Goal: Task Accomplishment & Management: Complete application form

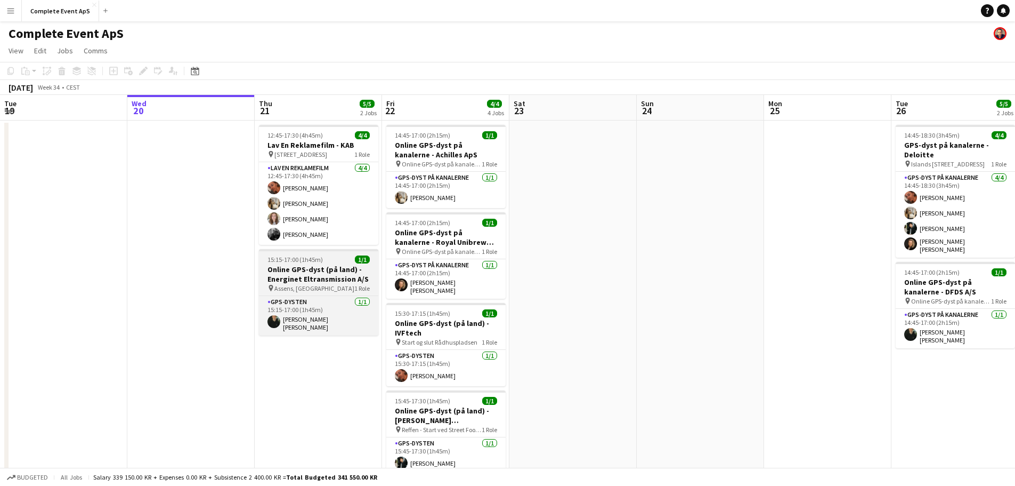
click at [330, 259] on div "15:15-17:00 (1h45m) 1/1" at bounding box center [318, 259] width 119 height 8
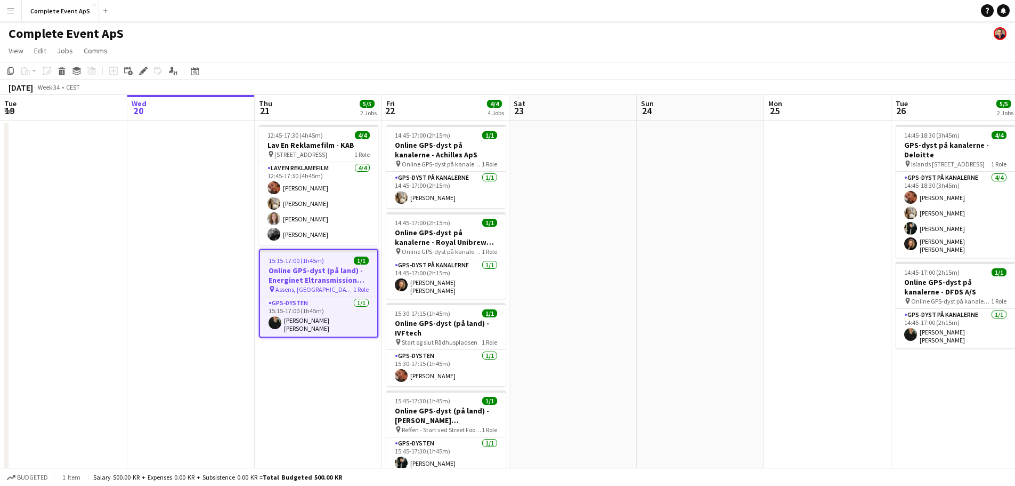
click at [695, 238] on app-date-cell at bounding box center [700, 426] width 127 height 612
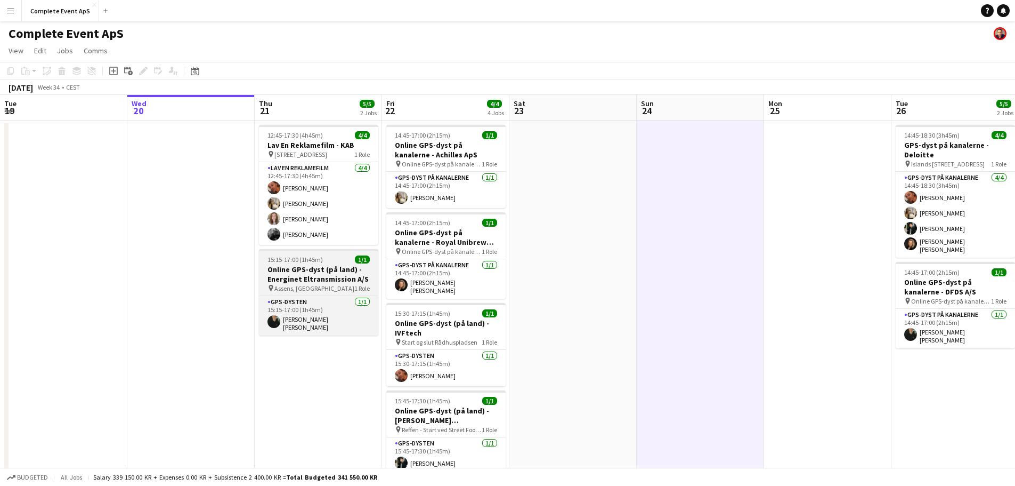
click at [335, 262] on div "15:15-17:00 (1h45m) 1/1" at bounding box center [318, 259] width 119 height 8
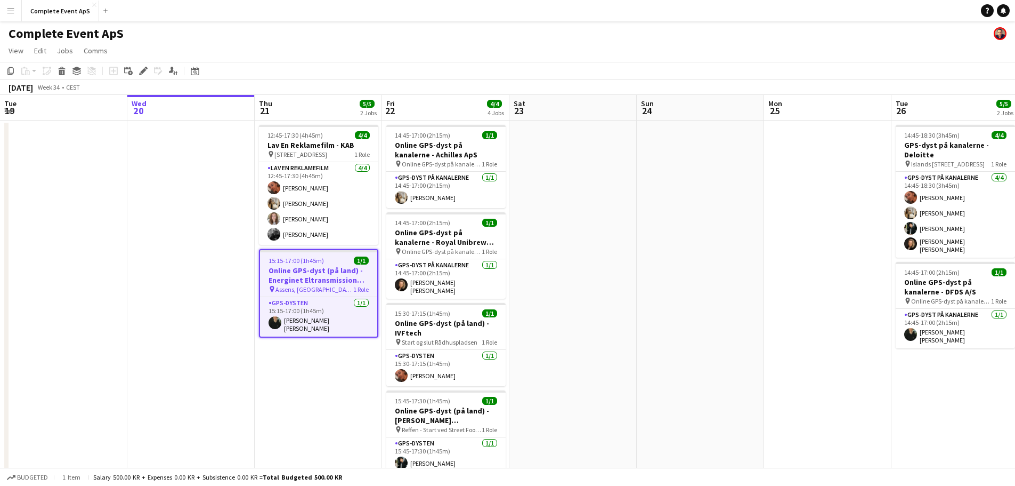
click at [335, 262] on div "15:15-17:00 (1h45m) 1/1" at bounding box center [318, 260] width 117 height 8
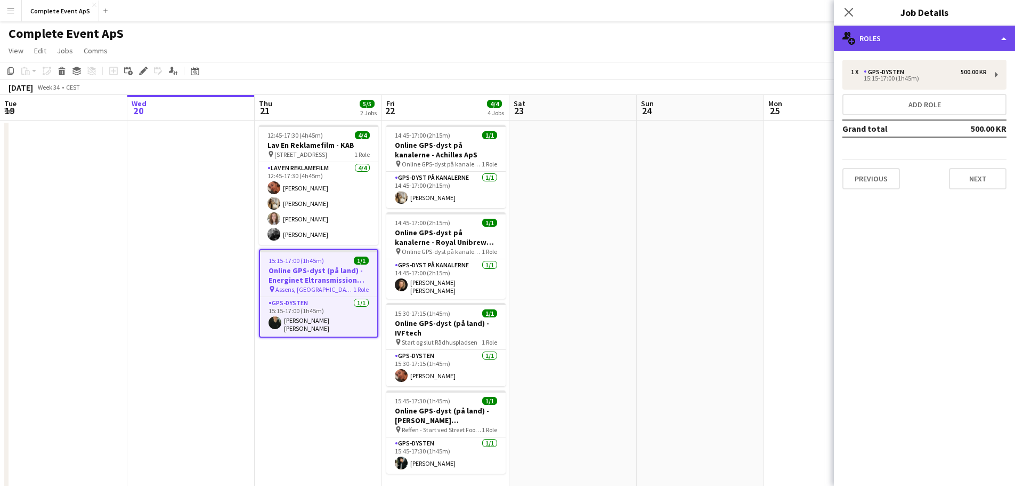
click at [891, 36] on div "multiple-users-add Roles" at bounding box center [924, 39] width 181 height 26
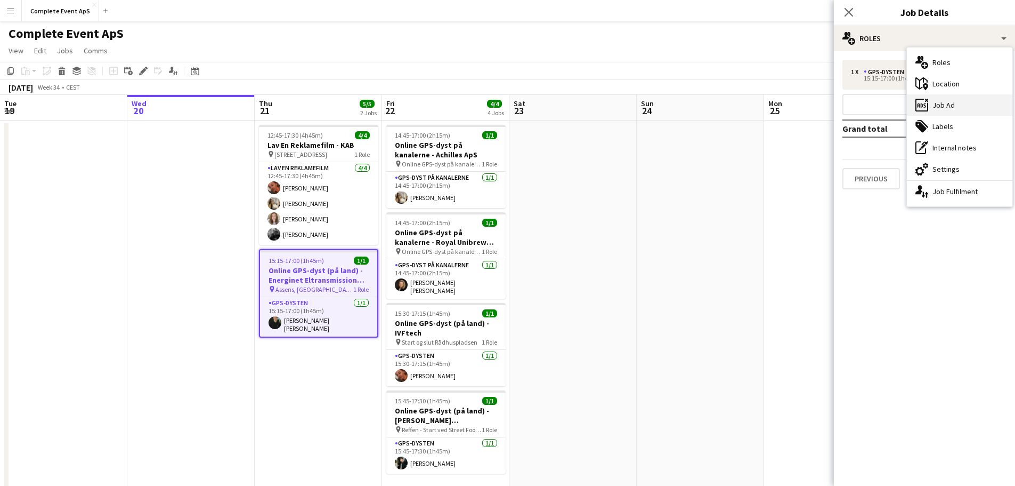
click at [948, 103] on div "ads-window Job Ad" at bounding box center [960, 104] width 106 height 21
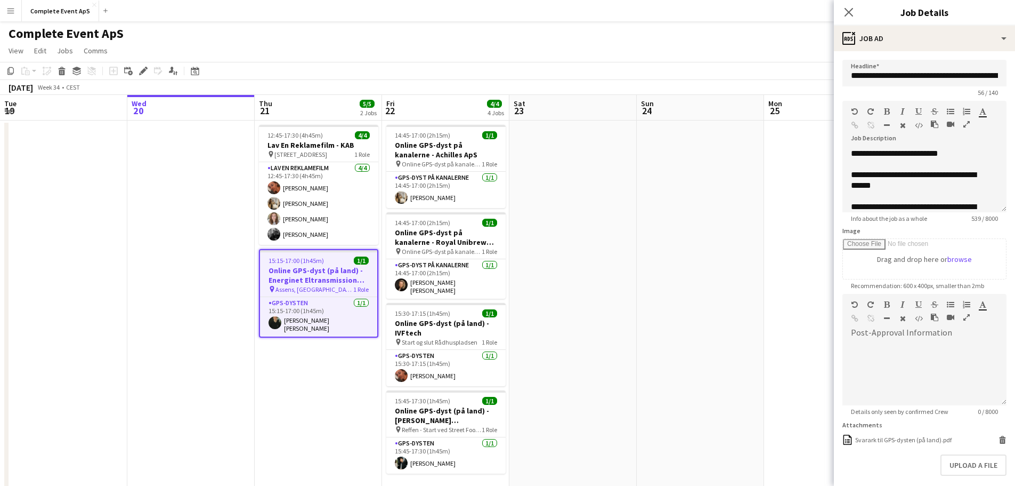
click at [845, 10] on icon "Close pop-in" at bounding box center [849, 12] width 9 height 9
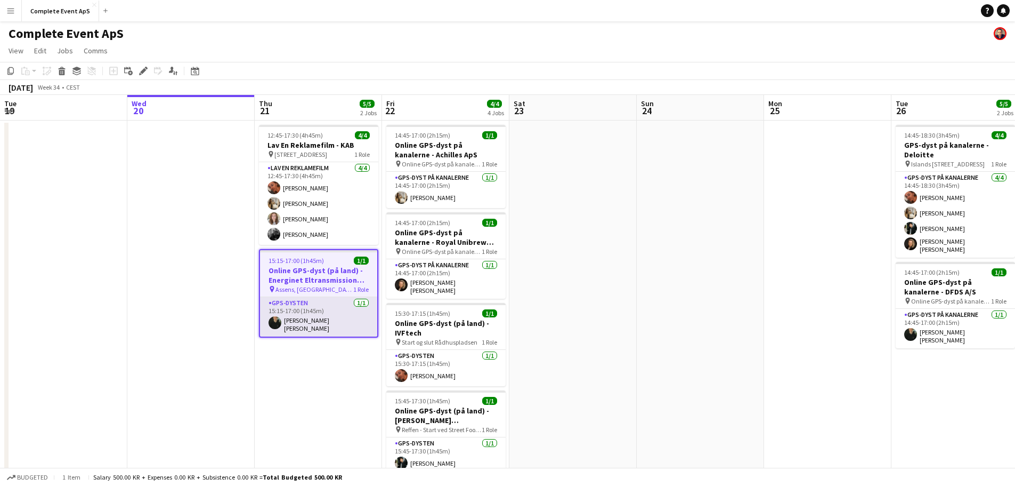
click at [333, 312] on app-card-role "GPS-dysten [DATE] 15:15-17:00 (1h45m) [PERSON_NAME] [PERSON_NAME]" at bounding box center [318, 316] width 117 height 39
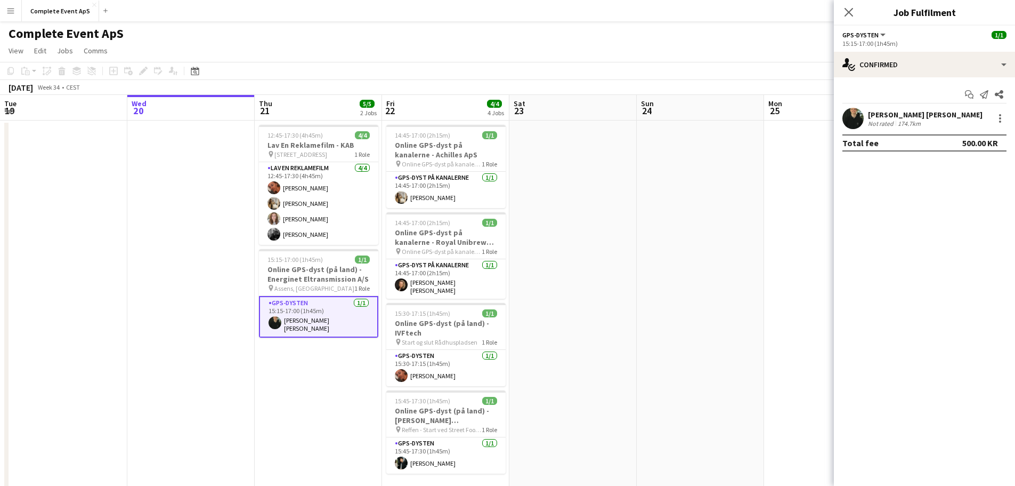
click at [894, 116] on div "[PERSON_NAME] [PERSON_NAME]" at bounding box center [925, 115] width 115 height 10
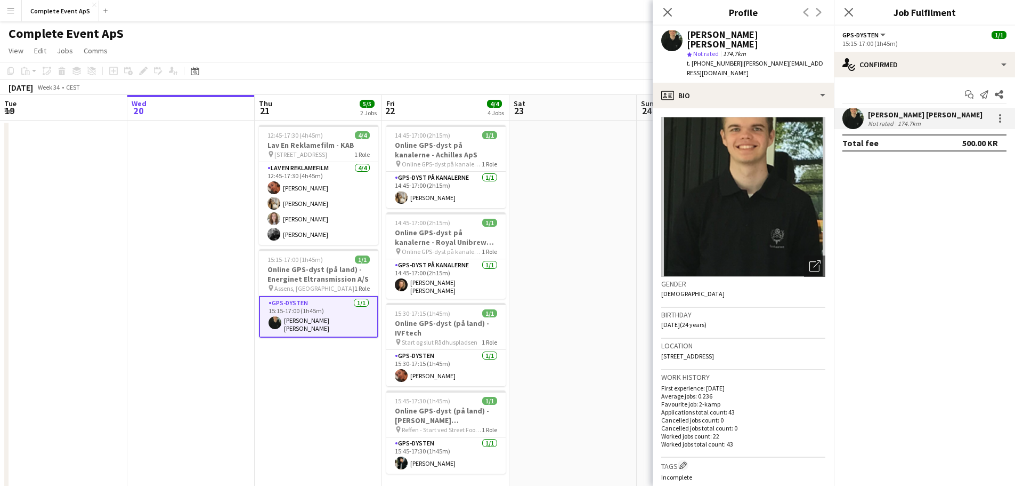
click at [709, 59] on span "t. [PHONE_NUMBER]" at bounding box center [714, 63] width 55 height 8
copy span "4522832417"
click at [594, 261] on app-date-cell at bounding box center [572, 426] width 127 height 612
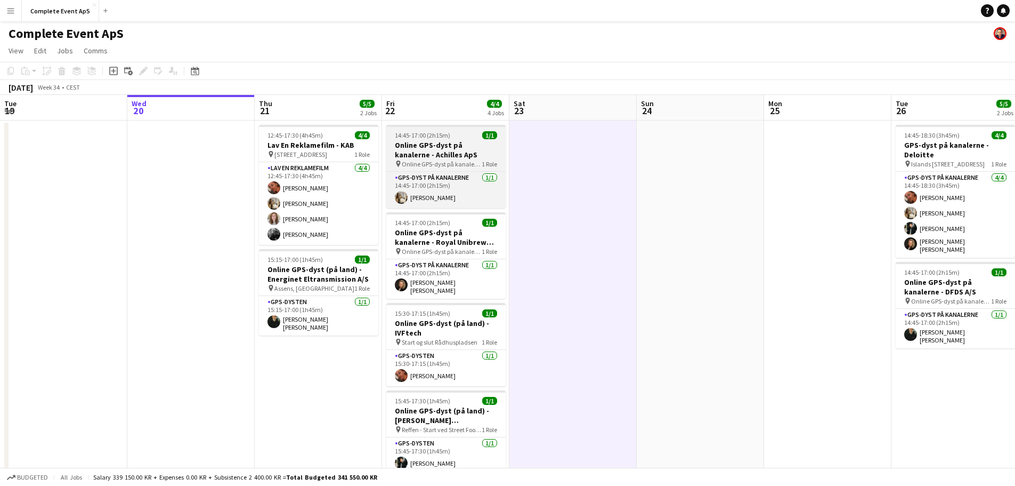
click at [465, 138] on div "14:45-17:00 (2h15m) 1/1" at bounding box center [445, 135] width 119 height 8
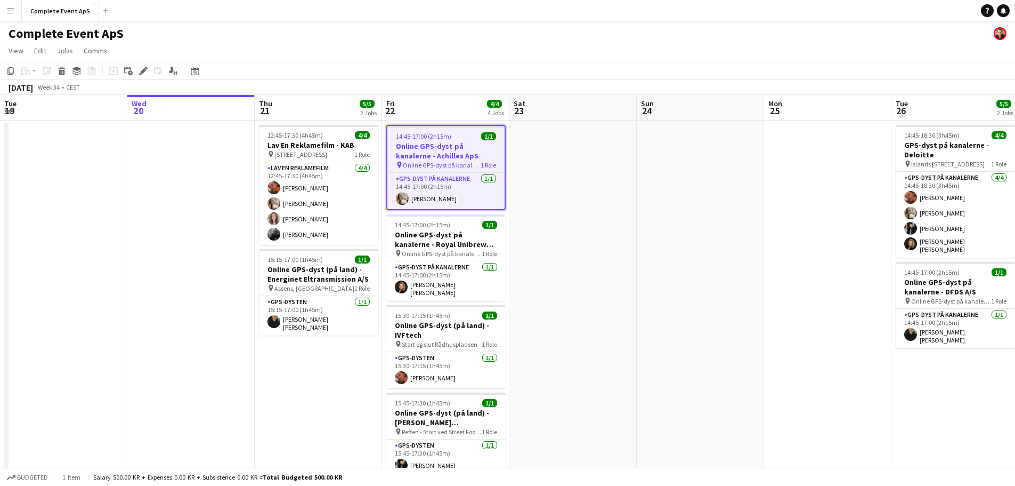
click at [465, 138] on div "14:45-17:00 (2h15m) 1/1" at bounding box center [445, 136] width 117 height 8
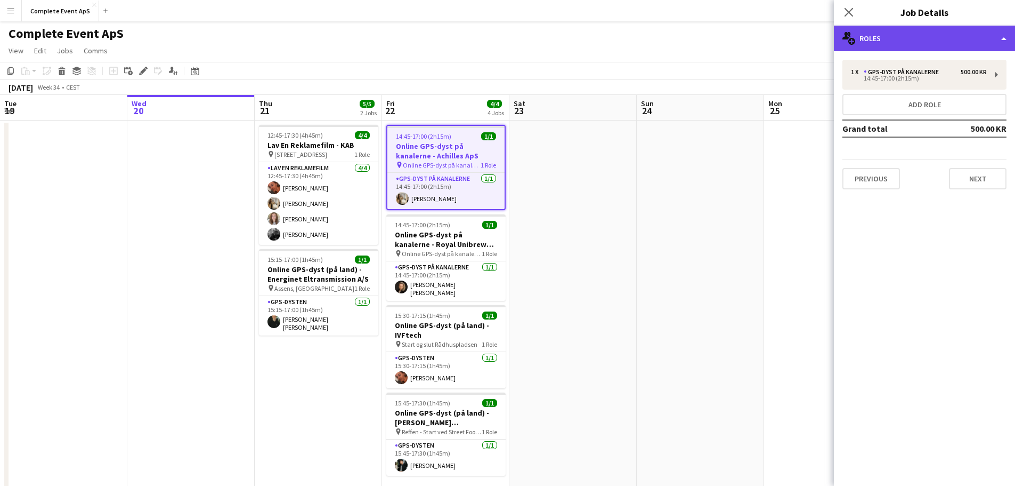
click at [915, 40] on div "multiple-users-add Roles" at bounding box center [924, 39] width 181 height 26
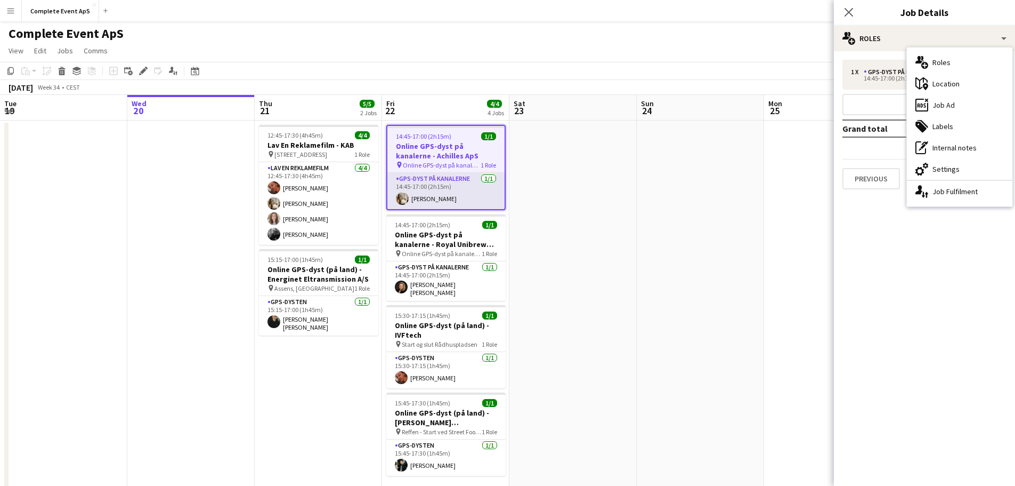
click at [453, 192] on app-card-role "GPS-dyst på kanalerne [DATE] 14:45-17:00 (2h15m) [PERSON_NAME]" at bounding box center [445, 191] width 117 height 36
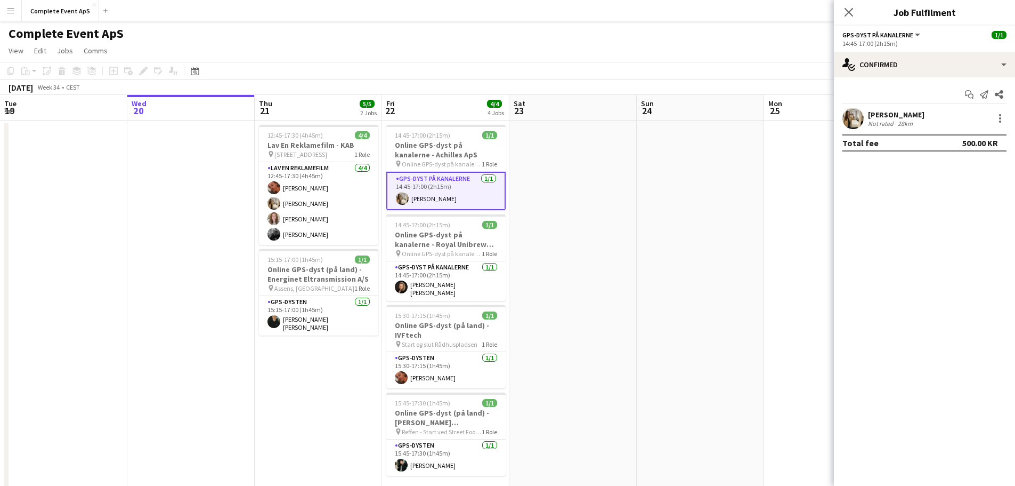
click at [903, 118] on div "[PERSON_NAME]" at bounding box center [896, 115] width 56 height 10
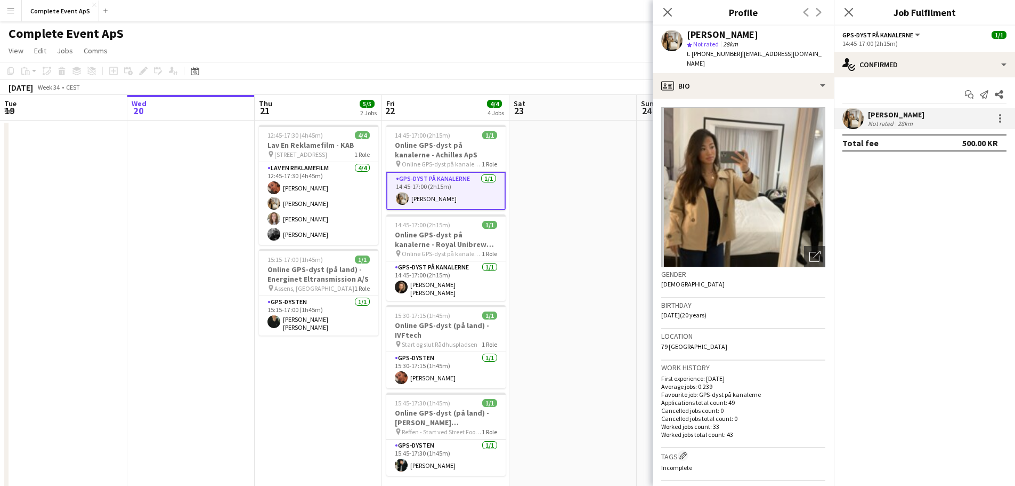
click at [711, 52] on span "t. [PHONE_NUMBER]" at bounding box center [714, 54] width 55 height 8
copy span "4525795949"
click at [451, 285] on app-card-role "GPS-dyst på kanalerne [DATE] 14:45-17:00 (2h15m) [PERSON_NAME] [PERSON_NAME]" at bounding box center [445, 280] width 119 height 39
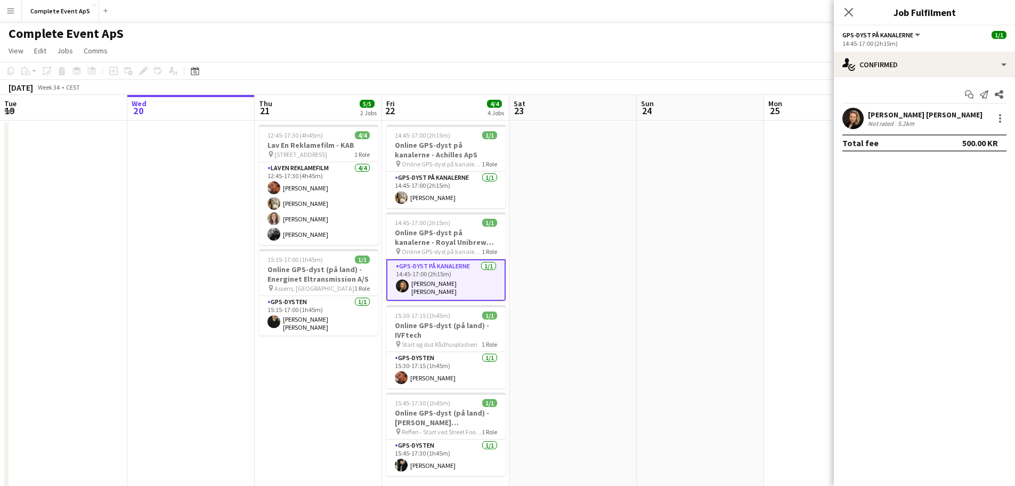
click at [884, 115] on div "[PERSON_NAME] [PERSON_NAME]" at bounding box center [925, 115] width 115 height 10
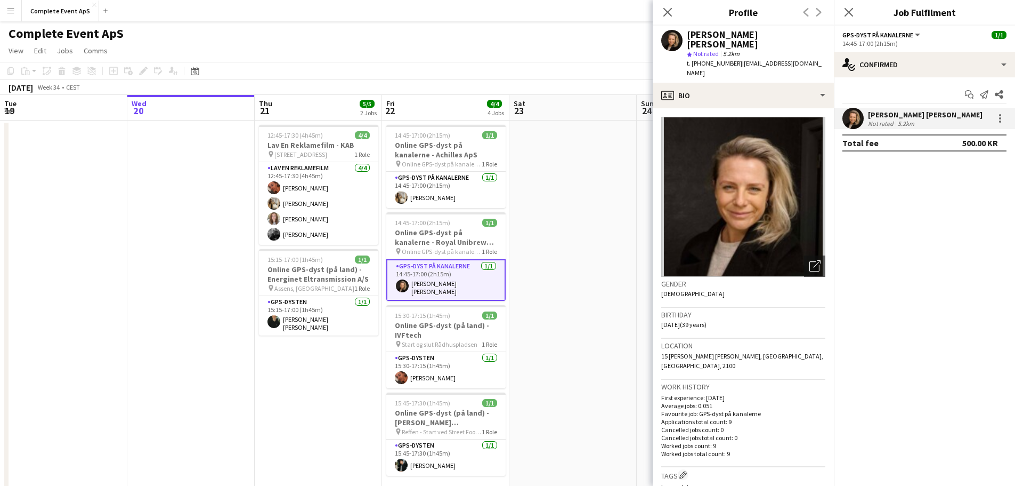
click at [712, 59] on span "t. [PHONE_NUMBER]" at bounding box center [714, 63] width 55 height 8
copy span "4540532218"
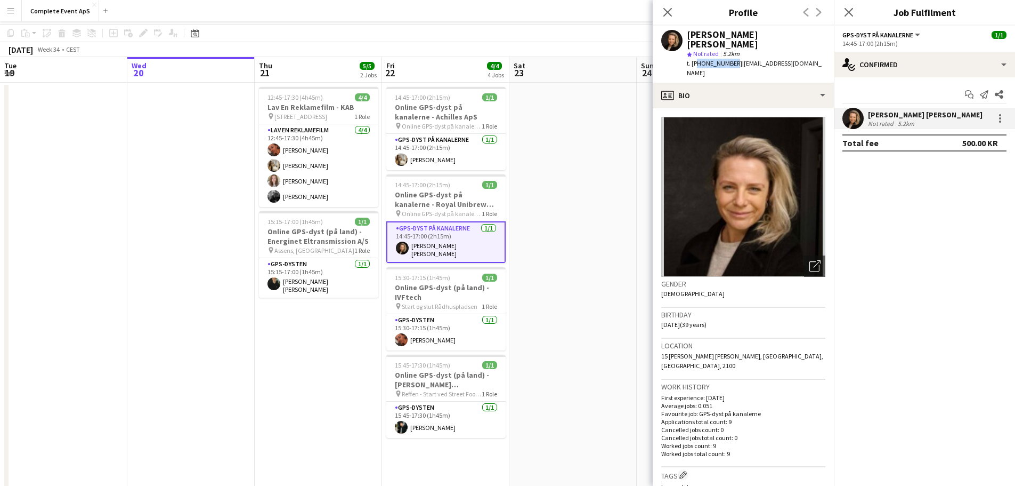
scroll to position [53, 0]
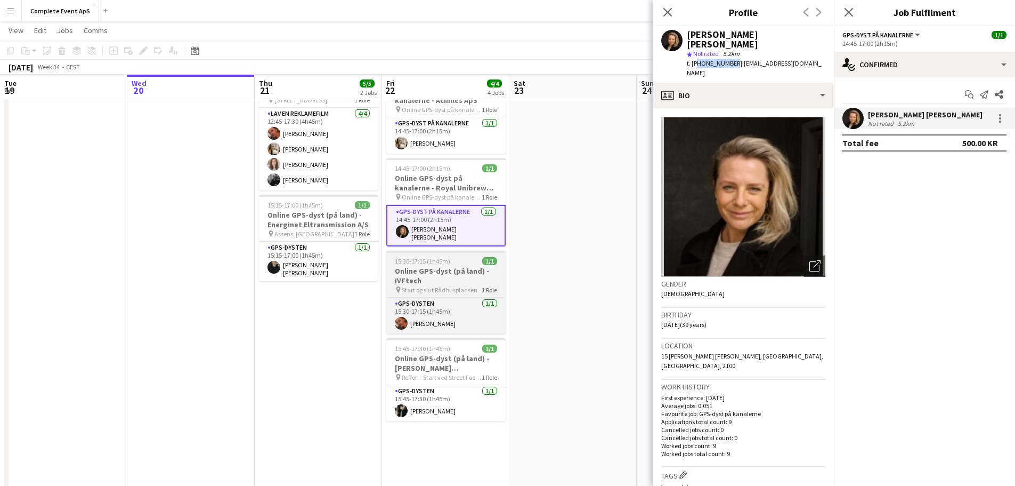
click at [455, 272] on h3 "Online GPS-dyst (på land) - IVFtech" at bounding box center [445, 275] width 119 height 19
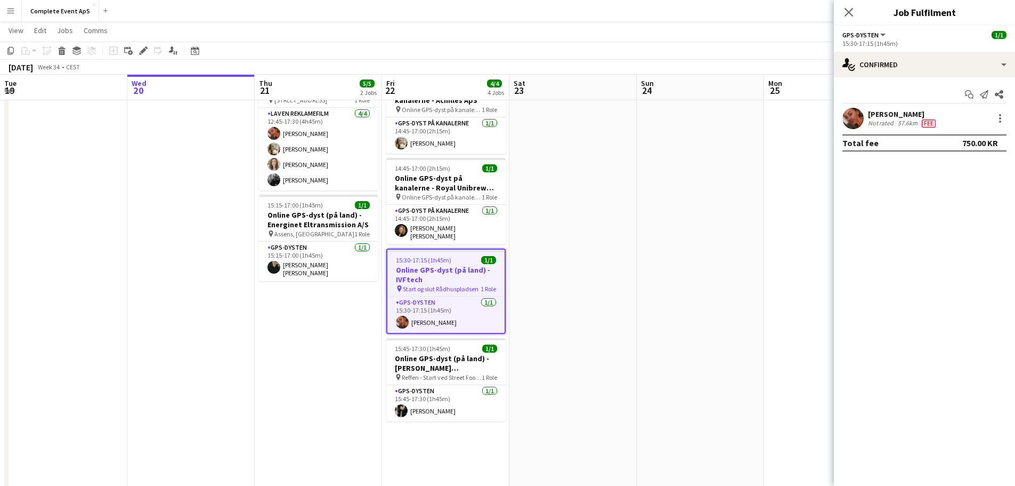
click at [885, 120] on div "Not rated" at bounding box center [882, 123] width 28 height 9
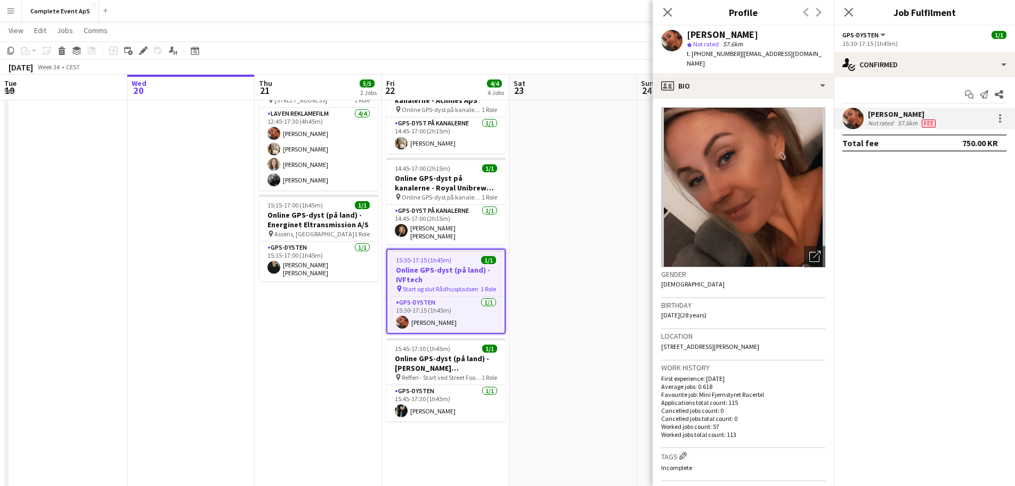
click at [713, 51] on span "t. [PHONE_NUMBER]" at bounding box center [714, 54] width 55 height 8
copy span "4553853503"
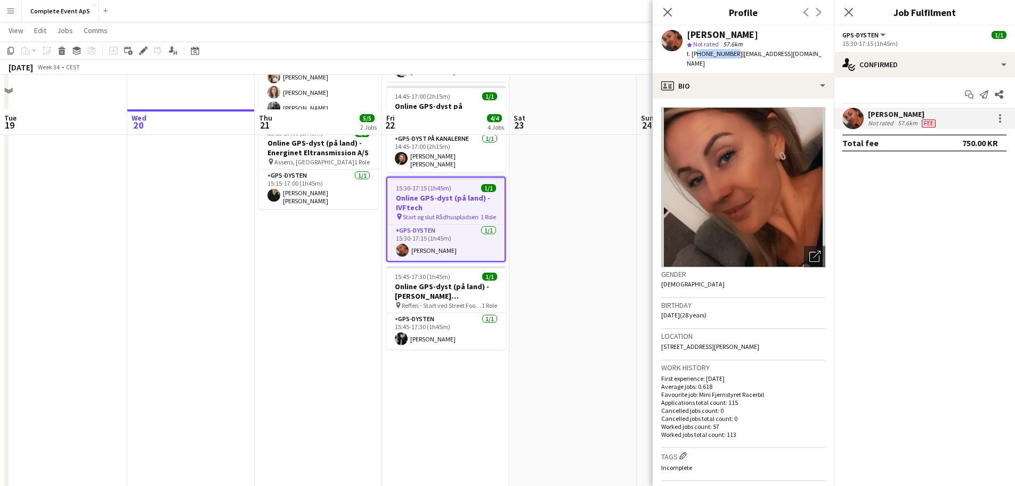
scroll to position [160, 0]
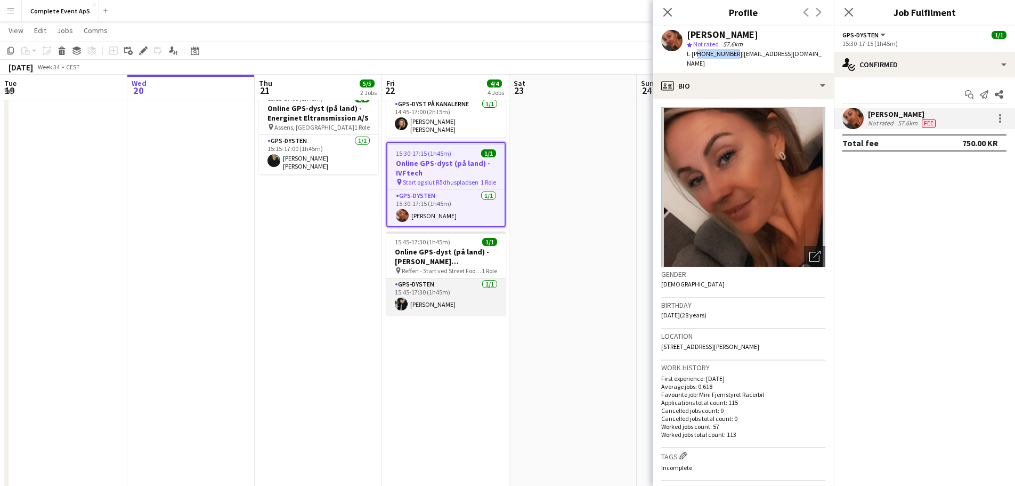
click at [456, 288] on app-card-role "GPS-dysten [DATE] 15:45-17:30 (1h45m) [PERSON_NAME]" at bounding box center [445, 296] width 119 height 36
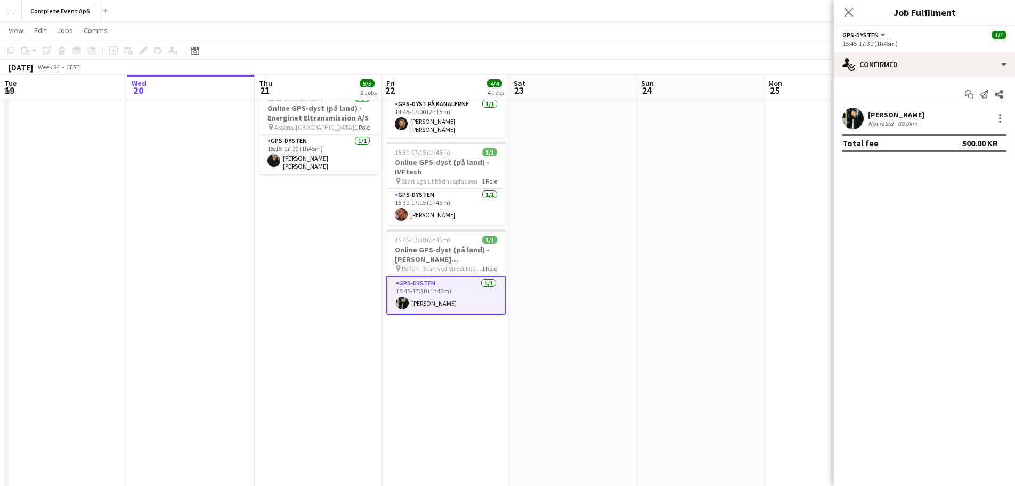
click at [884, 116] on div "[PERSON_NAME]" at bounding box center [896, 115] width 56 height 10
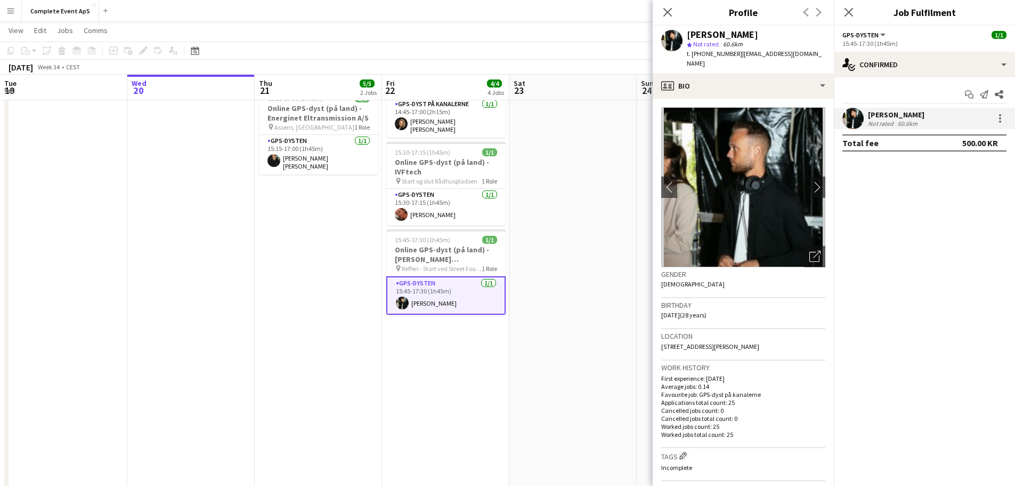
click at [707, 53] on span "t. [PHONE_NUMBER]" at bounding box center [714, 54] width 55 height 8
copy span "4527636826"
click at [550, 190] on app-date-cell at bounding box center [572, 265] width 127 height 612
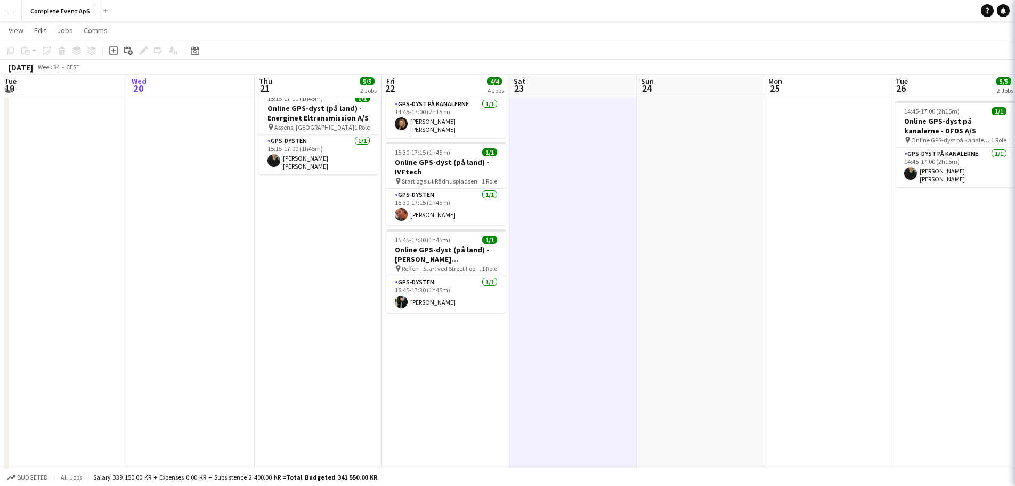
scroll to position [0, 0]
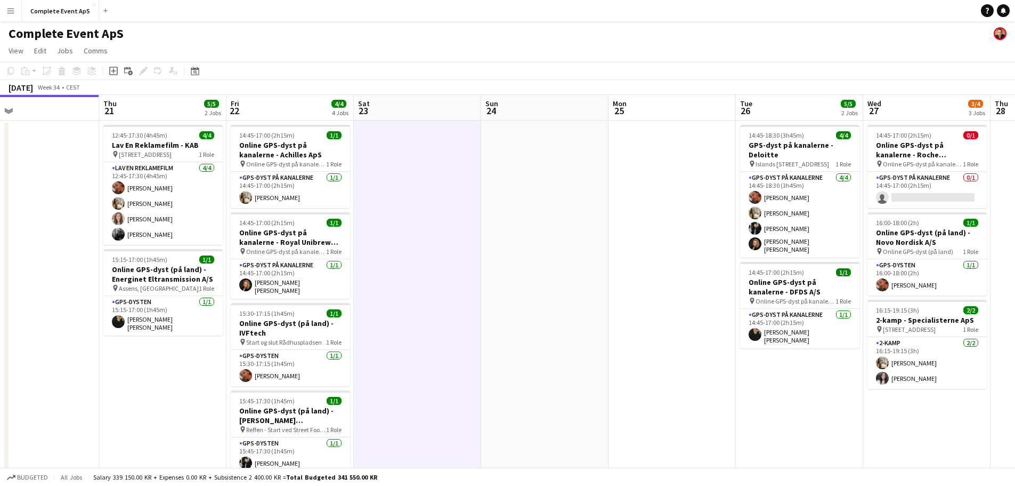
drag, startPoint x: 658, startPoint y: 264, endPoint x: 340, endPoint y: 236, distance: 319.5
click at [340, 236] on app-calendar-viewport "Sun 17 Mon 18 4/4 2 Jobs Tue 19 Wed 20 Thu 21 5/5 2 Jobs Fri 22 4/4 4 Jobs Sat …" at bounding box center [507, 414] width 1015 height 638
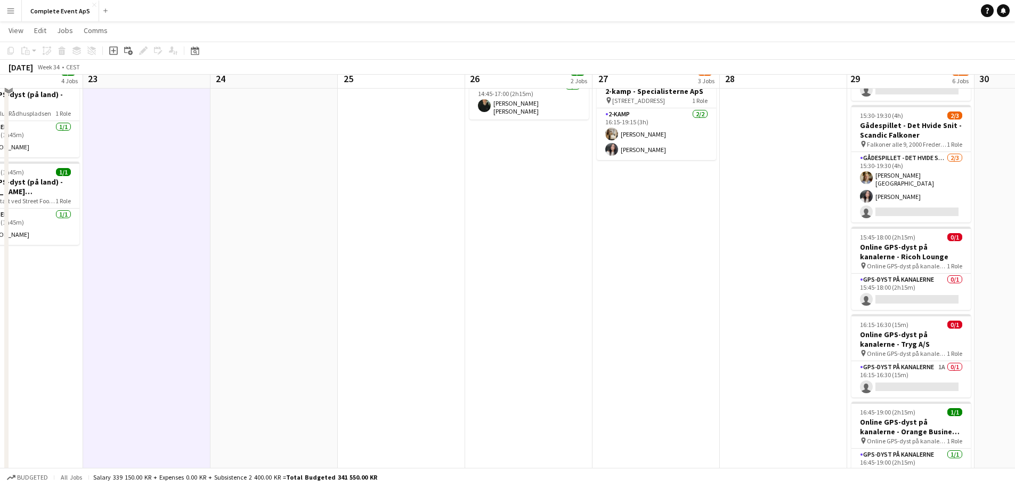
scroll to position [211, 0]
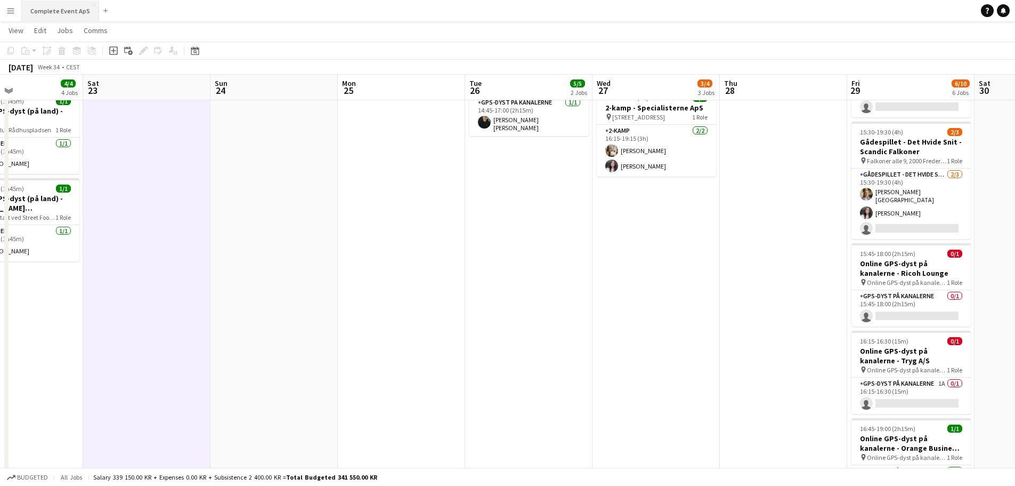
click at [67, 17] on button "Complete Event ApS Close" at bounding box center [60, 11] width 77 height 21
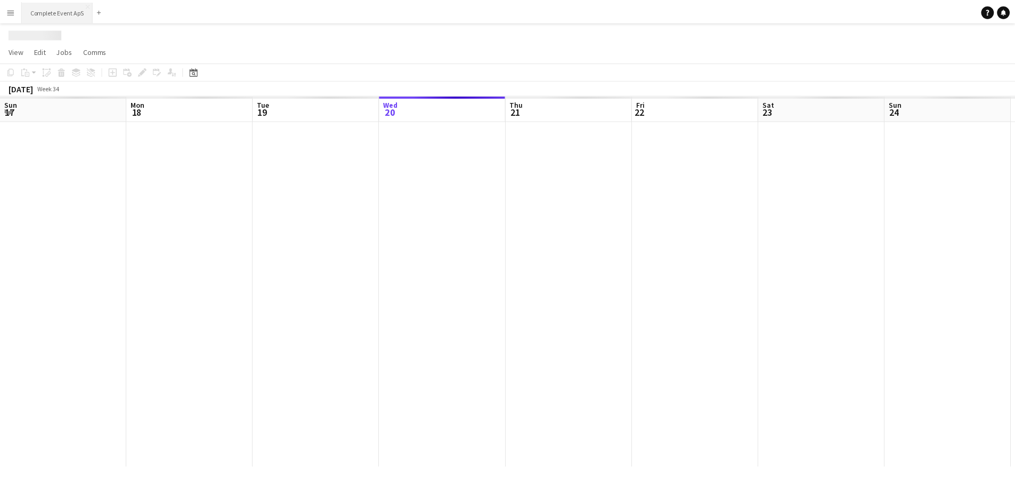
scroll to position [0, 255]
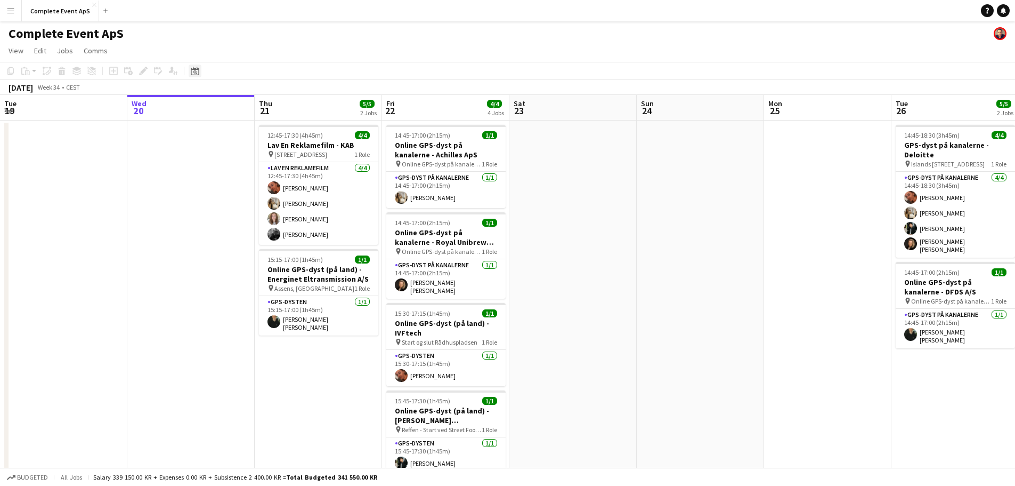
click at [199, 67] on icon "Date picker" at bounding box center [195, 71] width 9 height 9
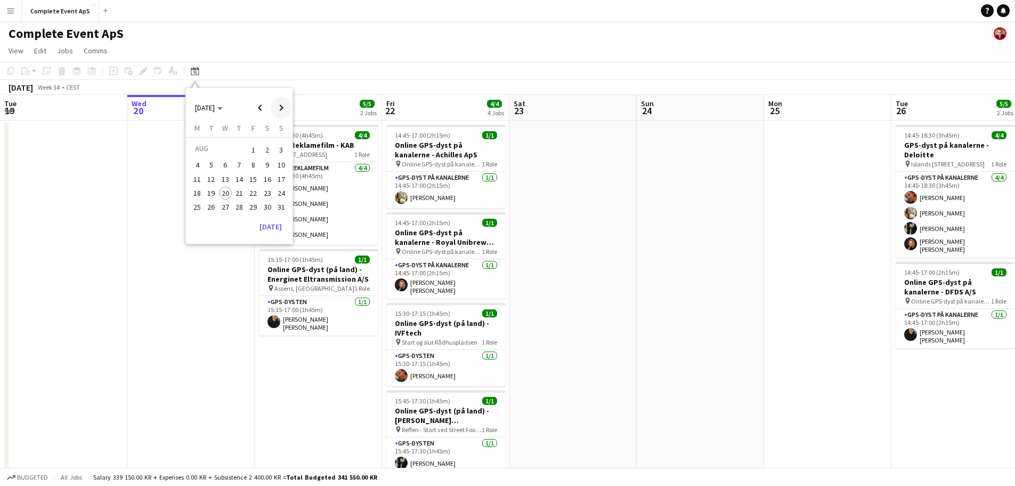
click at [285, 104] on span "Next month" at bounding box center [281, 107] width 21 height 21
click at [254, 176] on span "10" at bounding box center [253, 176] width 13 height 13
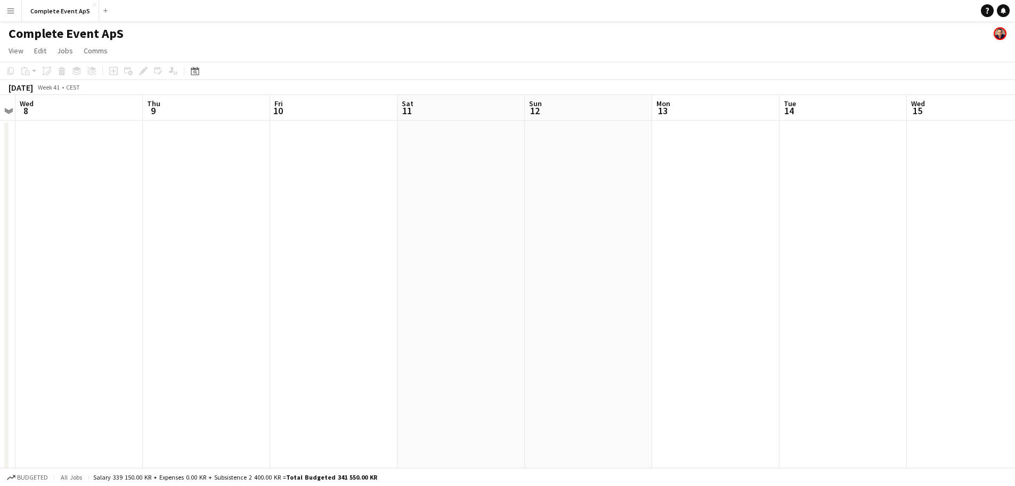
click at [308, 182] on app-date-cell at bounding box center [333, 426] width 127 height 612
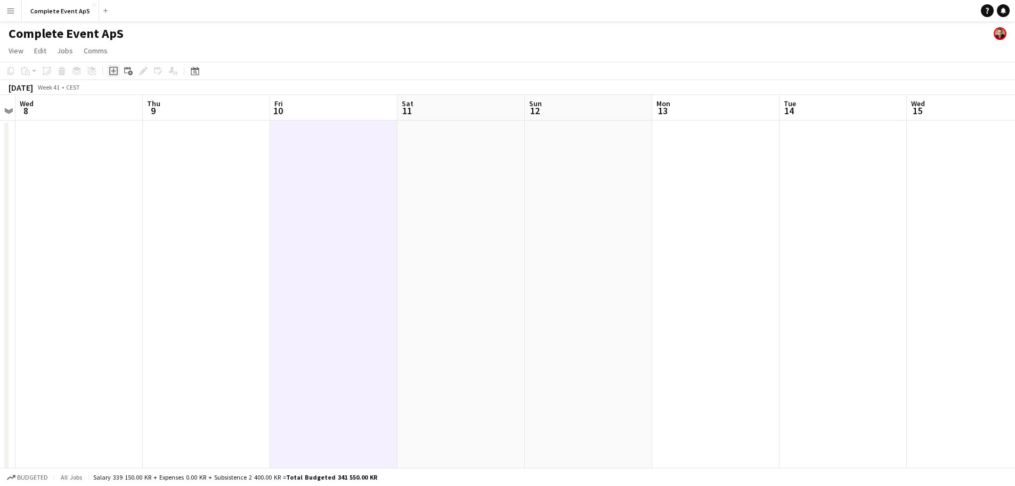
click at [114, 70] on icon "Add job" at bounding box center [113, 71] width 9 height 9
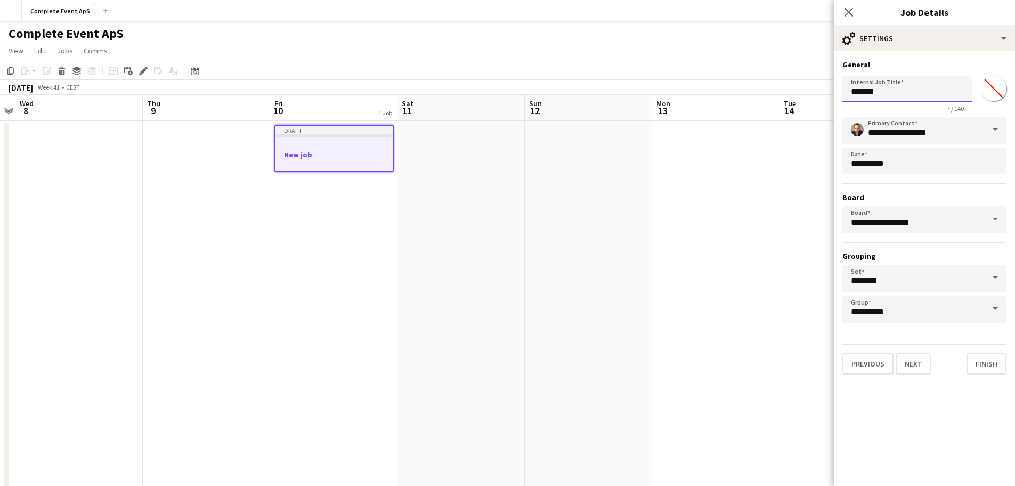
click at [881, 88] on input "*******" at bounding box center [908, 89] width 130 height 27
type input "**********"
click at [918, 362] on button "Next" at bounding box center [914, 363] width 36 height 21
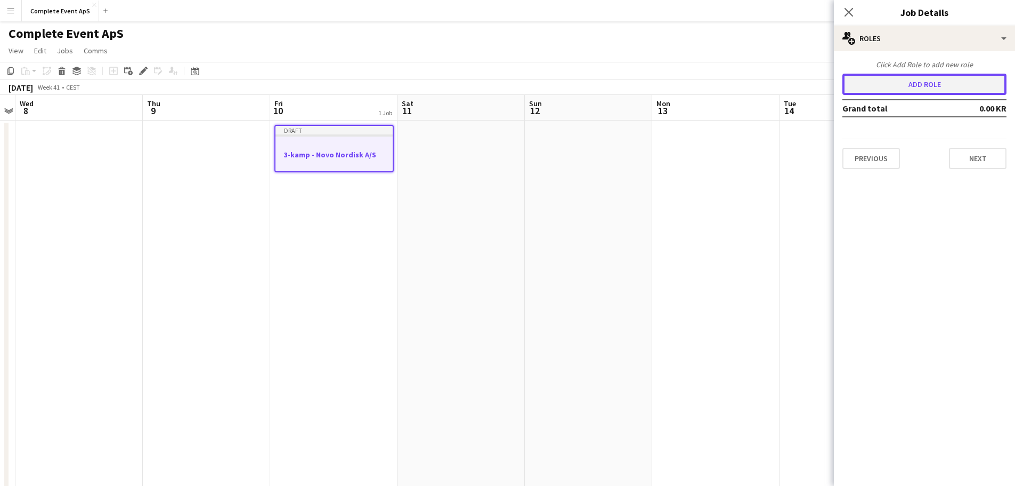
click at [886, 79] on button "Add role" at bounding box center [925, 84] width 164 height 21
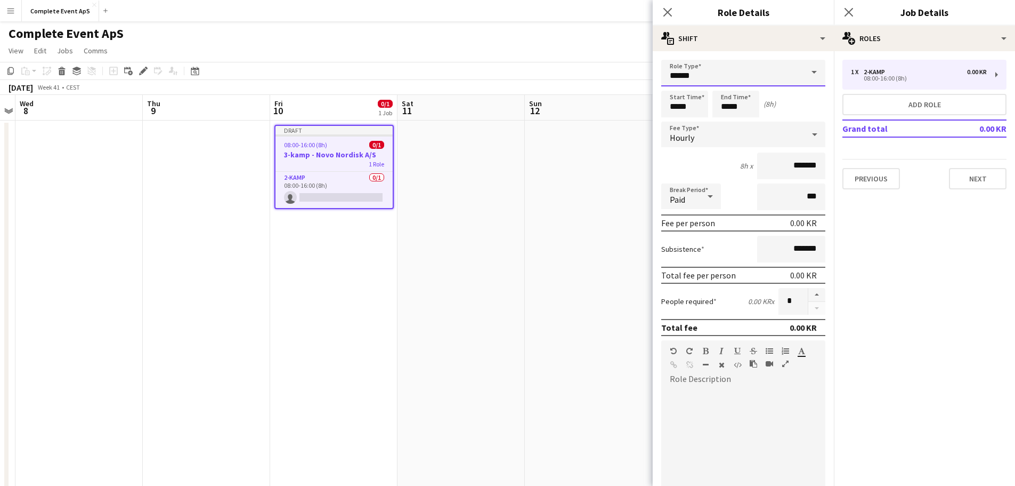
click at [709, 79] on input "******" at bounding box center [743, 73] width 164 height 27
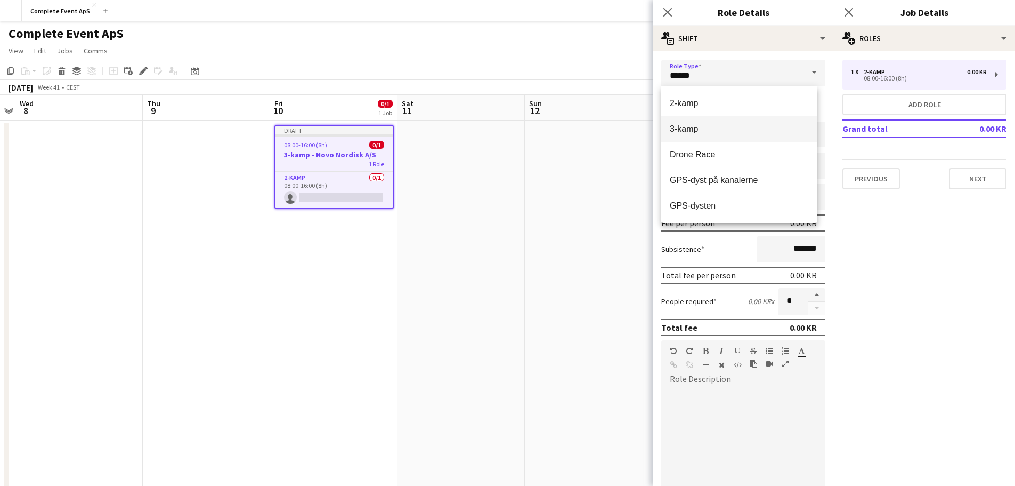
click at [715, 121] on mat-option "3-kamp" at bounding box center [739, 129] width 156 height 26
type input "******"
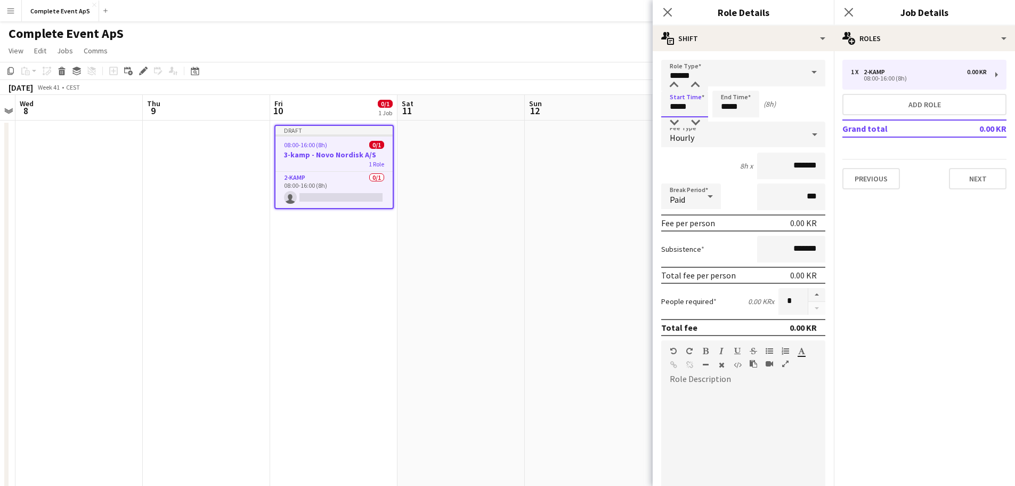
drag, startPoint x: 692, startPoint y: 108, endPoint x: 651, endPoint y: 107, distance: 41.6
click at [651, 107] on body "Menu Boards Boards Boards All jobs Status Workforce Workforce My Workforce Recr…" at bounding box center [507, 375] width 1015 height 751
type input "*****"
drag, startPoint x: 765, startPoint y: 166, endPoint x: 788, endPoint y: 157, distance: 24.5
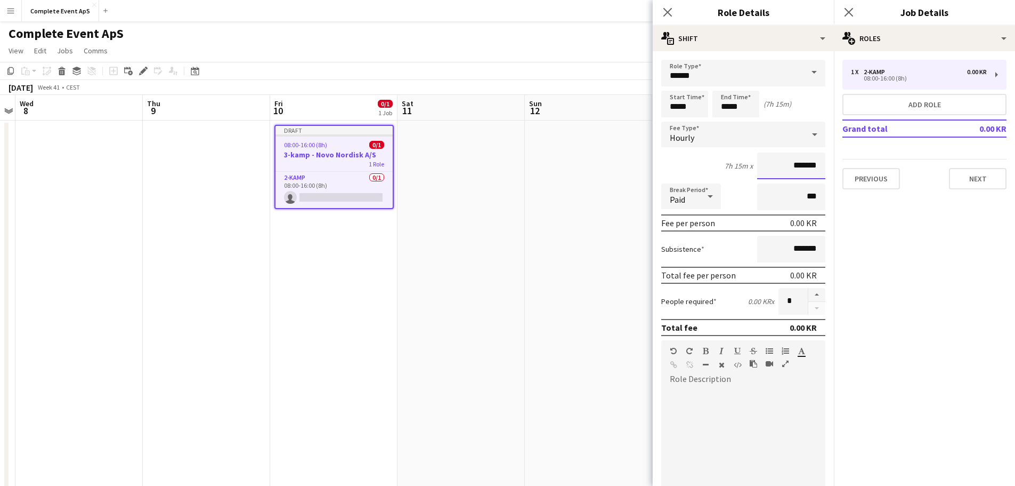
click at [819, 166] on form "Role Type ****** Start Time ***** End Time ***** (7h 15m) Fee Type Hourly 7h 15…" at bounding box center [743, 348] width 181 height 577
click at [712, 142] on div "Hourly" at bounding box center [732, 135] width 143 height 26
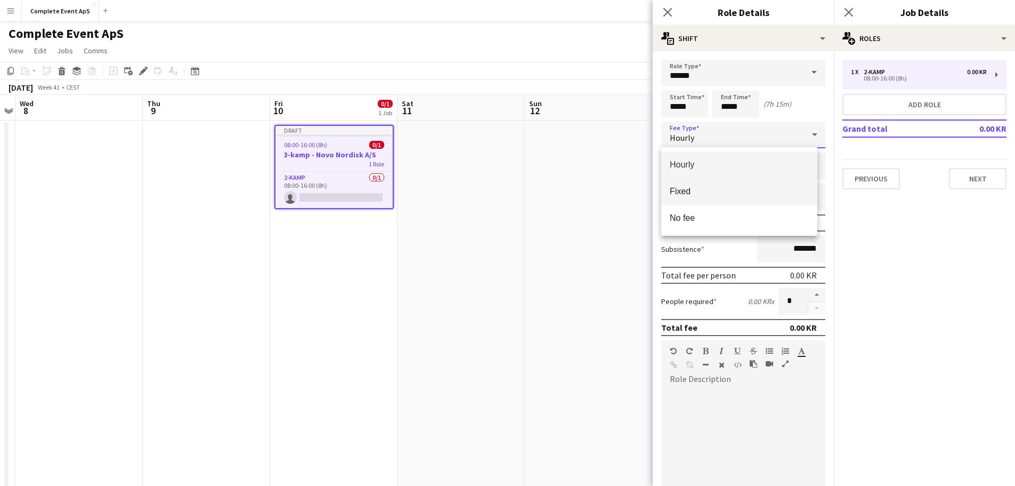
click at [707, 195] on span "Fixed" at bounding box center [739, 191] width 139 height 10
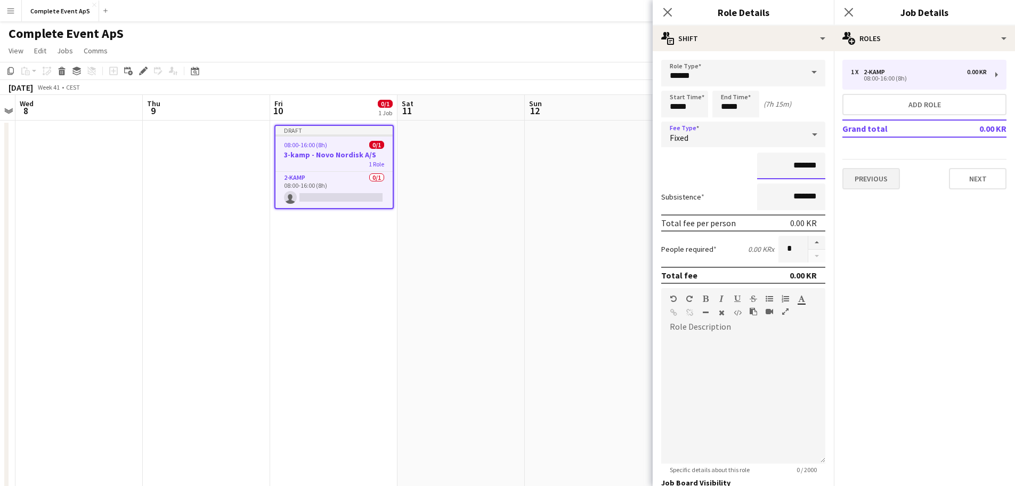
drag, startPoint x: 769, startPoint y: 168, endPoint x: 843, endPoint y: 176, distance: 74.0
click at [835, 176] on body "Menu Boards Boards Boards All jobs Status Workforce Workforce My Workforce Recr…" at bounding box center [507, 375] width 1015 height 751
type input "**********"
click at [810, 241] on button "button" at bounding box center [816, 243] width 17 height 14
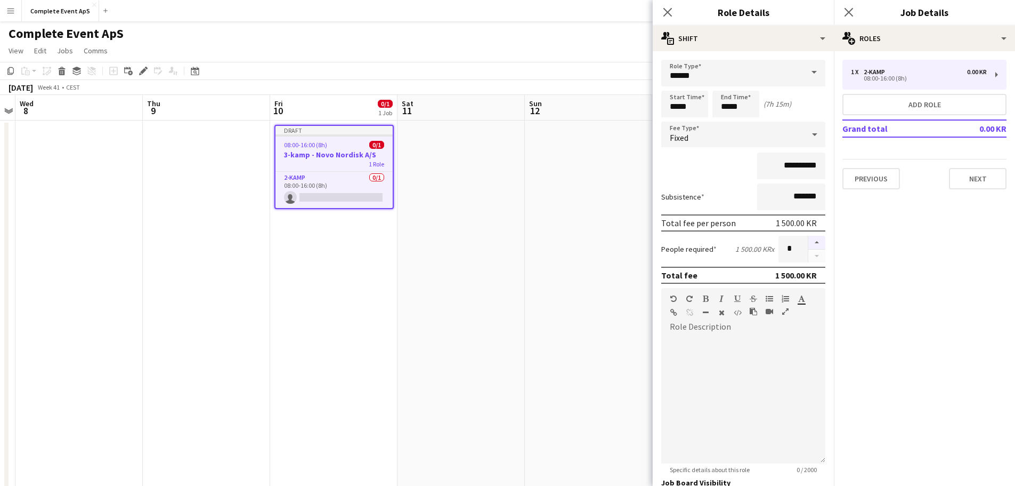
type input "*"
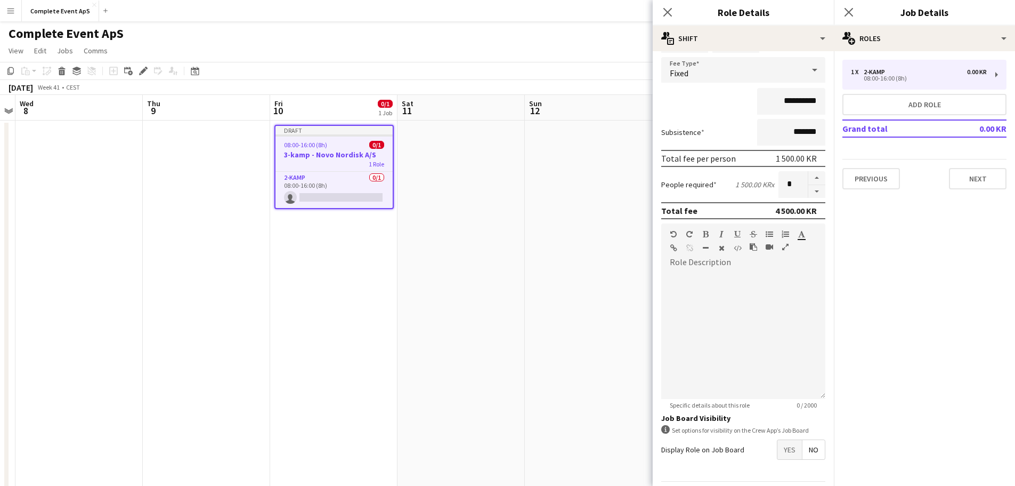
scroll to position [99, 0]
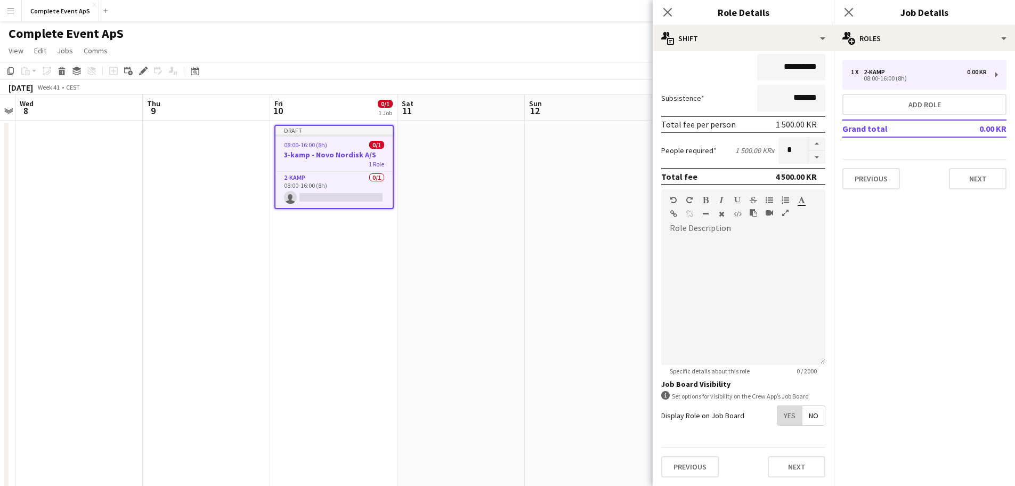
click at [778, 415] on span "Yes" at bounding box center [790, 415] width 25 height 19
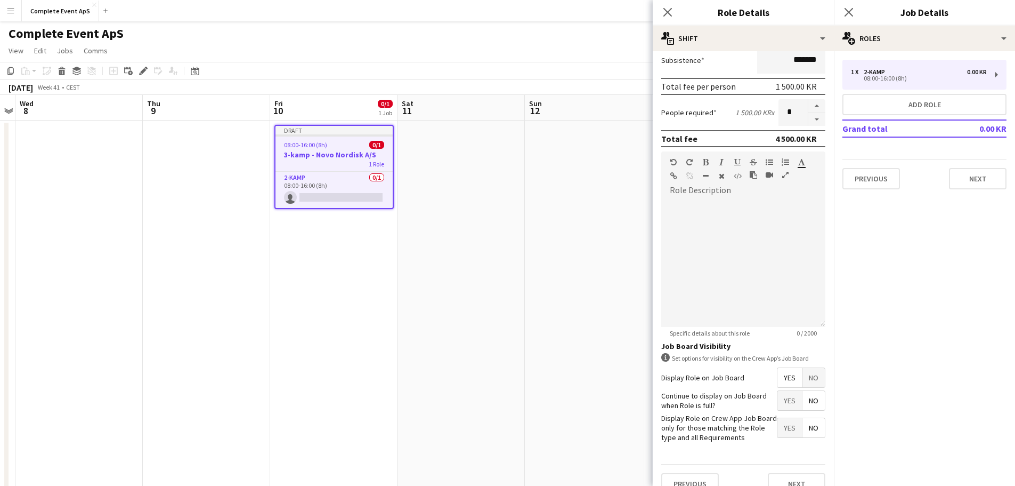
scroll to position [153, 0]
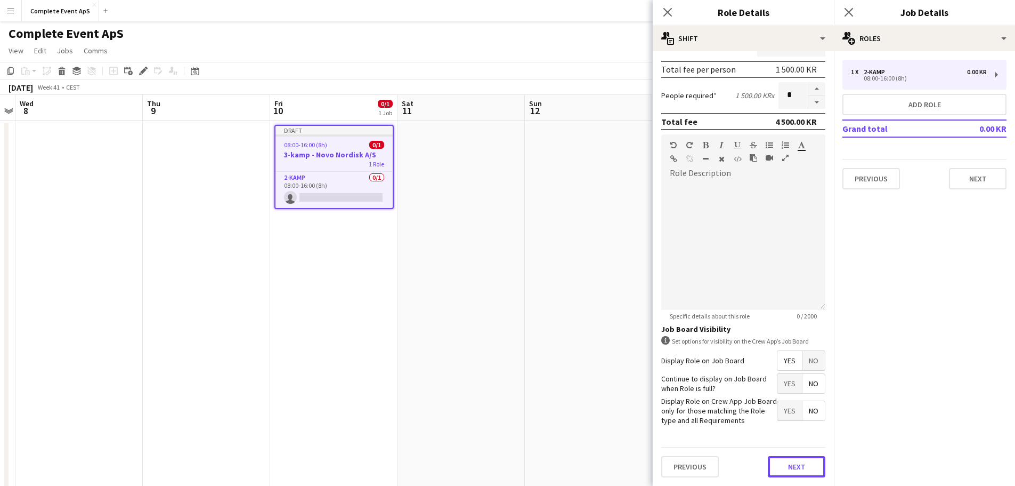
click at [788, 468] on button "Next" at bounding box center [797, 466] width 58 height 21
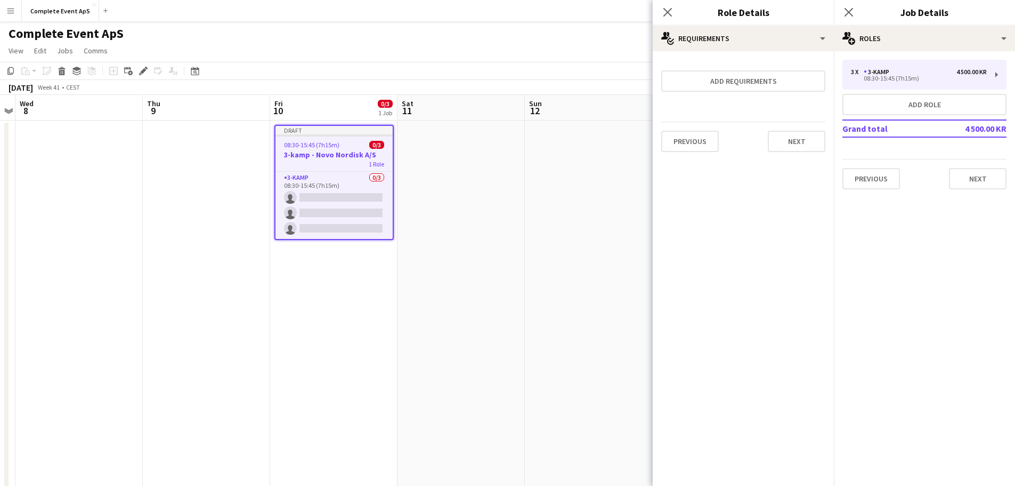
scroll to position [0, 0]
click at [795, 143] on button "Next" at bounding box center [797, 141] width 58 height 21
click at [804, 142] on button "Finish" at bounding box center [806, 142] width 40 height 21
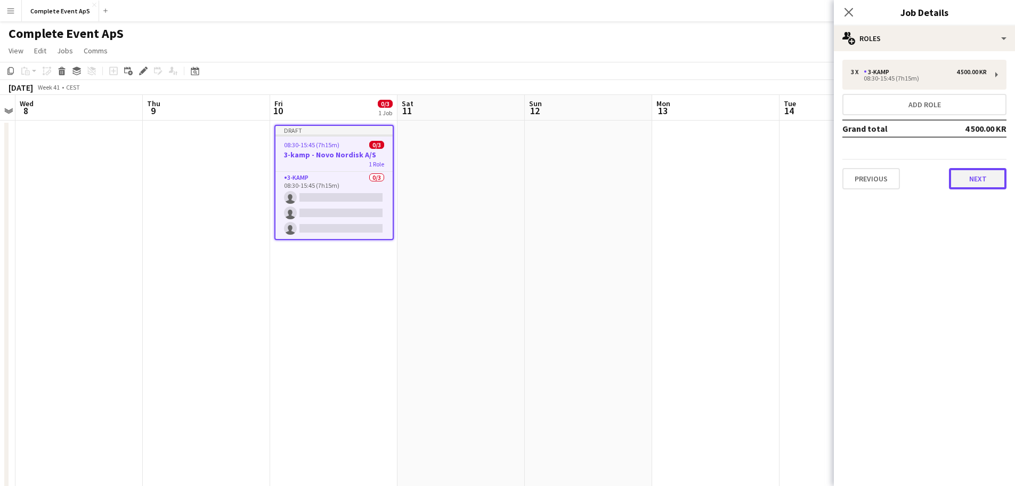
click at [978, 177] on button "Next" at bounding box center [978, 178] width 58 height 21
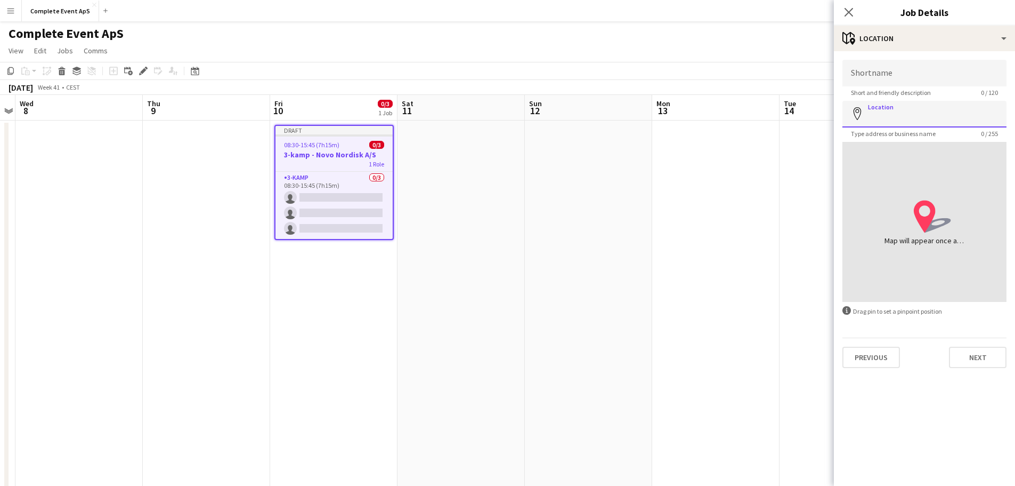
click at [912, 116] on input "Location" at bounding box center [925, 114] width 164 height 27
paste input "**********"
type input "**********"
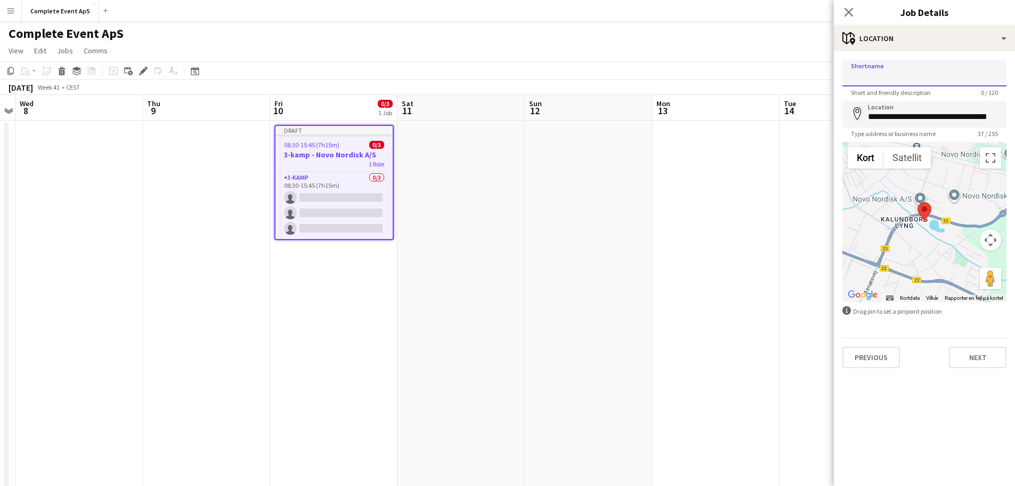
click at [891, 71] on input "Shortname" at bounding box center [925, 73] width 164 height 27
paste input "**********"
type input "**********"
drag, startPoint x: 983, startPoint y: 360, endPoint x: 982, endPoint y: 353, distance: 7.1
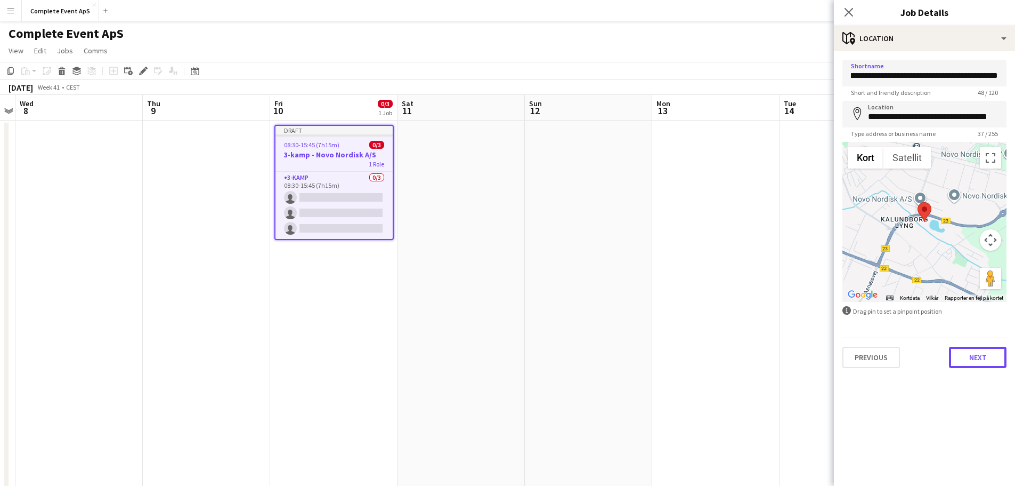
click at [983, 360] on button "Next" at bounding box center [978, 356] width 58 height 21
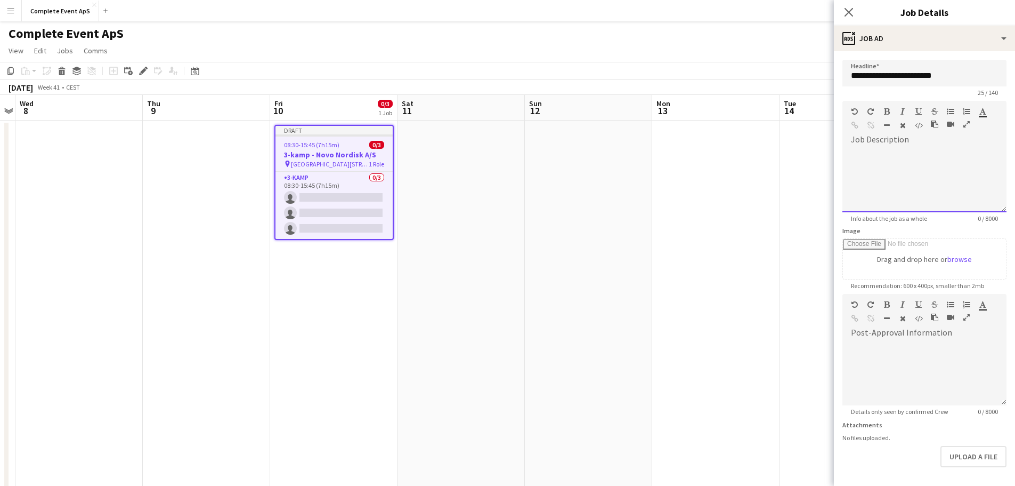
click at [884, 150] on div at bounding box center [925, 180] width 164 height 64
paste div
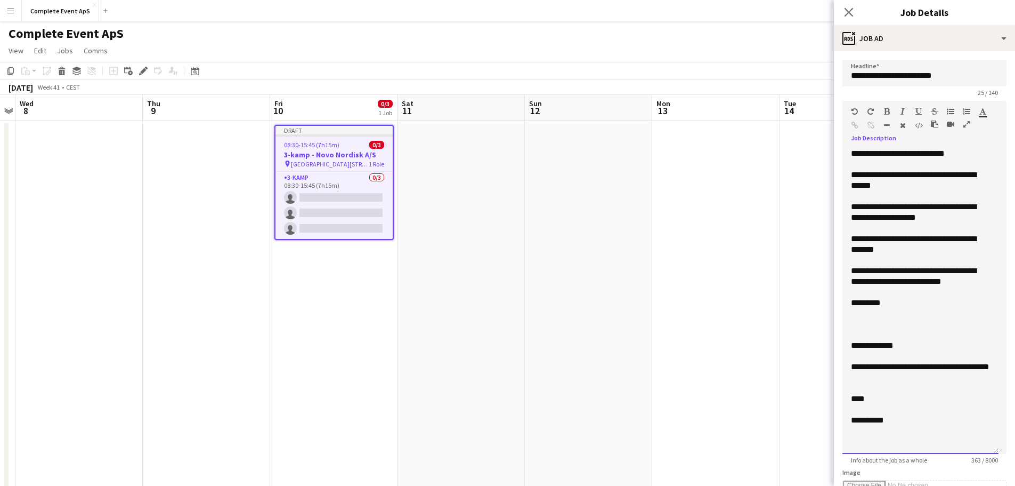
drag, startPoint x: 994, startPoint y: 210, endPoint x: 1023, endPoint y: 422, distance: 213.5
click at [1009, 447] on mat-expansion-panel "**********" at bounding box center [924, 268] width 181 height 434
click at [972, 147] on div "**********" at bounding box center [925, 295] width 164 height 308
click at [970, 158] on div "**********" at bounding box center [921, 298] width 156 height 301
click at [970, 156] on div "**********" at bounding box center [920, 153] width 139 height 11
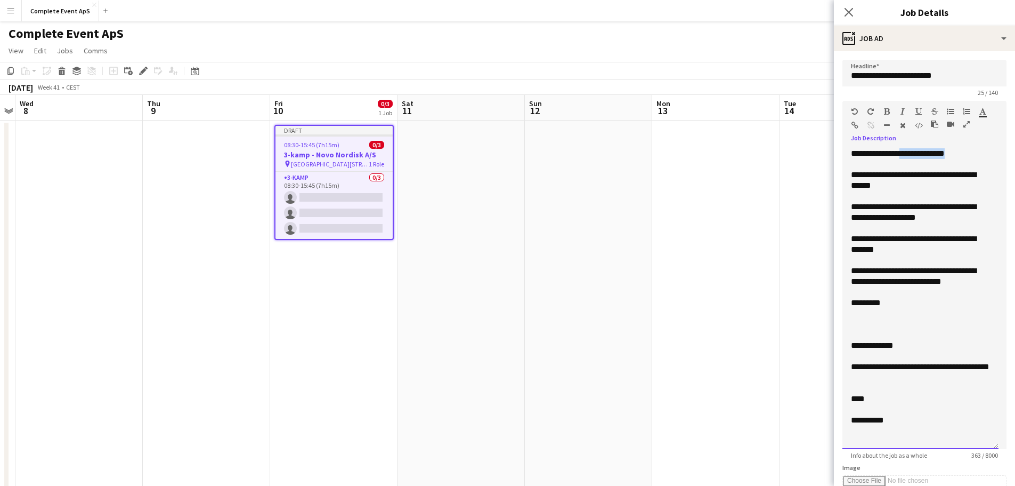
click at [909, 154] on div "**********" at bounding box center [920, 153] width 139 height 11
click at [972, 177] on div "**********" at bounding box center [920, 179] width 139 height 21
click at [968, 176] on div "**********" at bounding box center [920, 179] width 139 height 21
click at [934, 184] on div "**********" at bounding box center [920, 179] width 139 height 21
click at [910, 240] on div "**********" at bounding box center [920, 243] width 139 height 21
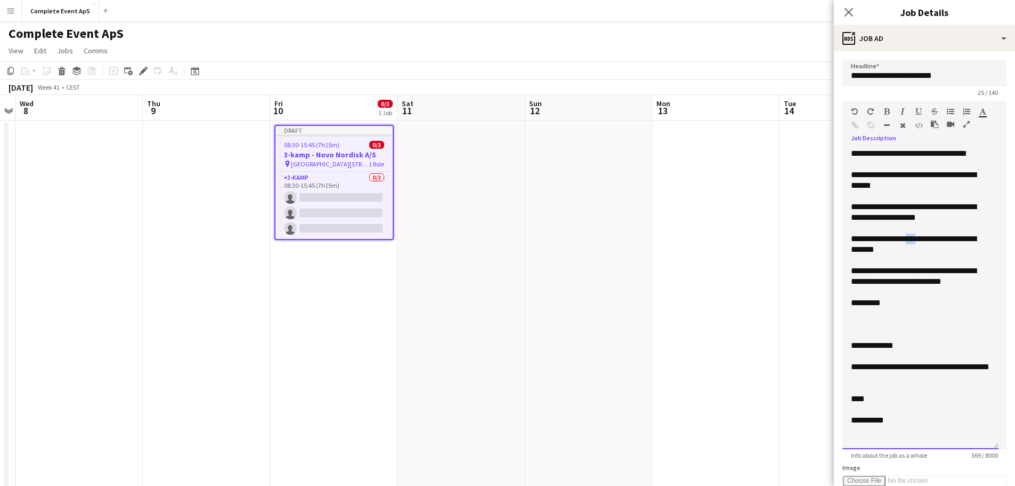
click at [910, 240] on div "**********" at bounding box center [920, 243] width 139 height 21
click at [854, 250] on div "**********" at bounding box center [920, 243] width 139 height 21
drag, startPoint x: 873, startPoint y: 271, endPoint x: 982, endPoint y: 284, distance: 110.0
click at [982, 284] on div "**********" at bounding box center [920, 275] width 139 height 21
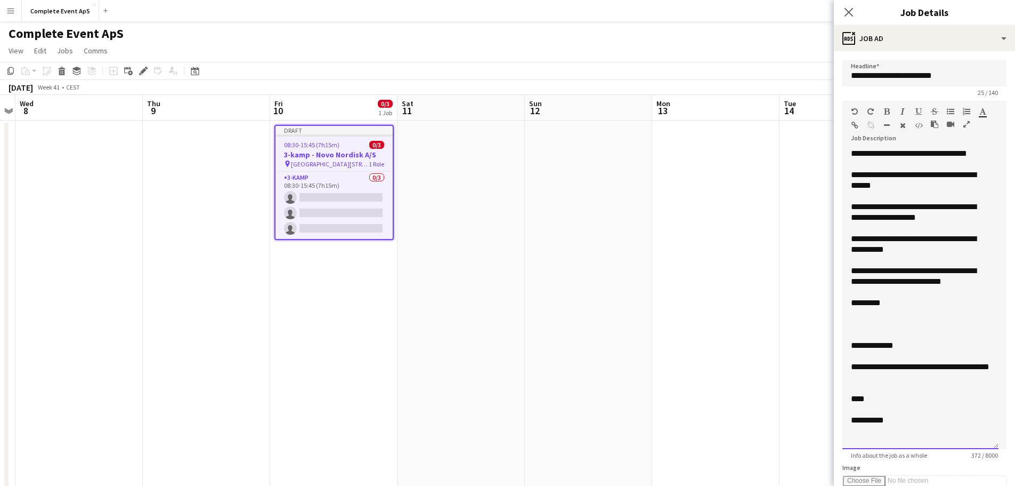
click at [989, 287] on div at bounding box center [920, 292] width 139 height 11
drag, startPoint x: 981, startPoint y: 284, endPoint x: 871, endPoint y: 271, distance: 110.5
click at [871, 271] on div "**********" at bounding box center [920, 275] width 139 height 21
click at [878, 318] on div at bounding box center [920, 313] width 139 height 11
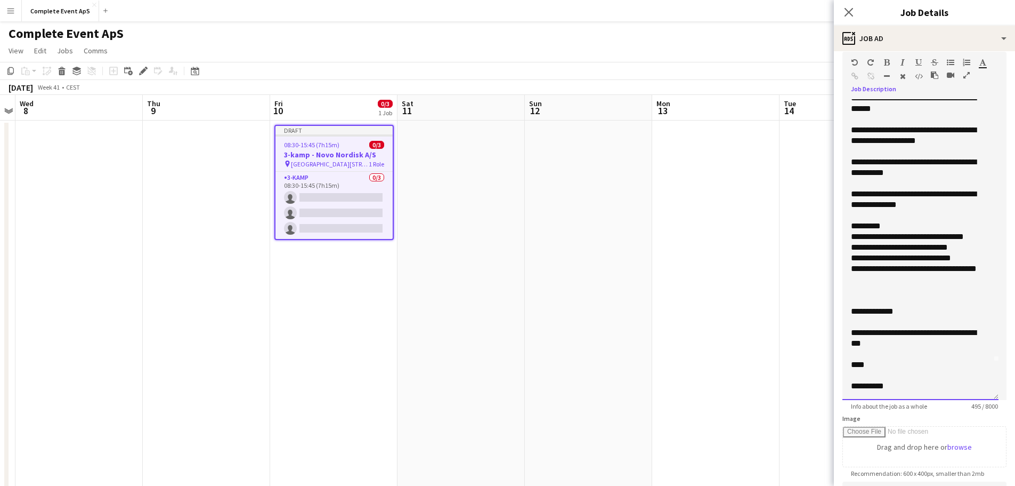
scroll to position [107, 0]
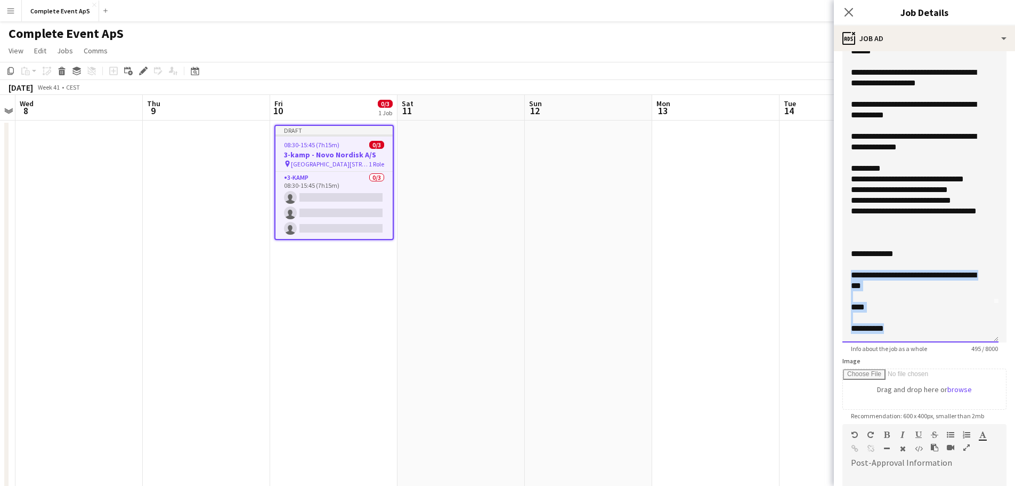
drag, startPoint x: 853, startPoint y: 275, endPoint x: 952, endPoint y: 349, distance: 123.7
click at [952, 349] on app-form-group "**********" at bounding box center [925, 173] width 164 height 358
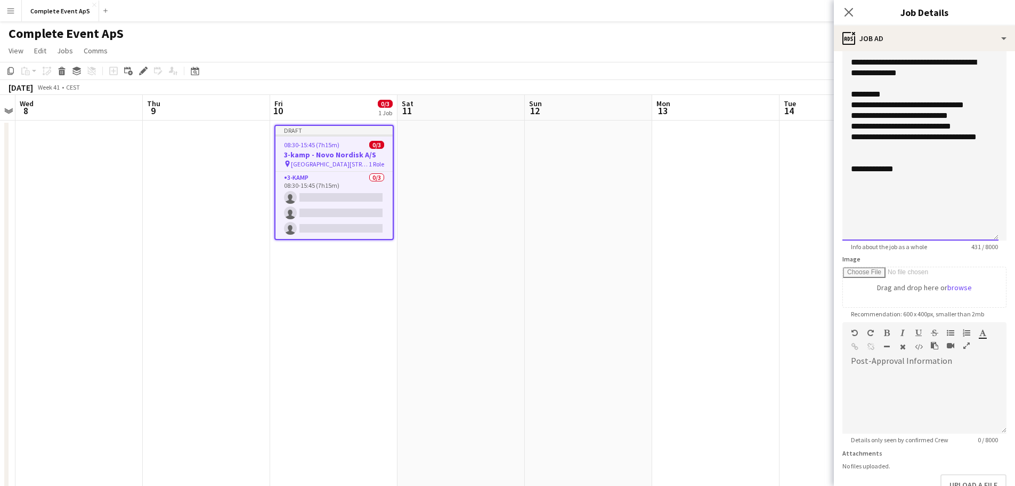
scroll to position [278, 0]
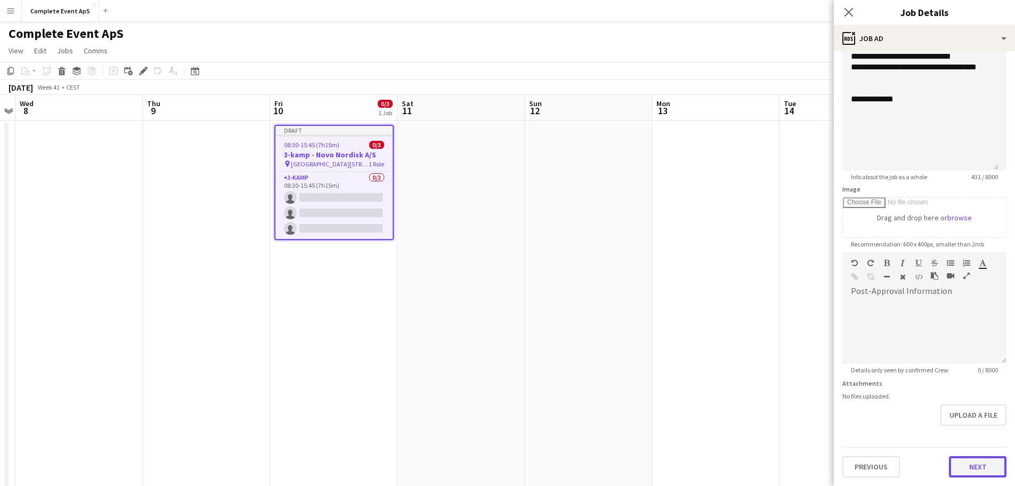
click at [962, 461] on button "Next" at bounding box center [978, 466] width 58 height 21
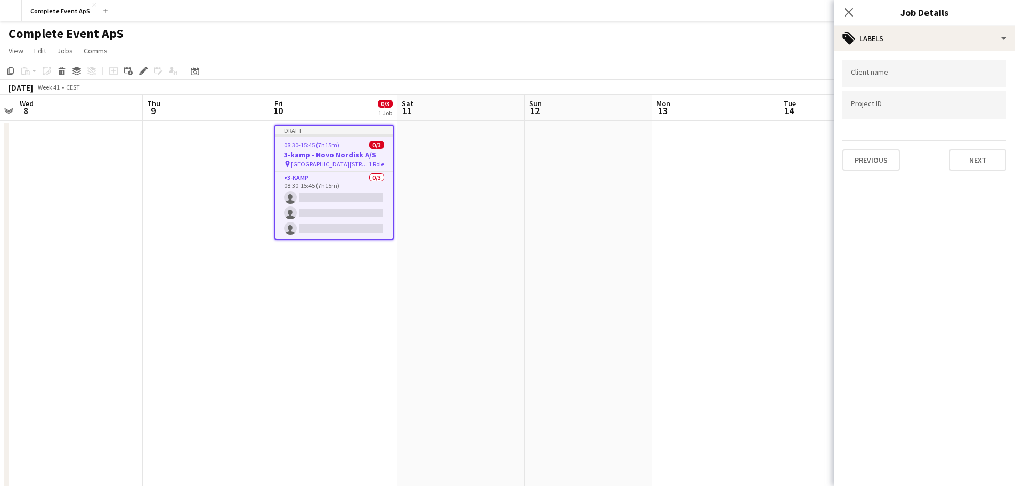
scroll to position [0, 0]
click at [988, 156] on button "Next" at bounding box center [978, 159] width 58 height 21
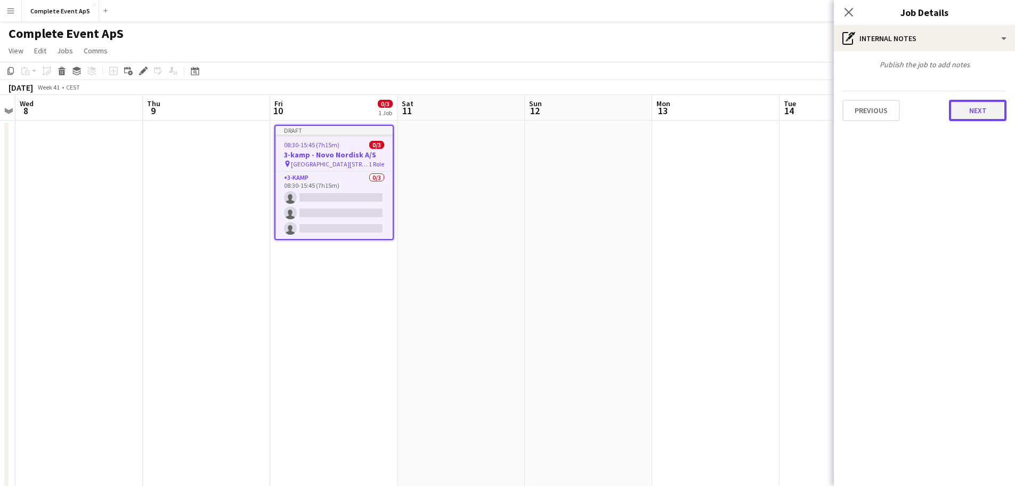
click at [986, 114] on button "Next" at bounding box center [978, 110] width 58 height 21
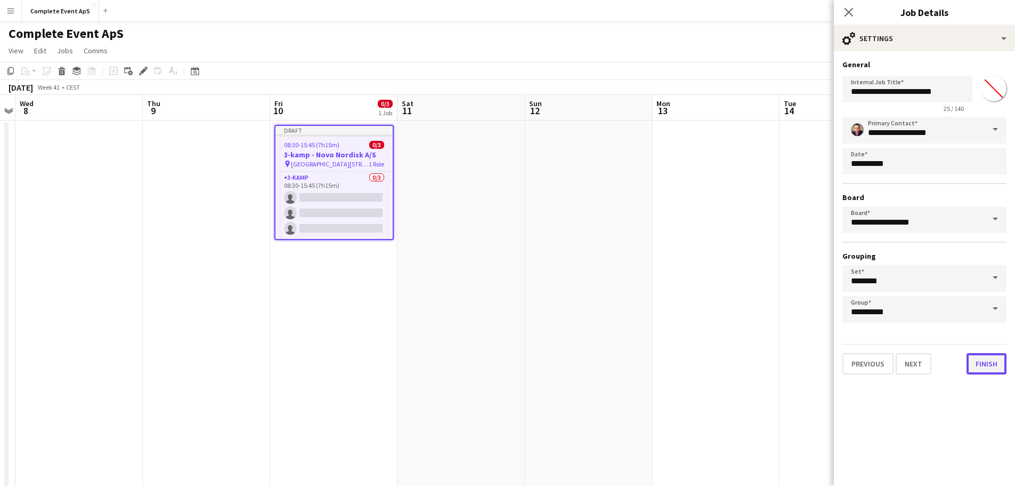
click at [978, 362] on button "Finish" at bounding box center [987, 363] width 40 height 21
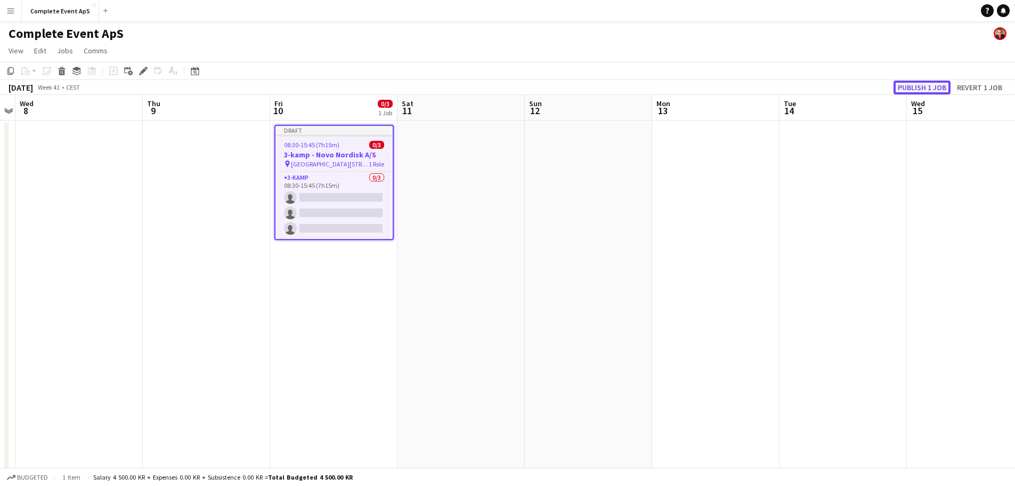
click at [920, 87] on button "Publish 1 job" at bounding box center [922, 87] width 57 height 14
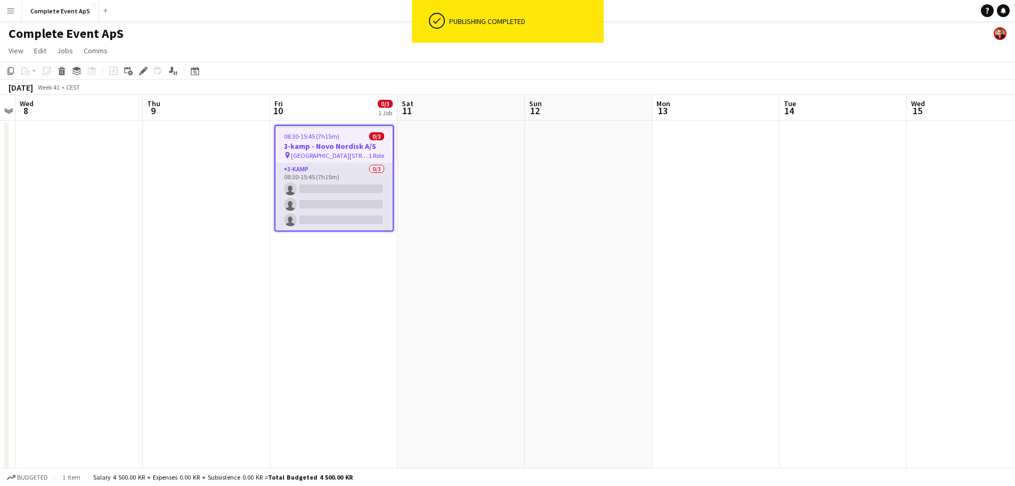
click at [331, 188] on app-card-role "3-[PERSON_NAME] 0/3 08:30-15:45 (7h15m) single-neutral-actions single-neutral-a…" at bounding box center [334, 196] width 117 height 67
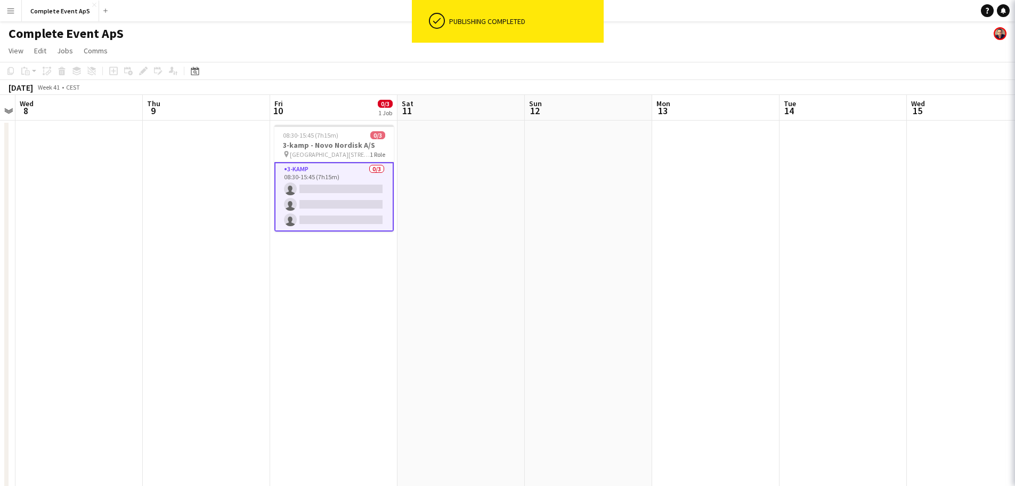
scroll to position [0, 366]
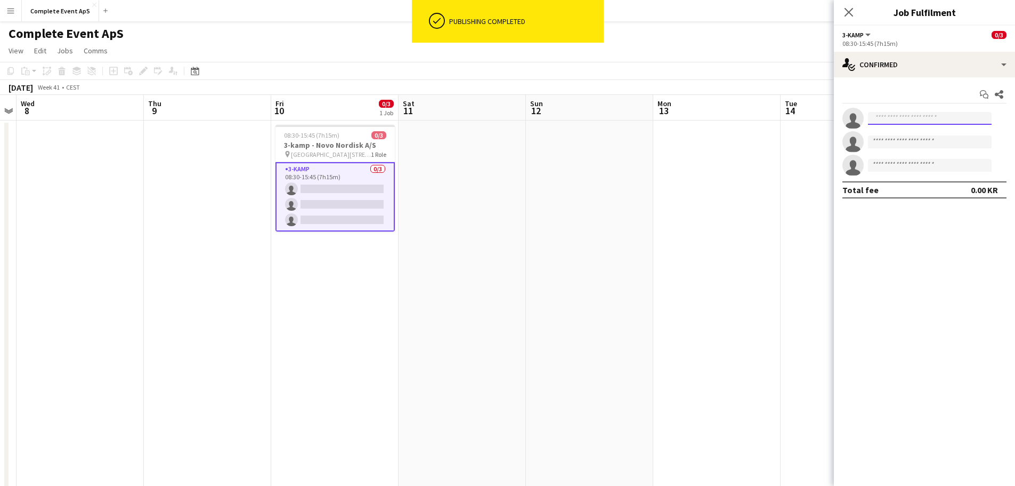
click at [901, 118] on input at bounding box center [930, 118] width 124 height 13
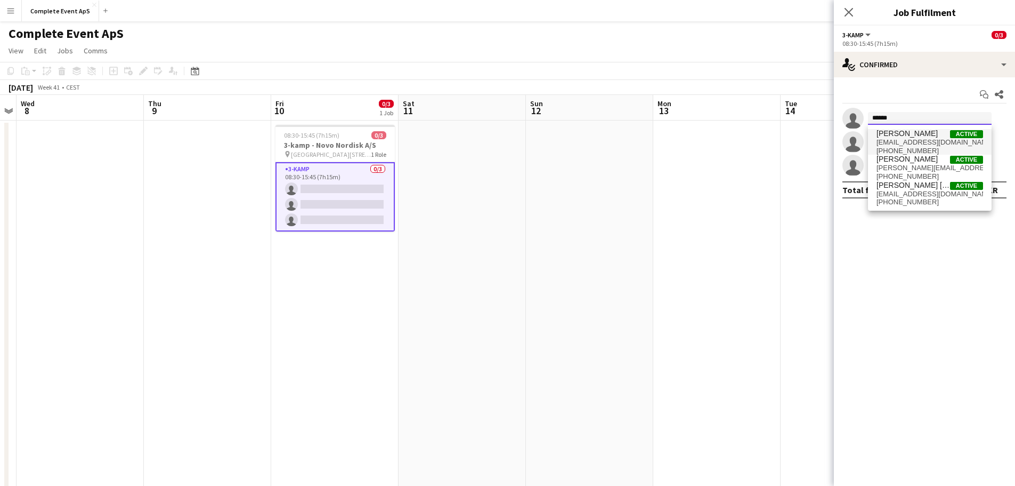
type input "******"
click at [905, 136] on span "[PERSON_NAME]" at bounding box center [907, 133] width 61 height 9
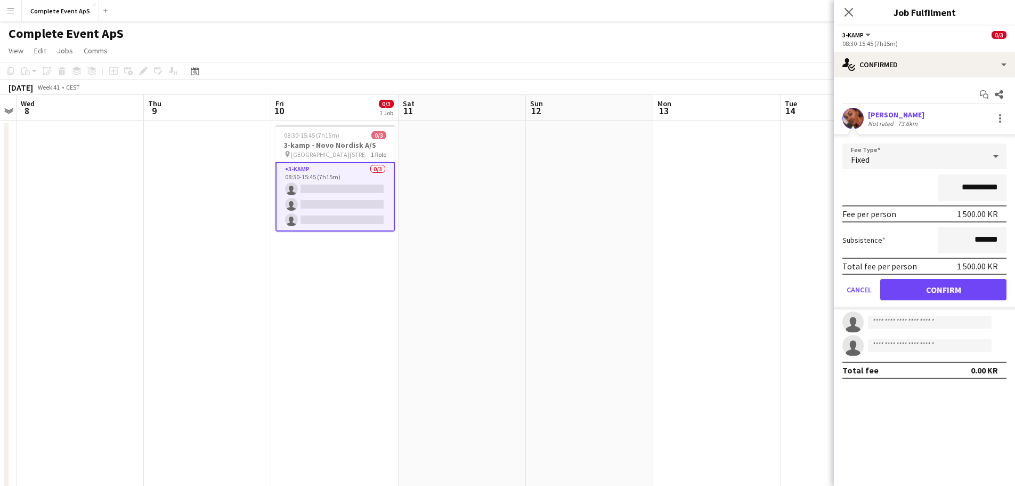
drag, startPoint x: 958, startPoint y: 184, endPoint x: 1039, endPoint y: 191, distance: 80.8
click at [1015, 191] on html "Menu Boards Boards Boards All jobs Status Workforce Workforce My Workforce Recr…" at bounding box center [507, 375] width 1015 height 751
type input "********"
click at [944, 288] on button "Confirm" at bounding box center [943, 289] width 126 height 21
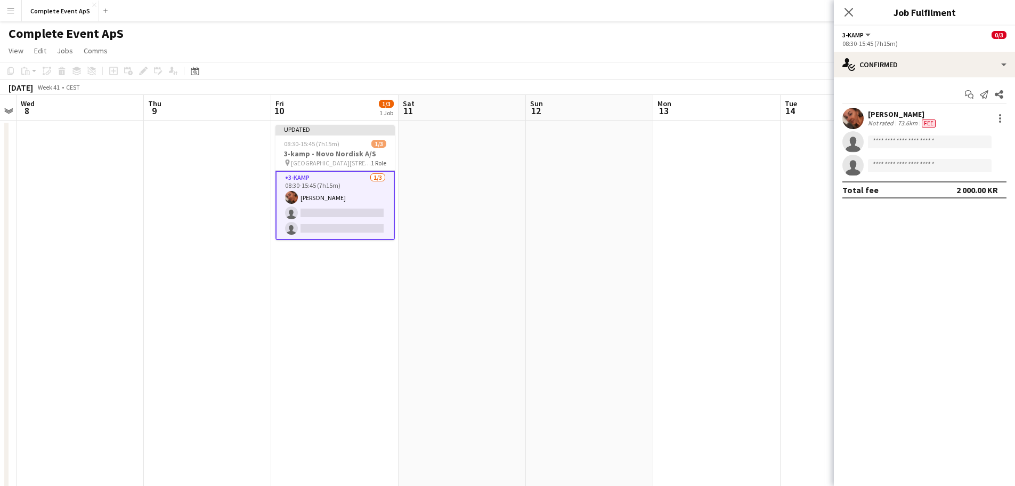
click at [750, 205] on app-date-cell at bounding box center [716, 426] width 127 height 612
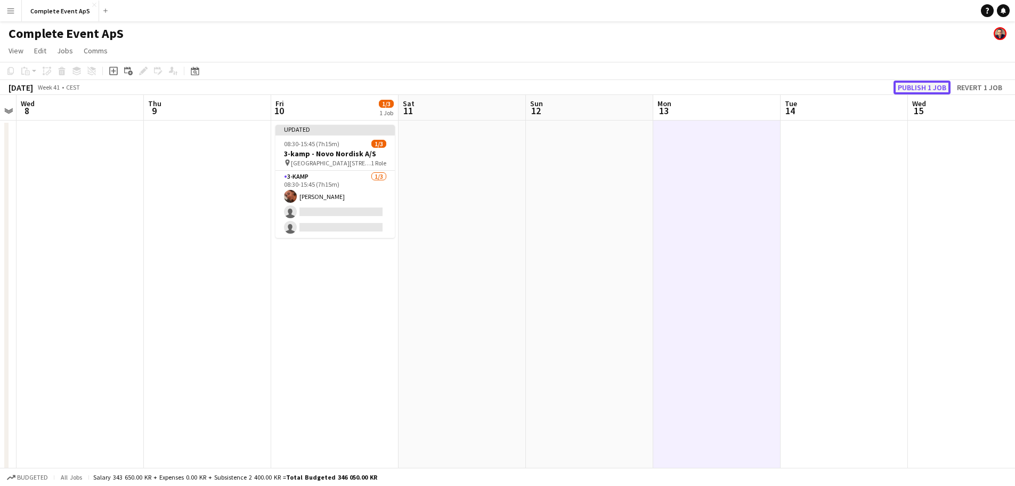
click at [917, 87] on button "Publish 1 job" at bounding box center [922, 87] width 57 height 14
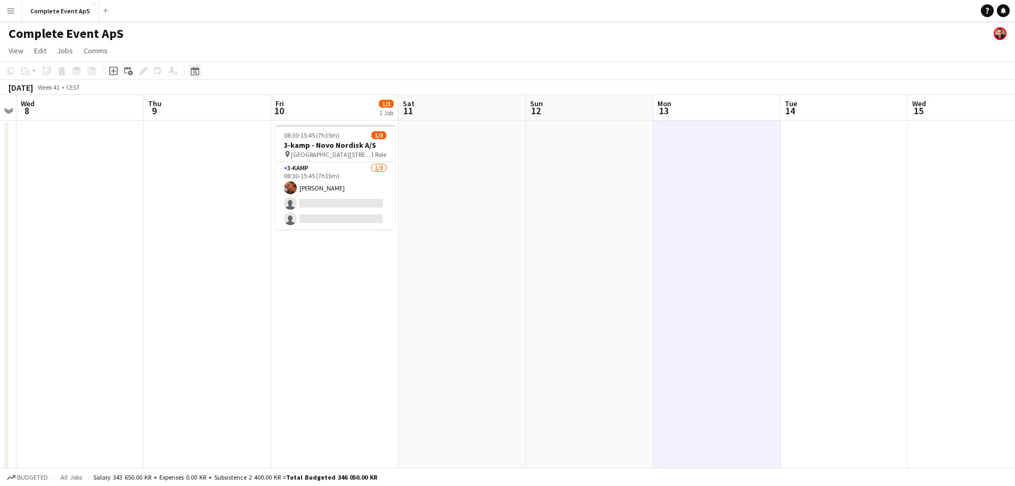
click at [195, 77] on div "Date picker" at bounding box center [195, 70] width 13 height 13
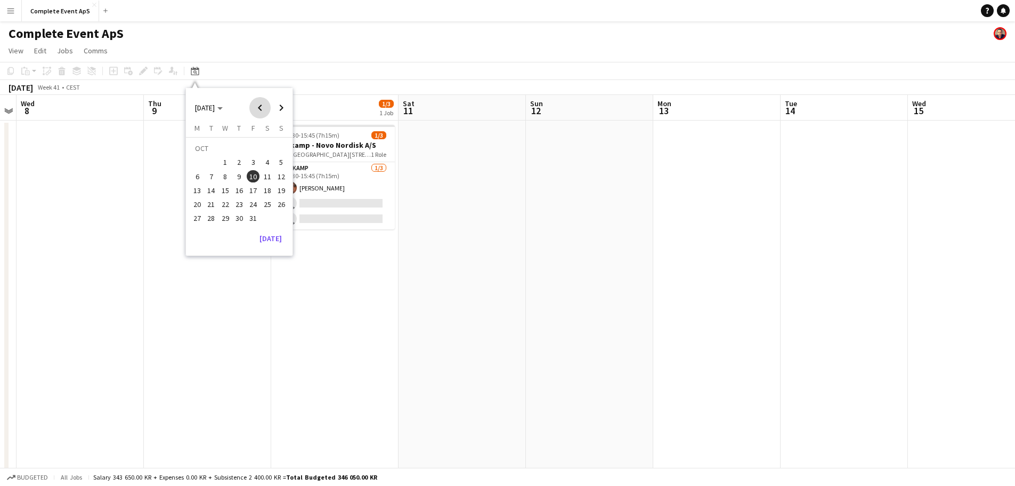
click at [258, 107] on span "Previous month" at bounding box center [259, 107] width 21 height 21
click at [198, 187] on span "15" at bounding box center [197, 190] width 13 height 13
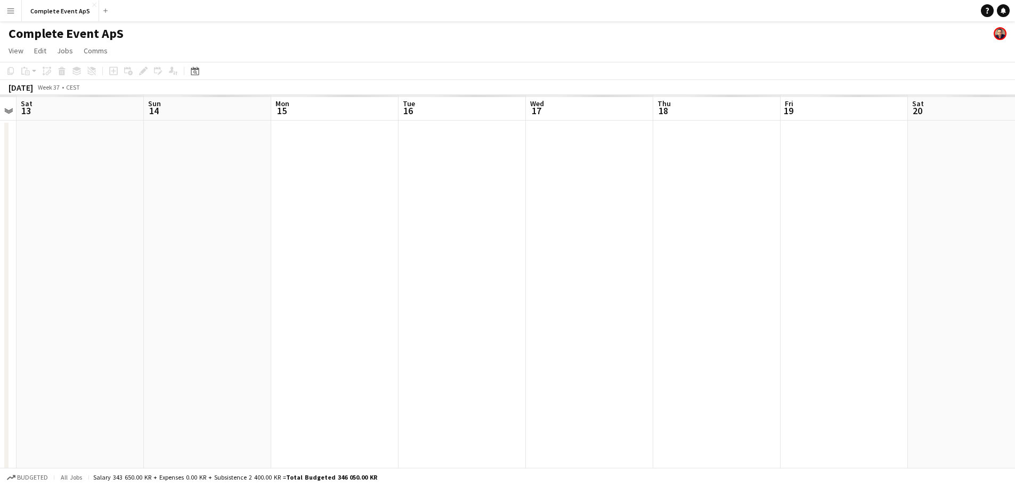
scroll to position [0, 367]
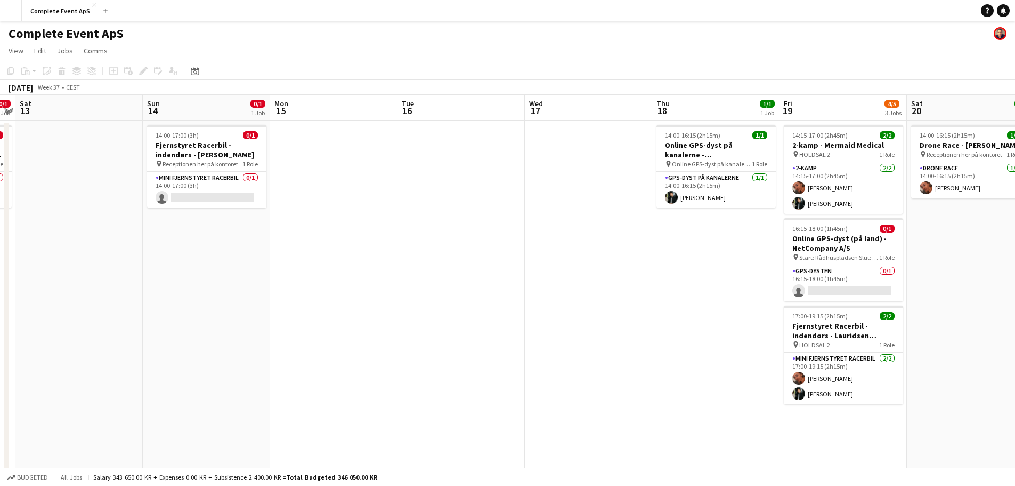
click at [333, 177] on app-date-cell at bounding box center [333, 426] width 127 height 612
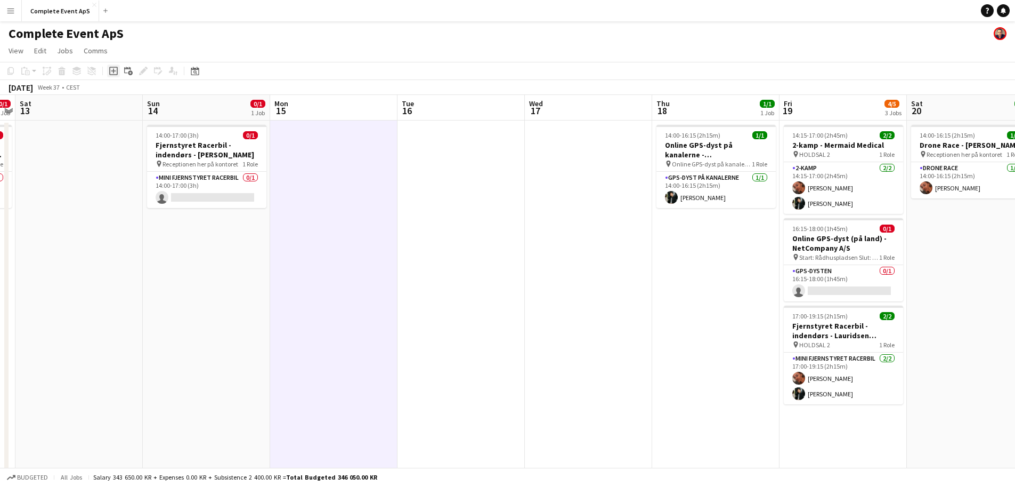
click at [112, 71] on icon at bounding box center [113, 71] width 5 height 5
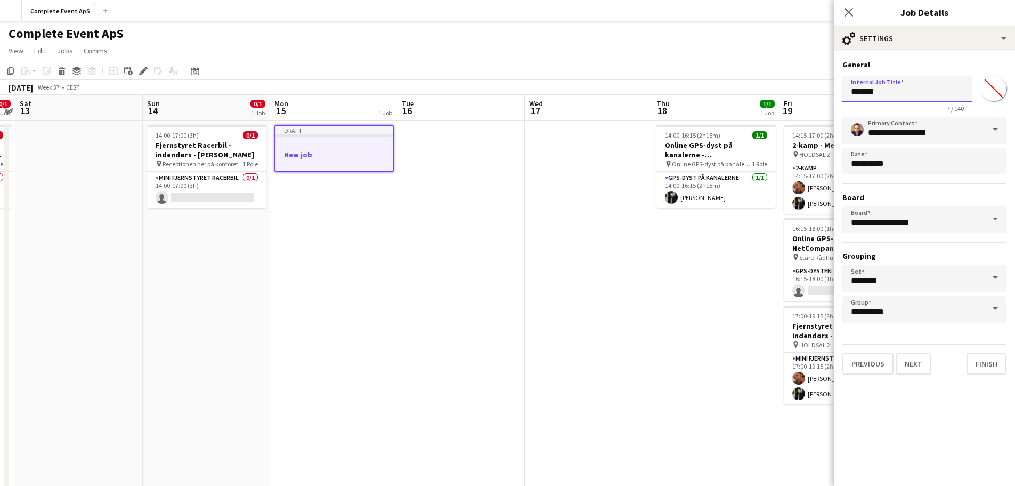
click at [890, 93] on input "*******" at bounding box center [908, 89] width 130 height 27
click at [964, 92] on input "**********" at bounding box center [908, 89] width 130 height 27
paste input "**********"
type input "**********"
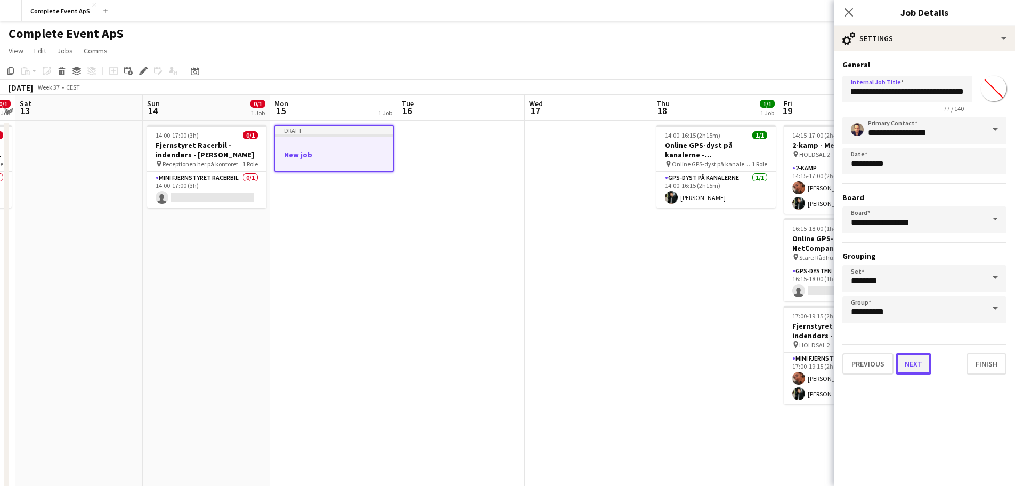
click at [912, 363] on button "Next" at bounding box center [914, 363] width 36 height 21
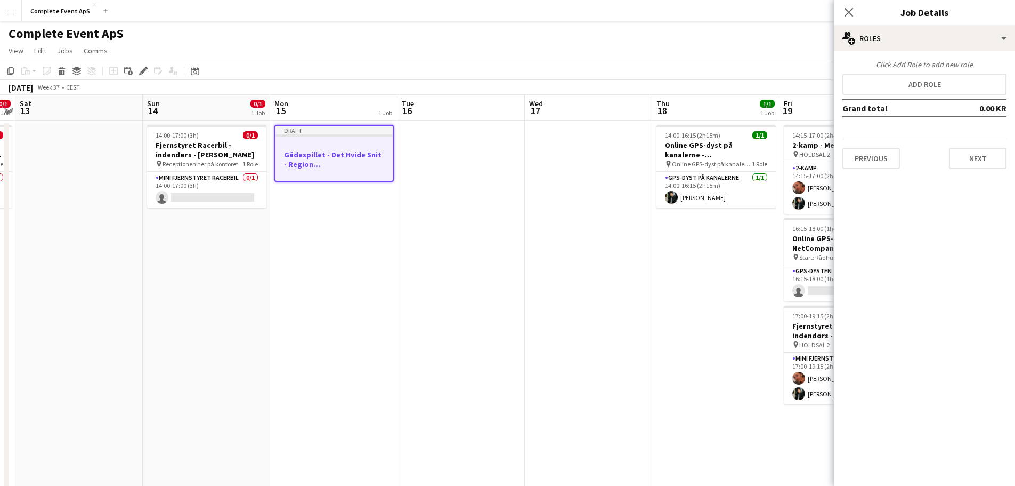
scroll to position [0, 0]
click at [893, 84] on button "Add role" at bounding box center [925, 84] width 164 height 21
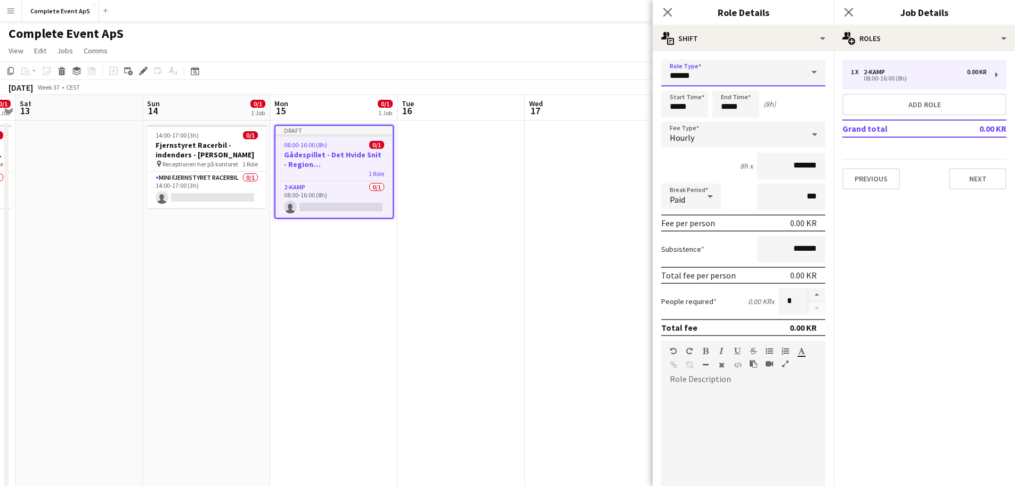
drag, startPoint x: 715, startPoint y: 82, endPoint x: 638, endPoint y: 82, distance: 76.2
click at [638, 82] on body "Menu Boards Boards Boards All jobs Status Workforce Workforce My Workforce Recr…" at bounding box center [507, 375] width 1015 height 751
click at [727, 72] on input "******" at bounding box center [743, 73] width 164 height 27
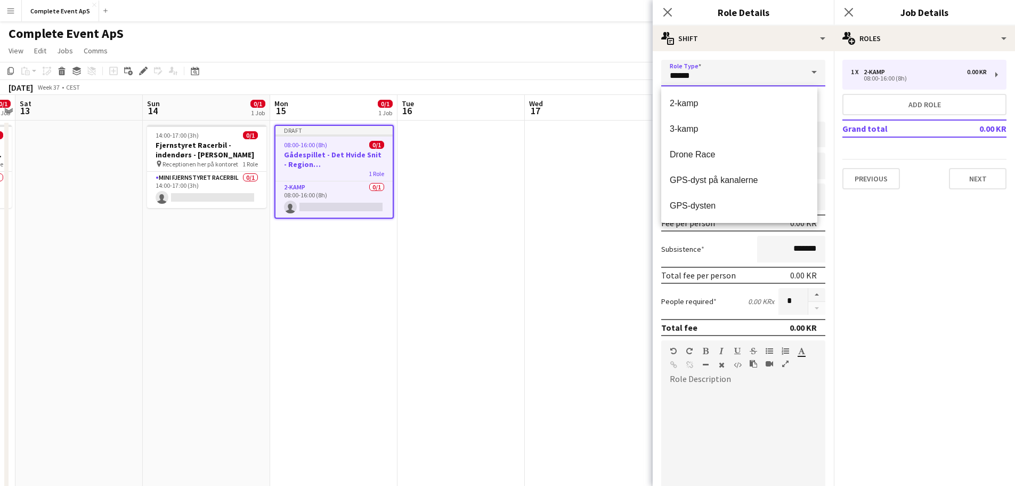
scroll to position [107, 0]
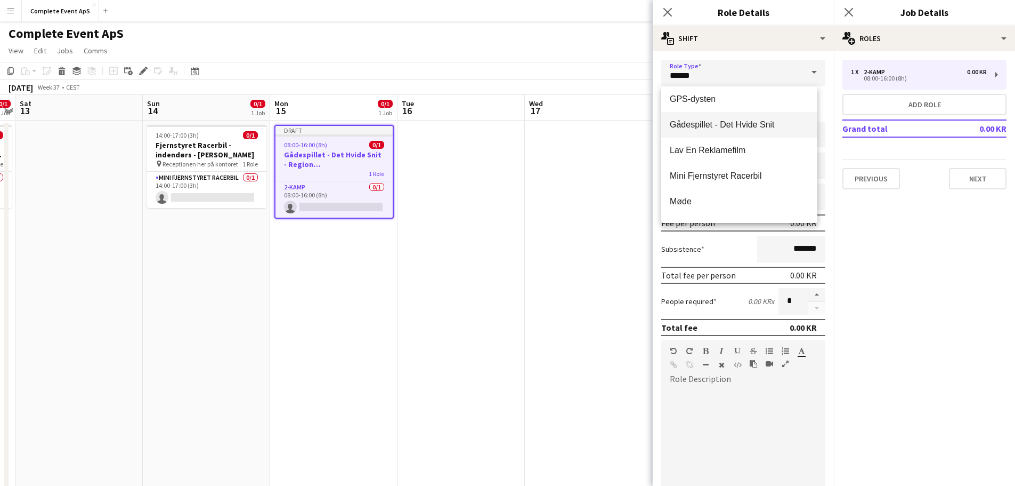
click at [719, 129] on span "Gådespillet - Det Hvide Snit" at bounding box center [739, 124] width 139 height 10
type input "**********"
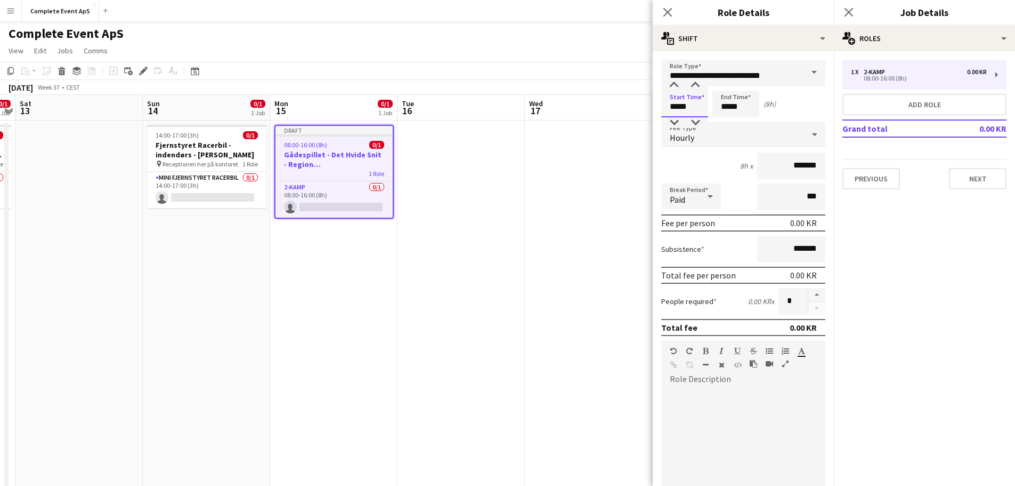
drag, startPoint x: 692, startPoint y: 111, endPoint x: 662, endPoint y: 109, distance: 30.5
click at [662, 109] on input "*****" at bounding box center [684, 104] width 47 height 27
type input "*****"
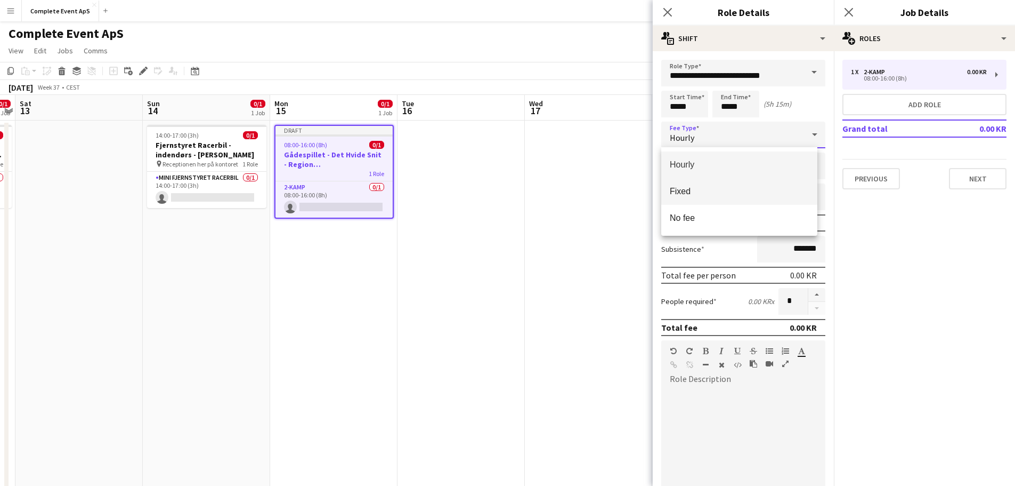
click at [696, 187] on span "Fixed" at bounding box center [739, 191] width 139 height 10
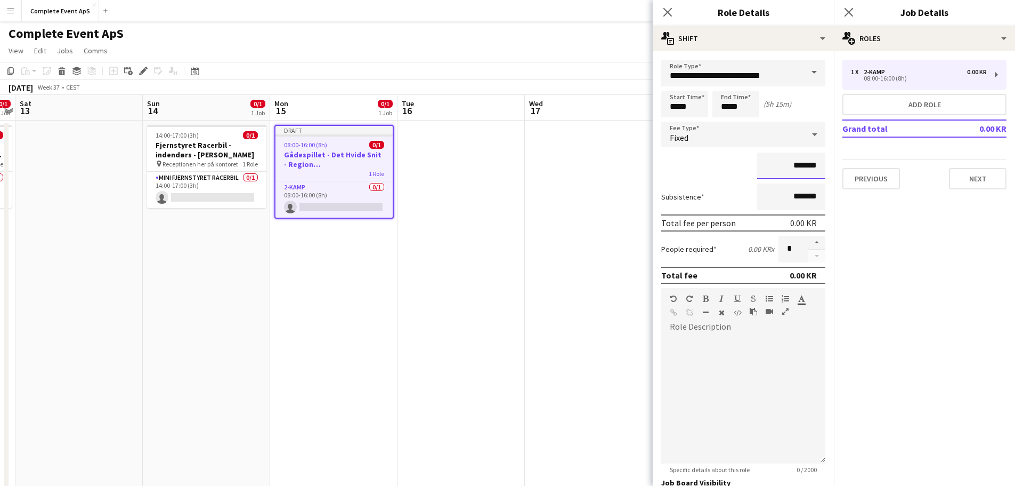
drag, startPoint x: 789, startPoint y: 163, endPoint x: 831, endPoint y: 160, distance: 42.2
click at [831, 160] on mat-expansion-panel "**********" at bounding box center [743, 268] width 181 height 434
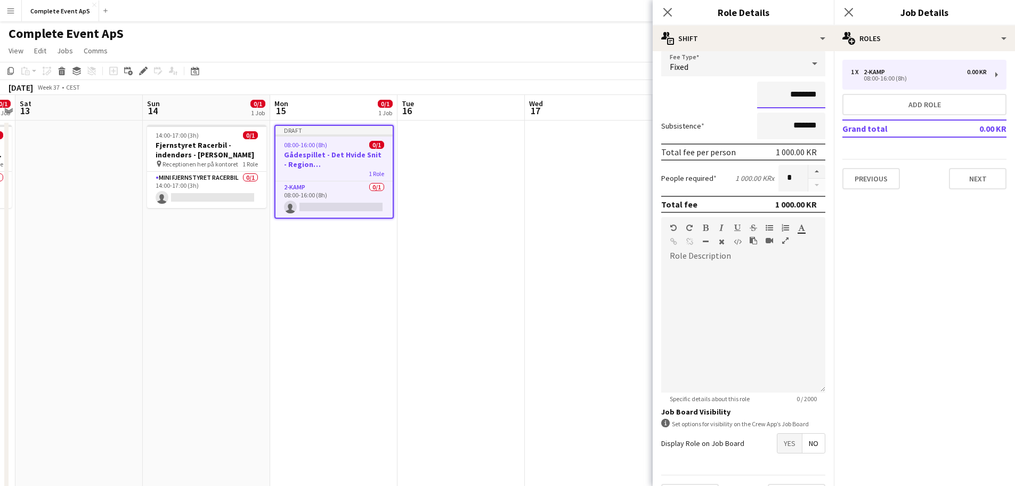
scroll to position [99, 0]
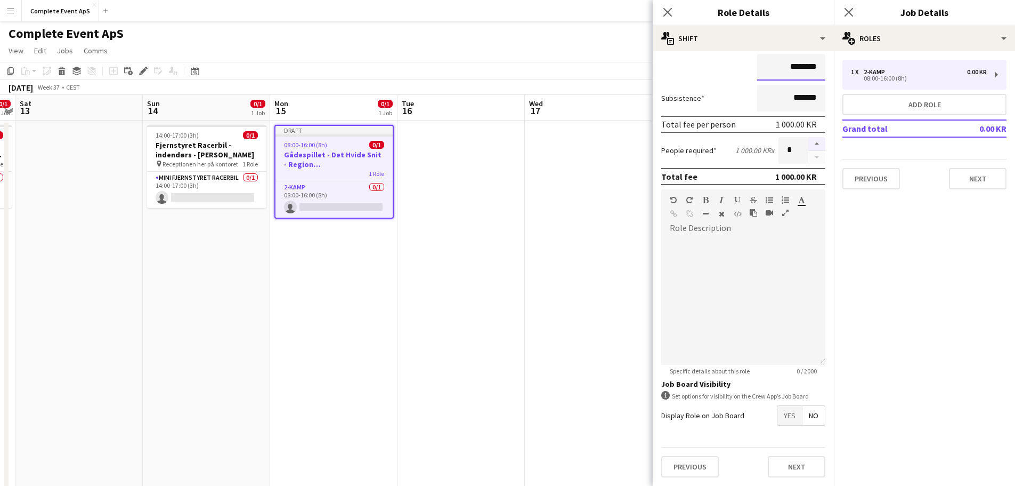
type input "********"
click at [812, 144] on button "button" at bounding box center [816, 144] width 17 height 14
type input "*"
click at [778, 417] on span "Yes" at bounding box center [790, 415] width 25 height 19
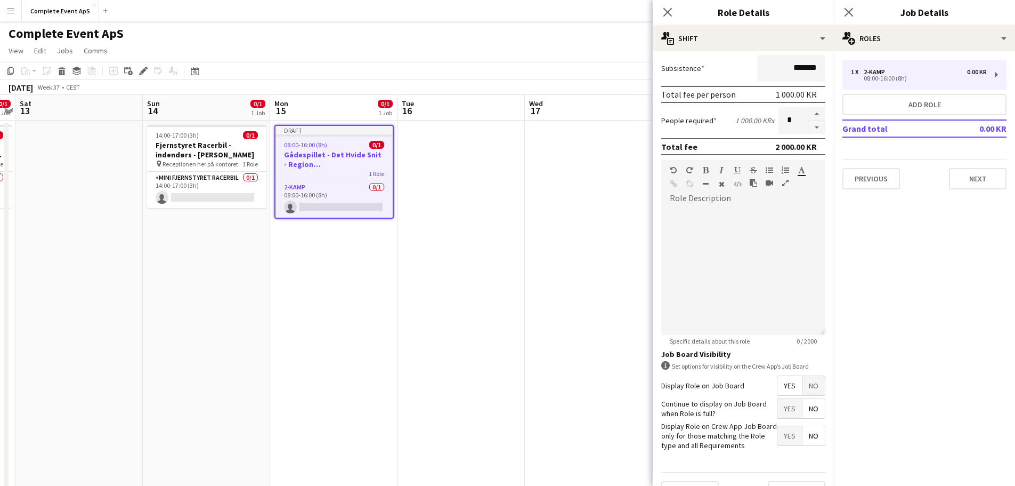
scroll to position [153, 0]
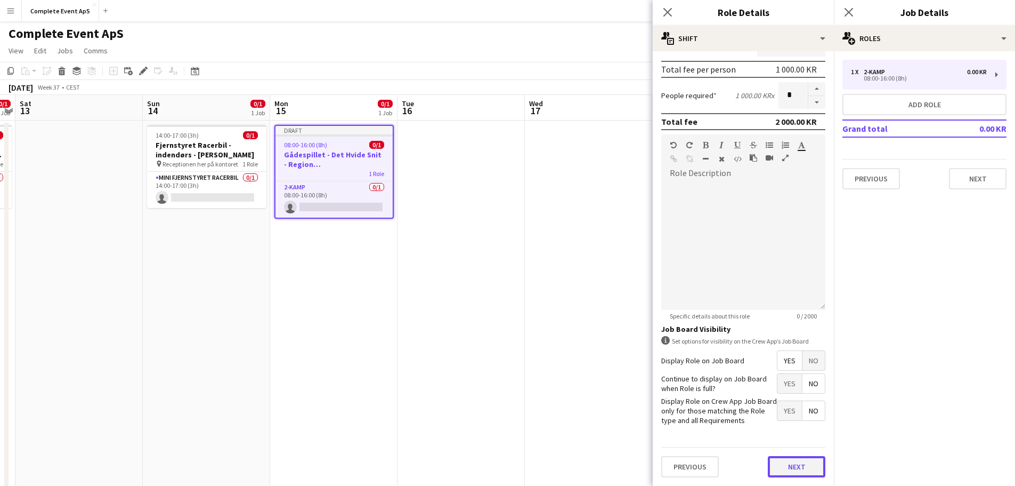
click at [800, 464] on button "Next" at bounding box center [797, 466] width 58 height 21
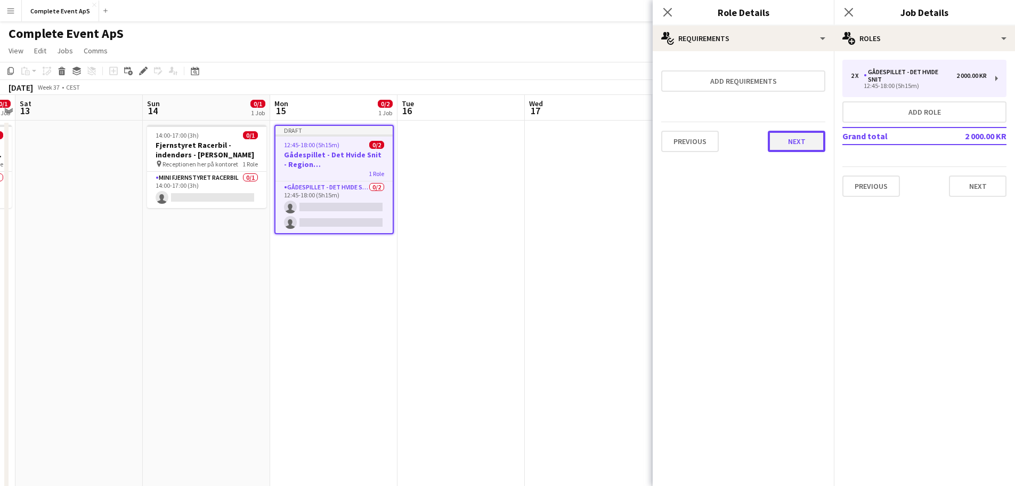
click at [800, 143] on button "Next" at bounding box center [797, 141] width 58 height 21
click at [801, 140] on button "Finish" at bounding box center [806, 142] width 40 height 21
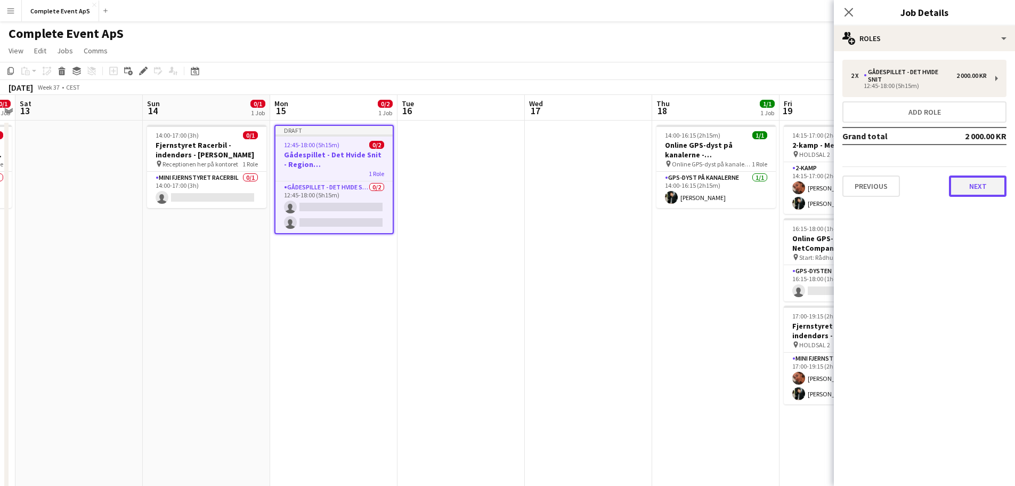
click at [980, 189] on button "Next" at bounding box center [978, 185] width 58 height 21
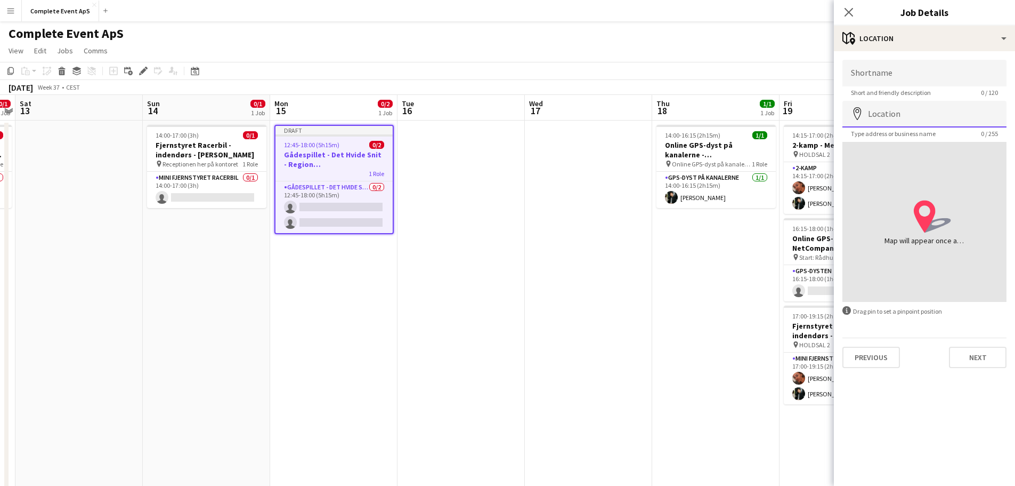
click at [886, 116] on input "Location" at bounding box center [925, 114] width 164 height 27
paste input "**********"
type input "**********"
click at [902, 76] on input "Shortname" at bounding box center [925, 73] width 164 height 27
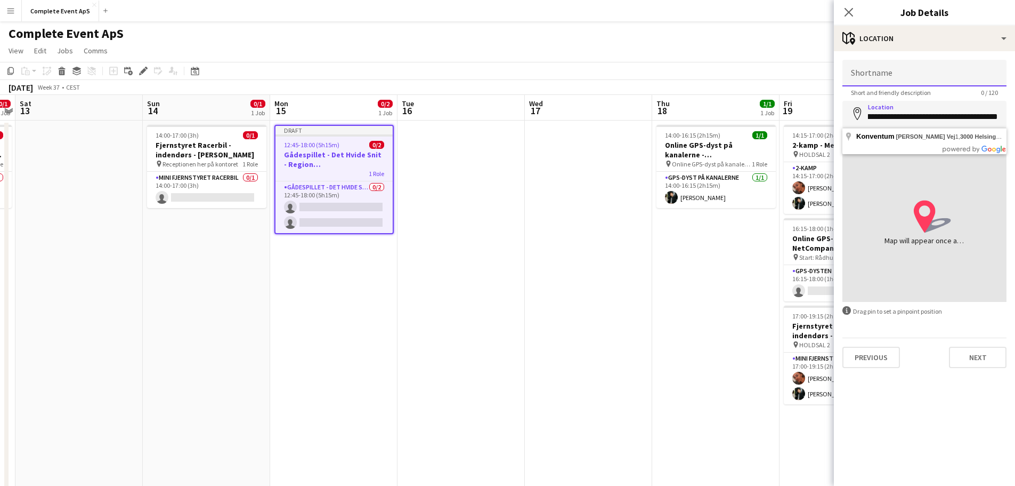
scroll to position [0, 0]
paste input "**********"
type input "**********"
click at [915, 116] on input "**********" at bounding box center [925, 114] width 164 height 27
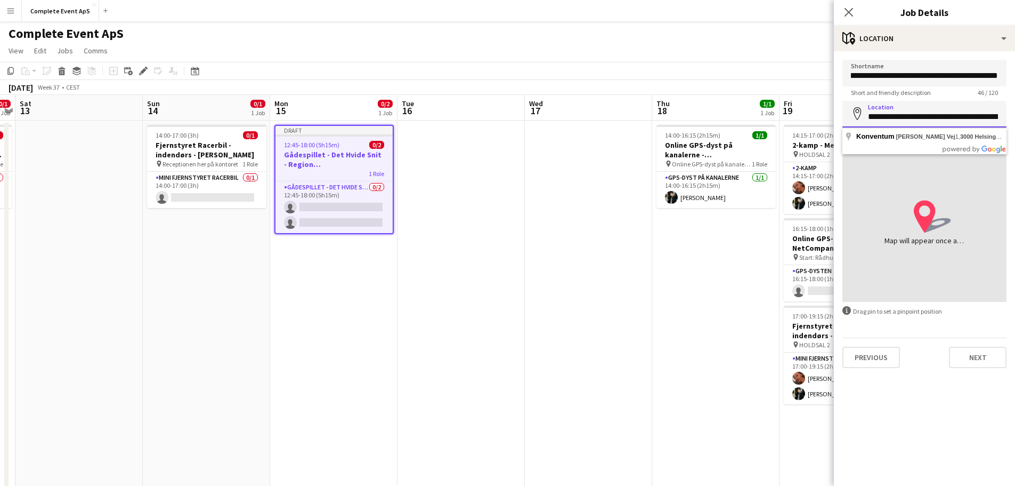
scroll to position [0, 0]
type input "**********"
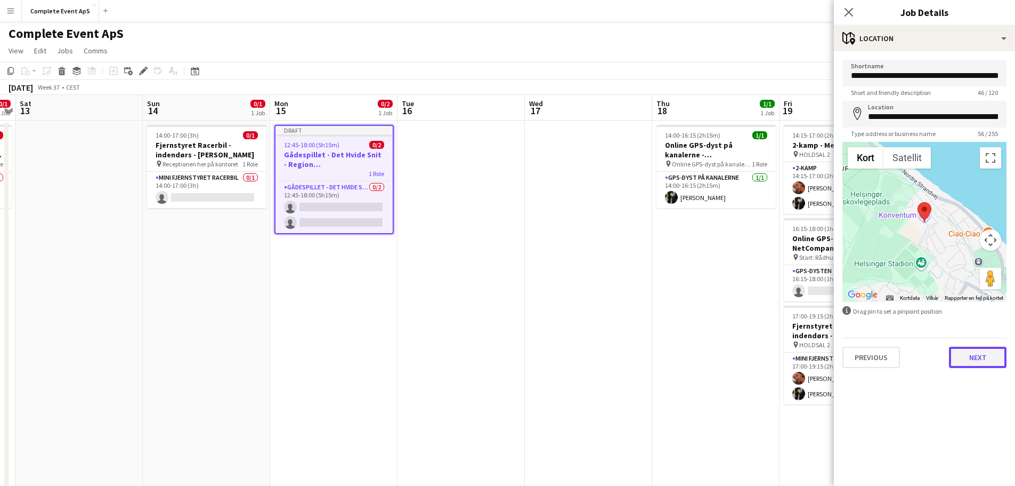
click at [980, 363] on button "Next" at bounding box center [978, 356] width 58 height 21
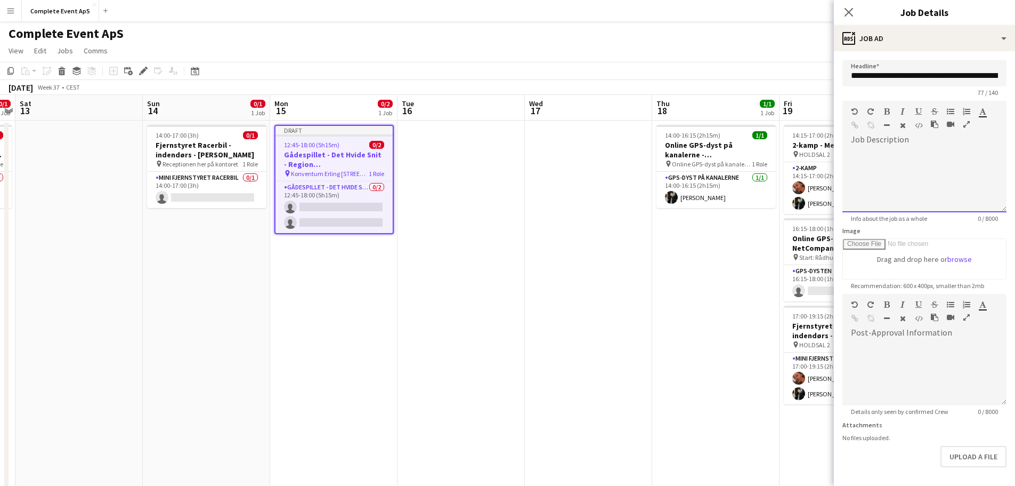
click at [913, 160] on div at bounding box center [925, 180] width 164 height 64
paste div
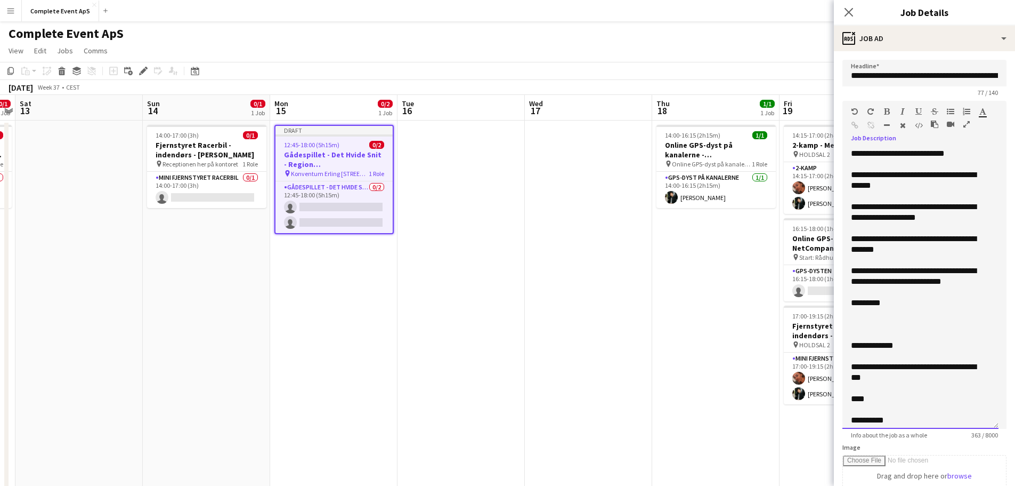
drag, startPoint x: 995, startPoint y: 208, endPoint x: 999, endPoint y: 472, distance: 264.4
click at [999, 480] on form "**********" at bounding box center [924, 397] width 181 height 675
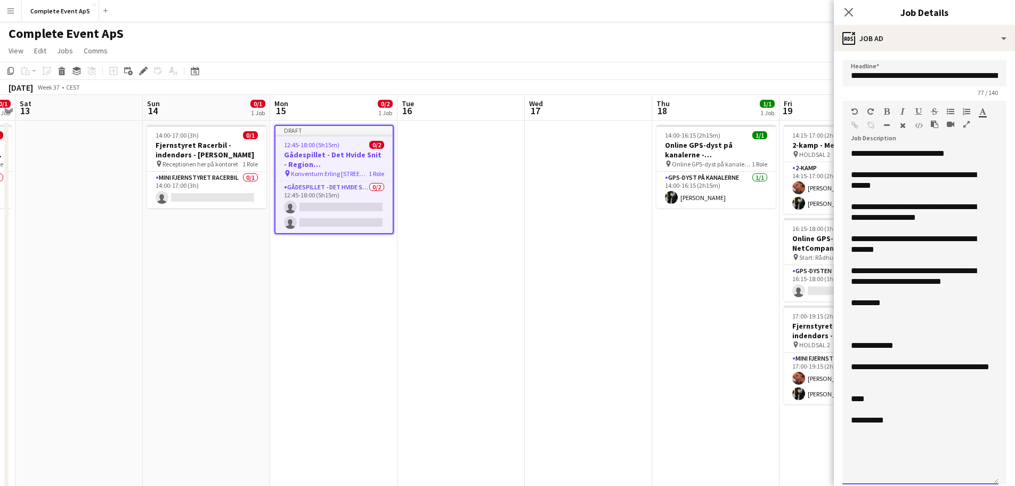
click at [974, 151] on div "**********" at bounding box center [920, 153] width 139 height 11
click at [911, 153] on div "**********" at bounding box center [920, 153] width 139 height 11
click at [970, 174] on div "**********" at bounding box center [920, 179] width 139 height 21
click at [969, 177] on div "**********" at bounding box center [920, 179] width 139 height 21
click at [876, 186] on div "**********" at bounding box center [920, 179] width 139 height 21
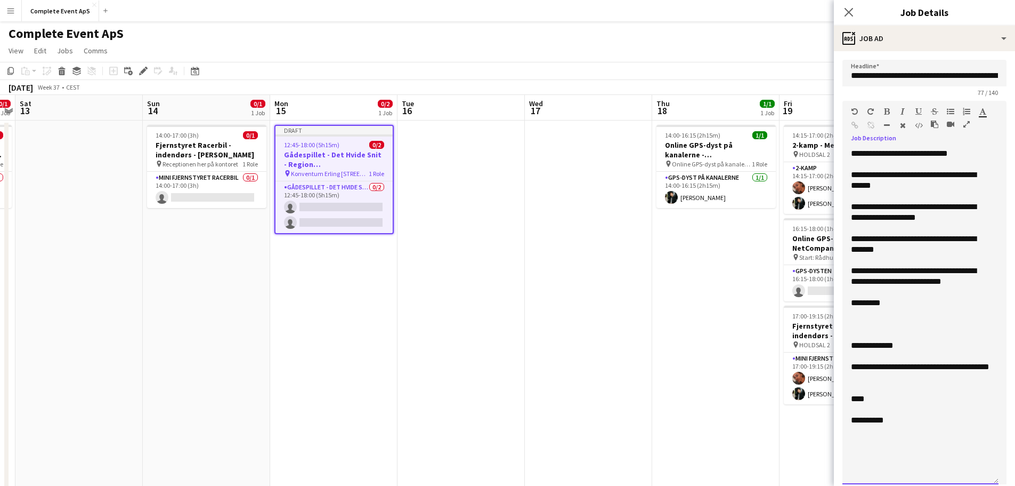
click at [908, 244] on div "**********" at bounding box center [920, 243] width 139 height 21
click at [910, 242] on div "**********" at bounding box center [920, 243] width 139 height 21
click at [910, 239] on div "**********" at bounding box center [920, 243] width 139 height 21
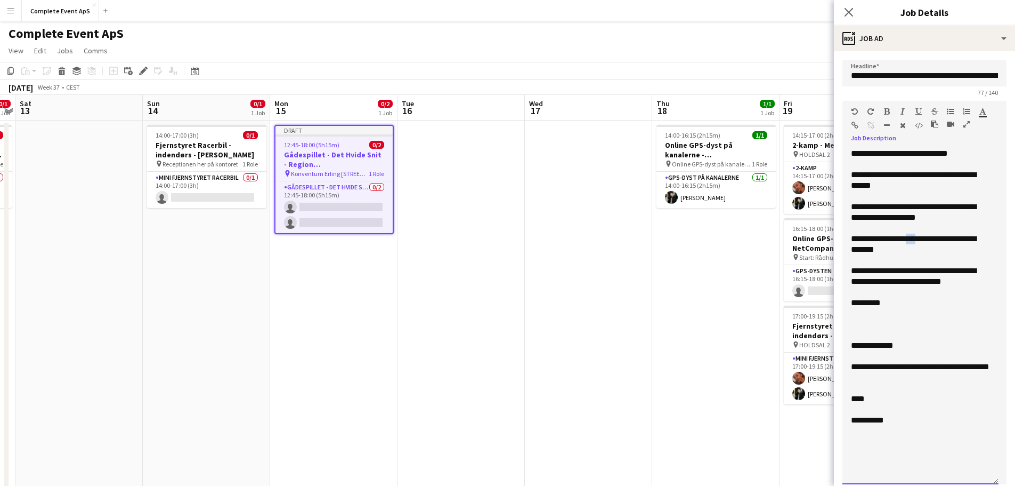
click at [910, 239] on div "**********" at bounding box center [920, 243] width 139 height 21
drag, startPoint x: 984, startPoint y: 280, endPoint x: 967, endPoint y: 280, distance: 17.1
click at [984, 280] on div "**********" at bounding box center [920, 275] width 139 height 21
click at [870, 271] on div "**********" at bounding box center [920, 275] width 139 height 21
click at [858, 317] on div at bounding box center [920, 313] width 139 height 11
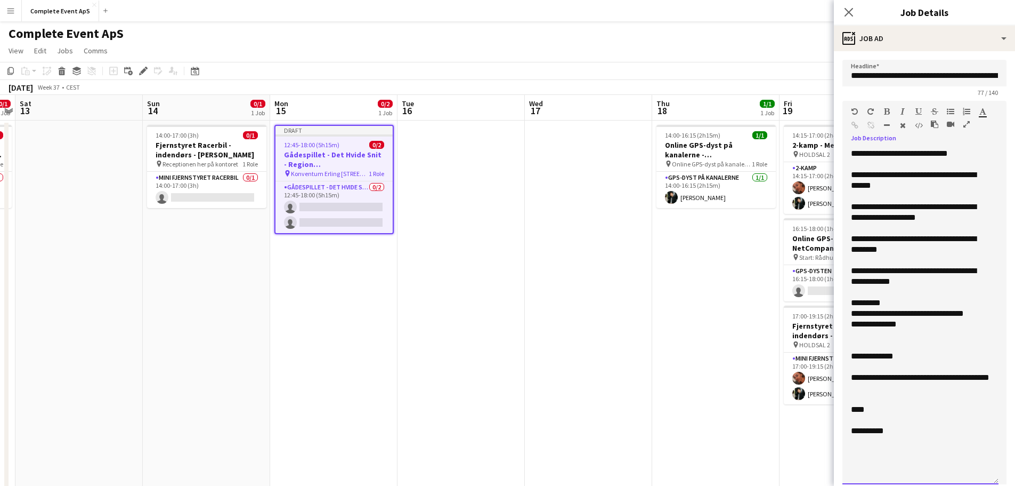
click at [858, 315] on div "**********" at bounding box center [920, 313] width 139 height 11
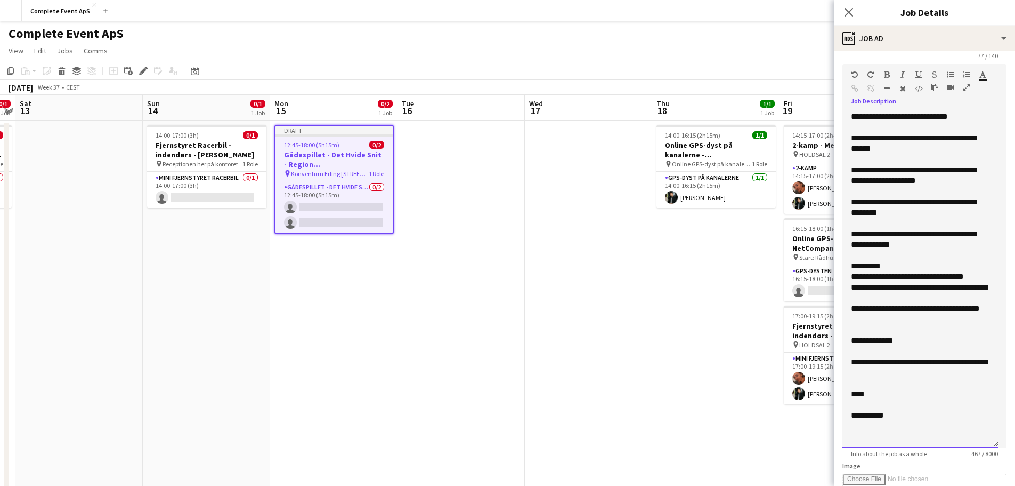
scroll to position [107, 0]
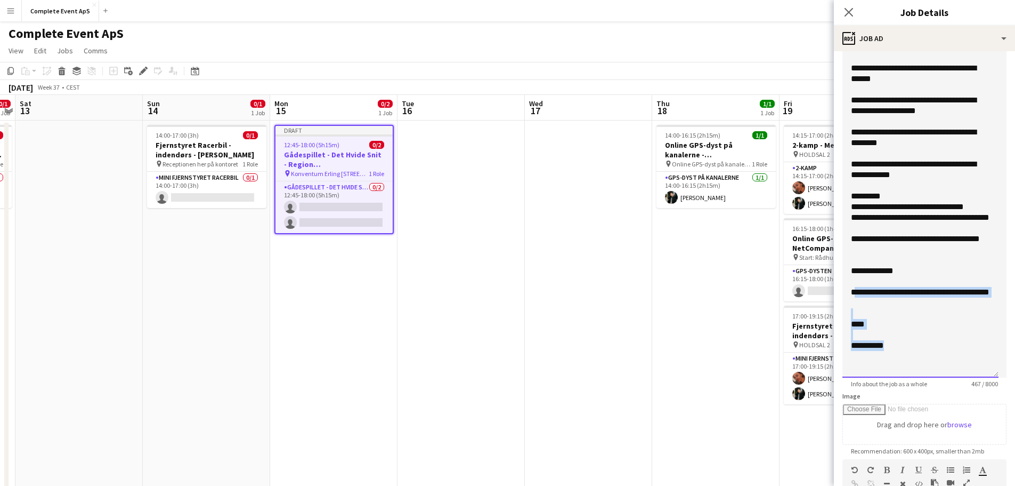
drag, startPoint x: 853, startPoint y: 294, endPoint x: 927, endPoint y: 352, distance: 94.5
click at [927, 352] on div "**********" at bounding box center [921, 210] width 156 height 336
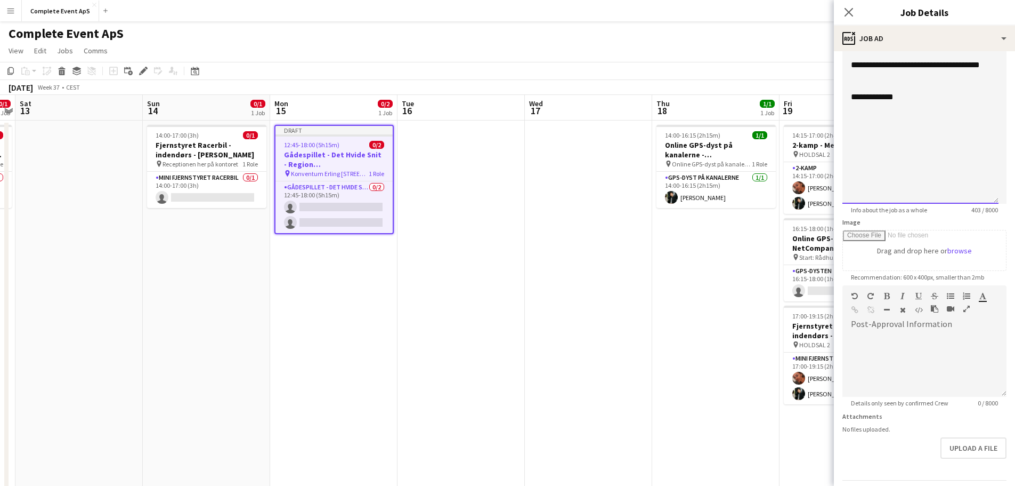
scroll to position [313, 0]
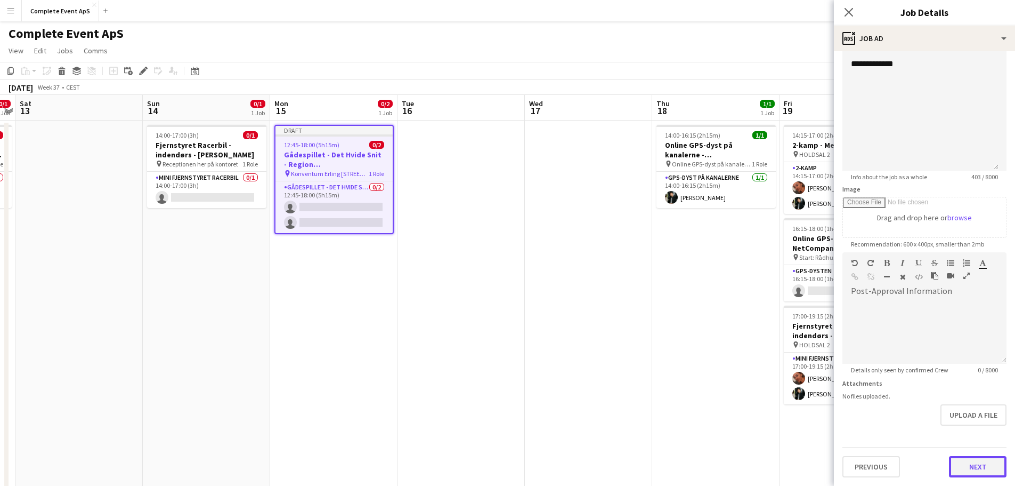
click at [962, 462] on button "Next" at bounding box center [978, 466] width 58 height 21
type input "*******"
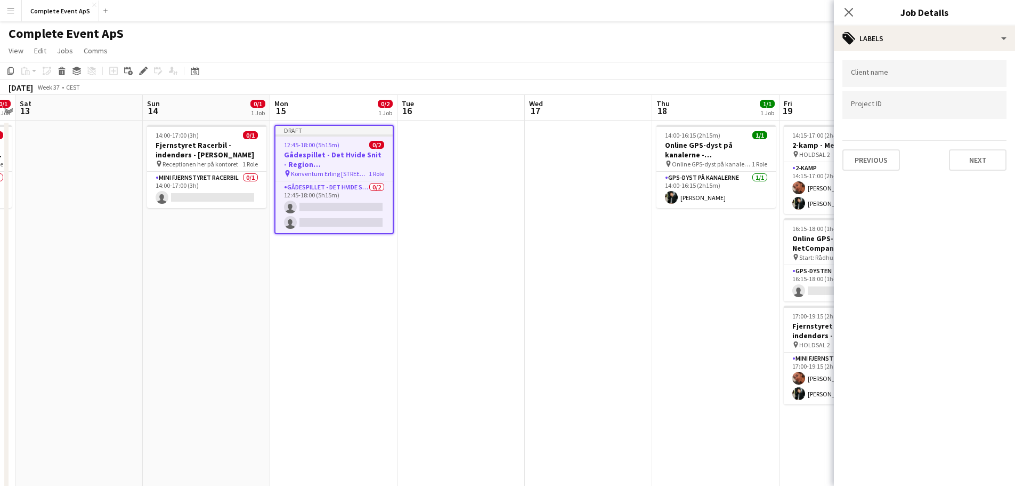
click at [966, 171] on div "Client name Project ID Previous Next" at bounding box center [924, 115] width 181 height 128
click at [971, 163] on button "Next" at bounding box center [978, 159] width 58 height 21
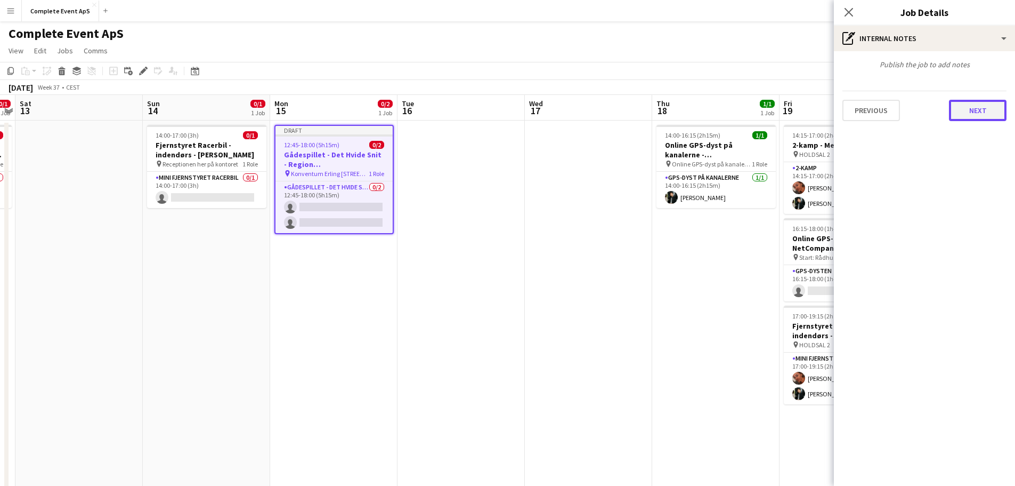
click at [979, 120] on button "Next" at bounding box center [978, 110] width 58 height 21
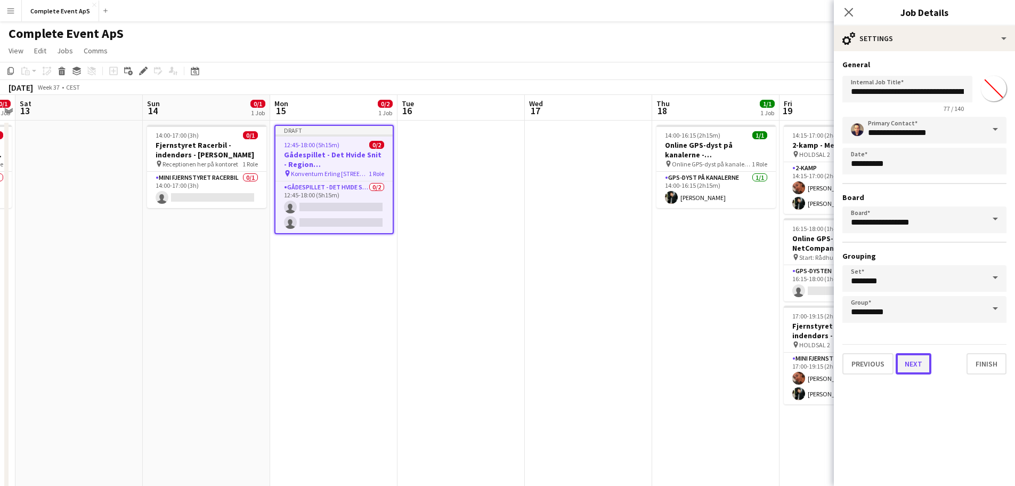
click at [916, 369] on button "Next" at bounding box center [914, 363] width 36 height 21
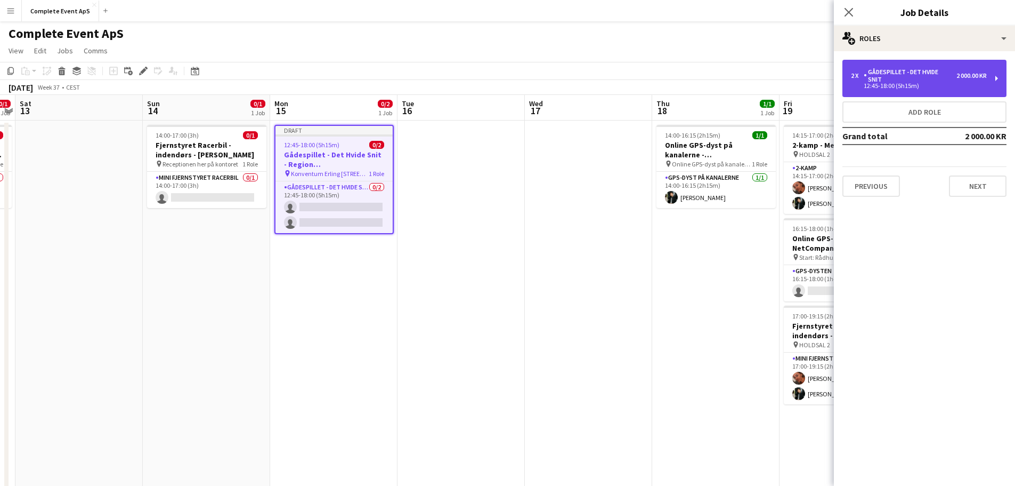
click at [896, 80] on div "Gådespillet - Det Hvide Snit" at bounding box center [910, 75] width 93 height 15
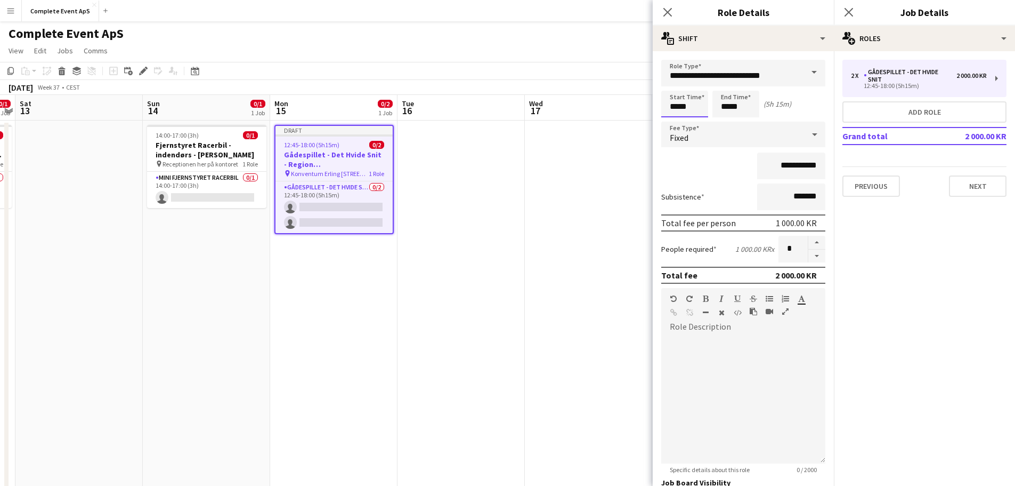
drag, startPoint x: 692, startPoint y: 106, endPoint x: 638, endPoint y: 105, distance: 54.4
click at [638, 105] on body "Menu Boards Boards Boards All jobs Status Workforce Workforce My Workforce Recr…" at bounding box center [507, 375] width 1015 height 751
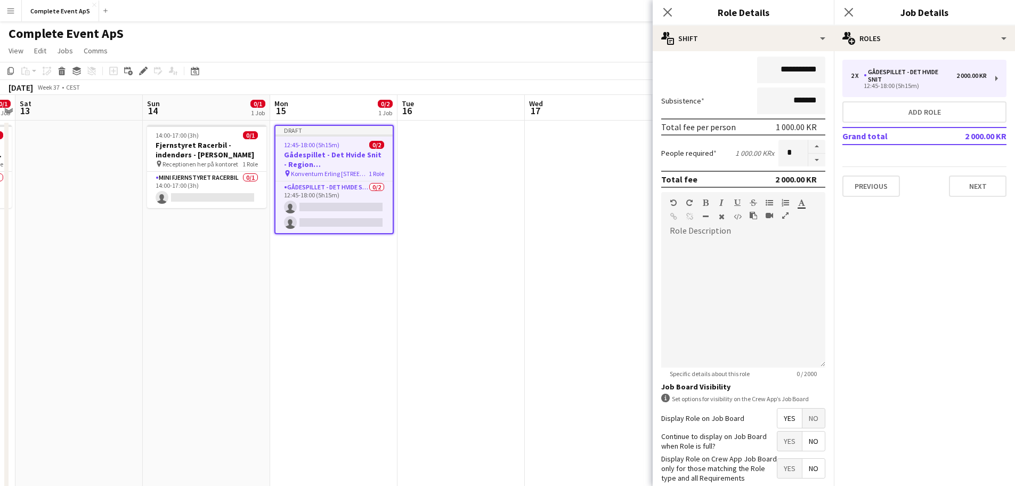
scroll to position [153, 0]
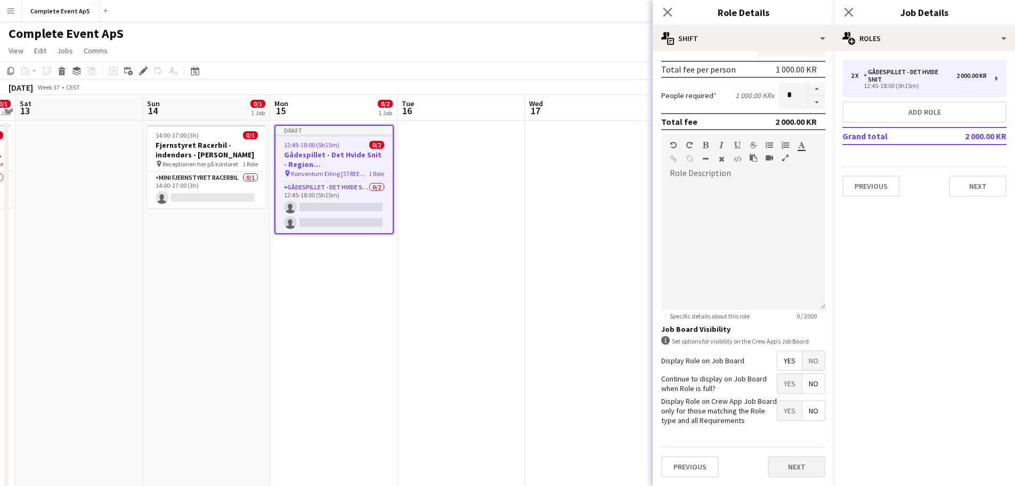
type input "*****"
click at [776, 463] on button "Next" at bounding box center [797, 466] width 58 height 21
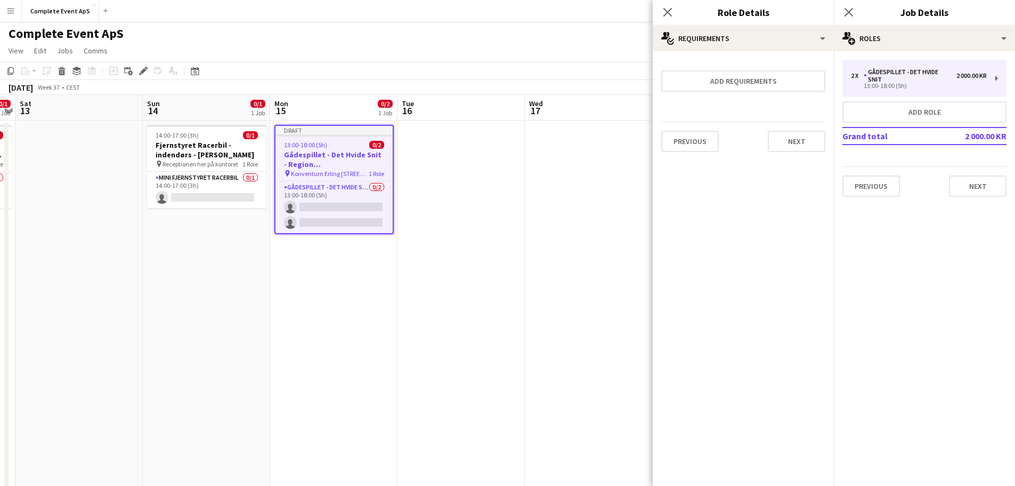
click at [558, 378] on app-date-cell at bounding box center [588, 426] width 127 height 612
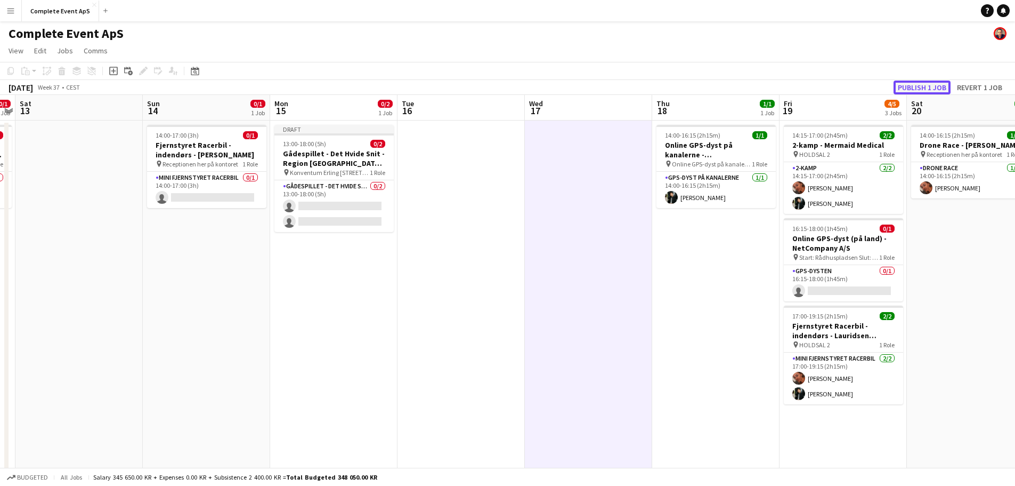
click at [910, 87] on button "Publish 1 job" at bounding box center [922, 87] width 57 height 14
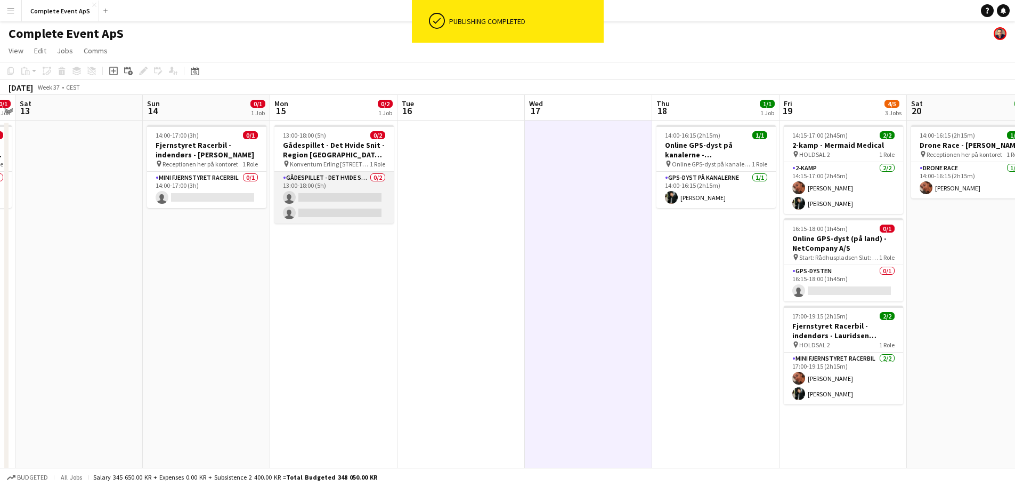
click at [323, 197] on app-card-role "Gådespillet - Det Hvide Snit 0/2 13:00-18:00 (5h) single-neutral-actions single…" at bounding box center [333, 198] width 119 height 52
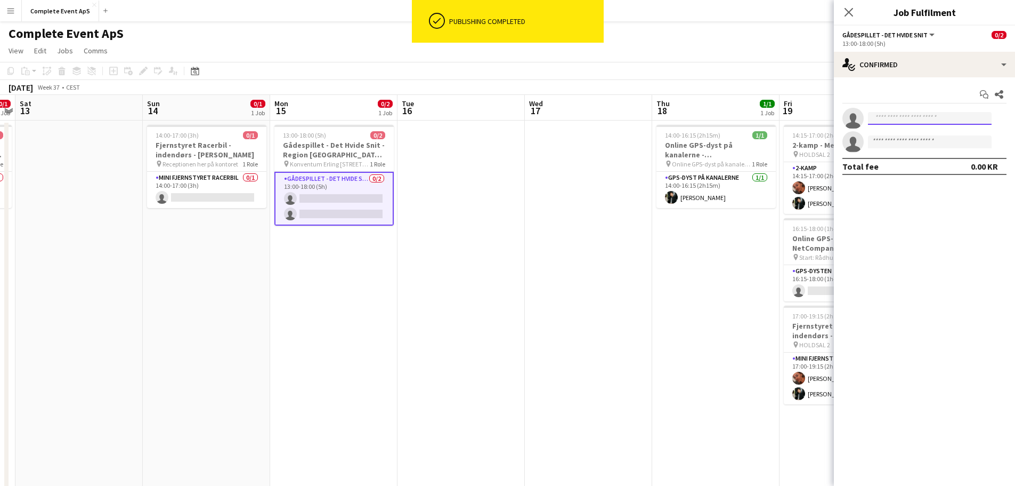
click at [896, 123] on input at bounding box center [930, 118] width 124 height 13
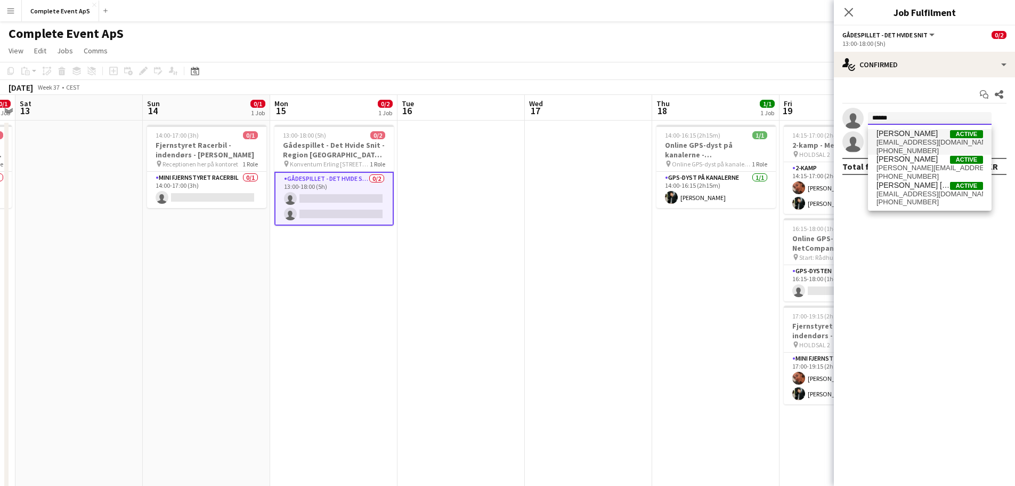
type input "******"
click at [901, 145] on span "[EMAIL_ADDRESS][DOMAIN_NAME]" at bounding box center [930, 142] width 107 height 9
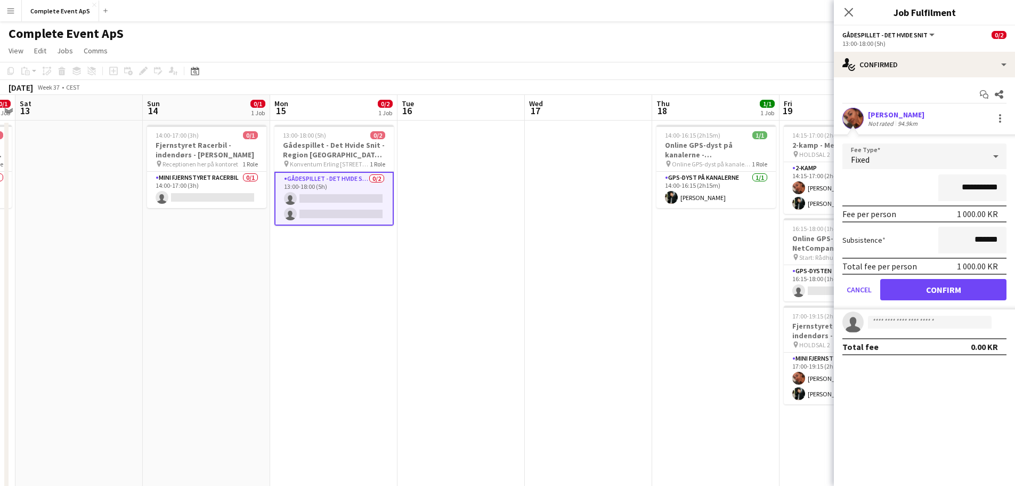
drag, startPoint x: 952, startPoint y: 189, endPoint x: 1046, endPoint y: 199, distance: 94.9
click at [1015, 199] on html "Menu Boards Boards Boards All jobs Status Workforce Workforce My Workforce Recr…" at bounding box center [507, 375] width 1015 height 751
type input "********"
click at [937, 290] on button "Confirm" at bounding box center [943, 289] width 126 height 21
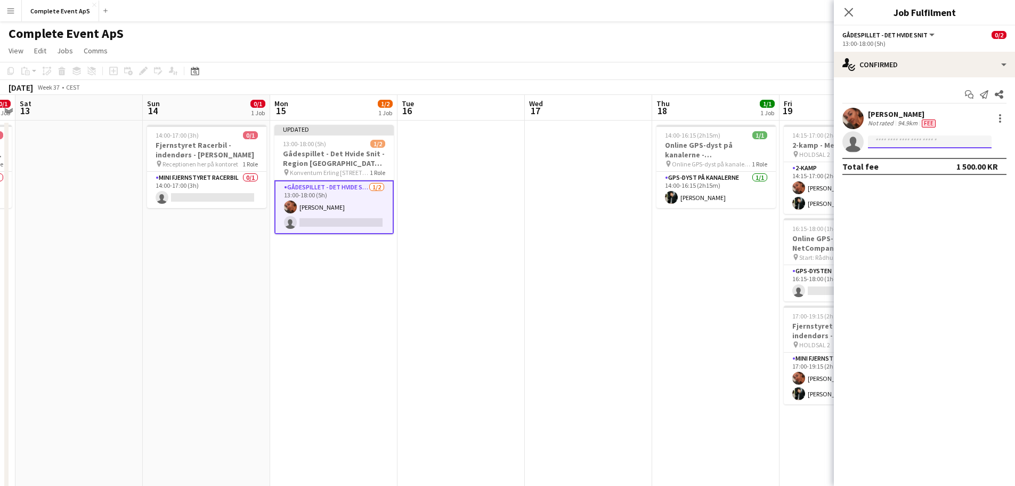
click at [901, 143] on input at bounding box center [930, 141] width 124 height 13
type input "*******"
click at [905, 156] on span "[PERSON_NAME]" at bounding box center [907, 156] width 61 height 9
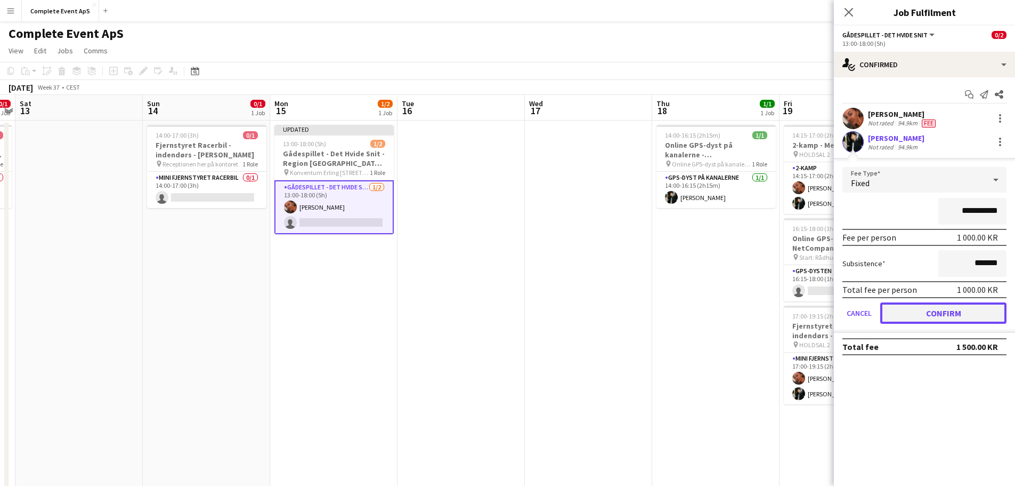
click at [961, 309] on button "Confirm" at bounding box center [943, 312] width 126 height 21
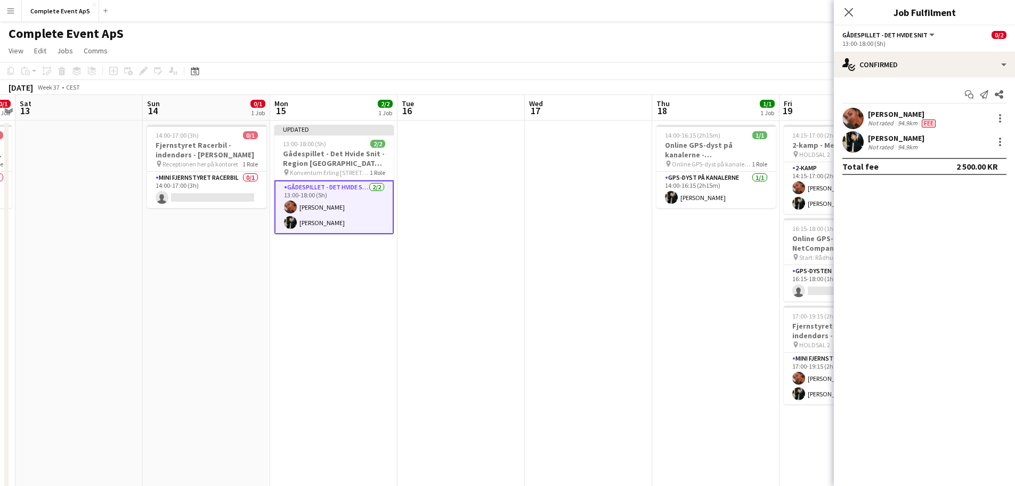
click at [638, 295] on app-date-cell at bounding box center [588, 426] width 127 height 612
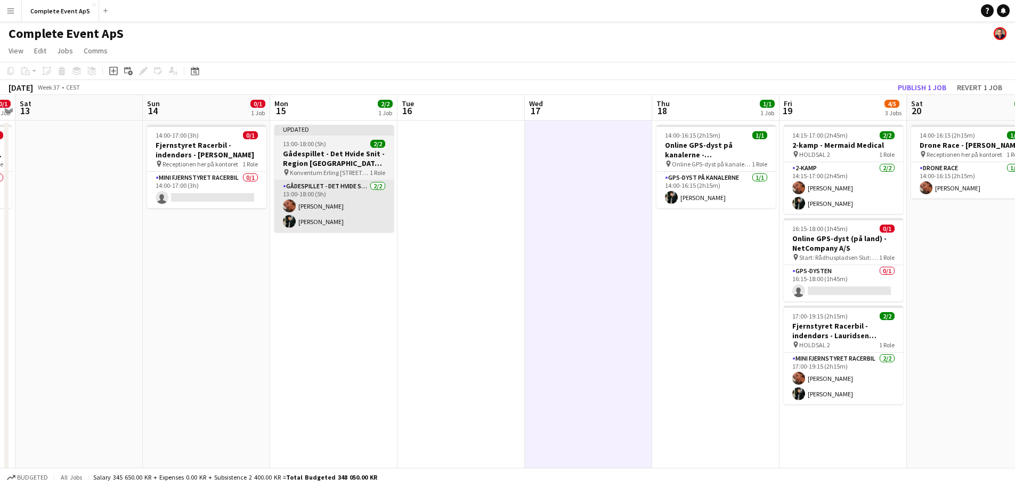
click at [347, 190] on app-card-role "Gådespillet - Det Hvide Snit [DATE] 13:00-18:00 (5h) [PERSON_NAME] [PERSON_NAME]" at bounding box center [333, 206] width 119 height 52
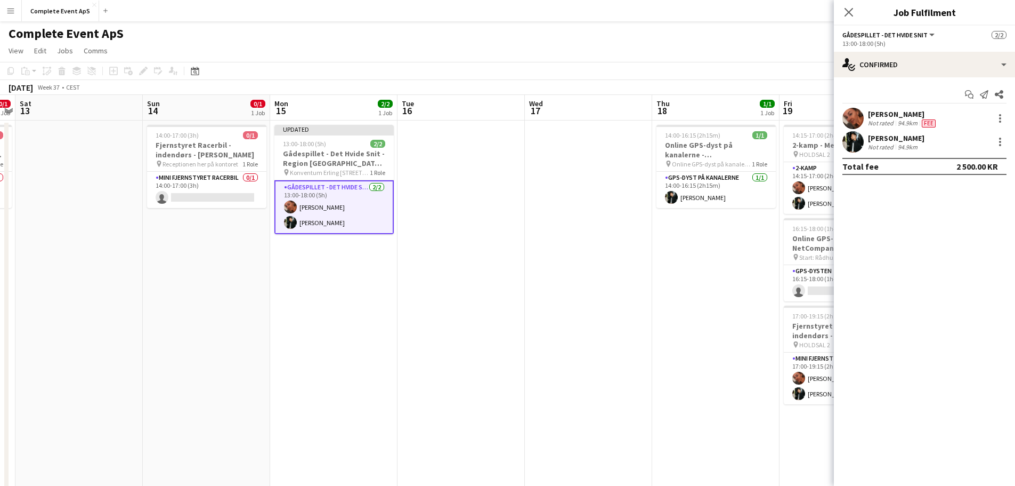
click at [347, 190] on app-card-role "Gådespillet - Det Hvide Snit [DATE] 13:00-18:00 (5h) [PERSON_NAME] [PERSON_NAME]" at bounding box center [333, 207] width 119 height 54
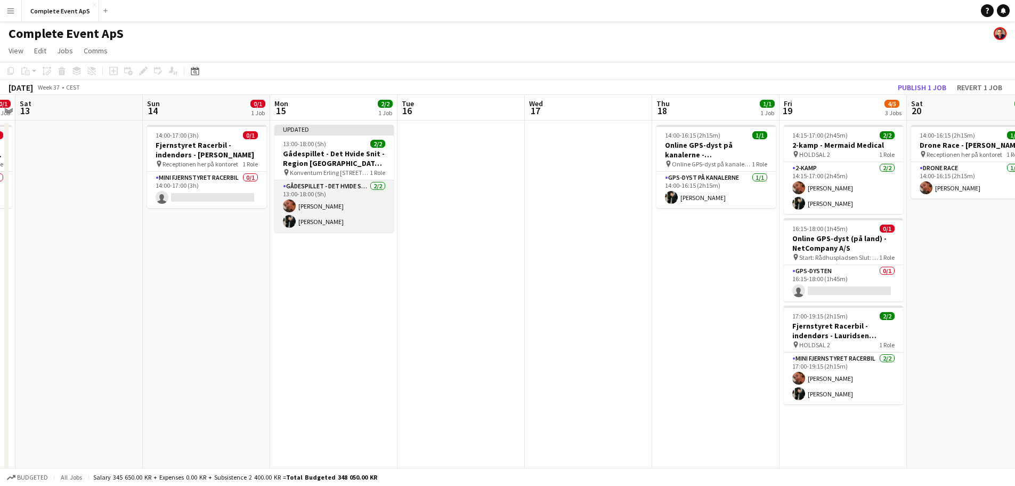
click at [371, 192] on app-card-role "Gådespillet - Det Hvide Snit [DATE] 13:00-18:00 (5h) [PERSON_NAME] [PERSON_NAME]" at bounding box center [333, 206] width 119 height 52
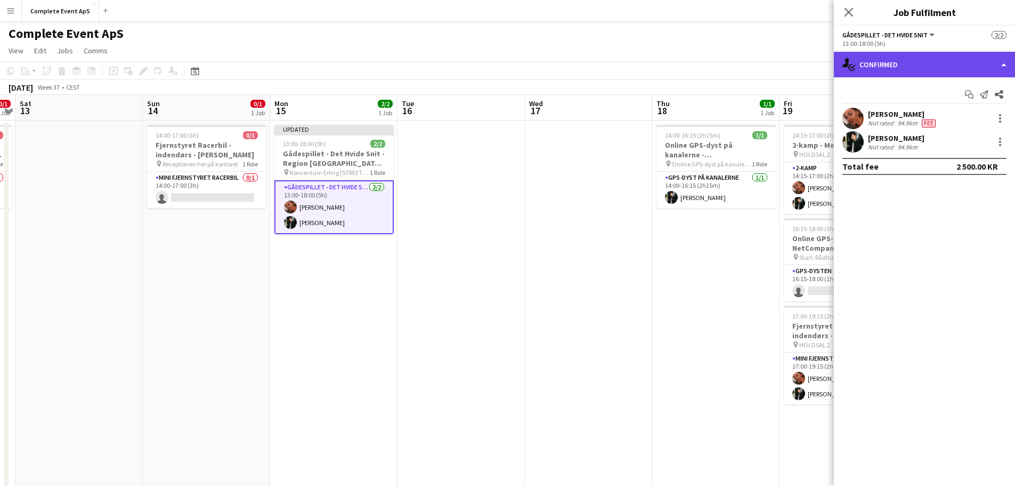
click at [913, 64] on div "single-neutral-actions-check-2 Confirmed" at bounding box center [924, 65] width 181 height 26
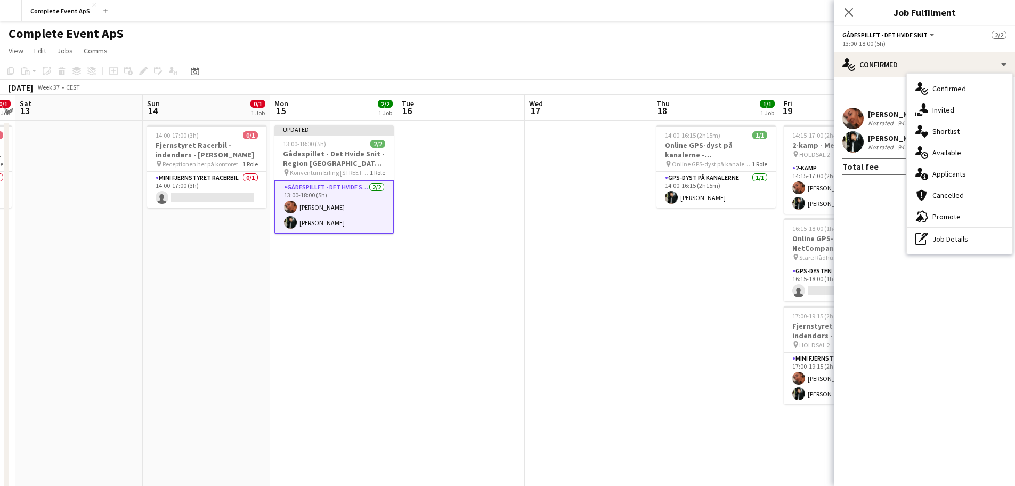
click at [588, 279] on app-date-cell at bounding box center [588, 426] width 127 height 612
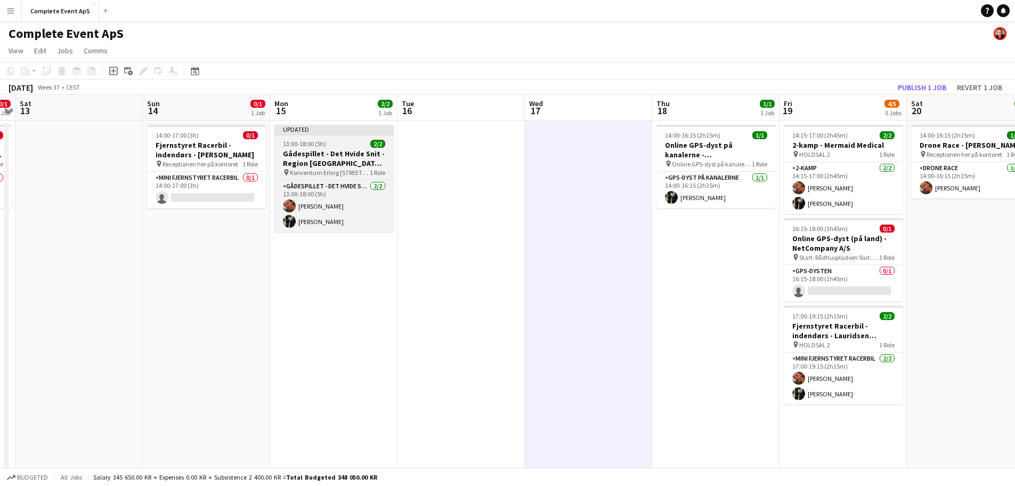
click at [335, 142] on div "13:00-18:00 (5h) 2/2" at bounding box center [333, 144] width 119 height 8
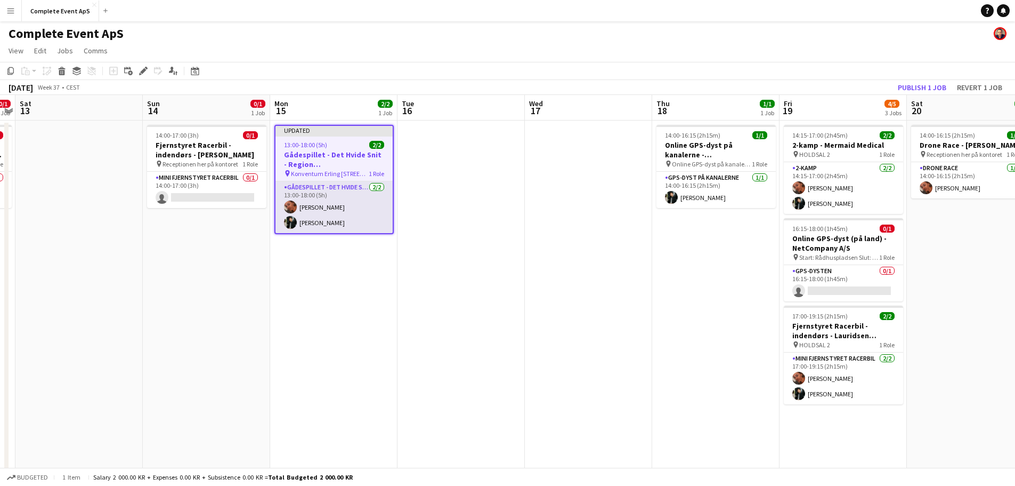
click at [320, 193] on app-card-role "Gådespillet - Det Hvide Snit [DATE] 13:00-18:00 (5h) [PERSON_NAME] [PERSON_NAME]" at bounding box center [334, 207] width 117 height 52
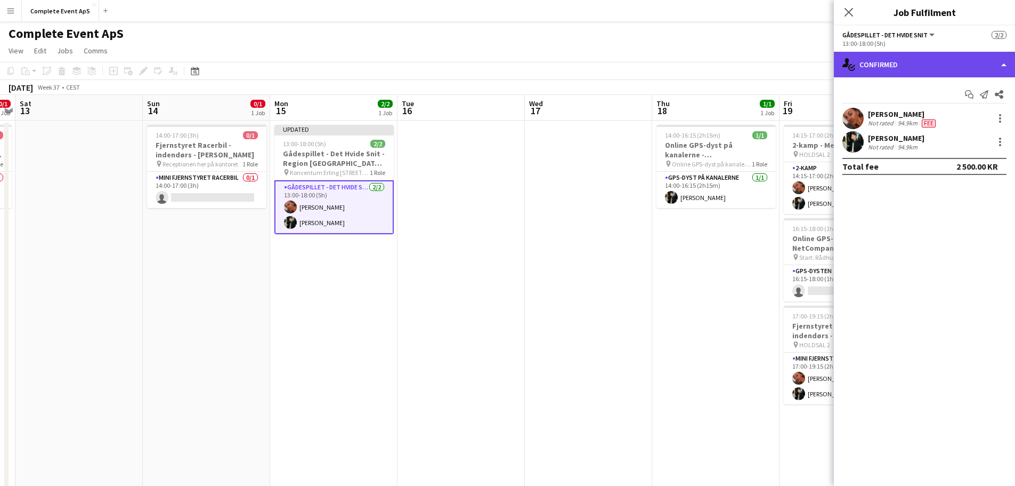
click at [911, 65] on div "single-neutral-actions-check-2 Confirmed" at bounding box center [924, 65] width 181 height 26
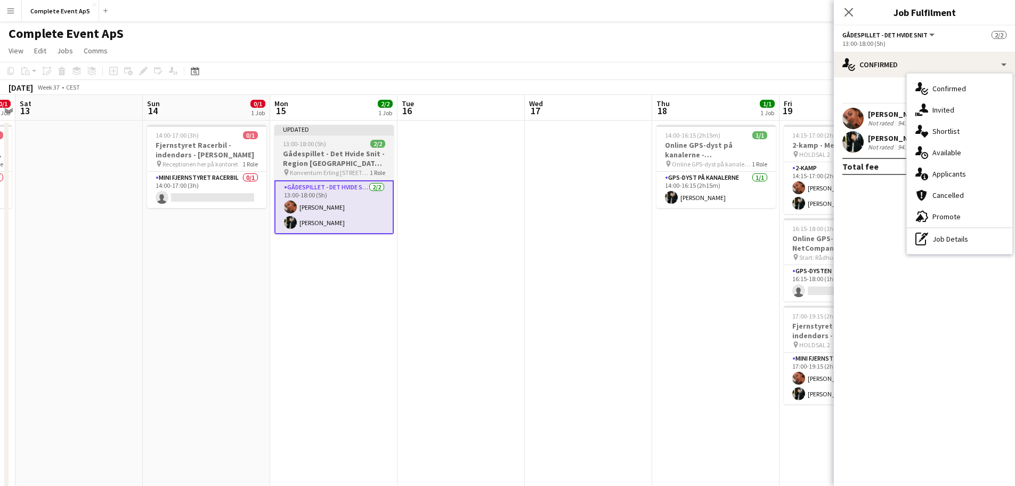
click at [326, 140] on div "13:00-18:00 (5h) 2/2" at bounding box center [333, 144] width 119 height 8
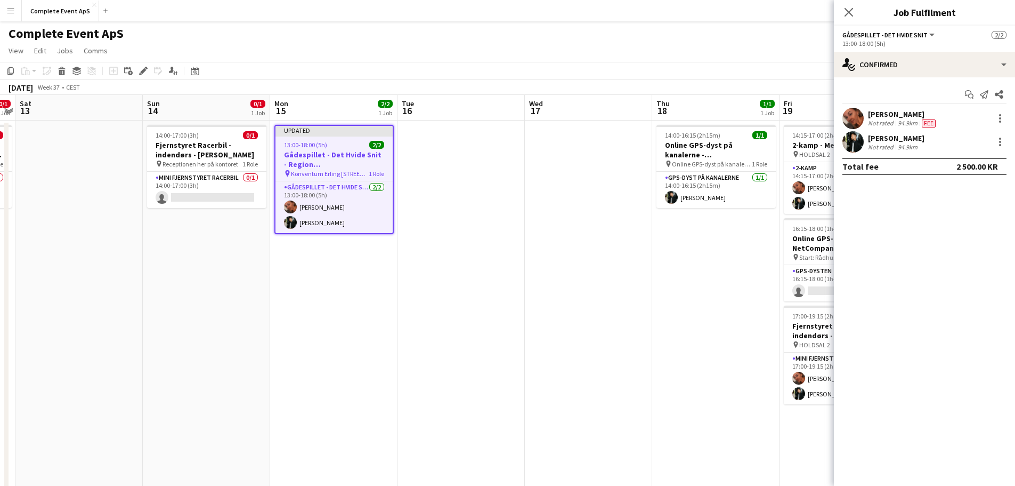
click at [361, 141] on div "13:00-18:00 (5h) 2/2" at bounding box center [334, 145] width 117 height 8
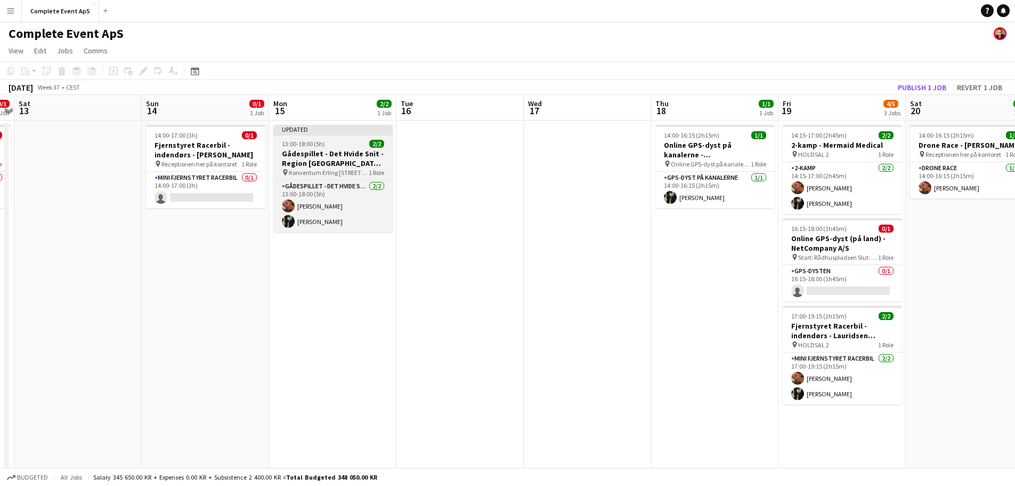
click at [359, 141] on div "13:00-18:00 (5h) 2/2" at bounding box center [332, 144] width 119 height 8
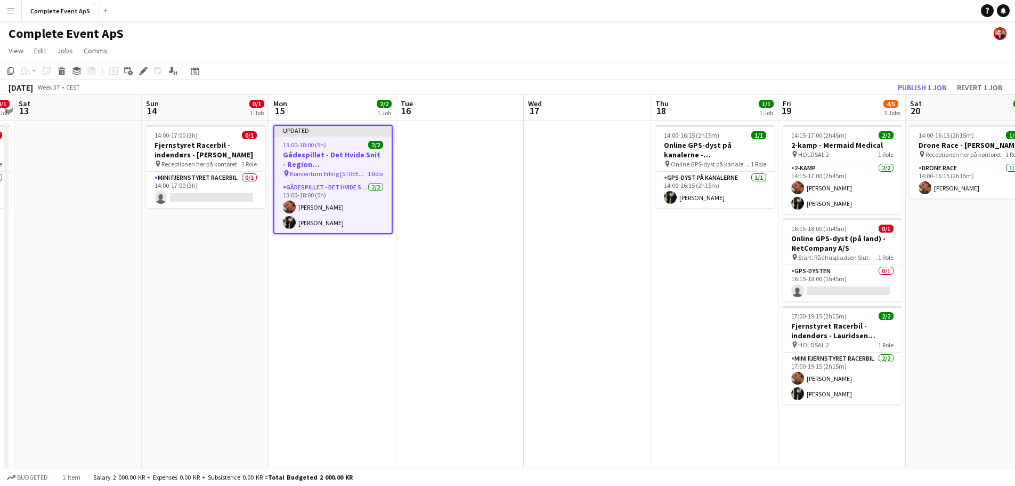
click at [472, 193] on app-date-cell at bounding box center [460, 426] width 127 height 612
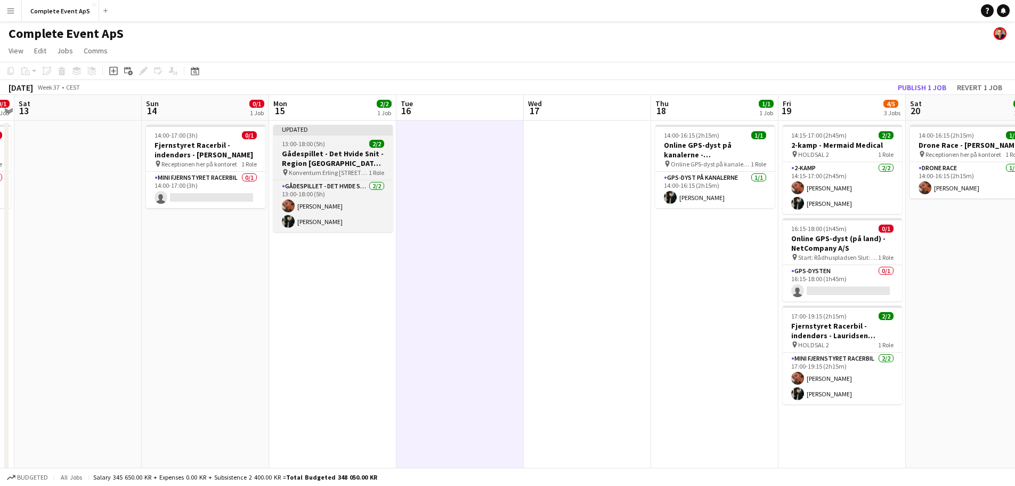
click at [338, 140] on div "13:00-18:00 (5h) 2/2" at bounding box center [332, 144] width 119 height 8
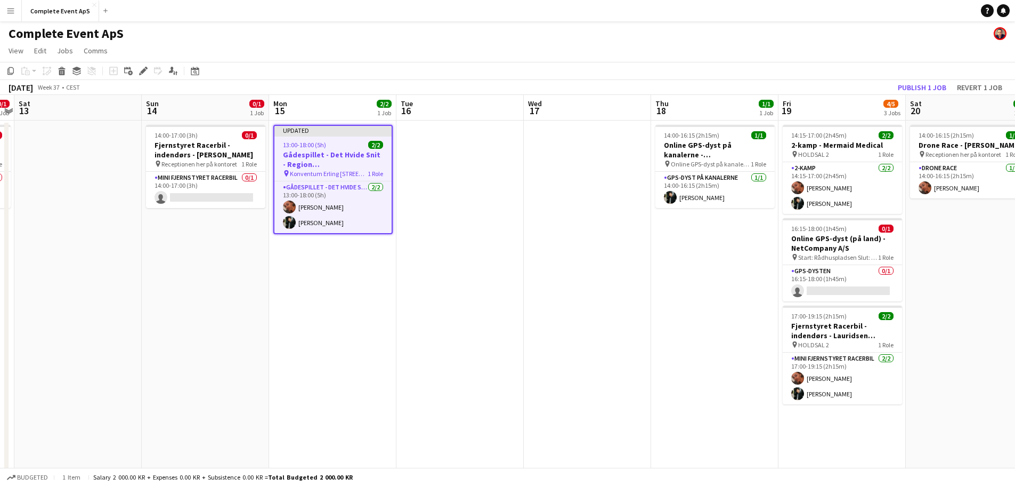
click at [338, 140] on app-job-card "Updated 13:00-18:00 (5h) 2/2 Gådespillet - Det Hvide Snit - Region [GEOGRAPHIC_…" at bounding box center [332, 179] width 119 height 109
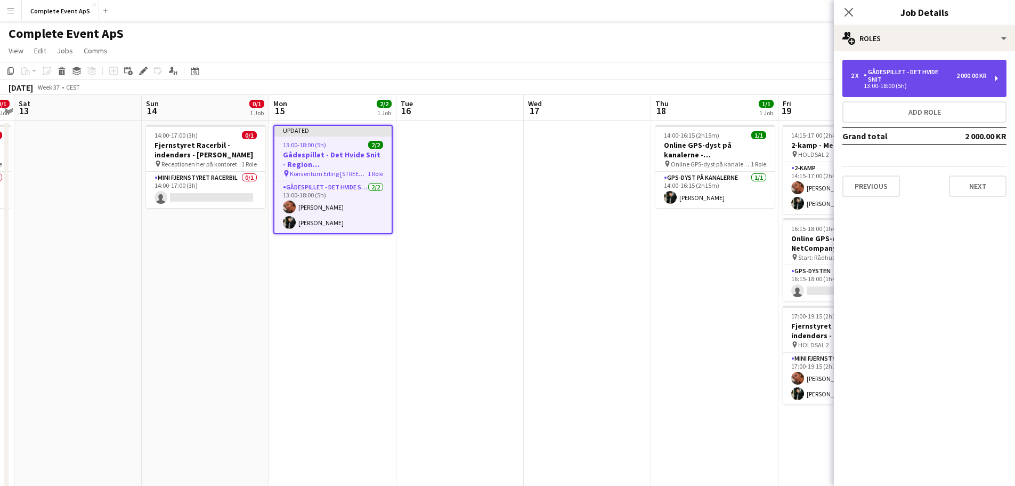
click at [903, 83] on div "13:00-18:00 (5h)" at bounding box center [919, 85] width 136 height 5
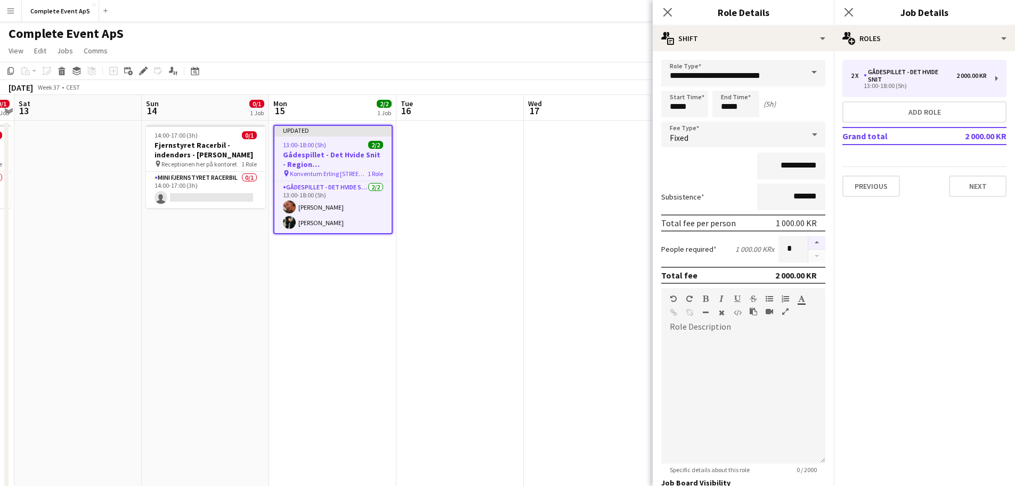
click at [809, 241] on button "button" at bounding box center [816, 243] width 17 height 14
type input "*"
click at [596, 253] on app-date-cell at bounding box center [587, 426] width 127 height 612
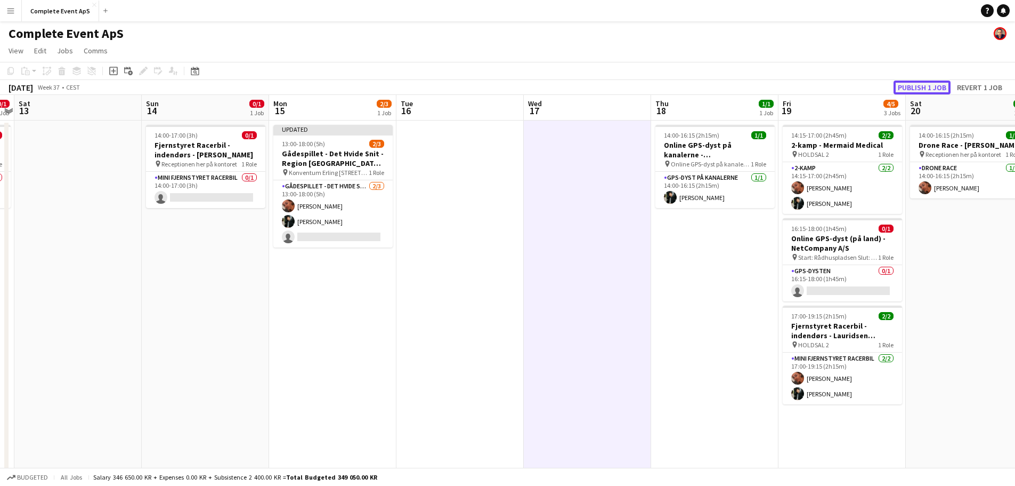
click at [909, 87] on button "Publish 1 job" at bounding box center [922, 87] width 57 height 14
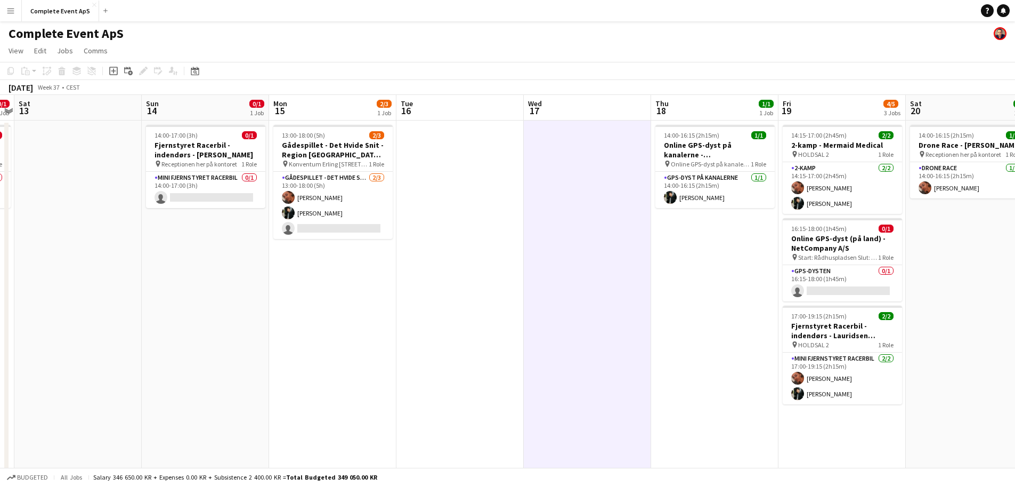
click at [467, 254] on app-date-cell at bounding box center [460, 426] width 127 height 612
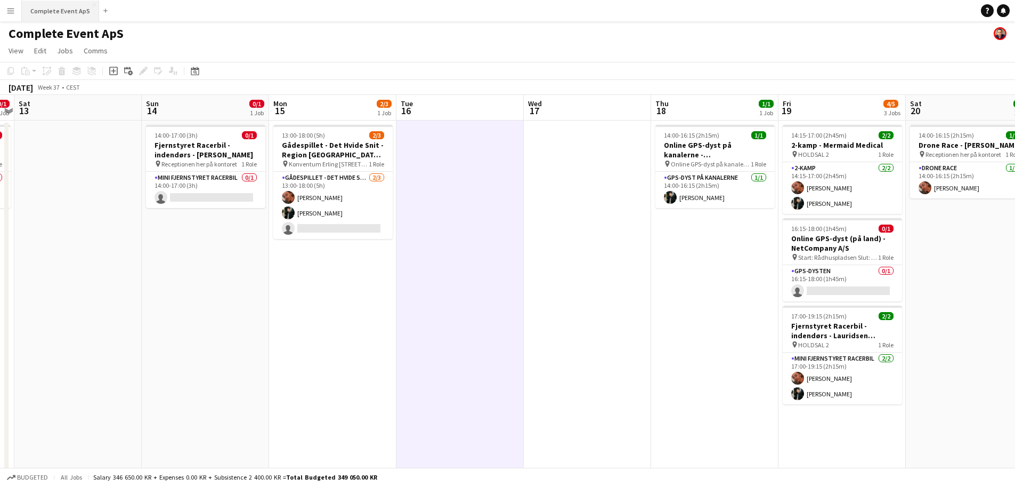
click at [65, 9] on button "Complete Event ApS Close" at bounding box center [60, 11] width 77 height 21
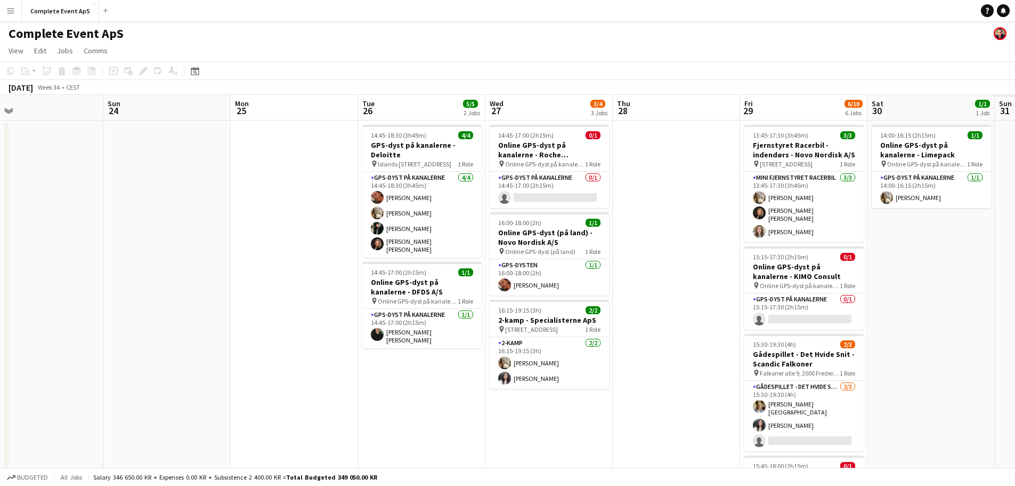
drag, startPoint x: 681, startPoint y: 241, endPoint x: 12, endPoint y: 195, distance: 670.5
click at [15, 196] on app-calendar-viewport "Thu 21 5/5 2 Jobs Fri 22 4/4 4 Jobs Sat 23 Sun 24 Mon 25 Tue 26 5/5 2 Jobs Wed …" at bounding box center [507, 414] width 1015 height 638
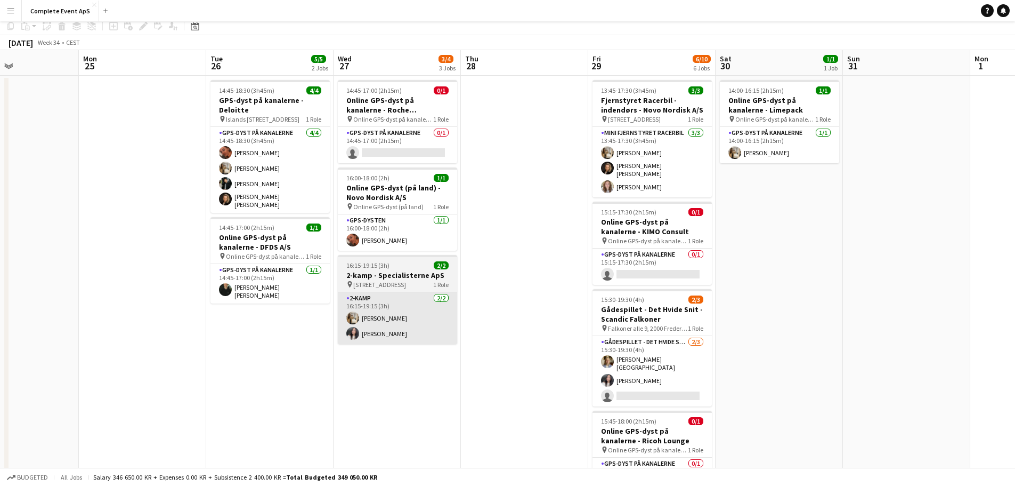
scroll to position [213, 0]
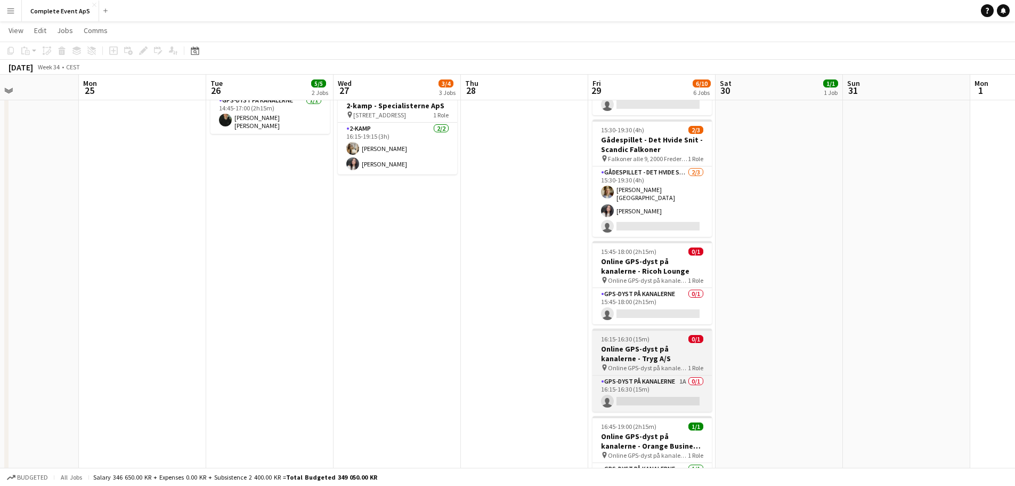
click at [671, 344] on h3 "Online GPS-dyst på kanalerne - Tryg A/S" at bounding box center [652, 353] width 119 height 19
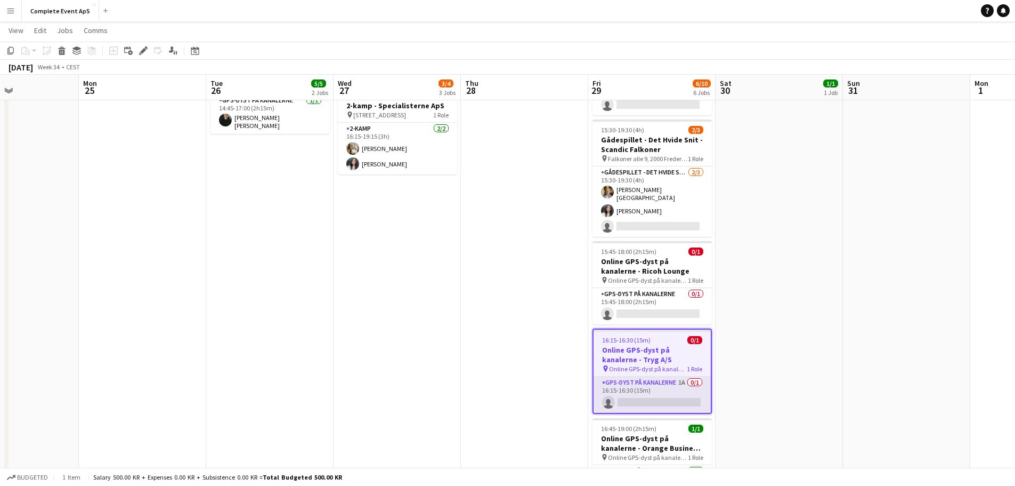
click at [662, 381] on app-card-role "GPS-dyst på kanalerne 1A 0/1 16:15-16:30 (15m) single-neutral-actions" at bounding box center [652, 394] width 117 height 36
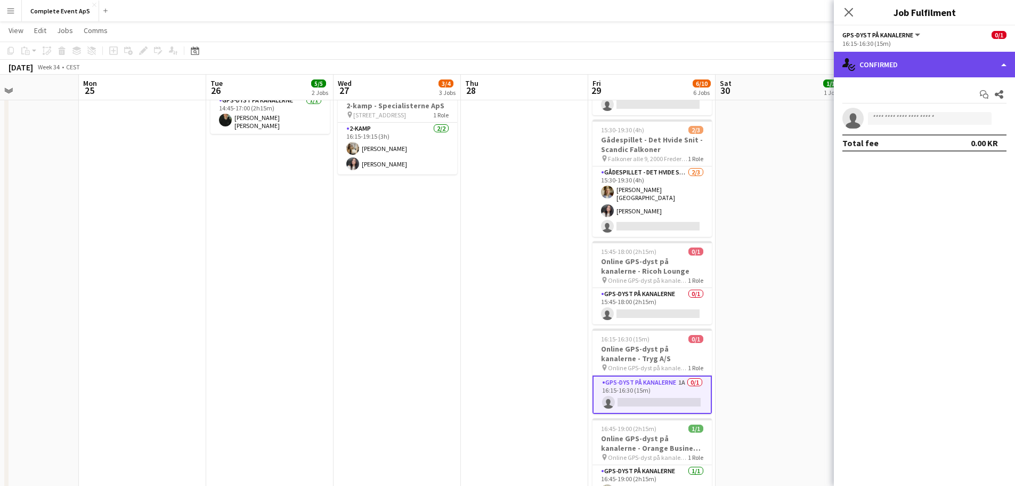
click at [899, 68] on div "single-neutral-actions-check-2 Confirmed" at bounding box center [924, 65] width 181 height 26
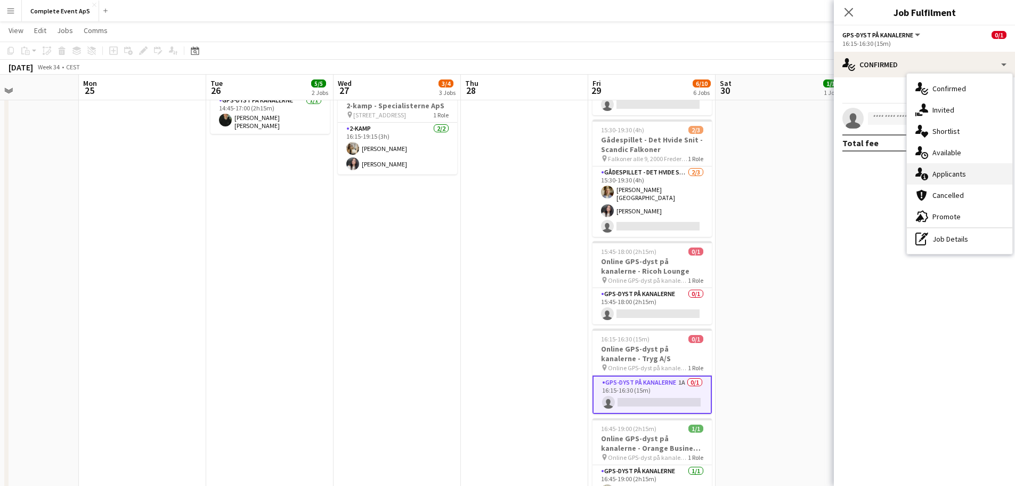
click at [957, 172] on div "single-neutral-actions-information Applicants" at bounding box center [960, 173] width 106 height 21
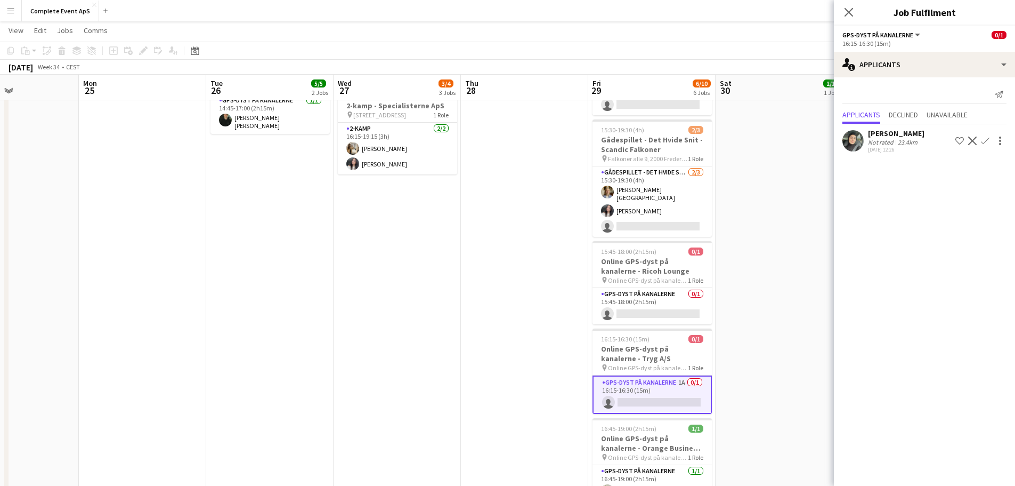
click at [771, 325] on app-date-cell "14:00-16:15 (2h15m) 1/1 Online GPS-dyst på kanalerne - Limepack pin Online GPS-…" at bounding box center [779, 212] width 127 height 612
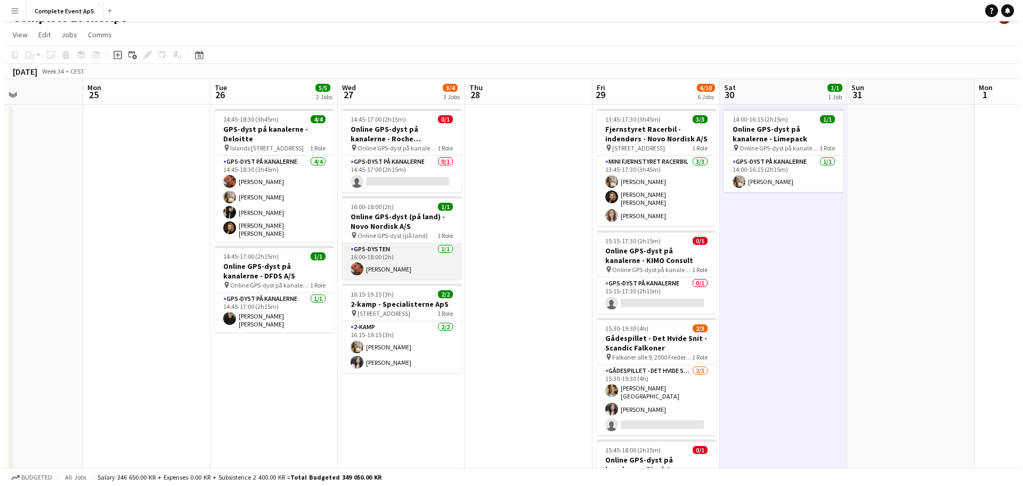
scroll to position [0, 0]
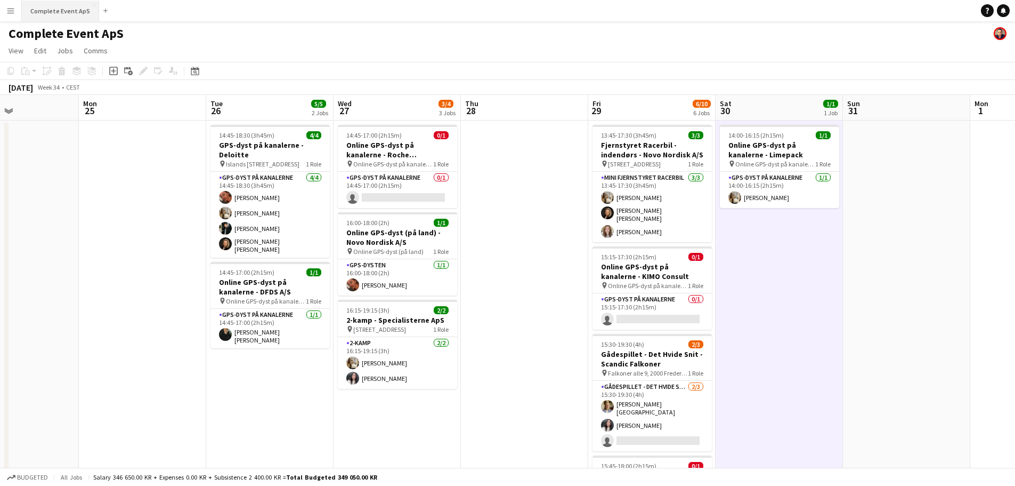
click at [61, 15] on button "Complete Event ApS Close" at bounding box center [60, 11] width 77 height 21
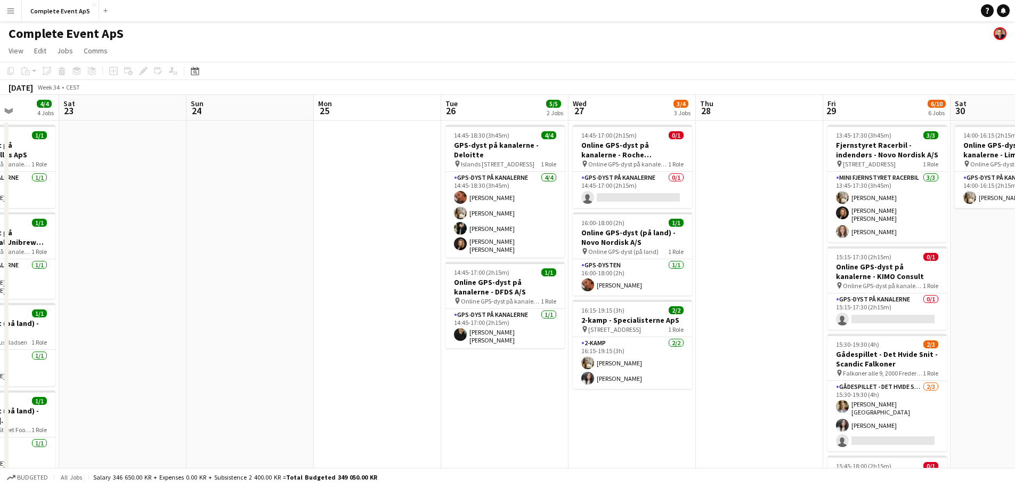
scroll to position [0, 340]
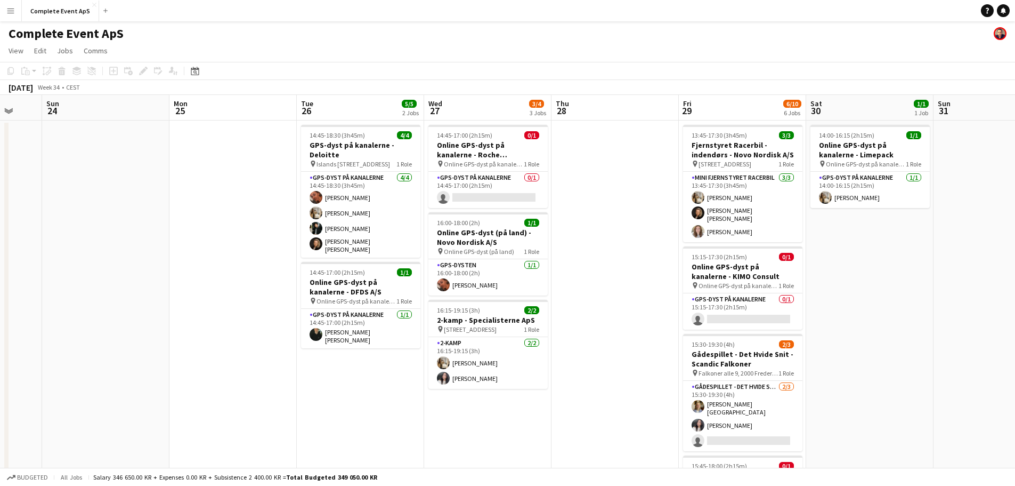
drag, startPoint x: 653, startPoint y: 259, endPoint x: 63, endPoint y: 214, distance: 591.7
click at [63, 214] on app-calendar-viewport "Thu 21 5/5 2 Jobs Fri 22 4/4 4 Jobs Sat 23 Sun 24 Mon 25 Tue 26 5/5 2 Jobs Wed …" at bounding box center [507, 414] width 1015 height 638
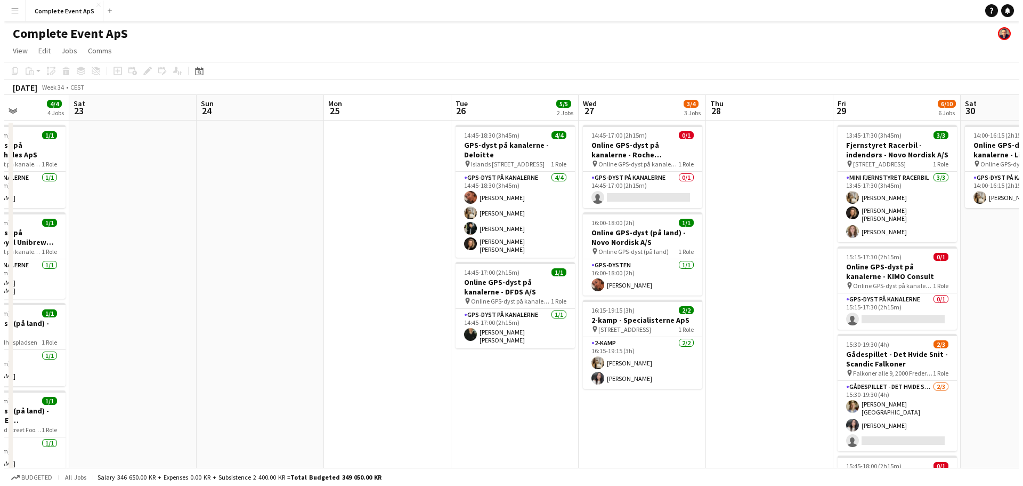
scroll to position [0, 287]
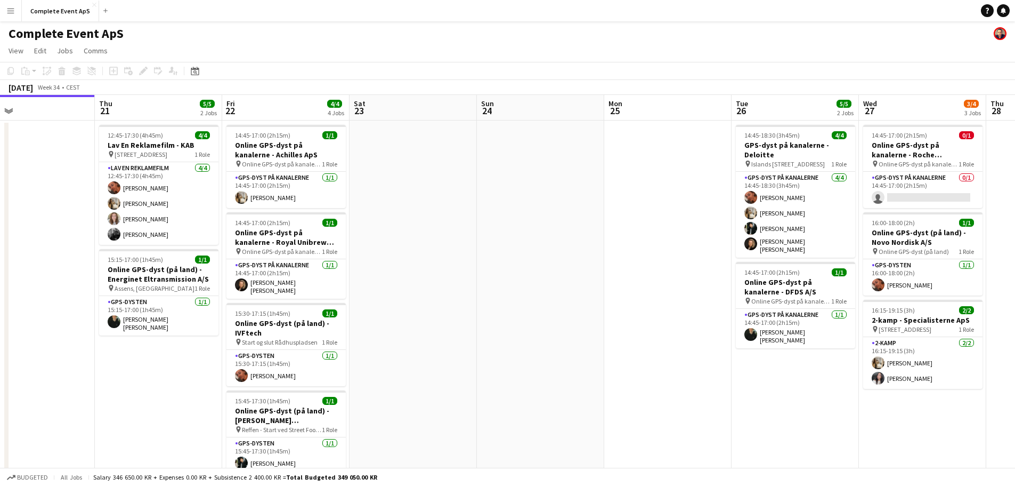
drag, startPoint x: 140, startPoint y: 241, endPoint x: 575, endPoint y: 215, distance: 435.6
click at [575, 215] on app-calendar-viewport "Mon 18 4/4 2 Jobs Tue 19 Wed 20 Thu 21 5/5 2 Jobs Fri 22 4/4 4 Jobs Sat 23 Sun …" at bounding box center [507, 414] width 1015 height 638
click at [63, 17] on button "Complete Event ApS Close" at bounding box center [60, 11] width 77 height 21
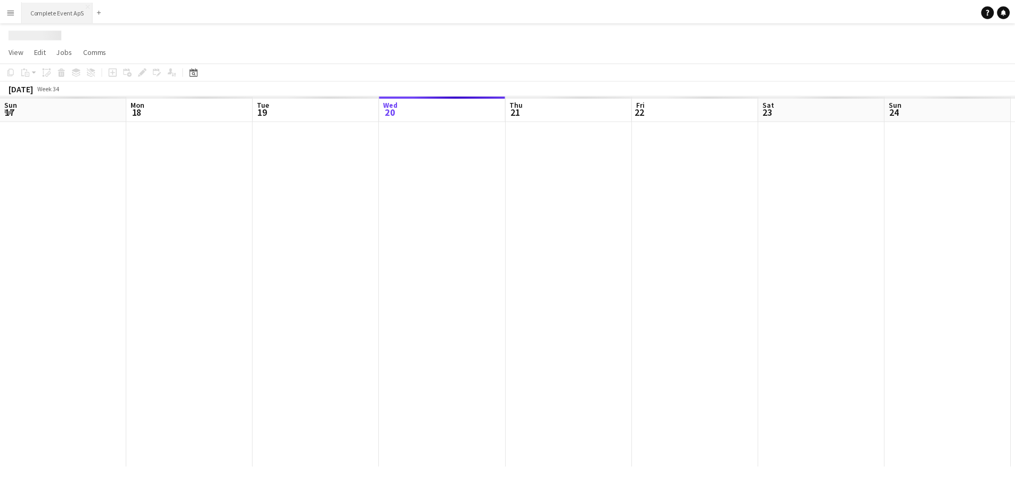
scroll to position [0, 255]
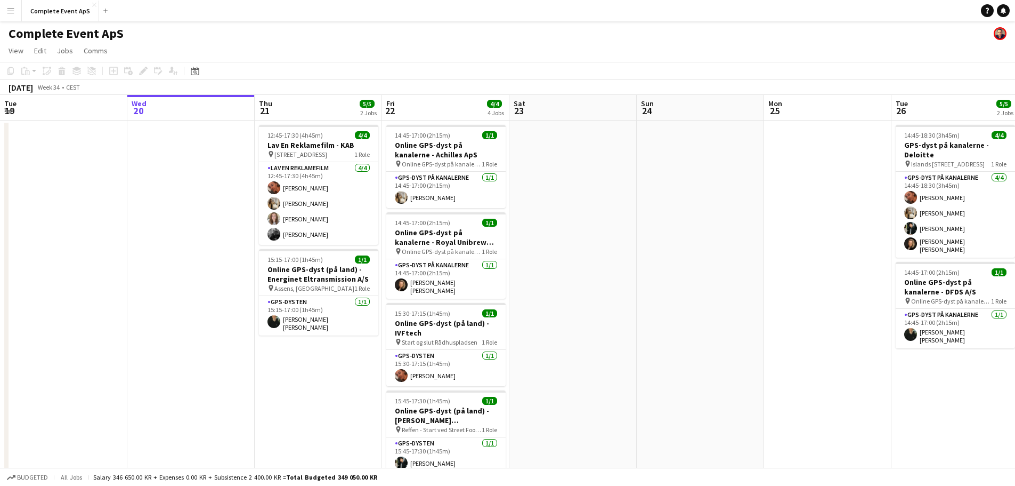
click at [198, 78] on app-toolbar "Copy Paste Paste Ctrl+V Paste with crew Ctrl+Shift+V Paste linked Job [GEOGRAPH…" at bounding box center [507, 71] width 1015 height 18
click at [192, 72] on icon "Date picker" at bounding box center [195, 71] width 9 height 9
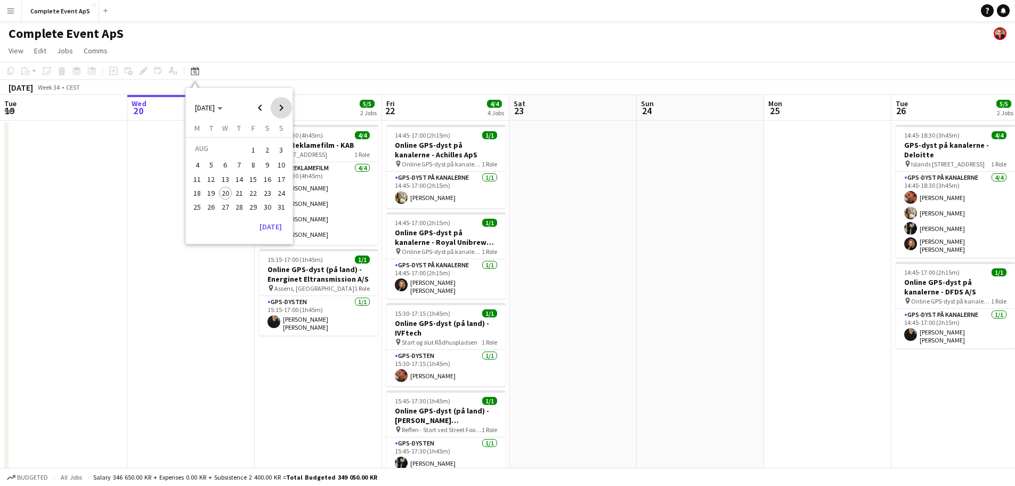
click at [281, 106] on span "Next month" at bounding box center [281, 107] width 21 height 21
click at [209, 190] on span "16" at bounding box center [211, 190] width 13 height 13
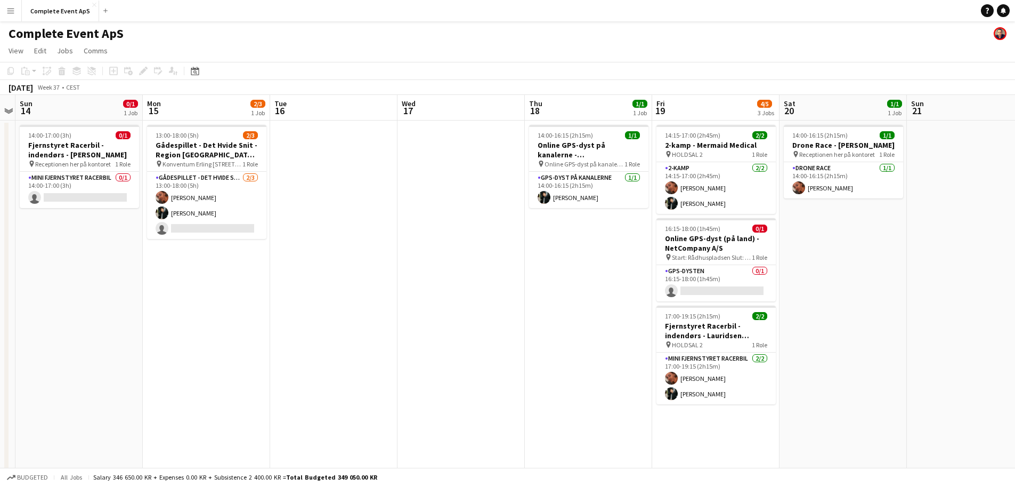
click at [315, 166] on app-date-cell at bounding box center [333, 426] width 127 height 612
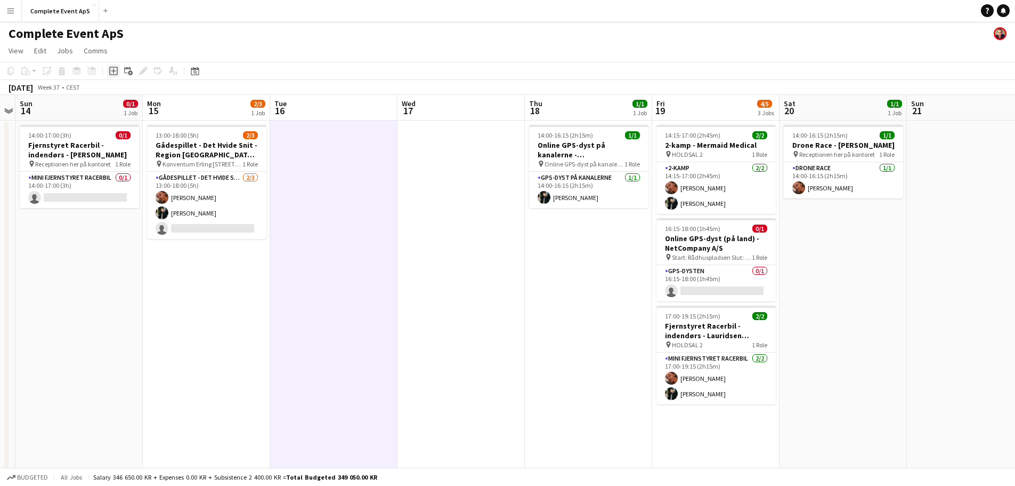
click at [113, 69] on icon "Add job" at bounding box center [113, 71] width 9 height 9
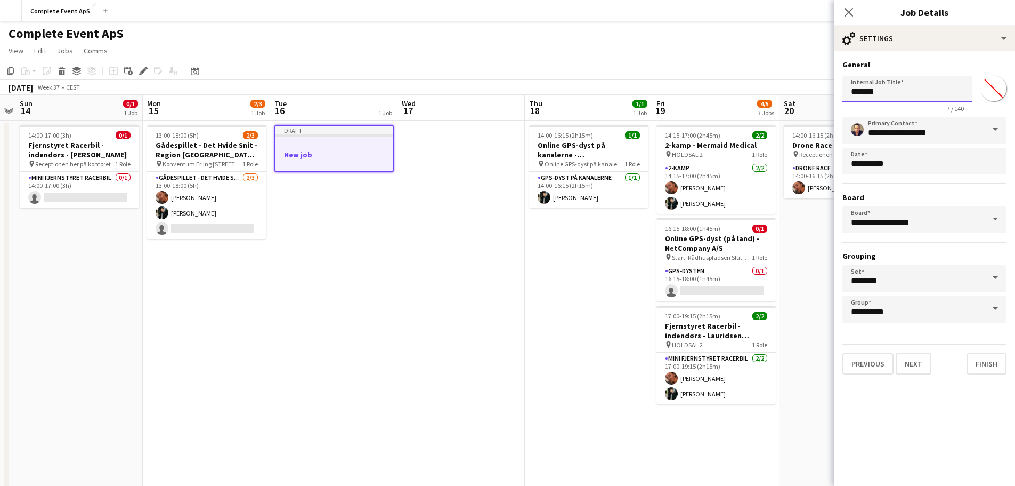
click at [900, 86] on input "*******" at bounding box center [908, 89] width 130 height 27
click at [964, 86] on input "**********" at bounding box center [908, 89] width 130 height 27
paste input "**********"
type input "**********"
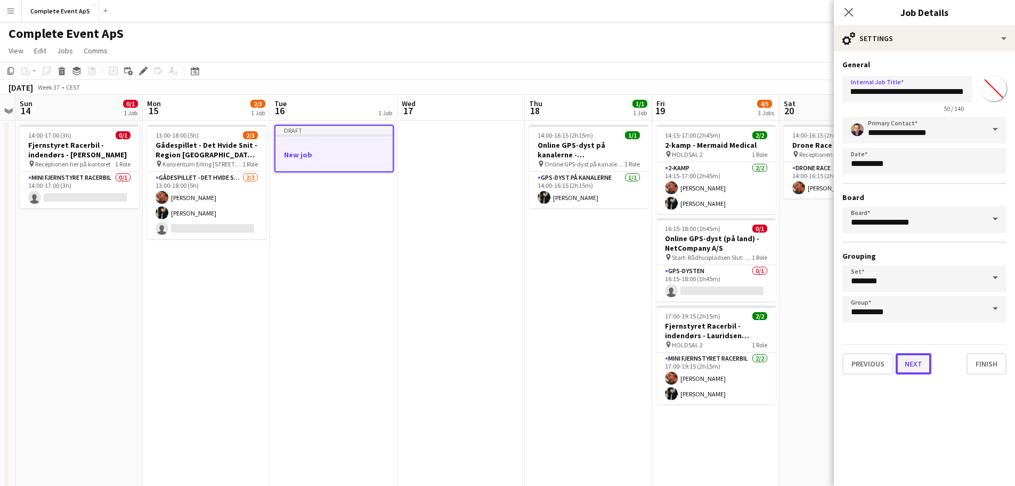
click at [917, 363] on button "Next" at bounding box center [914, 363] width 36 height 21
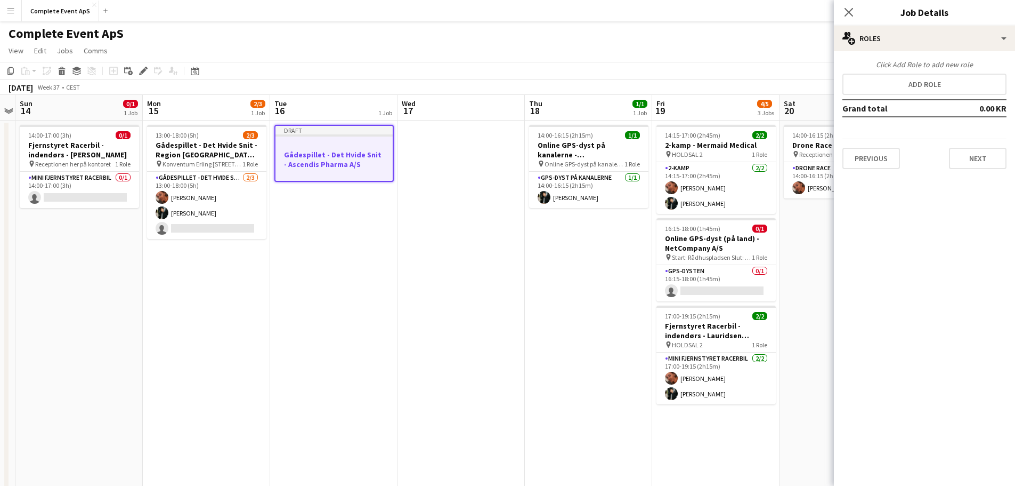
scroll to position [0, 0]
click at [907, 75] on button "Add role" at bounding box center [925, 84] width 164 height 21
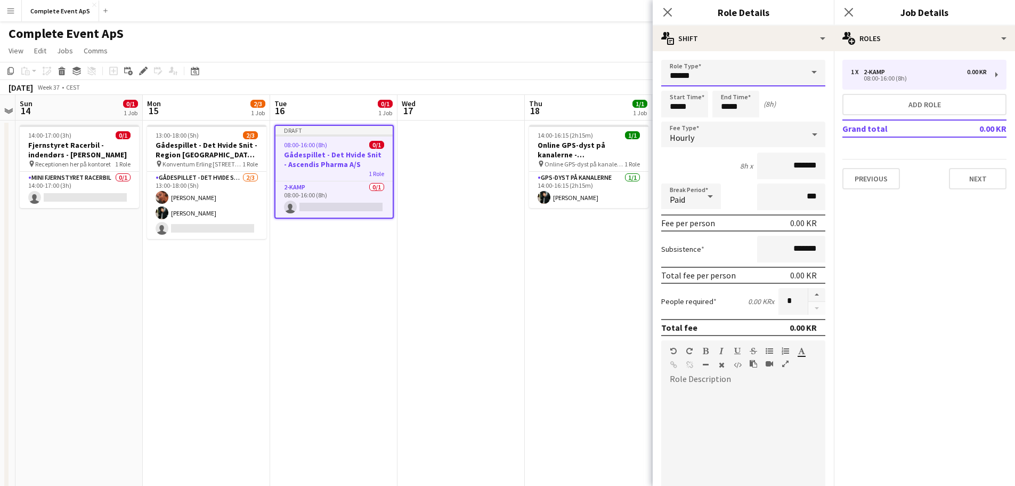
click at [724, 78] on input "******" at bounding box center [743, 73] width 164 height 27
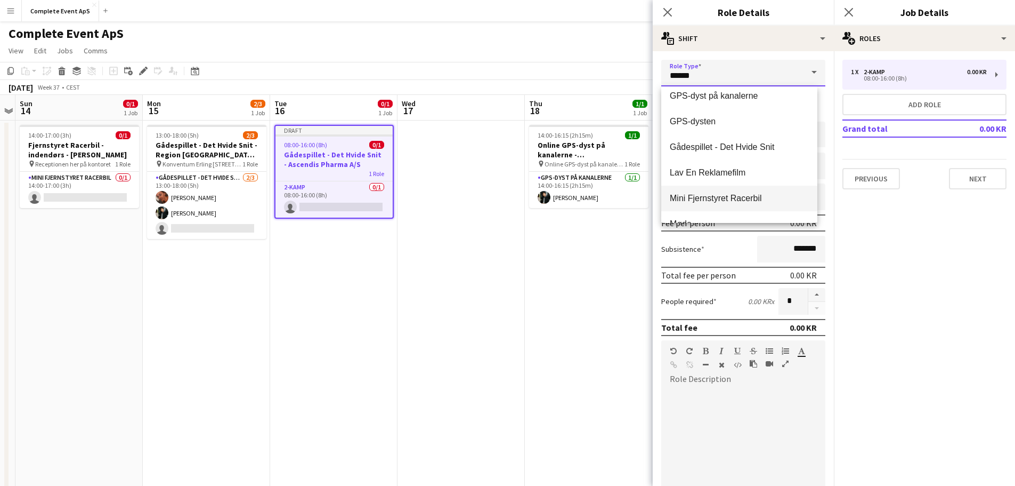
scroll to position [107, 0]
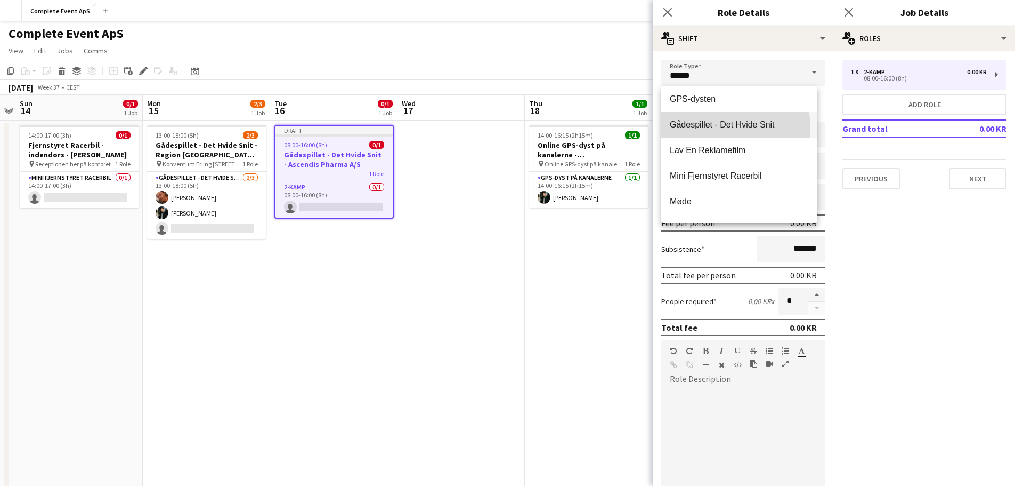
click at [722, 127] on span "Gådespillet - Det Hvide Snit" at bounding box center [739, 124] width 139 height 10
type input "**********"
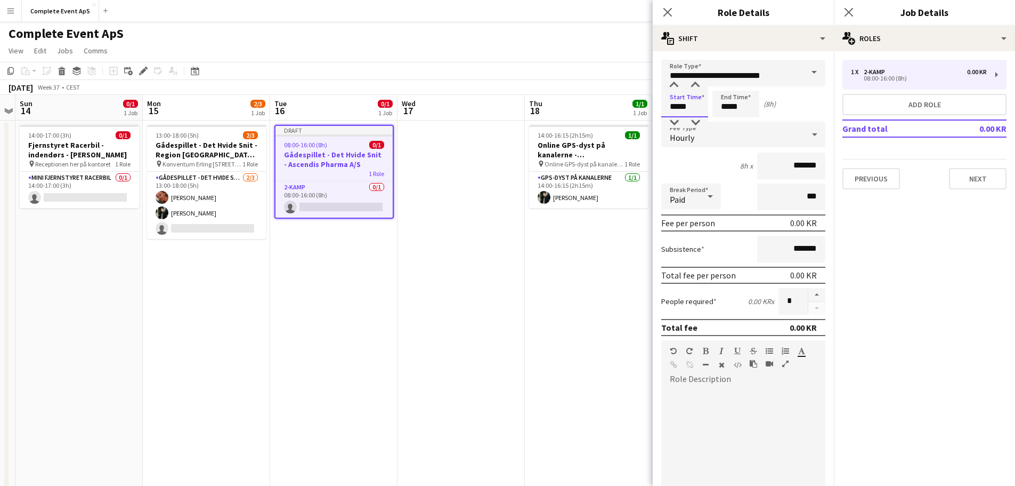
drag, startPoint x: 693, startPoint y: 108, endPoint x: 669, endPoint y: 110, distance: 24.1
click at [669, 110] on input "*****" at bounding box center [684, 104] width 47 height 27
click at [697, 107] on input "*****" at bounding box center [684, 104] width 47 height 27
drag, startPoint x: 701, startPoint y: 107, endPoint x: 666, endPoint y: 107, distance: 34.6
click at [666, 107] on input "*****" at bounding box center [684, 104] width 47 height 27
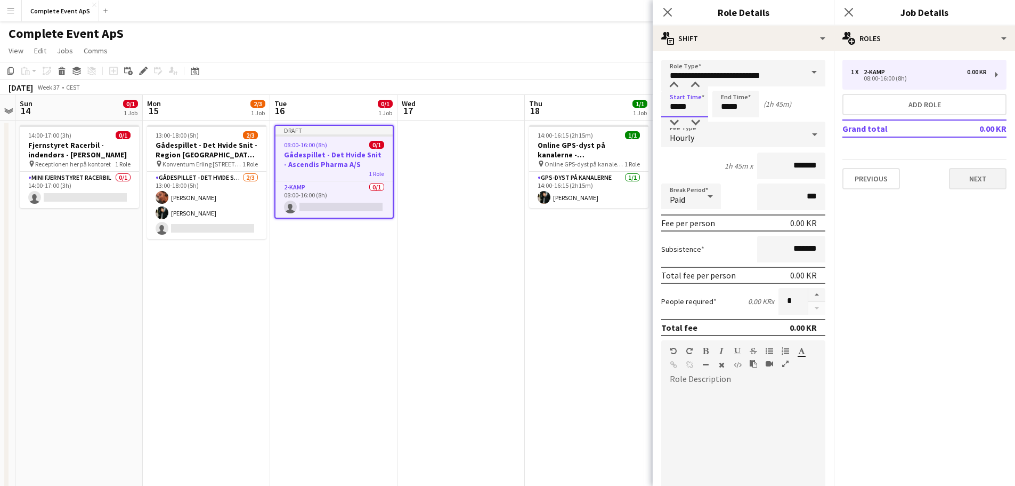
type input "*****"
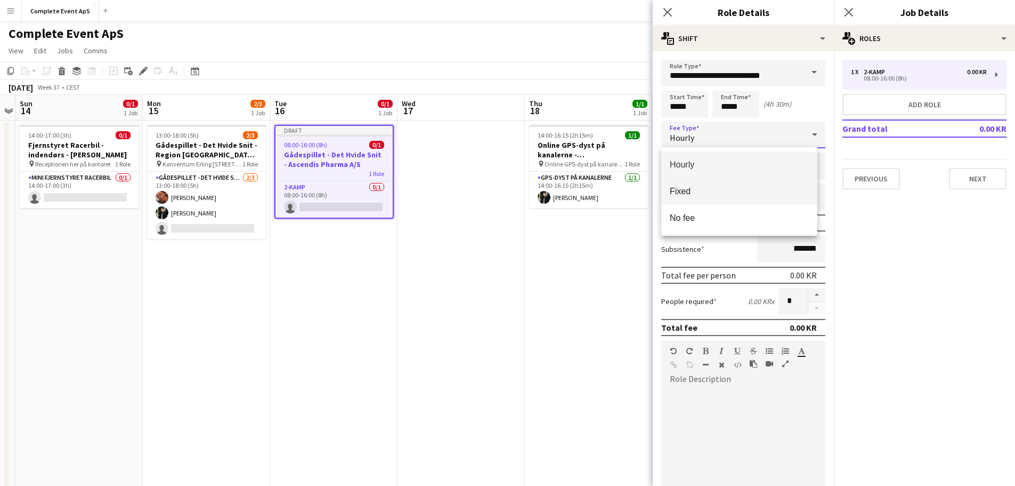
click at [706, 193] on span "Fixed" at bounding box center [739, 191] width 139 height 10
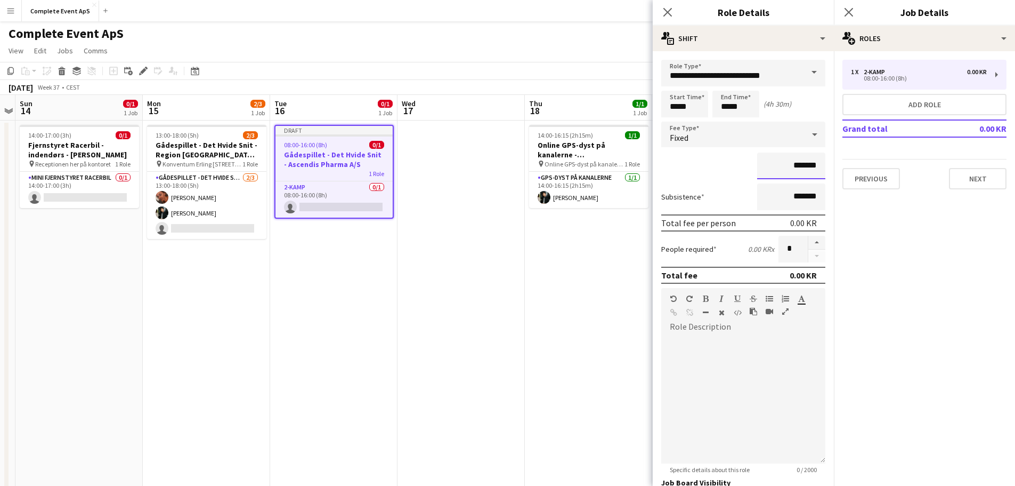
drag, startPoint x: 781, startPoint y: 165, endPoint x: 821, endPoint y: 167, distance: 40.0
click at [821, 167] on form "**********" at bounding box center [743, 322] width 181 height 524
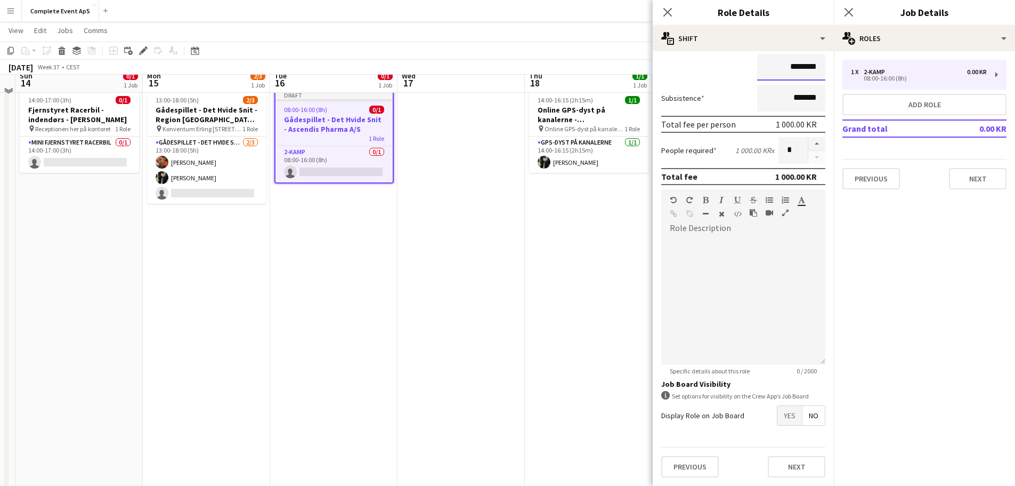
scroll to position [53, 0]
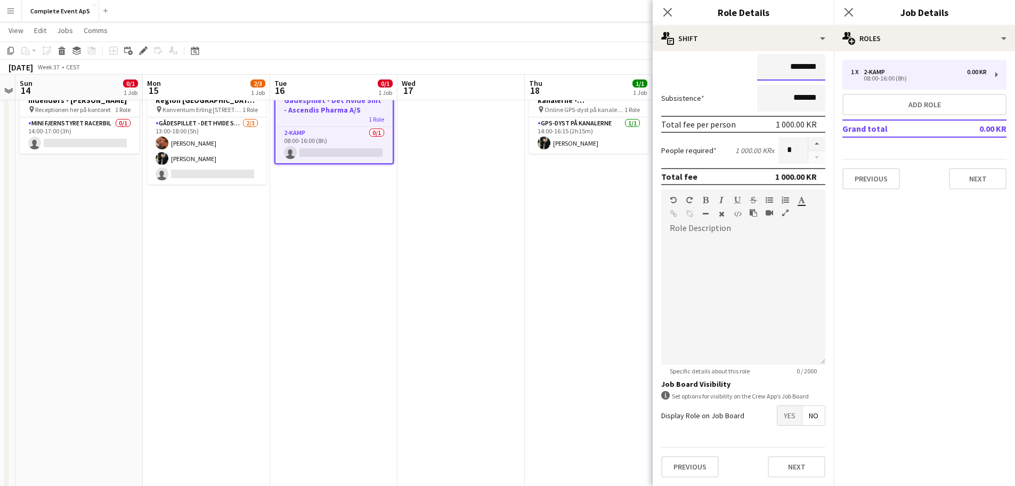
type input "********"
click at [782, 414] on span "Yes" at bounding box center [790, 415] width 25 height 19
click at [808, 141] on button "button" at bounding box center [816, 144] width 17 height 14
type input "*"
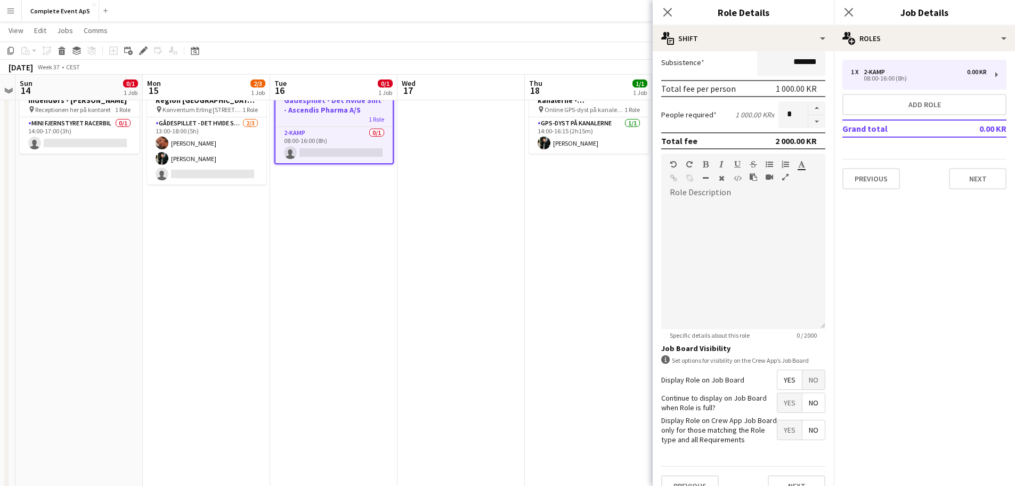
scroll to position [153, 0]
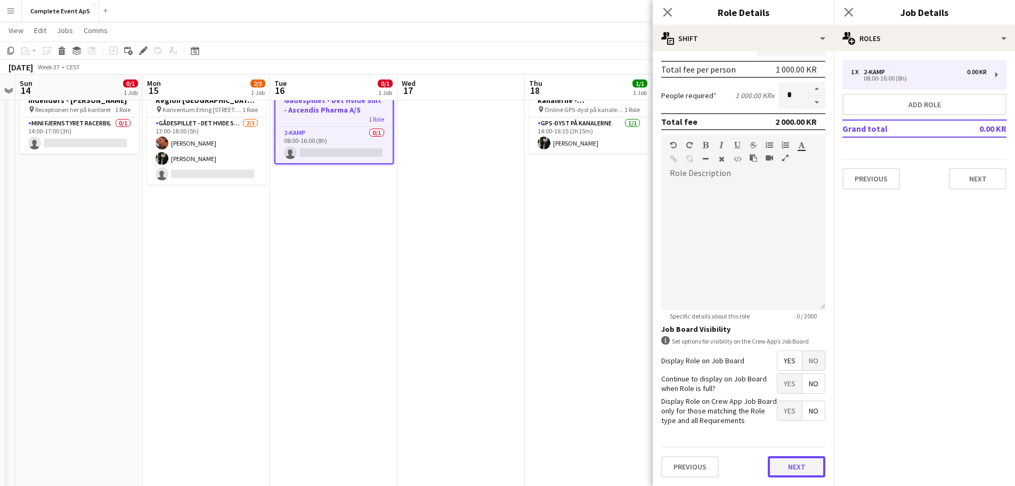
click at [797, 469] on button "Next" at bounding box center [797, 466] width 58 height 21
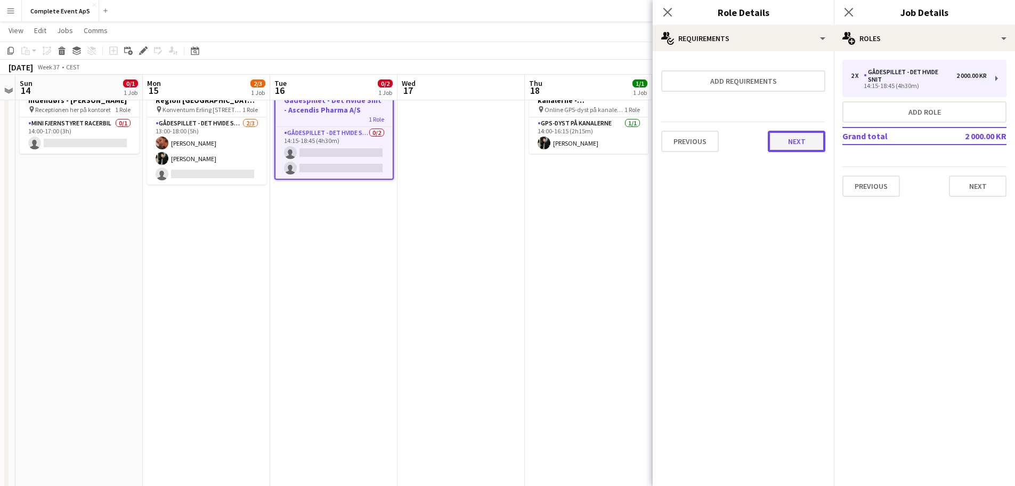
click at [797, 140] on button "Next" at bounding box center [797, 141] width 58 height 21
click at [803, 136] on button "Finish" at bounding box center [806, 142] width 40 height 21
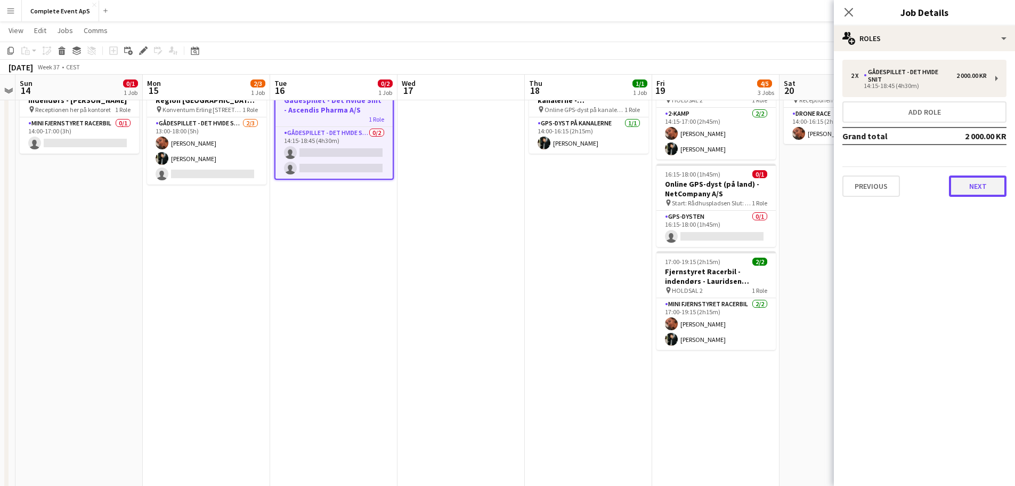
click at [981, 189] on button "Next" at bounding box center [978, 185] width 58 height 21
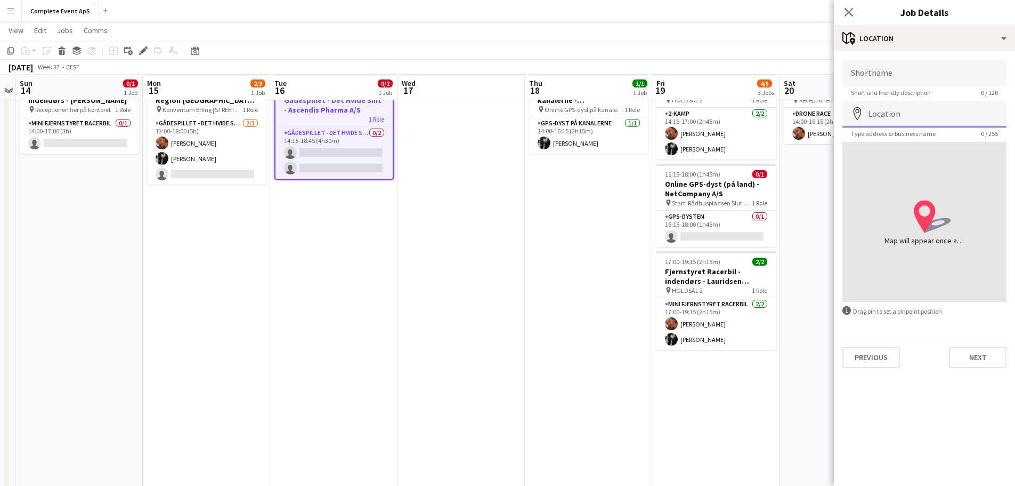
click at [908, 113] on input "Location" at bounding box center [925, 114] width 164 height 27
paste input "**********"
type input "**********"
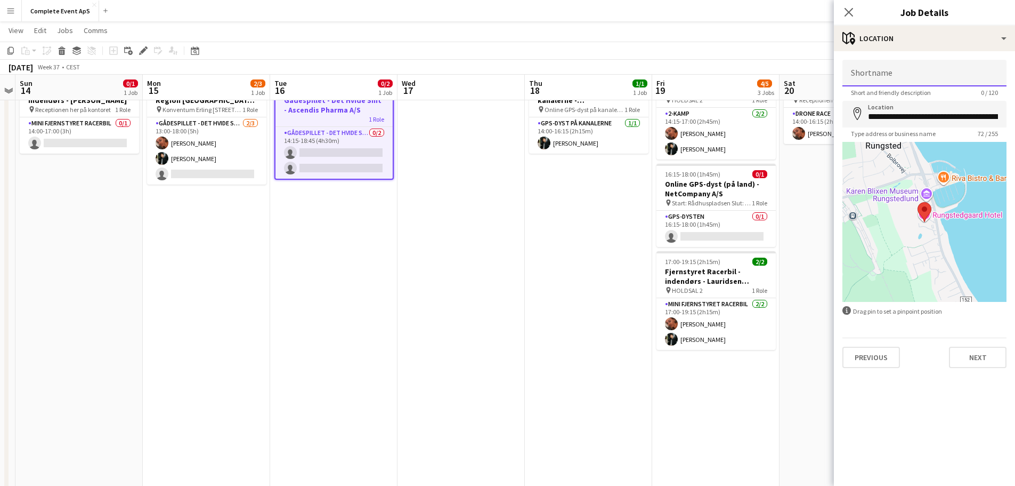
click at [911, 83] on input "Shortname" at bounding box center [925, 73] width 164 height 27
paste input "**********"
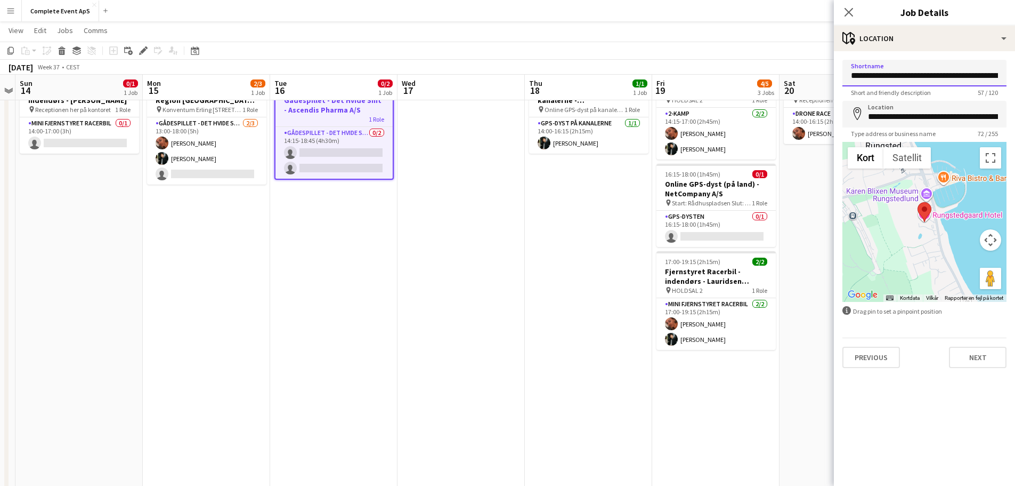
scroll to position [0, 67]
type input "**********"
click at [990, 355] on button "Next" at bounding box center [978, 356] width 58 height 21
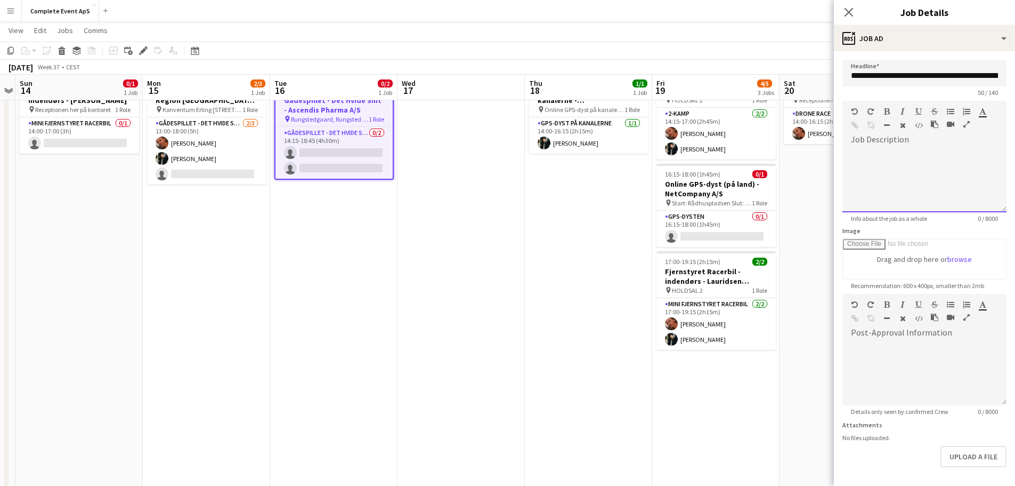
drag, startPoint x: 935, startPoint y: 157, endPoint x: 943, endPoint y: 160, distance: 9.3
click at [934, 157] on div at bounding box center [925, 180] width 164 height 64
paste div
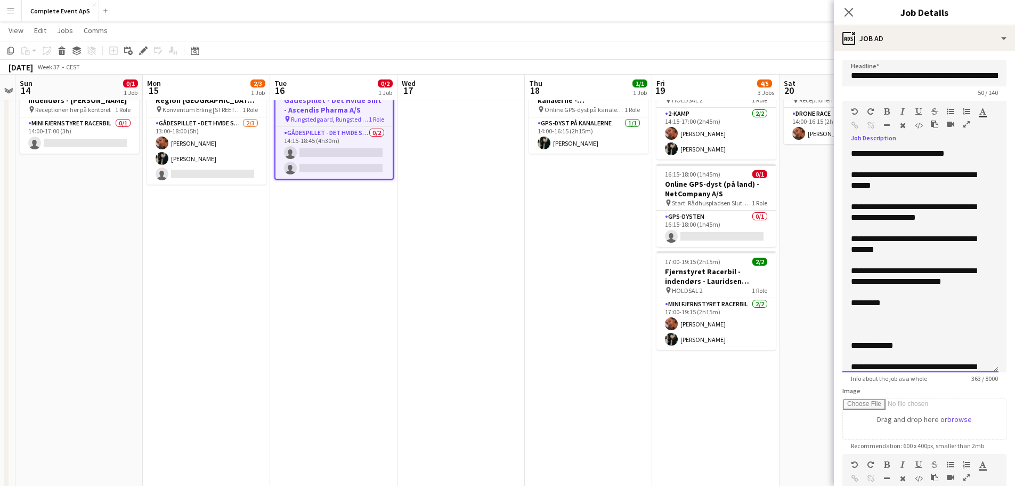
drag, startPoint x: 995, startPoint y: 209, endPoint x: 1000, endPoint y: 409, distance: 199.9
click at [1013, 467] on mat-expansion-panel "**********" at bounding box center [924, 268] width 181 height 434
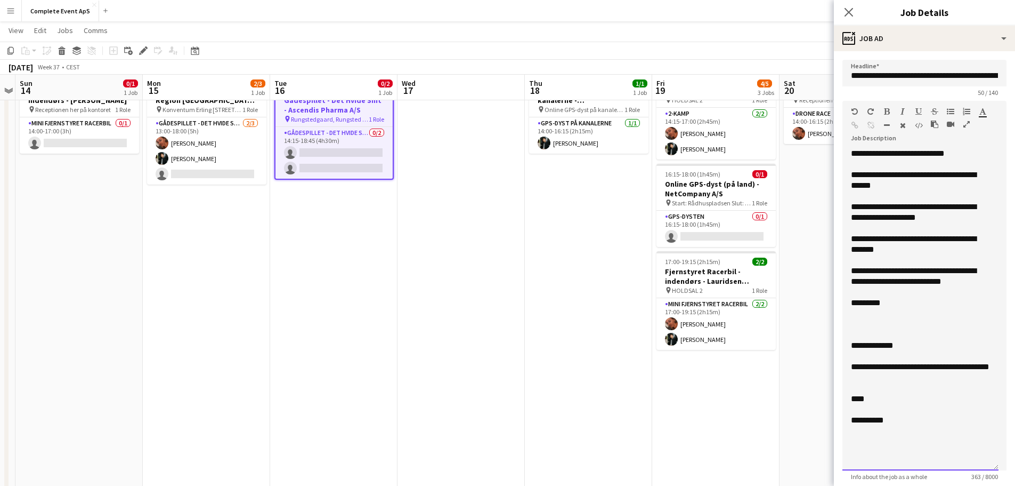
click at [980, 147] on div "**********" at bounding box center [925, 305] width 164 height 329
click at [977, 152] on div "**********" at bounding box center [920, 153] width 139 height 11
click at [909, 154] on div "**********" at bounding box center [920, 153] width 139 height 11
click at [969, 175] on div "**********" at bounding box center [920, 179] width 139 height 21
click at [890, 184] on div "**********" at bounding box center [920, 179] width 139 height 21
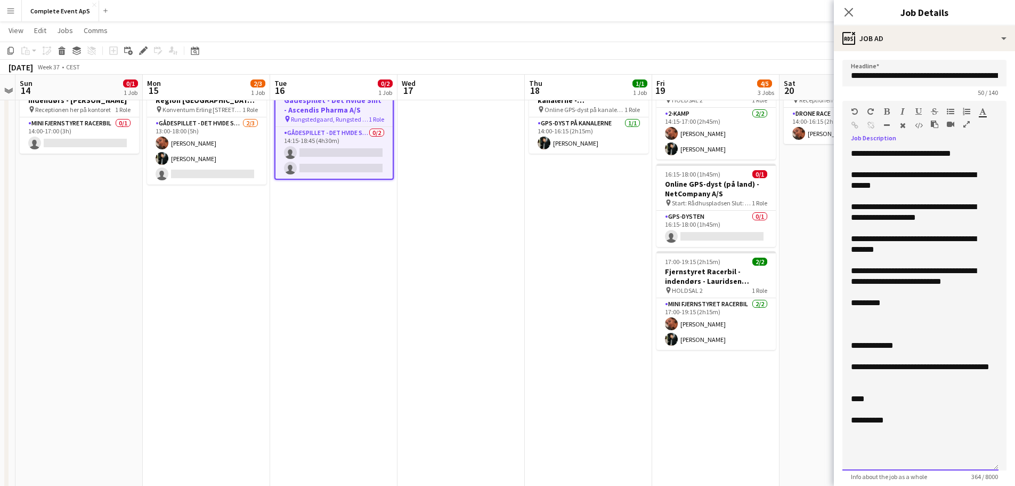
click at [885, 212] on div "**********" at bounding box center [920, 211] width 139 height 21
click at [886, 206] on div "**********" at bounding box center [920, 211] width 139 height 21
click at [913, 238] on div "**********" at bounding box center [920, 243] width 139 height 21
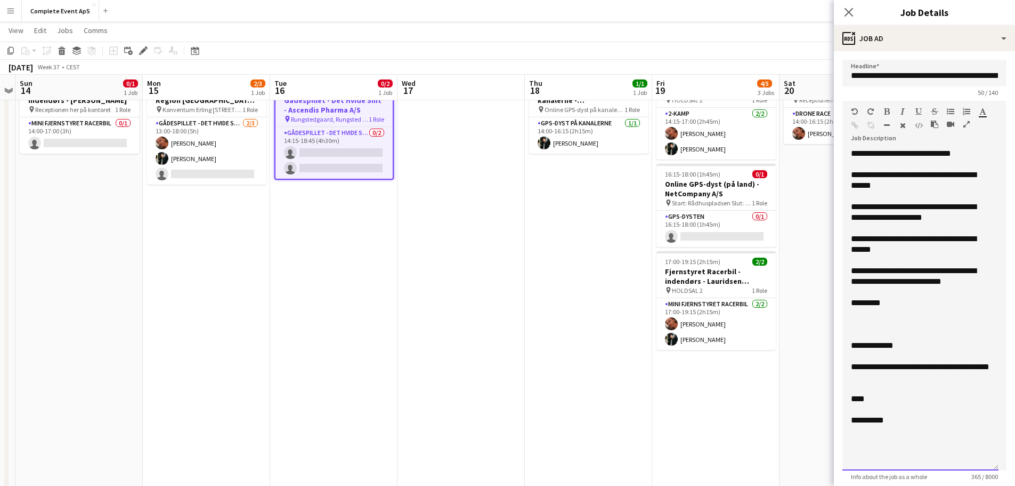
click at [987, 285] on div "**********" at bounding box center [920, 275] width 139 height 21
click at [872, 272] on div "**********" at bounding box center [920, 275] width 139 height 21
click at [879, 313] on div at bounding box center [920, 313] width 139 height 11
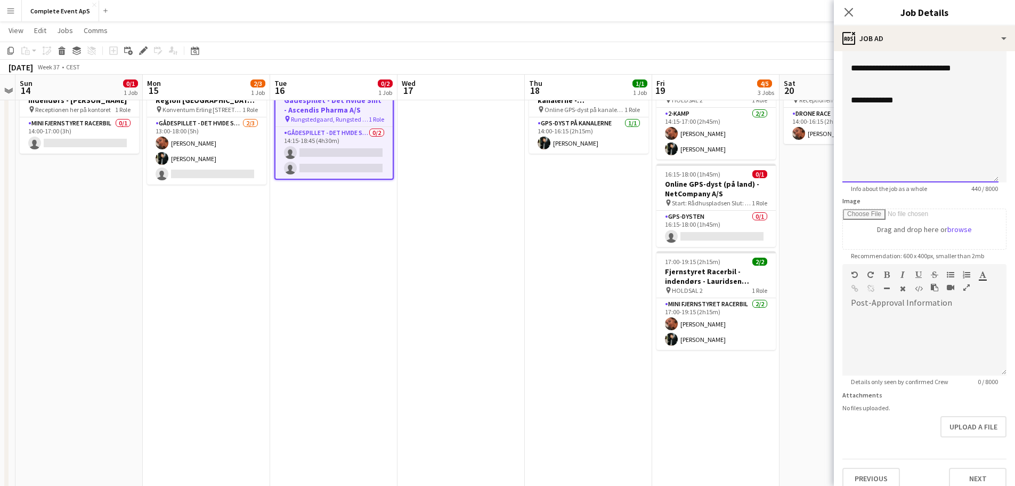
scroll to position [300, 0]
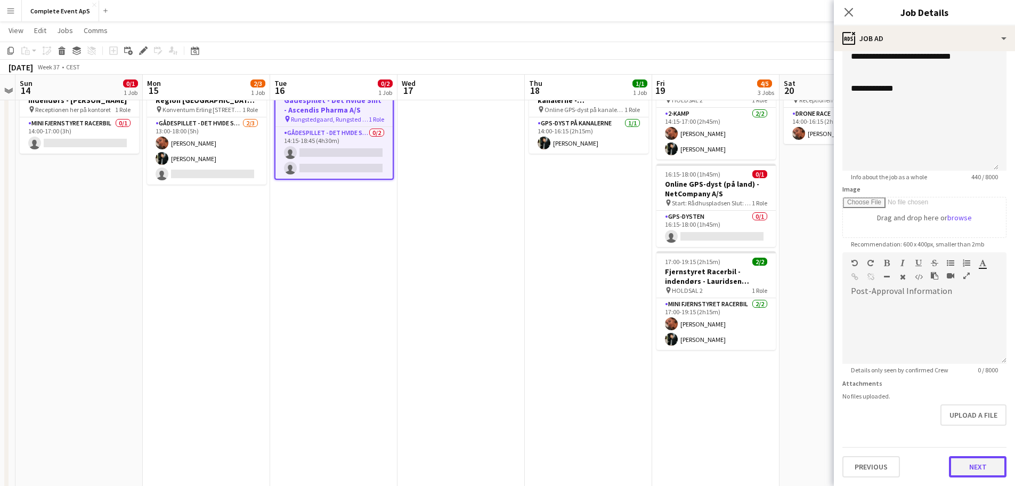
click at [970, 468] on button "Next" at bounding box center [978, 466] width 58 height 21
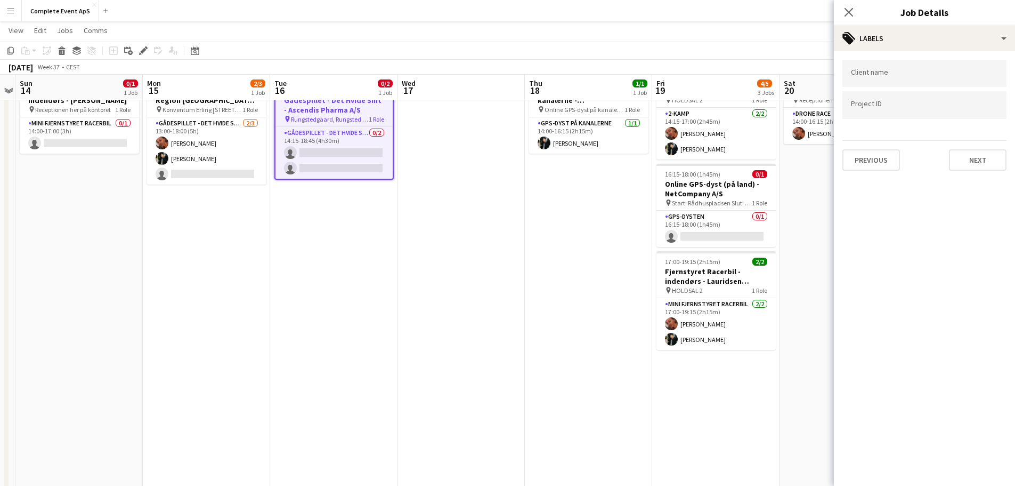
scroll to position [0, 0]
click at [973, 153] on button "Next" at bounding box center [978, 159] width 58 height 21
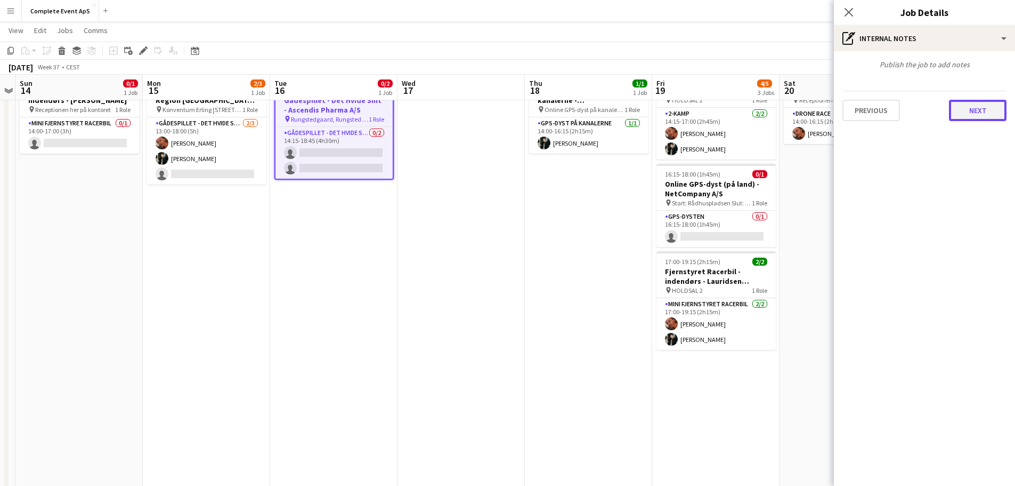
click at [985, 116] on button "Next" at bounding box center [978, 110] width 58 height 21
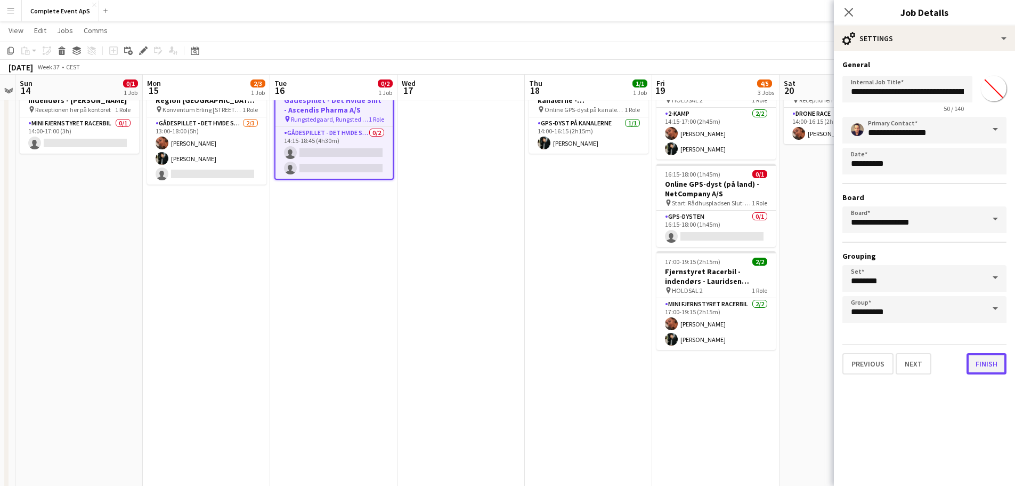
click at [984, 367] on button "Finish" at bounding box center [987, 363] width 40 height 21
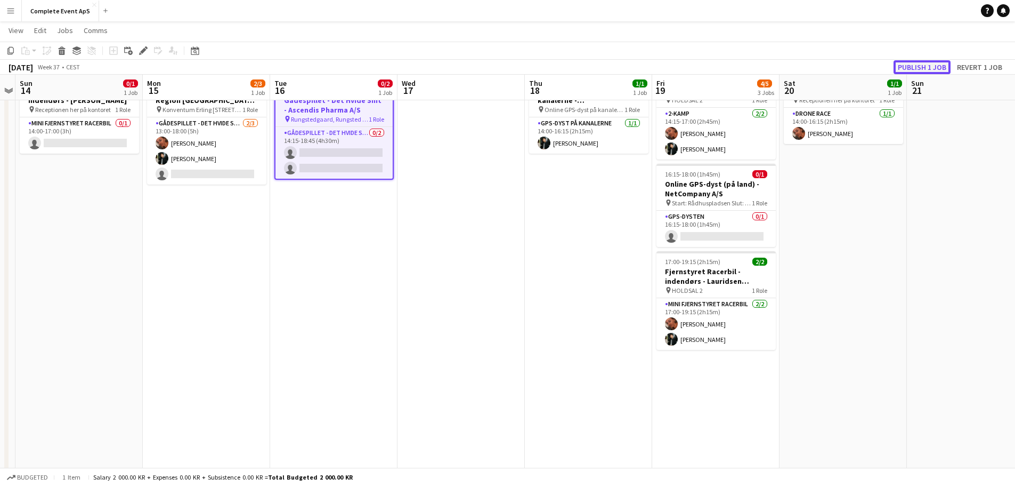
click at [928, 67] on button "Publish 1 job" at bounding box center [922, 67] width 57 height 14
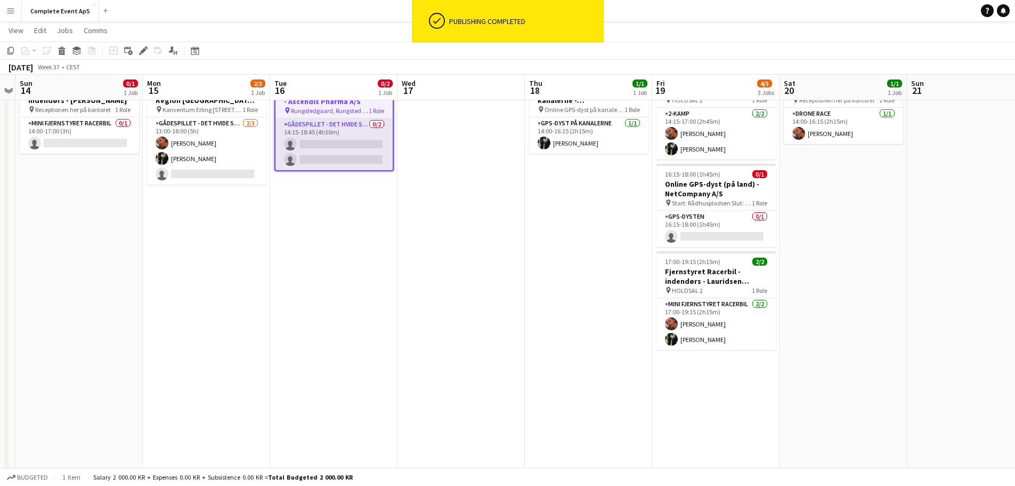
click at [332, 141] on app-card-role "Gådespillet - Det Hvide Snit 0/2 14:15-18:45 (4h30m) single-neutral-actions sin…" at bounding box center [334, 144] width 117 height 52
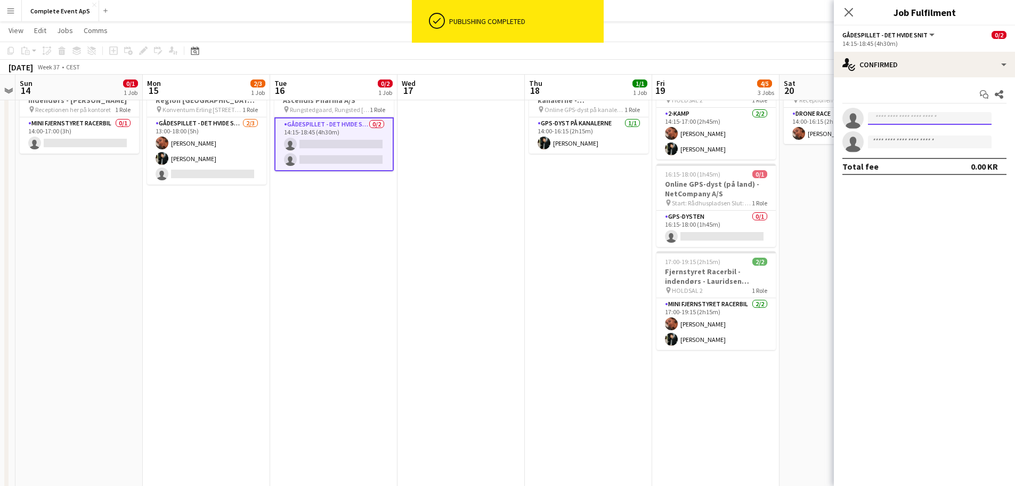
click at [884, 112] on input at bounding box center [930, 118] width 124 height 13
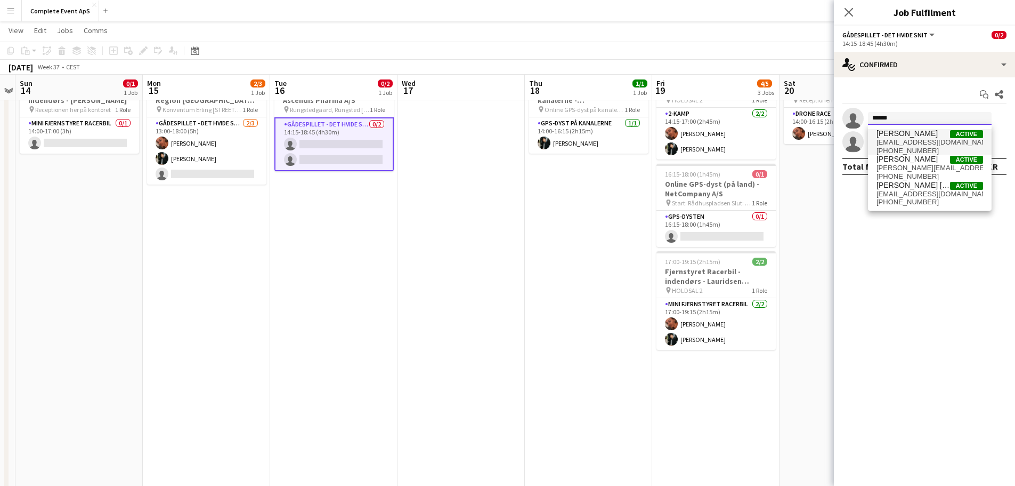
type input "******"
click at [898, 141] on span "[EMAIL_ADDRESS][DOMAIN_NAME]" at bounding box center [930, 142] width 107 height 9
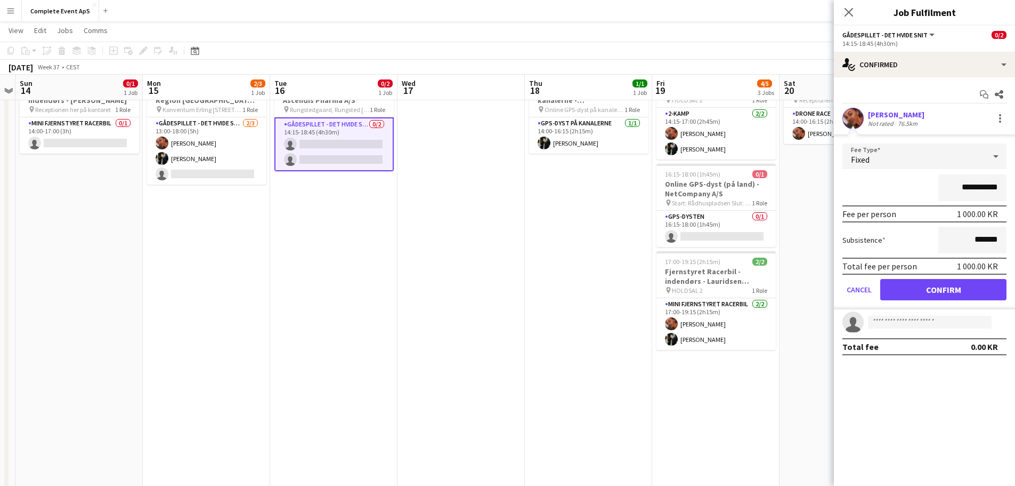
drag, startPoint x: 954, startPoint y: 190, endPoint x: 1023, endPoint y: 200, distance: 69.0
click at [991, 197] on input "**********" at bounding box center [973, 187] width 68 height 27
type input "********"
click at [939, 287] on button "Confirm" at bounding box center [943, 289] width 126 height 21
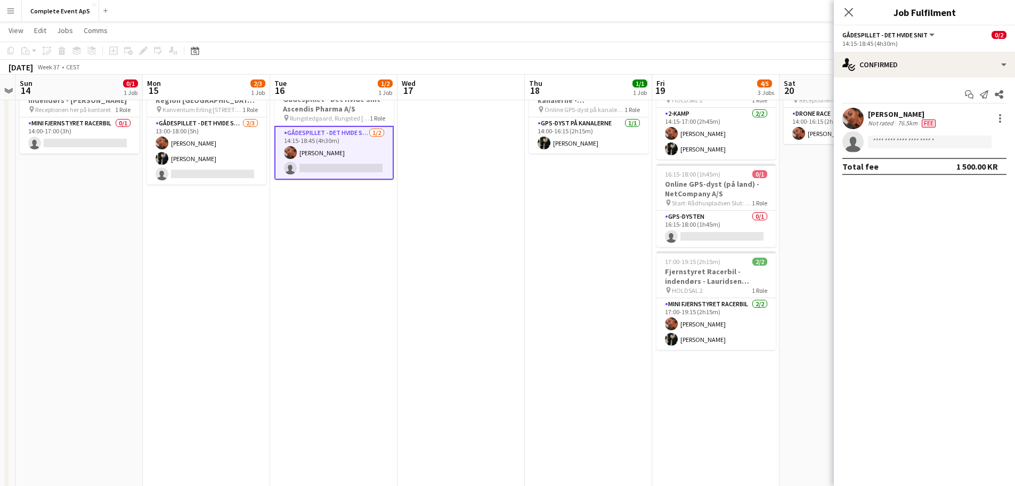
click at [469, 262] on app-date-cell at bounding box center [461, 372] width 127 height 612
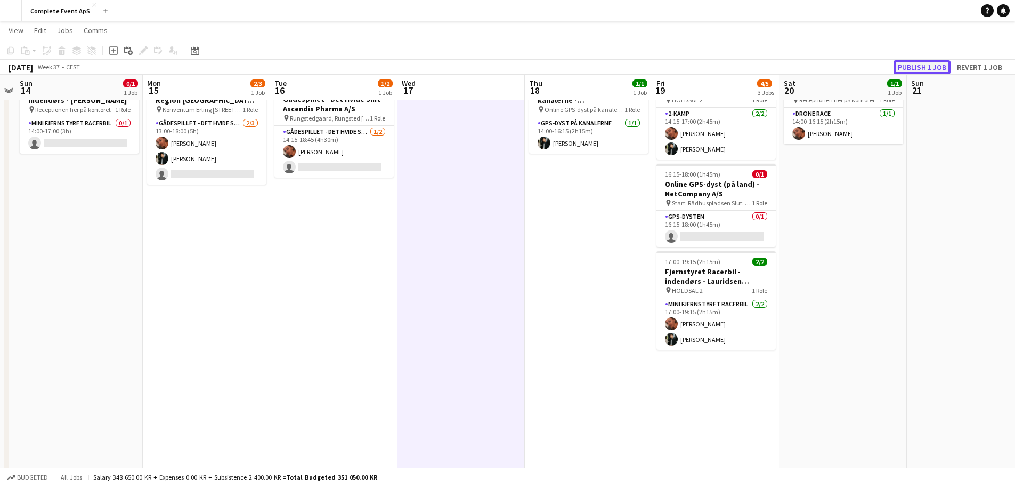
click at [916, 67] on button "Publish 1 job" at bounding box center [922, 67] width 57 height 14
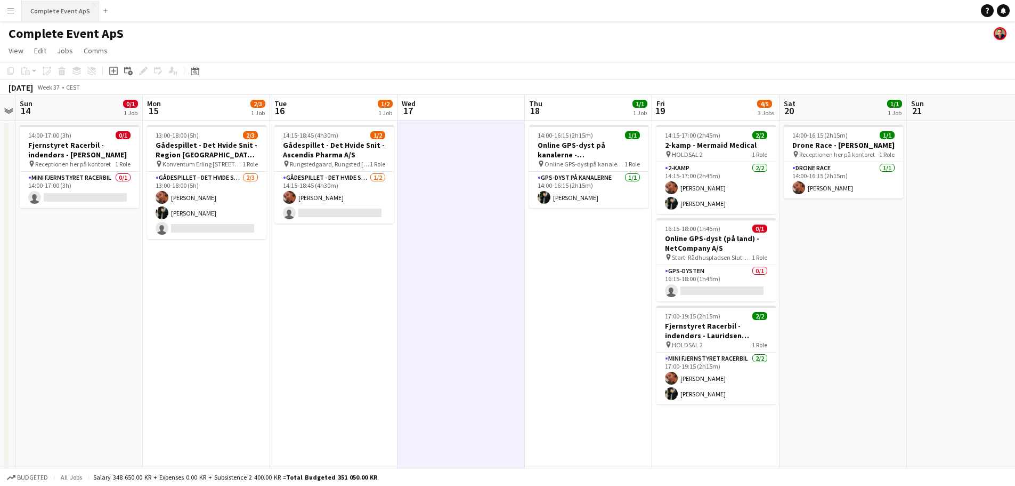
click at [60, 9] on button "Complete Event ApS Close" at bounding box center [60, 11] width 77 height 21
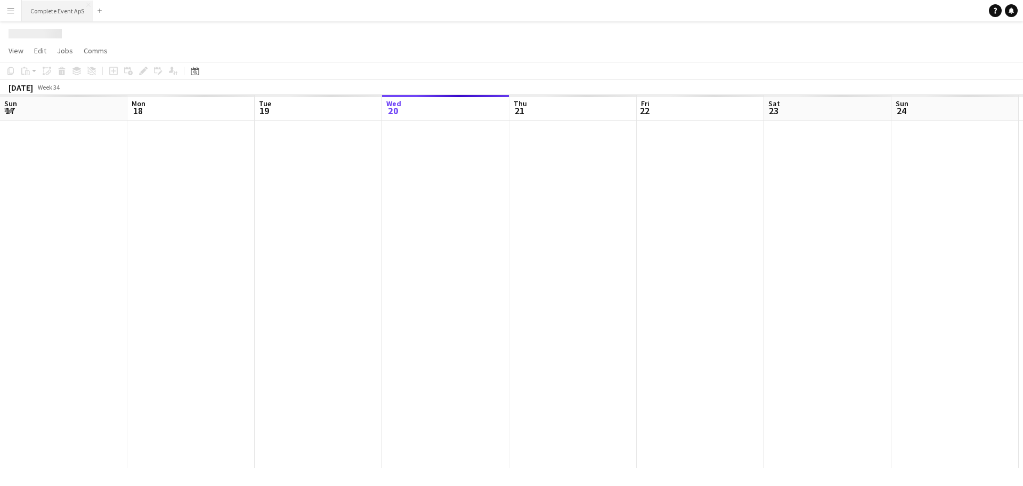
scroll to position [0, 255]
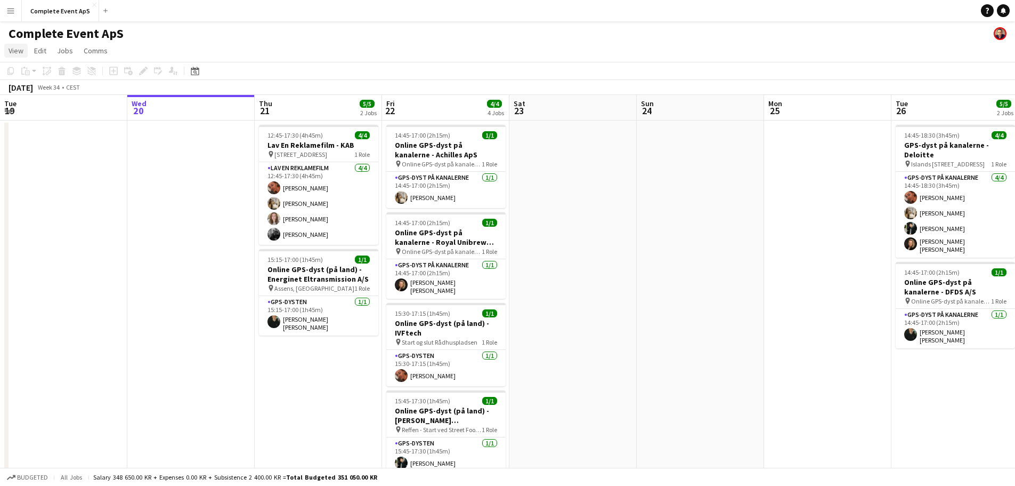
click at [15, 53] on span "View" at bounding box center [16, 51] width 15 height 10
click at [50, 120] on link "Month view" at bounding box center [47, 119] width 85 height 22
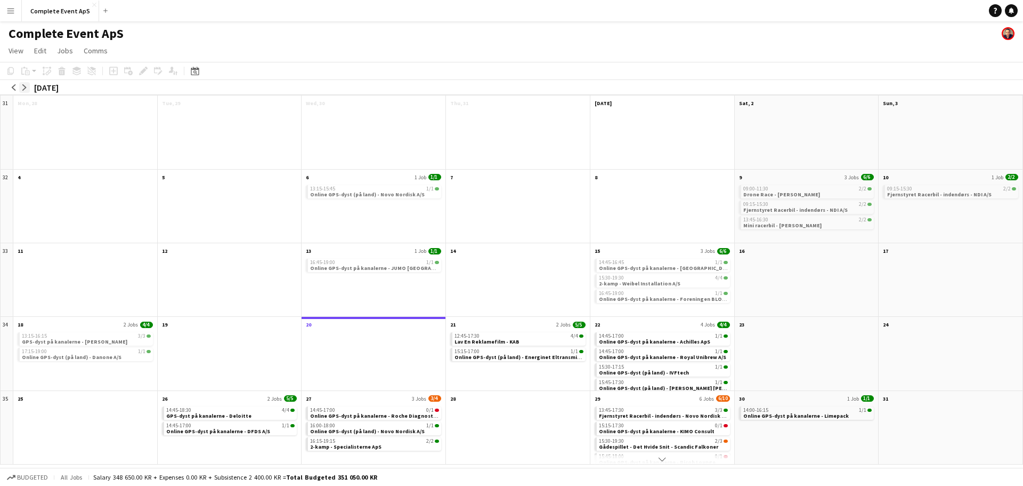
click at [26, 87] on app-icon "arrow-right" at bounding box center [24, 87] width 6 height 6
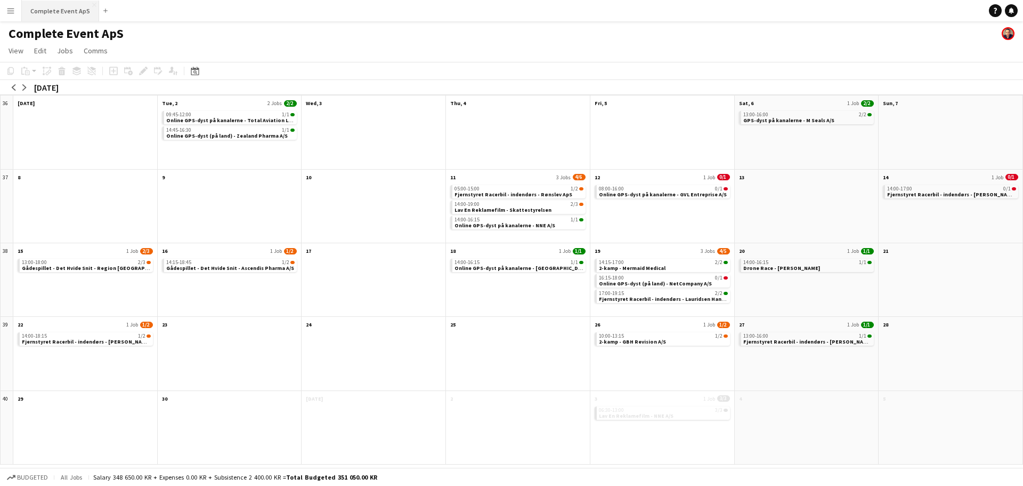
click at [57, 14] on button "Complete Event ApS Close" at bounding box center [60, 11] width 77 height 21
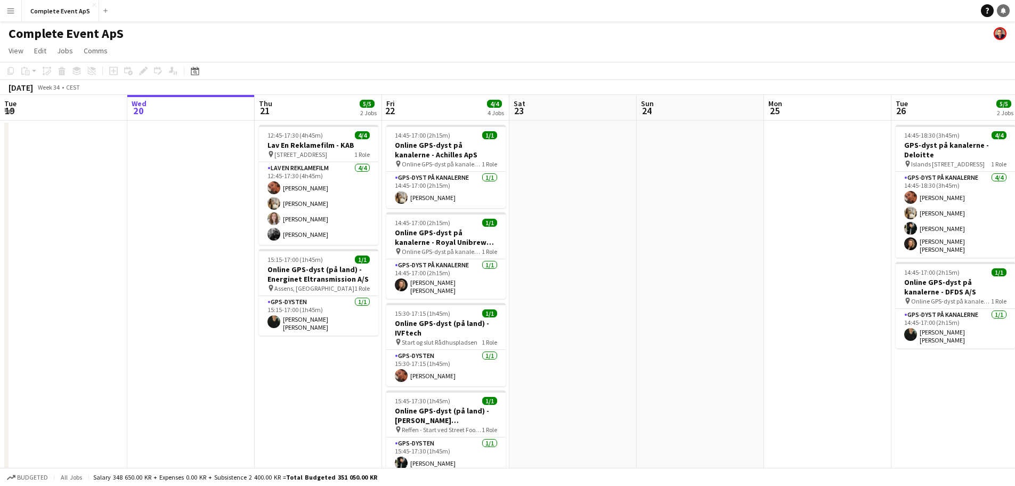
click at [1006, 11] on icon "Notifications" at bounding box center [1003, 10] width 6 height 6
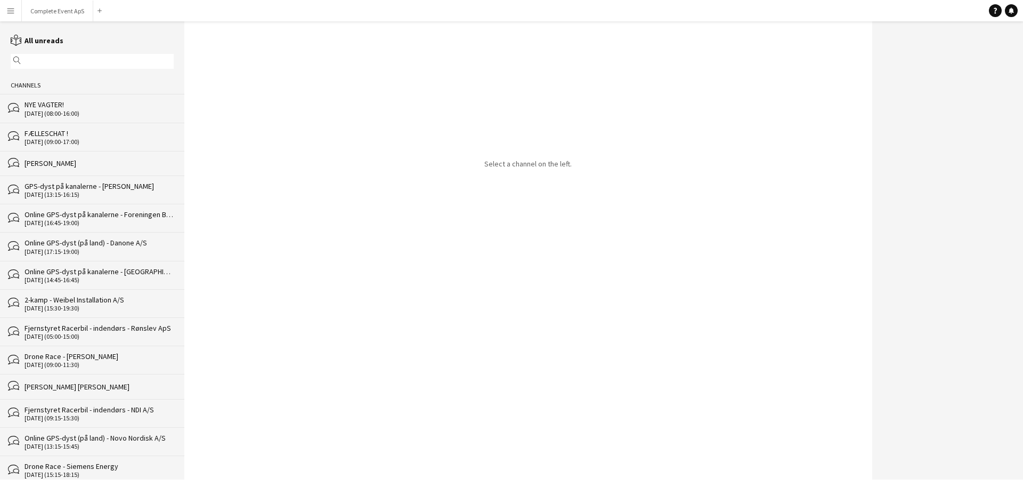
click at [95, 128] on div "FÆLLESCHAT !" at bounding box center [99, 133] width 149 height 10
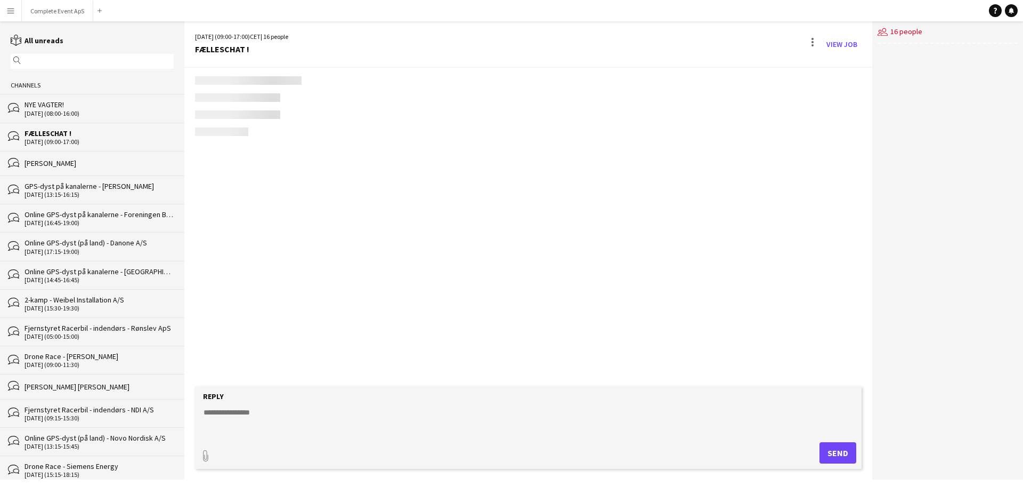
scroll to position [1632, 0]
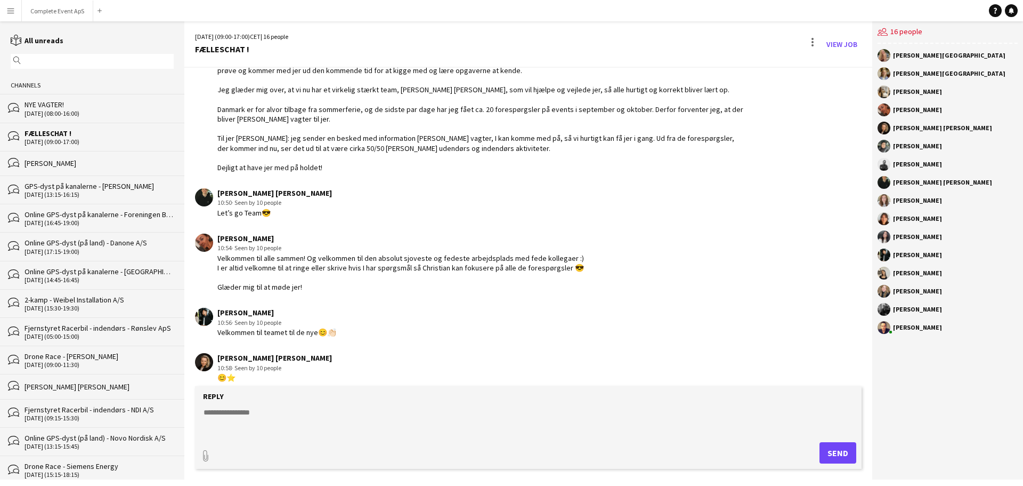
click at [373, 417] on textarea at bounding box center [531, 421] width 656 height 28
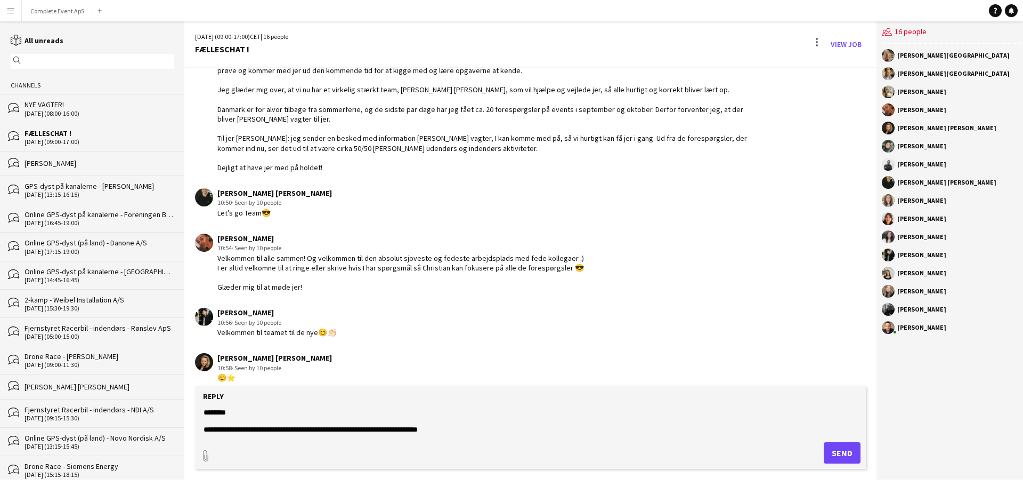
scroll to position [17, 0]
type textarea "**********"
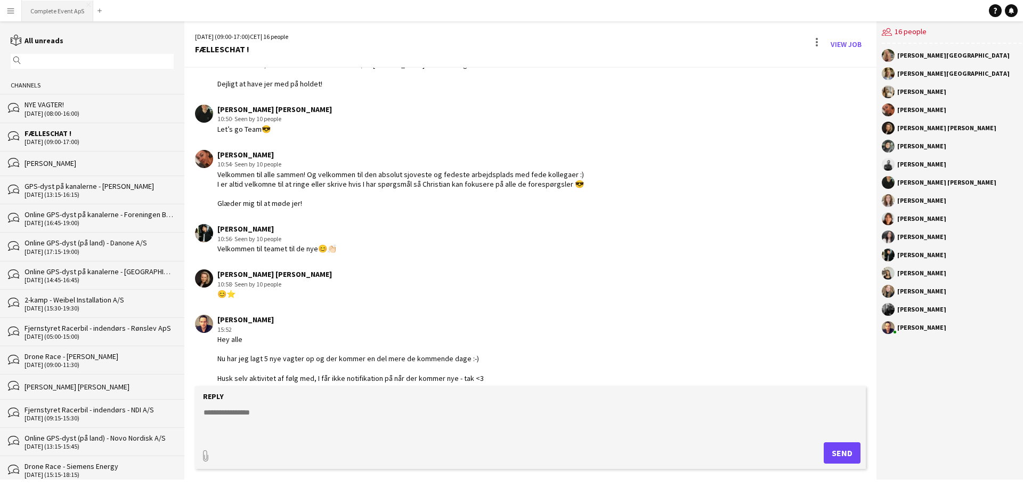
click at [62, 7] on button "Complete Event ApS Close" at bounding box center [57, 11] width 71 height 21
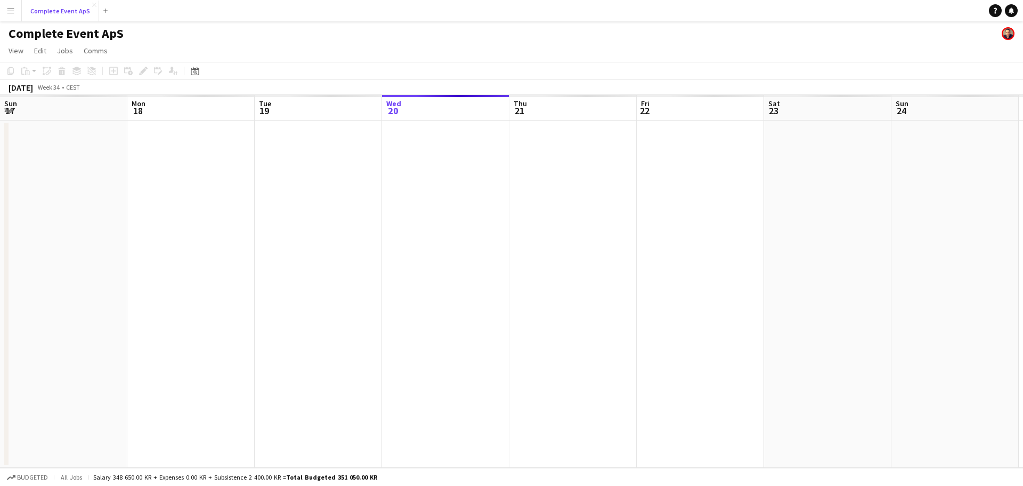
scroll to position [0, 255]
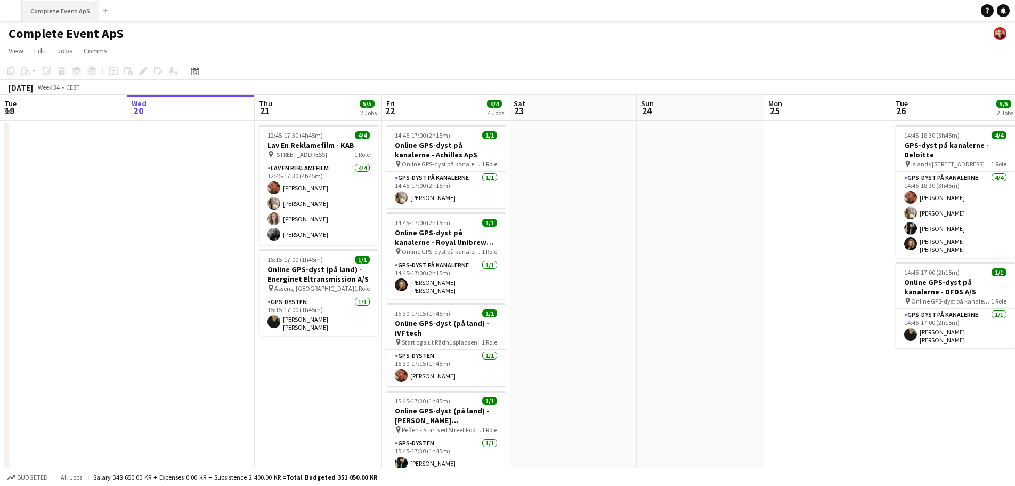
click at [62, 12] on button "Complete Event ApS Close" at bounding box center [60, 11] width 77 height 21
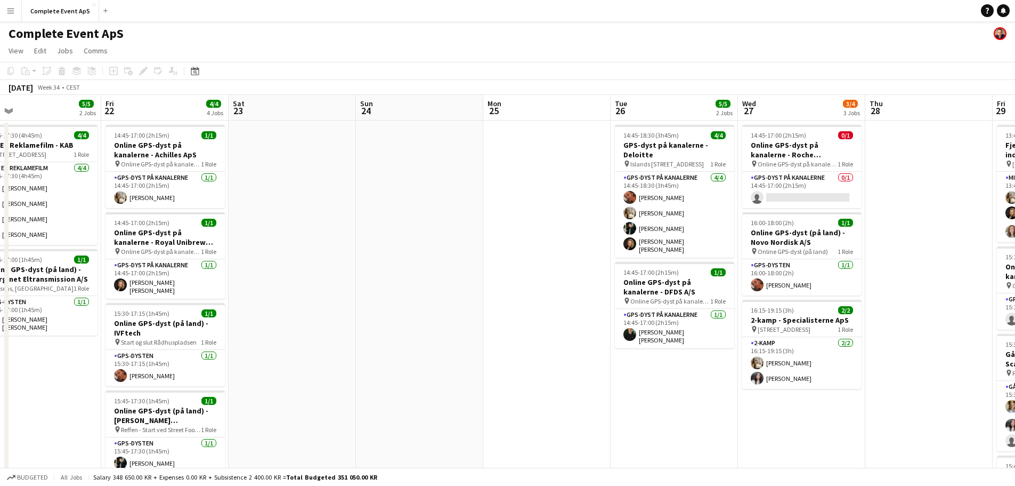
drag, startPoint x: 652, startPoint y: 257, endPoint x: 222, endPoint y: 296, distance: 432.3
click at [222, 296] on app-calendar-viewport "Tue 19 Wed 20 Thu 21 5/5 2 Jobs Fri 22 4/4 4 Jobs Sat 23 Sun 24 Mon 25 Tue 26 5…" at bounding box center [507, 414] width 1015 height 638
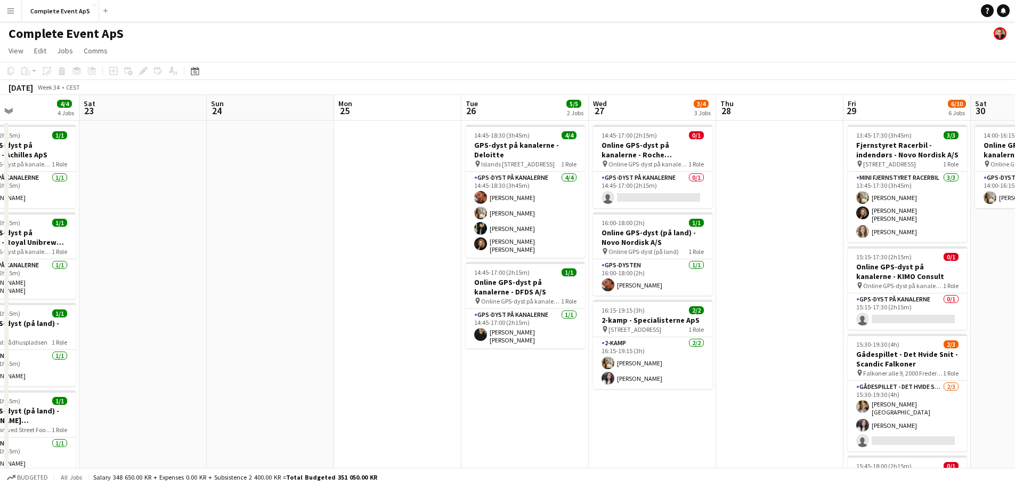
scroll to position [0, 353]
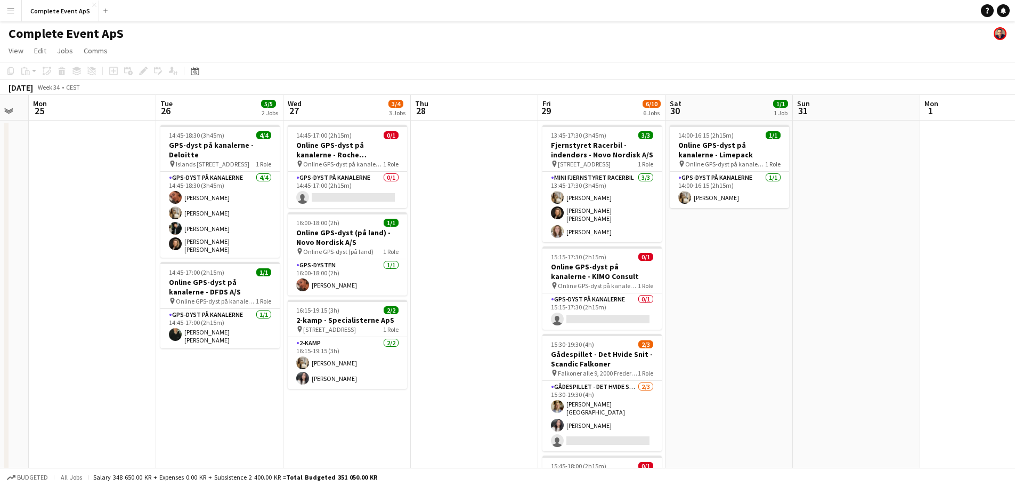
drag, startPoint x: 654, startPoint y: 285, endPoint x: 472, endPoint y: 276, distance: 182.5
click at [472, 276] on app-calendar-viewport "Fri 22 4/4 4 Jobs Sat 23 Sun 24 Mon 25 Tue 26 5/5 2 Jobs Wed 27 3/4 3 Jobs Thu …" at bounding box center [507, 414] width 1015 height 638
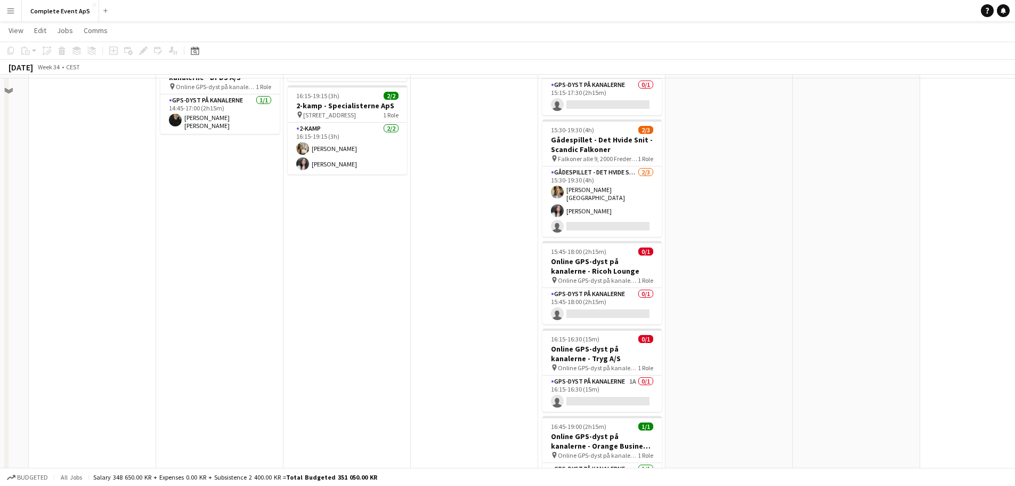
scroll to position [53, 0]
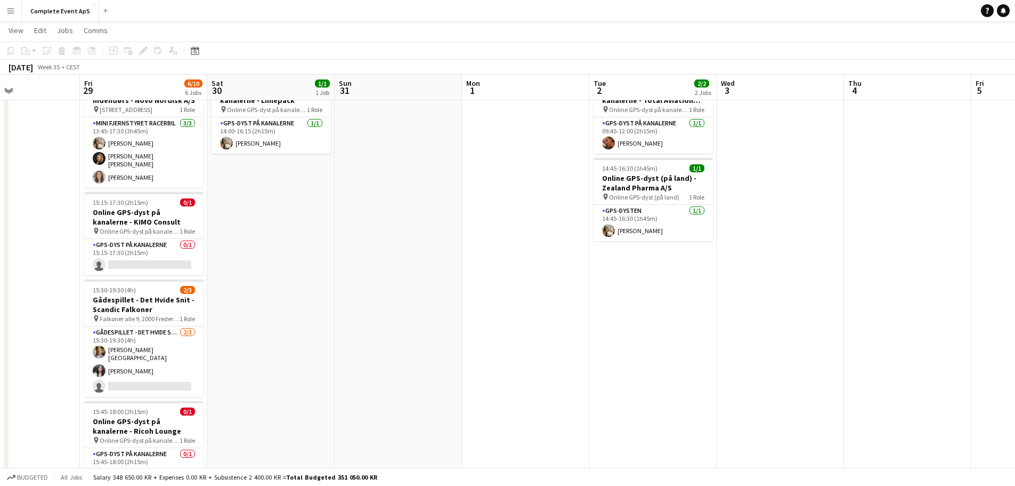
drag, startPoint x: 860, startPoint y: 298, endPoint x: 243, endPoint y: 277, distance: 617.0
click at [248, 277] on app-calendar-viewport "Tue 26 5/5 2 Jobs Wed 27 3/4 3 Jobs Thu 28 Fri 29 6/10 6 Jobs Sat 30 1/1 1 Job …" at bounding box center [507, 333] width 1015 height 690
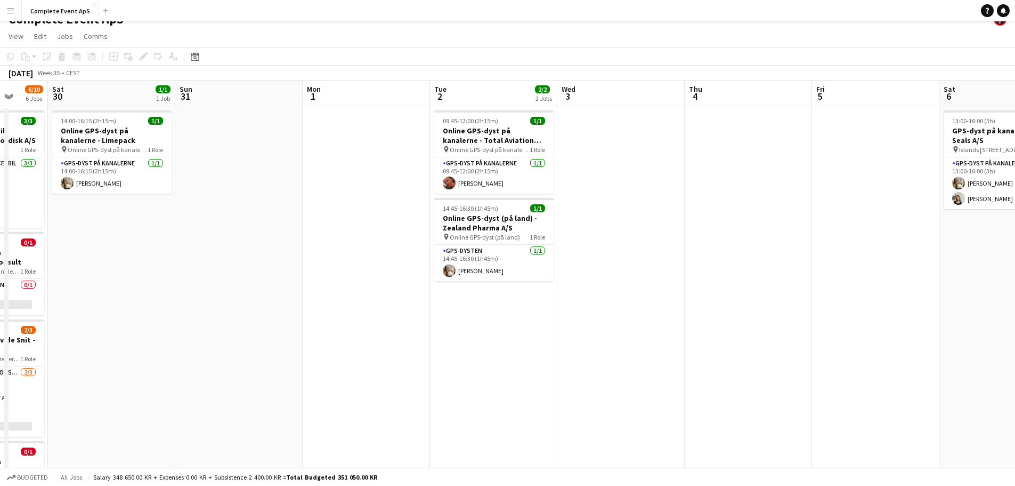
scroll to position [0, 0]
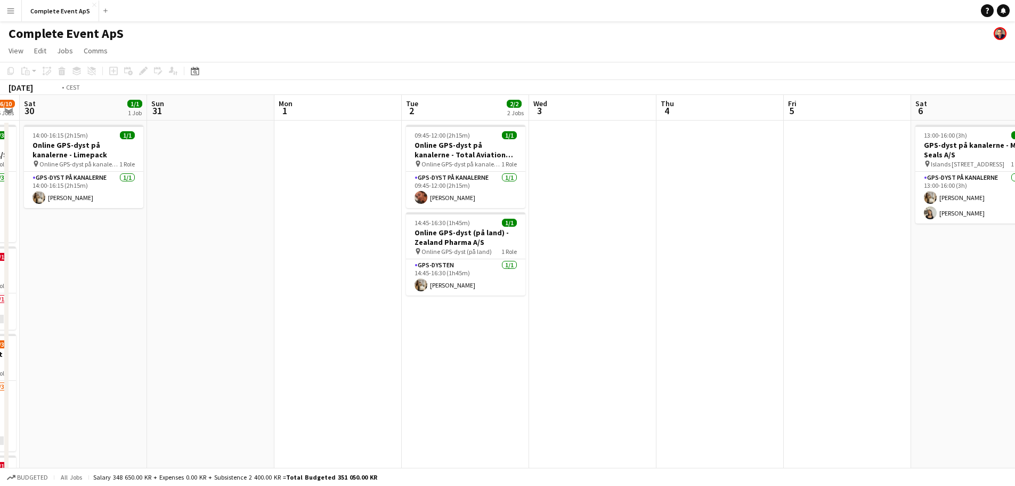
click at [234, 290] on app-calendar-viewport "Wed 27 3/4 3 Jobs Thu 28 Fri 29 6/10 6 Jobs Sat 30 1/1 1 Job Sun 31 Mon 1 Tue 2…" at bounding box center [507, 414] width 1015 height 638
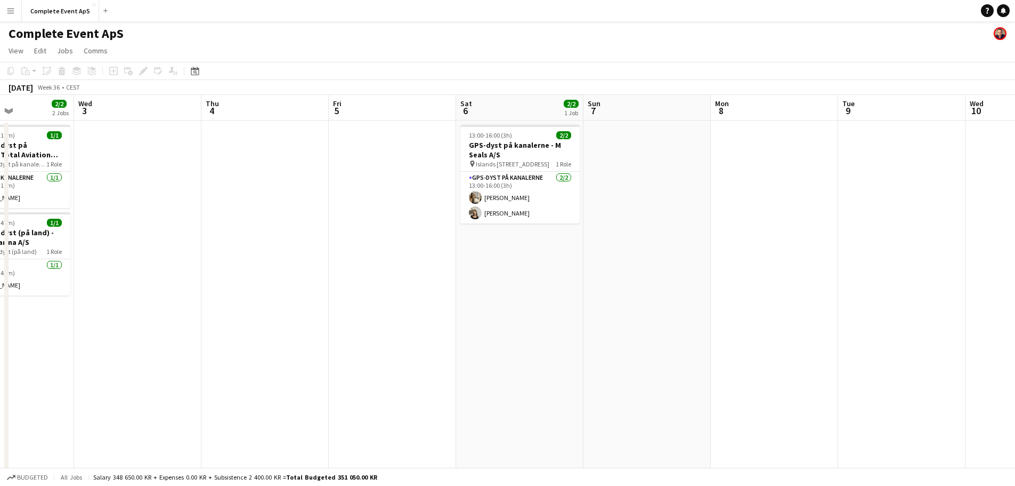
scroll to position [0, 402]
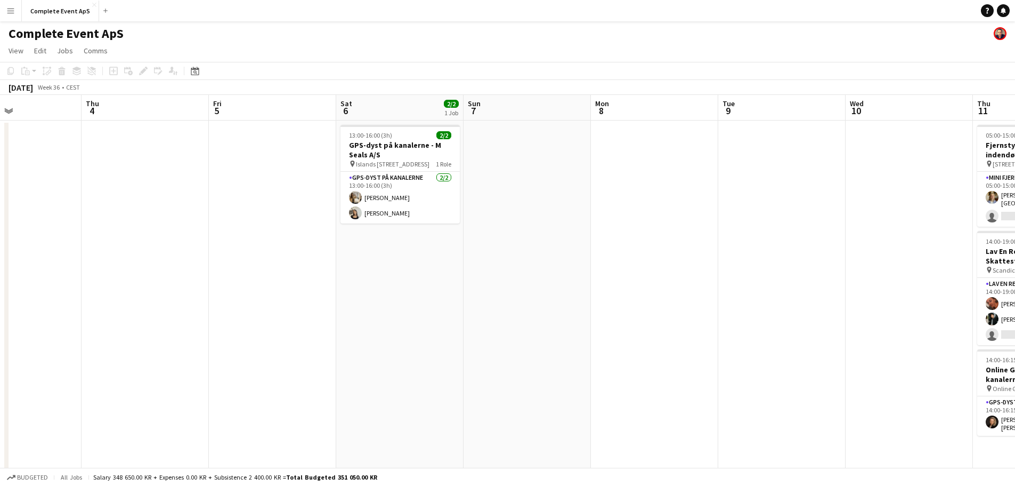
drag, startPoint x: 642, startPoint y: 320, endPoint x: 266, endPoint y: 294, distance: 376.6
click at [240, 293] on app-calendar-viewport "Sun 31 Mon 1 Tue 2 2/2 2 Jobs Wed 3 Thu 4 Fri 5 Sat 6 2/2 1 Job Sun 7 Mon 8 Tue…" at bounding box center [507, 414] width 1015 height 638
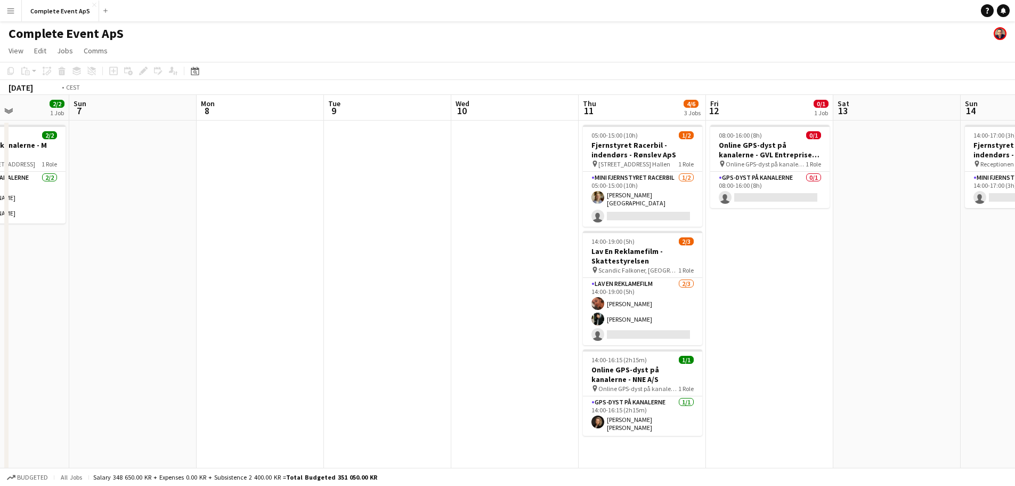
drag, startPoint x: 845, startPoint y: 309, endPoint x: 458, endPoint y: 320, distance: 386.5
click at [458, 320] on app-calendar-viewport "Thu 4 Fri 5 Sat 6 2/2 1 Job Sun 7 Mon 8 Tue 9 Wed 10 Thu 11 4/6 3 Jobs Fri 12 0…" at bounding box center [507, 414] width 1015 height 638
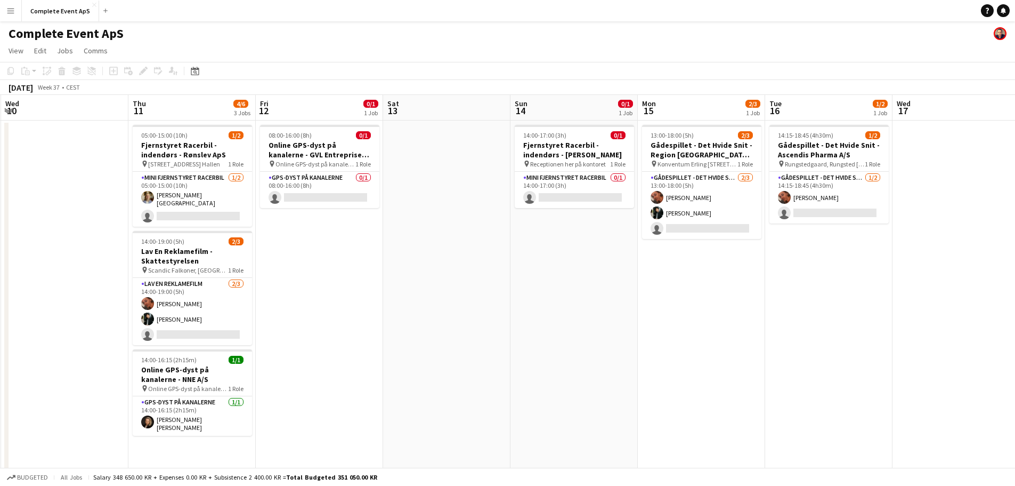
drag, startPoint x: 657, startPoint y: 339, endPoint x: 484, endPoint y: 322, distance: 173.6
click at [477, 328] on app-calendar-viewport "Sun 7 Mon 8 Tue 9 Wed 10 Thu 11 4/6 3 Jobs Fri 12 0/1 1 Job Sat 13 Sun 14 0/1 1…" at bounding box center [507, 414] width 1015 height 638
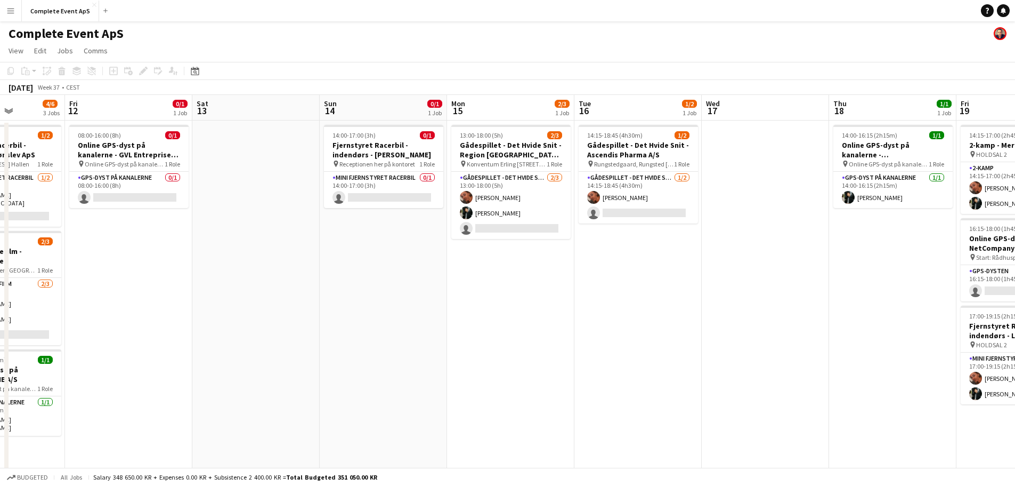
drag, startPoint x: 774, startPoint y: 329, endPoint x: 494, endPoint y: 328, distance: 280.3
click at [496, 328] on app-calendar-viewport "Tue 9 Wed 10 Thu 11 4/6 3 Jobs Fri 12 0/1 1 Job Sat 13 Sun 14 0/1 1 Job Mon 15 …" at bounding box center [507, 414] width 1015 height 638
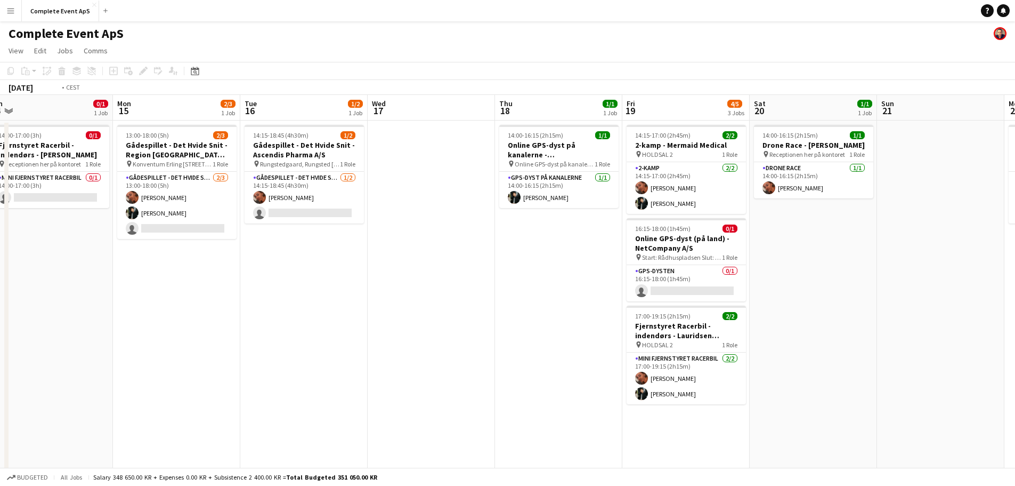
drag, startPoint x: 820, startPoint y: 328, endPoint x: 415, endPoint y: 321, distance: 405.1
click at [417, 321] on app-calendar-viewport "Fri 12 0/1 1 Job Sat 13 Sun 14 0/1 1 Job Mon 15 2/3 1 Job Tue 16 1/2 1 Job Wed …" at bounding box center [507, 414] width 1015 height 638
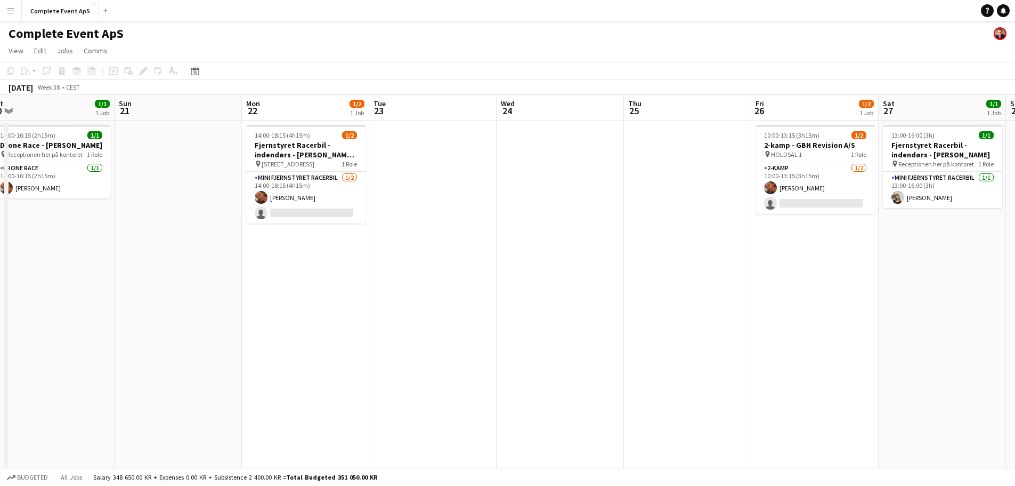
drag, startPoint x: 664, startPoint y: 321, endPoint x: 204, endPoint y: 293, distance: 460.8
click at [232, 299] on app-calendar-viewport "Thu 18 1/1 1 Job Fri 19 4/5 3 Jobs Sat 20 1/1 1 Job Sun 21 Mon 22 1/2 1 Job Tue…" at bounding box center [507, 414] width 1015 height 638
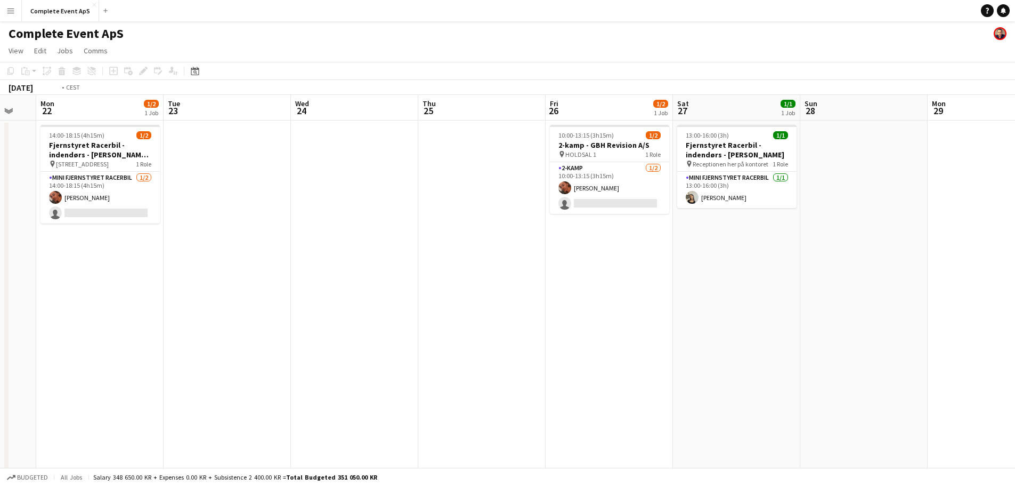
drag, startPoint x: 697, startPoint y: 300, endPoint x: 310, endPoint y: 281, distance: 387.3
click at [220, 278] on app-calendar-viewport "Fri 19 4/5 3 Jobs Sat 20 1/1 1 Job Sun 21 Mon 22 1/2 1 Job Tue 23 Wed 24 Thu 25…" at bounding box center [507, 414] width 1015 height 638
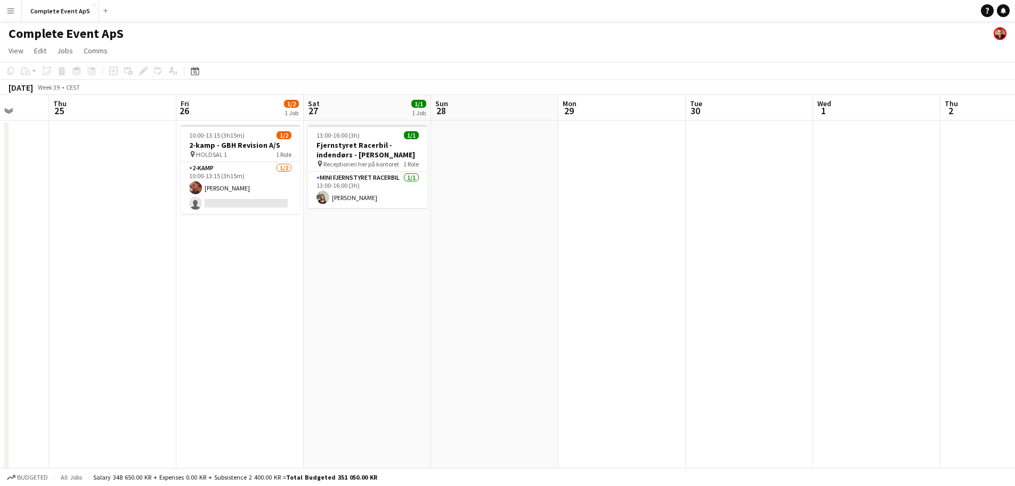
drag, startPoint x: 678, startPoint y: 298, endPoint x: 145, endPoint y: 268, distance: 533.8
click at [152, 270] on app-calendar-viewport "Mon 22 1/2 1 Job Tue 23 Wed 24 Thu 25 Fri 26 1/2 1 Job Sat 27 1/1 1 Job Sun 28 …" at bounding box center [507, 414] width 1015 height 638
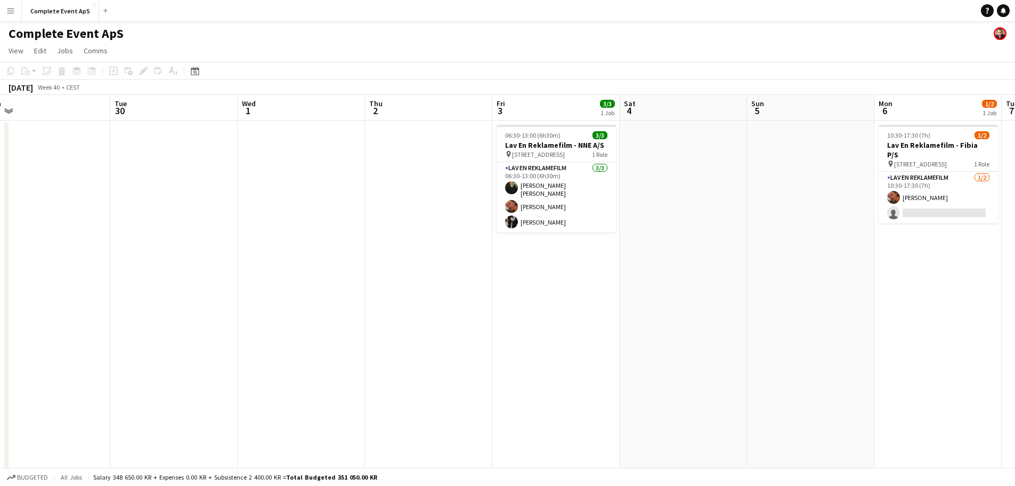
drag, startPoint x: 606, startPoint y: 305, endPoint x: 155, endPoint y: 273, distance: 453.0
click at [156, 276] on app-calendar-viewport "Sat 27 1/1 1 Job Sun 28 Mon 29 Tue 30 Wed 1 Thu 2 Fri 3 3/3 1 Job Sat 4 Sun 5 M…" at bounding box center [507, 414] width 1015 height 638
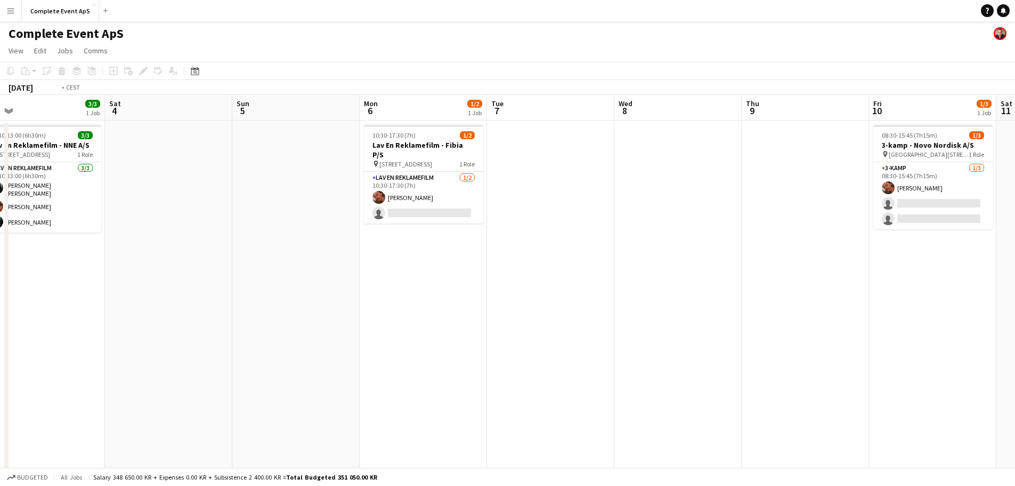
drag, startPoint x: 516, startPoint y: 281, endPoint x: 26, endPoint y: 247, distance: 491.5
click at [67, 252] on app-calendar-viewport "Wed 1 Thu 2 Fri 3 3/3 1 Job Sat 4 Sun 5 Mon 6 1/2 1 Job Tue 7 Wed 8 Thu 9 Fri 1…" at bounding box center [507, 414] width 1015 height 638
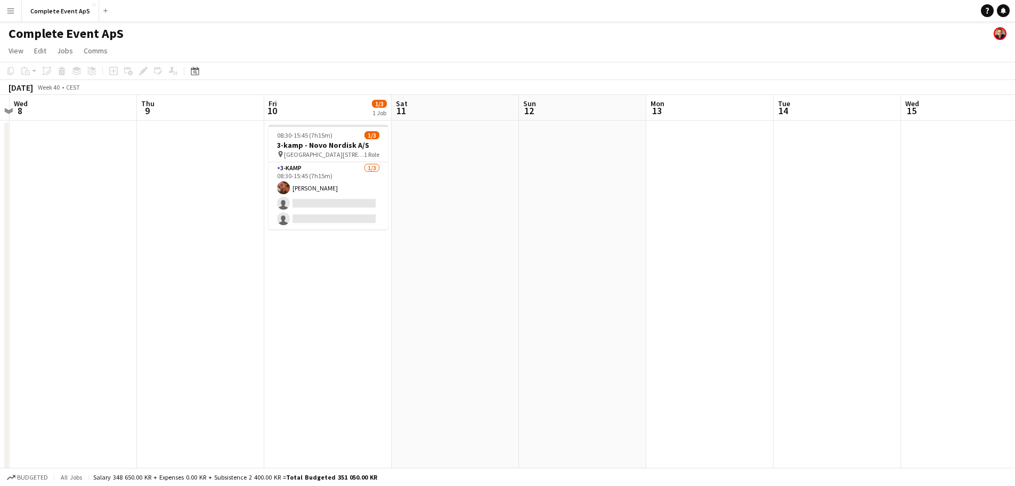
drag, startPoint x: 361, startPoint y: 276, endPoint x: 43, endPoint y: 234, distance: 320.3
click at [70, 242] on app-calendar-viewport "Sun 5 Mon 6 1/2 1 Job Tue 7 Wed 8 Thu 9 Fri 10 1/3 1 Job Sat 11 Sun 12 Mon 13 T…" at bounding box center [507, 414] width 1015 height 638
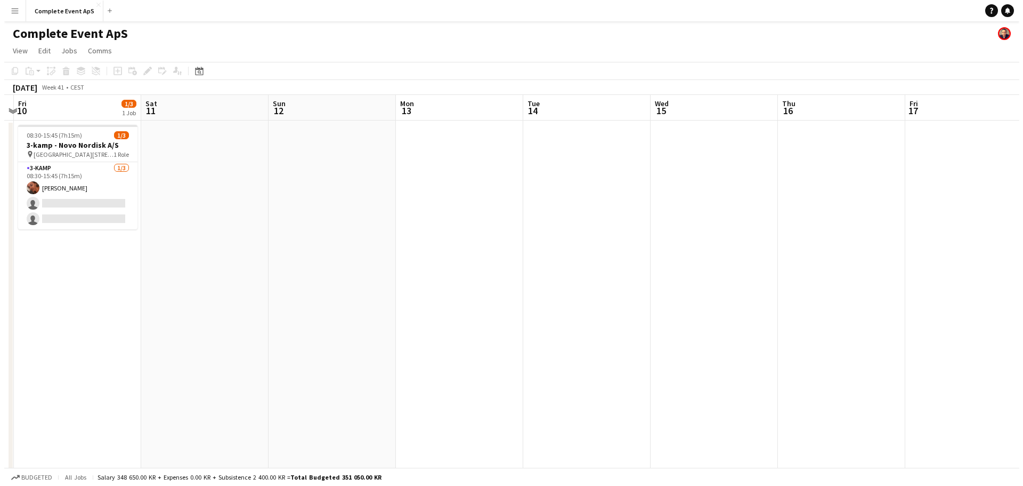
scroll to position [0, 418]
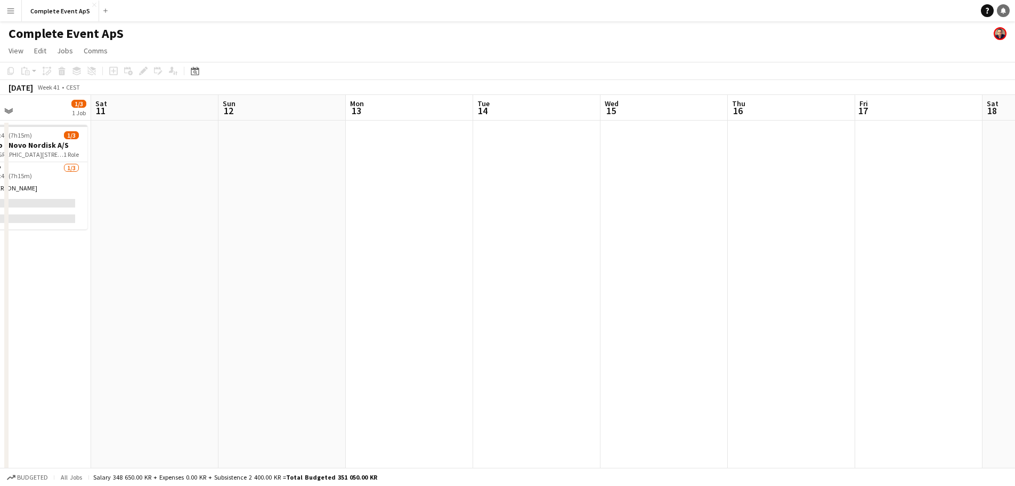
click at [1001, 11] on icon "Notifications" at bounding box center [1003, 10] width 6 height 6
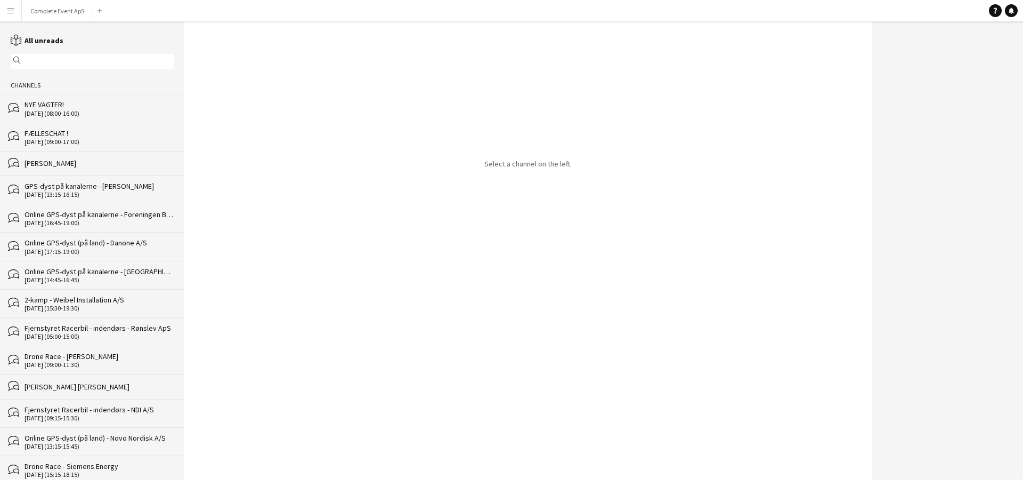
click at [68, 107] on div "NYE VAGTER!" at bounding box center [99, 105] width 149 height 10
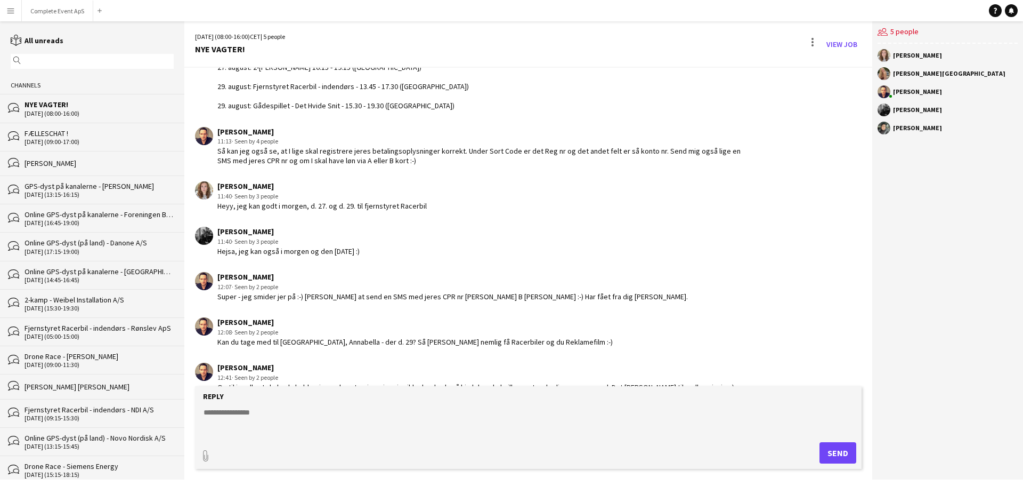
scroll to position [151, 0]
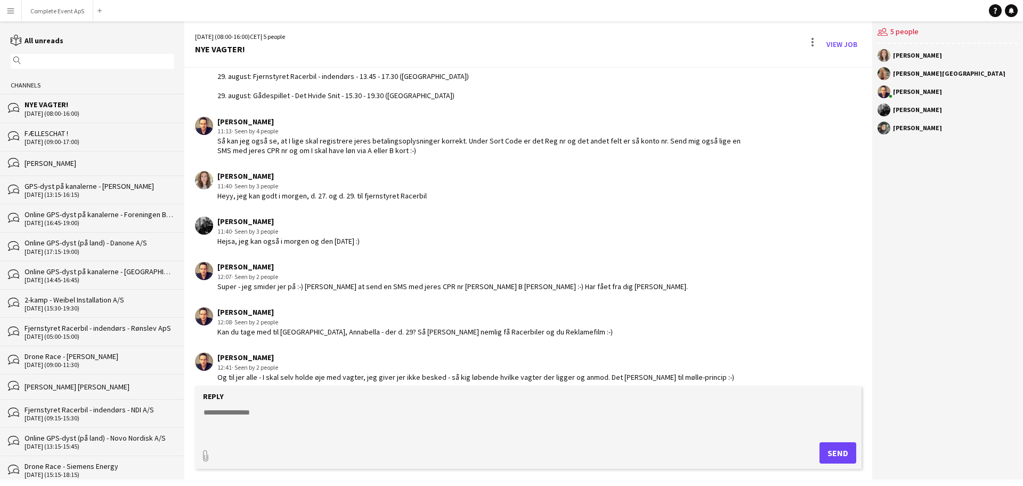
click at [64, 131] on div "FÆLLESCHAT !" at bounding box center [99, 133] width 149 height 10
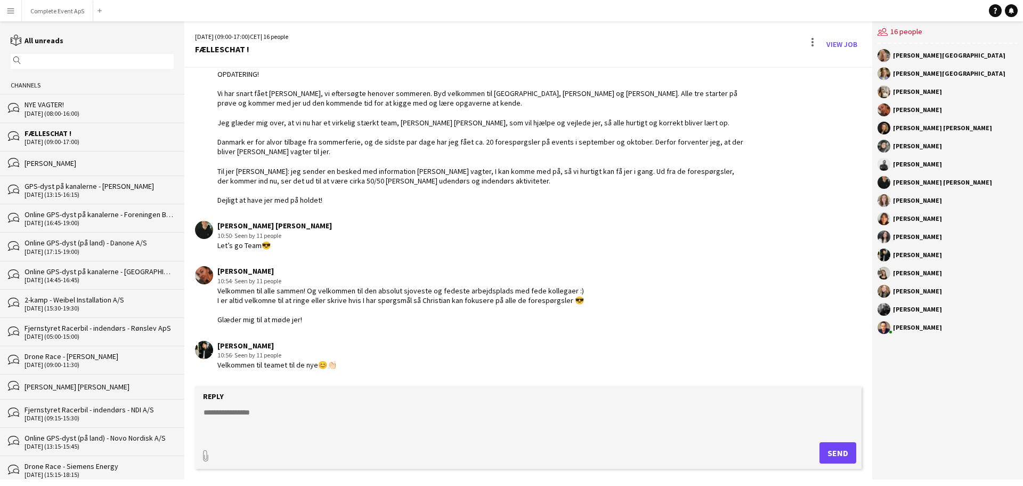
scroll to position [1631, 0]
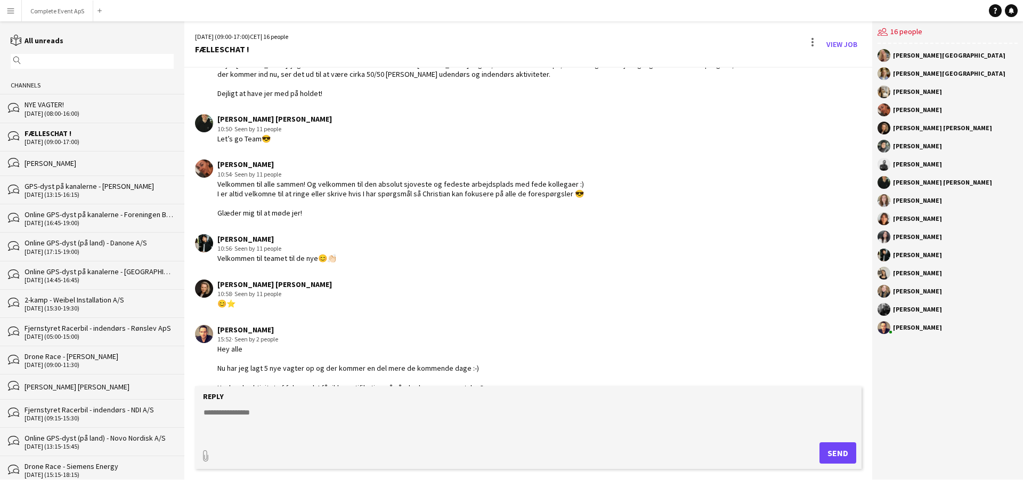
click at [76, 107] on div "NYE VAGTER!" at bounding box center [99, 105] width 149 height 10
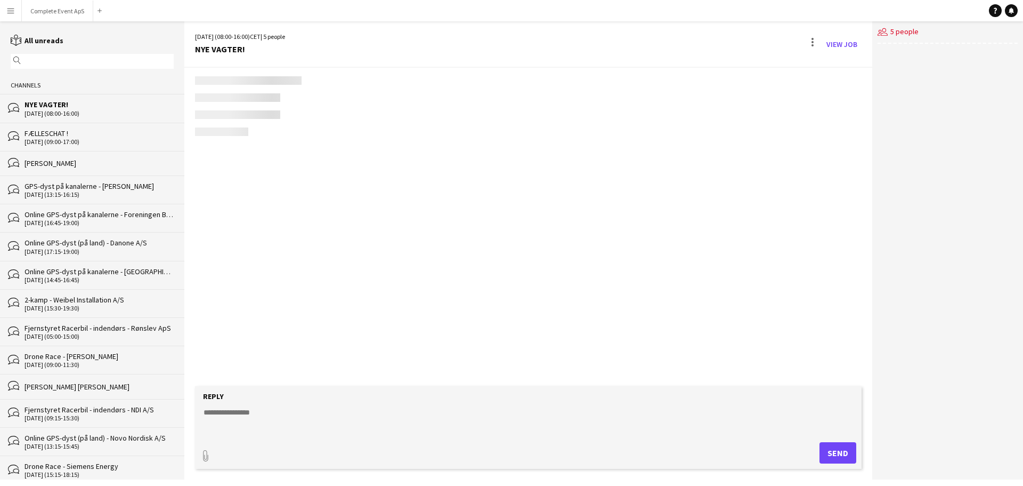
scroll to position [160, 0]
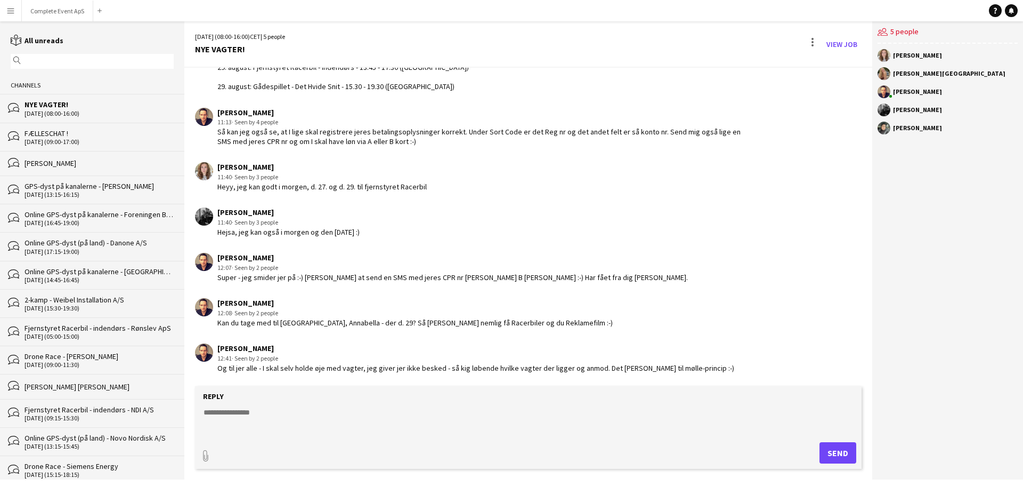
click at [108, 134] on div "FÆLLESCHAT !" at bounding box center [99, 133] width 149 height 10
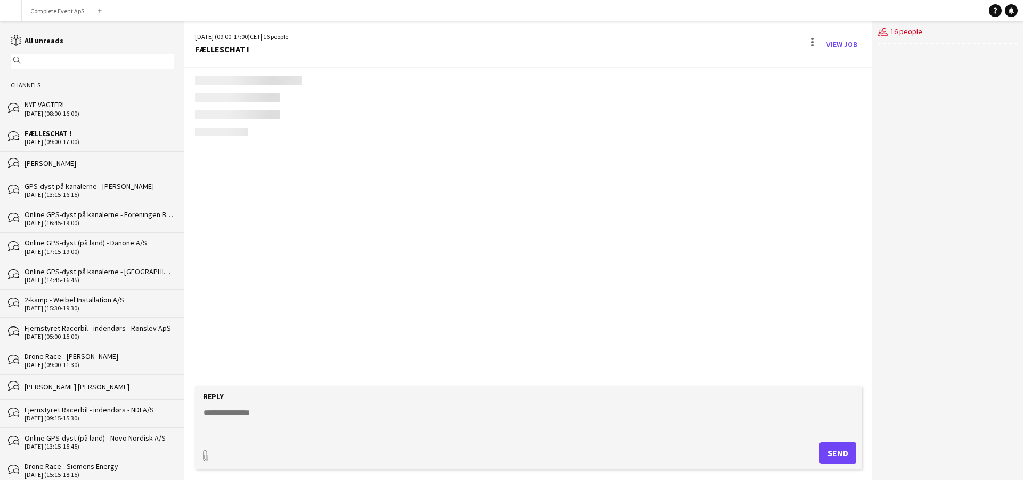
scroll to position [1651, 0]
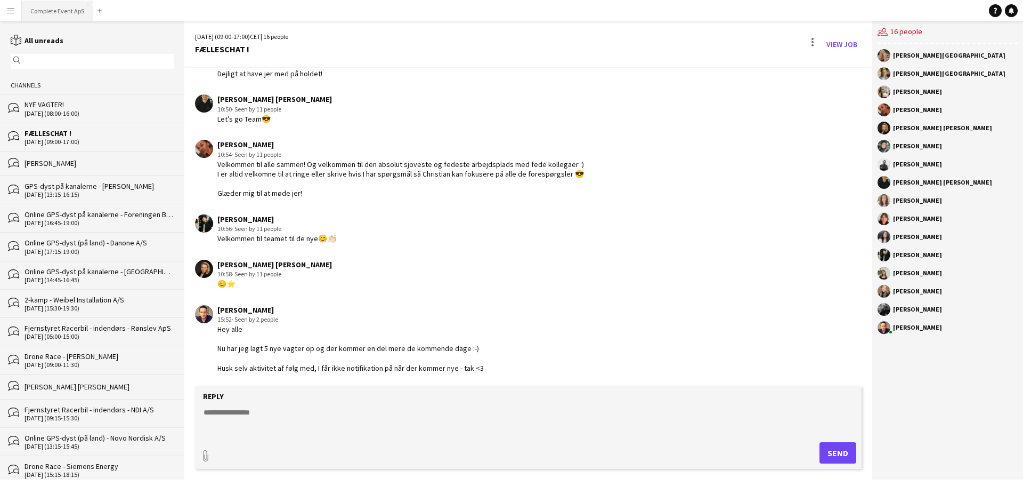
click at [68, 5] on button "Complete Event ApS Close" at bounding box center [57, 11] width 71 height 21
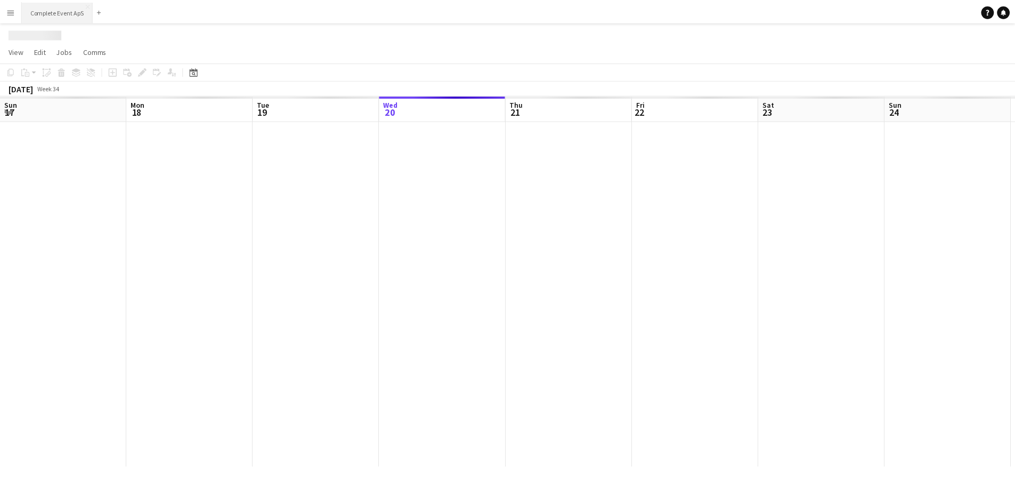
scroll to position [0, 255]
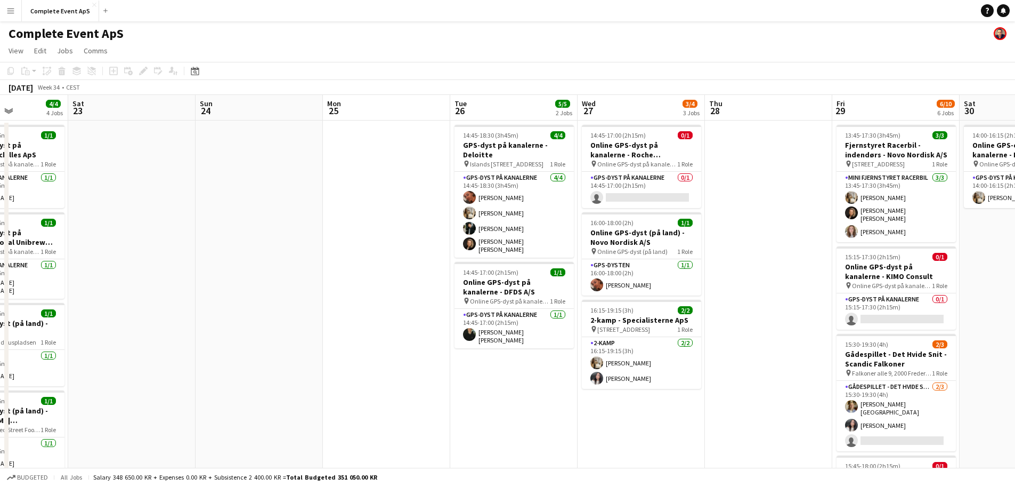
drag, startPoint x: 397, startPoint y: 356, endPoint x: 270, endPoint y: 351, distance: 126.4
click at [270, 352] on app-calendar-viewport "Wed 20 Thu 21 5/5 2 Jobs Fri 22 4/4 4 Jobs Sat 23 Sun 24 Mon 25 Tue 26 5/5 2 Jo…" at bounding box center [507, 414] width 1015 height 638
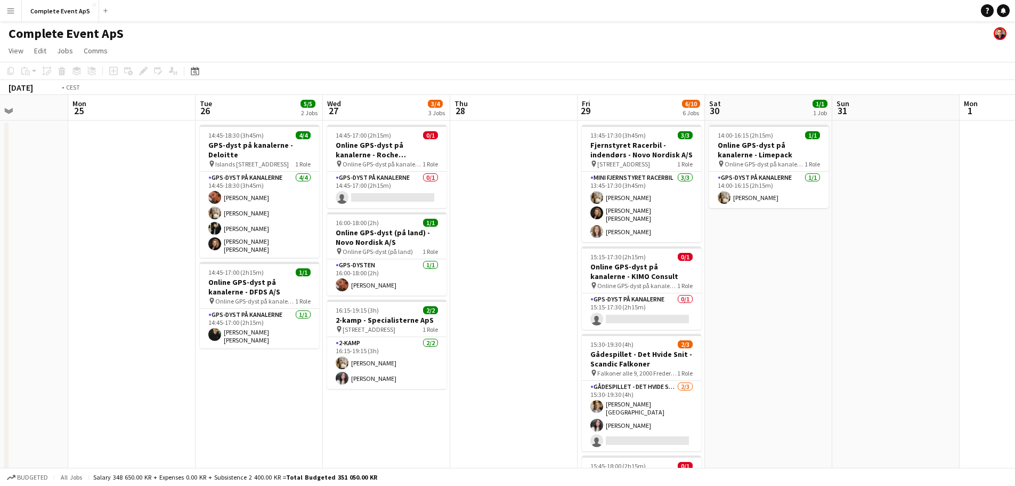
scroll to position [0, 344]
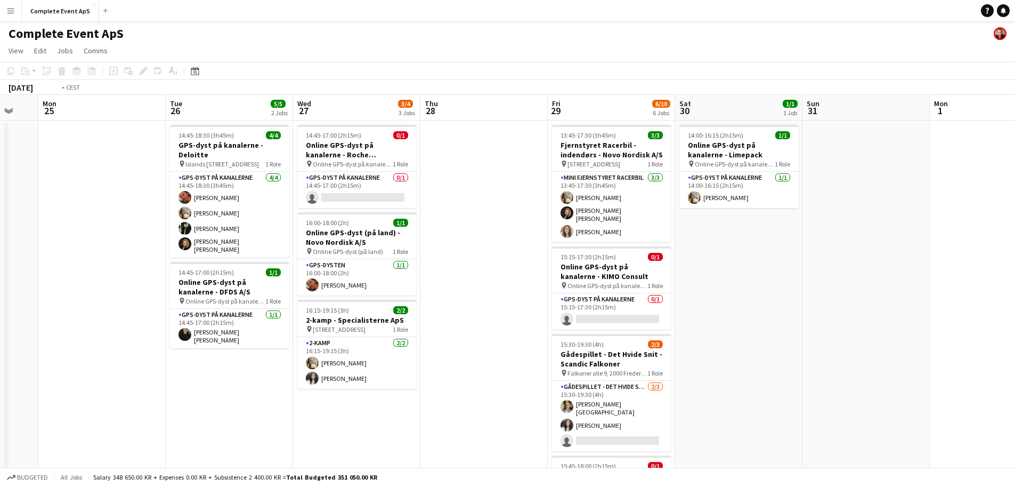
drag, startPoint x: 759, startPoint y: 347, endPoint x: 347, endPoint y: 347, distance: 412.0
click at [347, 347] on app-calendar-viewport "Fri 22 4/4 4 Jobs Sat 23 Sun 24 Mon 25 Tue 26 5/5 2 Jobs Wed 27 3/4 3 Jobs Thu …" at bounding box center [507, 414] width 1015 height 638
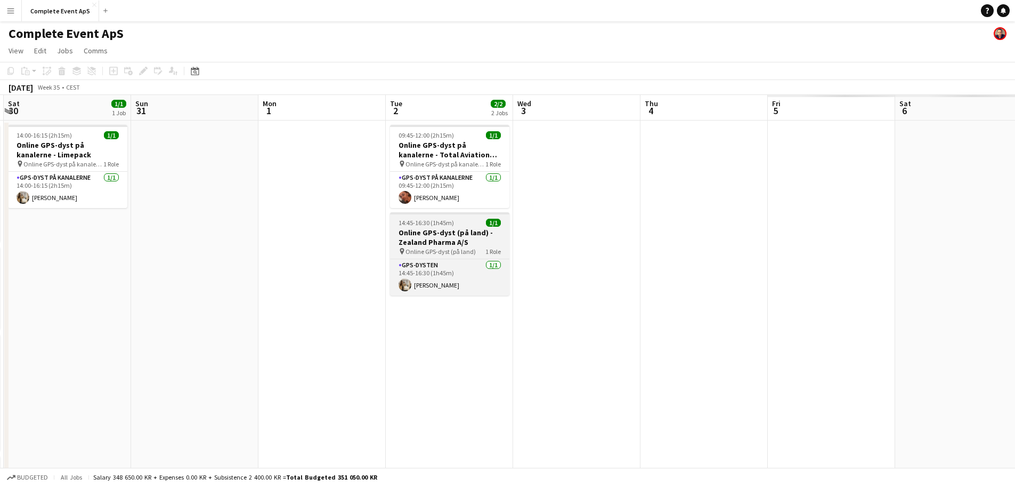
drag, startPoint x: 362, startPoint y: 246, endPoint x: 212, endPoint y: 236, distance: 150.1
click at [55, 223] on app-calendar-viewport "Wed 27 3/4 3 Jobs Thu 28 Fri 29 6/10 6 Jobs Sat 30 1/1 1 Job Sun 31 Mon 1 Tue 2…" at bounding box center [507, 414] width 1015 height 638
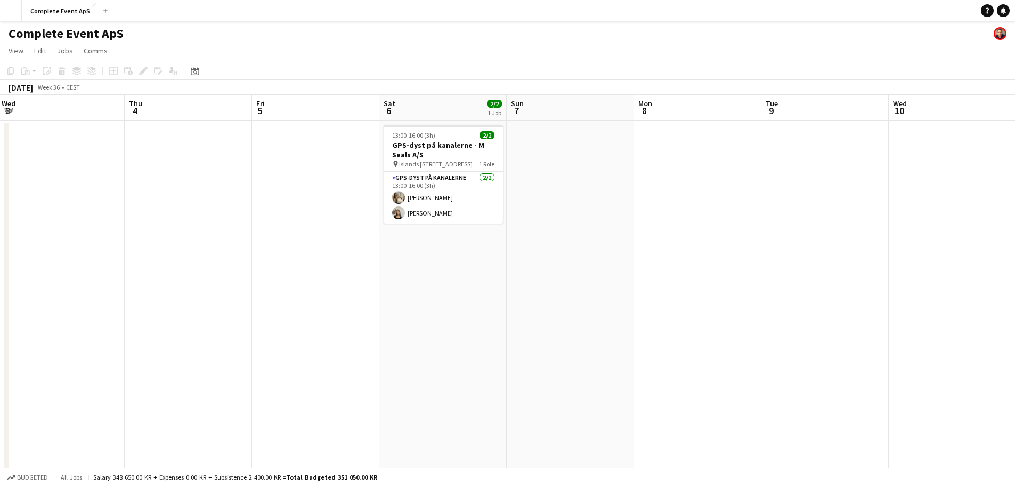
drag, startPoint x: 477, startPoint y: 297, endPoint x: 144, endPoint y: 285, distance: 332.8
click at [138, 287] on app-calendar-viewport "Sun 31 Mon 1 Tue 2 2/2 2 Jobs Wed 3 Thu 4 Fri 5 Sat 6 2/2 1 Job Sun 7 Mon 8 Tue…" at bounding box center [507, 414] width 1015 height 638
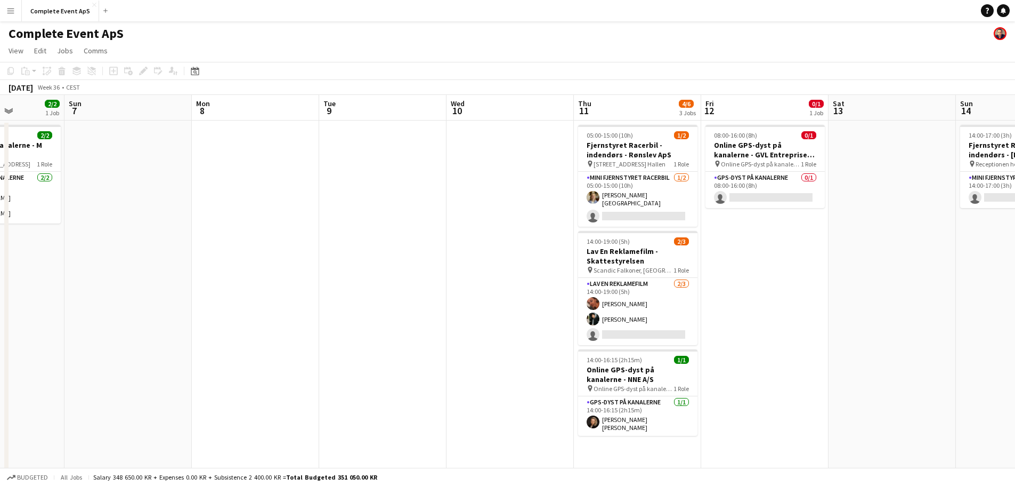
scroll to position [0, 339]
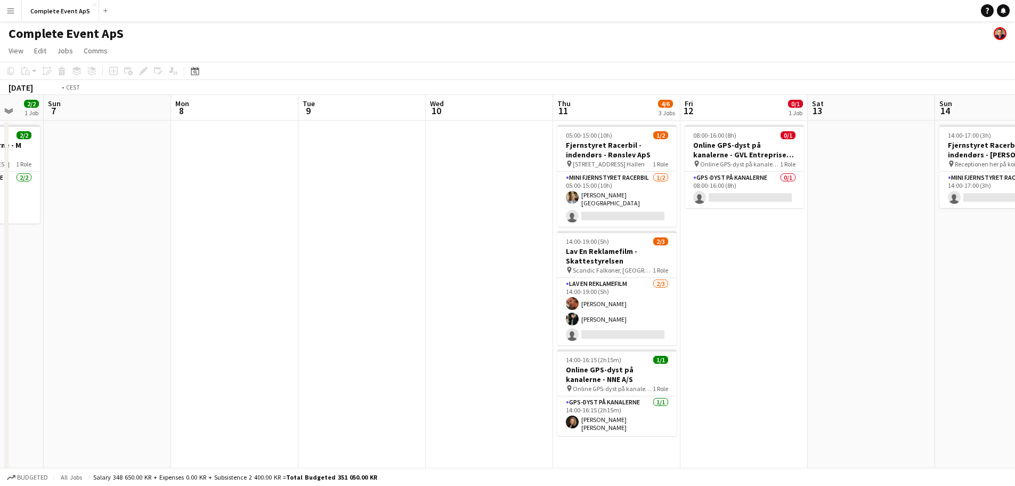
drag, startPoint x: 516, startPoint y: 301, endPoint x: 222, endPoint y: 298, distance: 294.7
click at [223, 298] on app-calendar-viewport "Thu 4 Fri 5 Sat 6 2/2 1 Job Sun 7 Mon 8 Tue 9 Wed 10 Thu 11 4/6 3 Jobs Fri 12 0…" at bounding box center [507, 414] width 1015 height 638
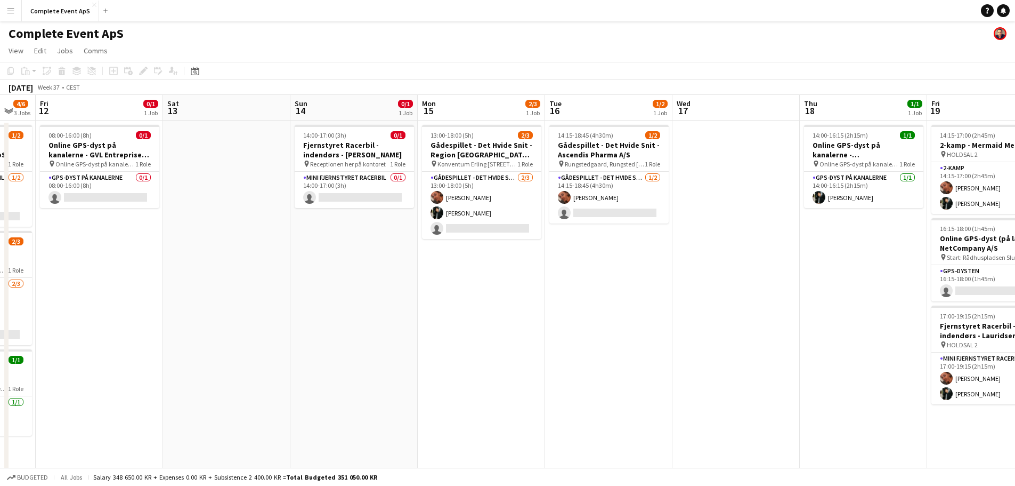
scroll to position [0, 347]
drag, startPoint x: 685, startPoint y: 334, endPoint x: 421, endPoint y: 333, distance: 264.3
click at [421, 333] on app-calendar-viewport "Tue 9 Wed 10 Thu 11 4/6 3 Jobs Fri 12 0/1 1 Job Sat 13 Sun 14 0/1 1 Job Mon 15 …" at bounding box center [507, 414] width 1015 height 638
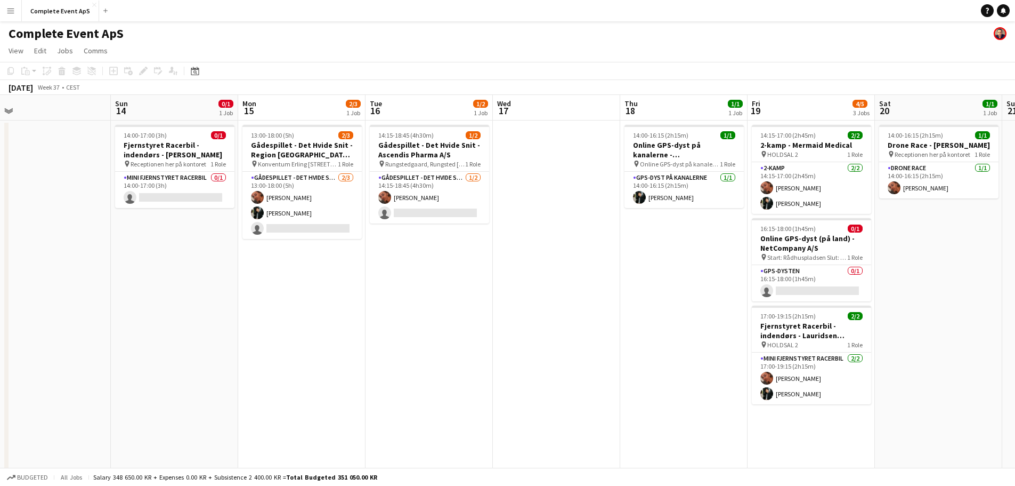
scroll to position [0, 254]
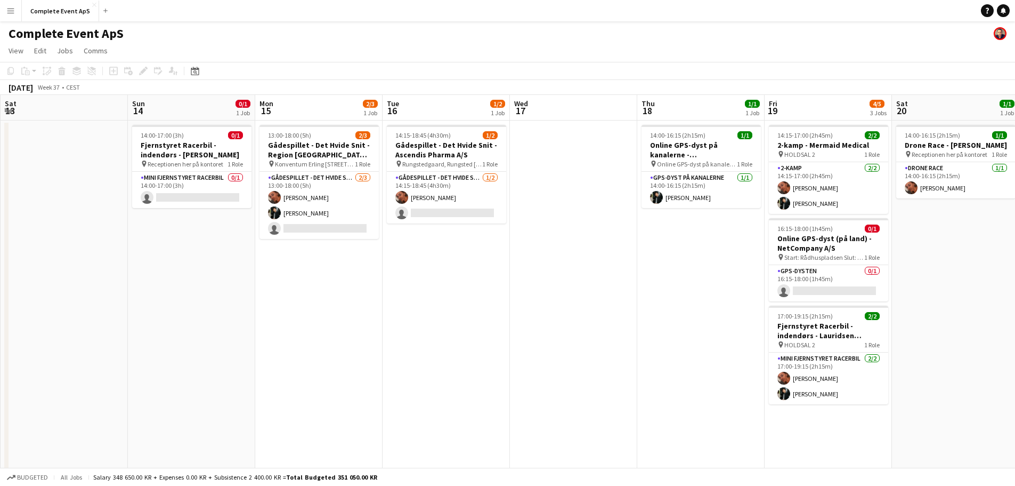
drag, startPoint x: 752, startPoint y: 318, endPoint x: 605, endPoint y: 334, distance: 147.9
click at [605, 334] on app-calendar-viewport "Thu 11 4/6 3 Jobs Fri 12 0/1 1 Job Sat 13 Sun 14 0/1 1 Job Mon 15 2/3 1 Job Tue…" at bounding box center [507, 414] width 1015 height 638
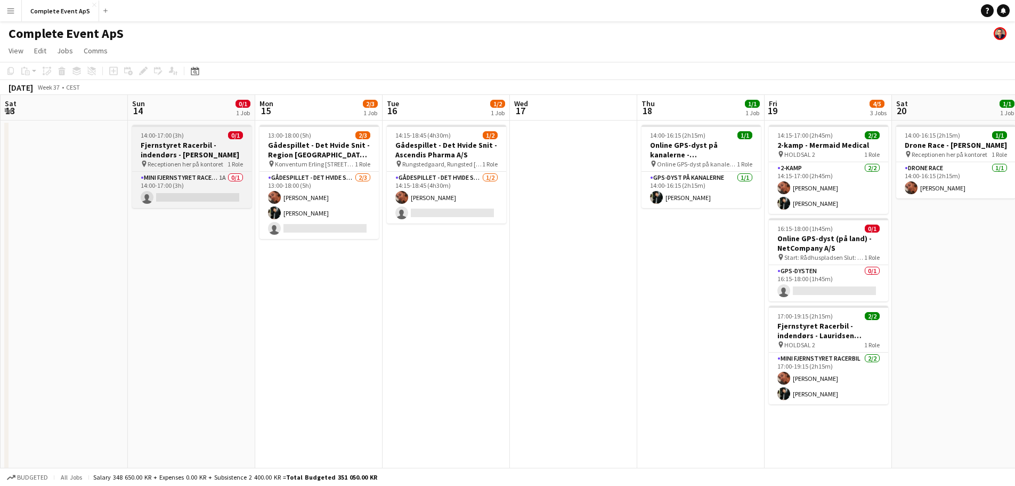
click at [209, 139] on div "14:00-17:00 (3h) 0/1" at bounding box center [191, 135] width 119 height 8
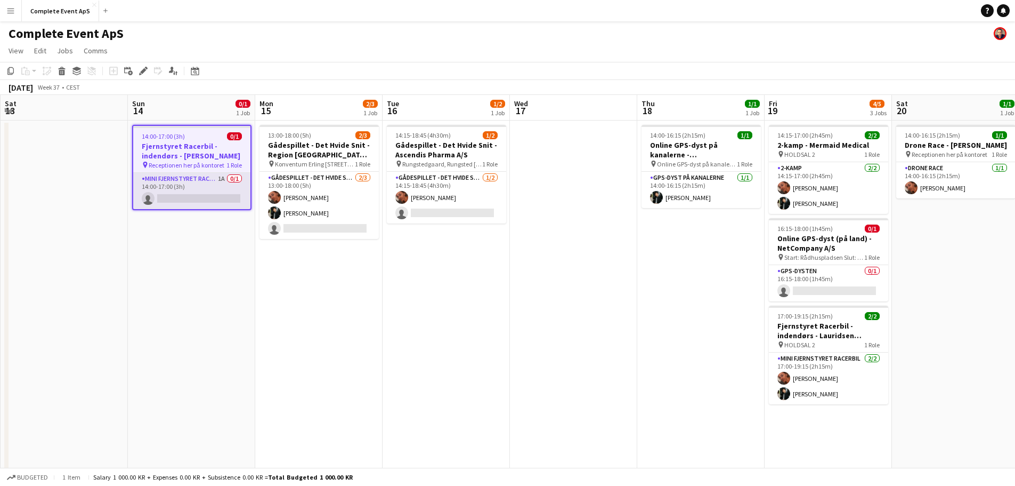
click at [207, 177] on app-card-role "Mini Fjernstyret Racerbil 1A 0/1 14:00-17:00 (3h) single-neutral-actions" at bounding box center [191, 191] width 117 height 36
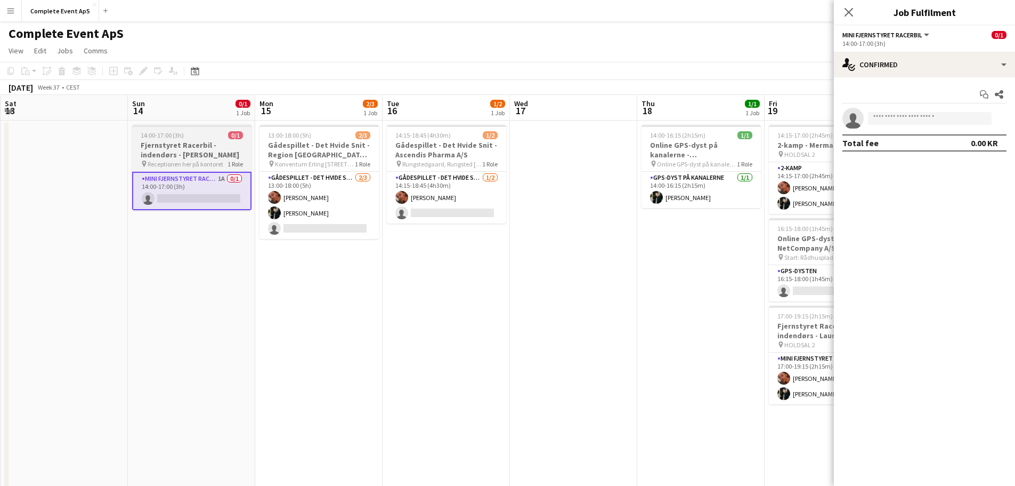
drag, startPoint x: 182, startPoint y: 136, endPoint x: 230, endPoint y: 135, distance: 48.0
click at [182, 136] on span "14:00-17:00 (3h)" at bounding box center [162, 135] width 43 height 8
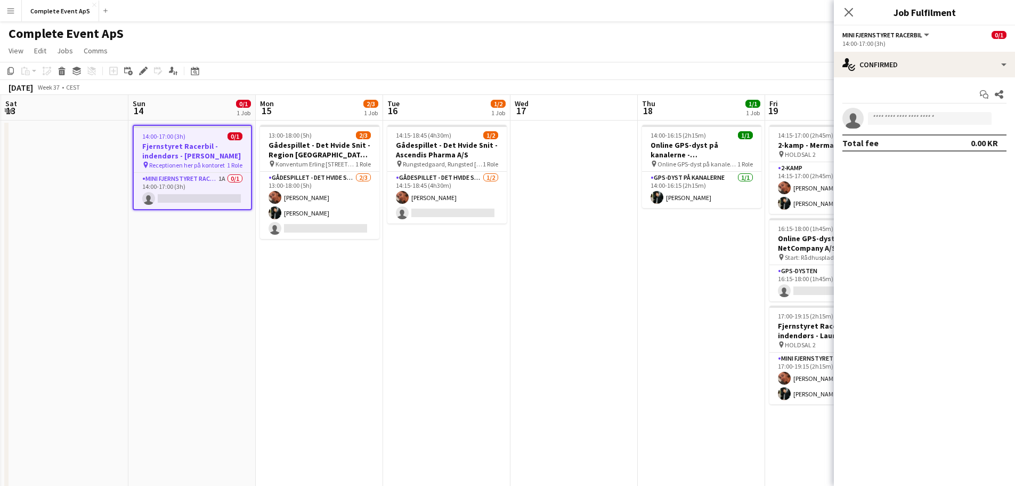
click at [192, 135] on div "14:00-17:00 (3h) 0/1" at bounding box center [192, 136] width 117 height 8
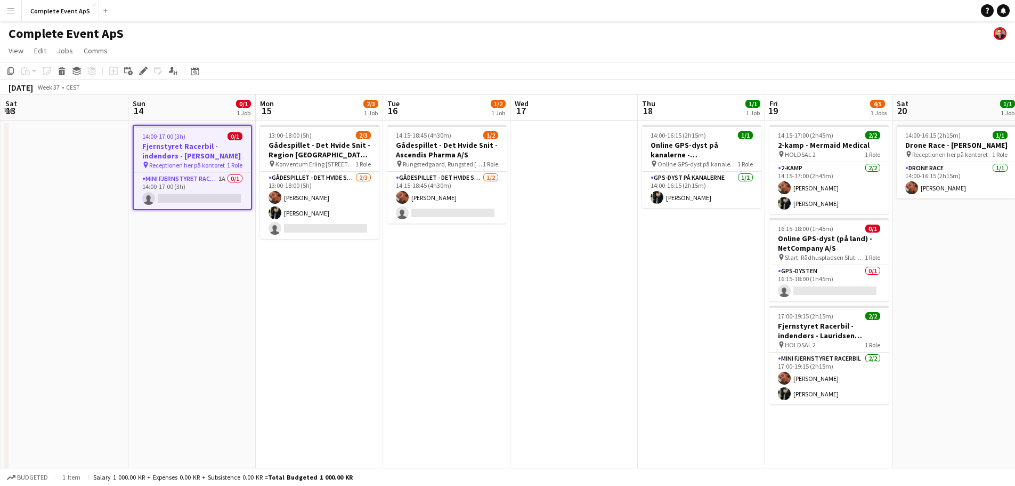
click at [201, 139] on div "14:00-17:00 (3h) 0/1" at bounding box center [192, 136] width 117 height 8
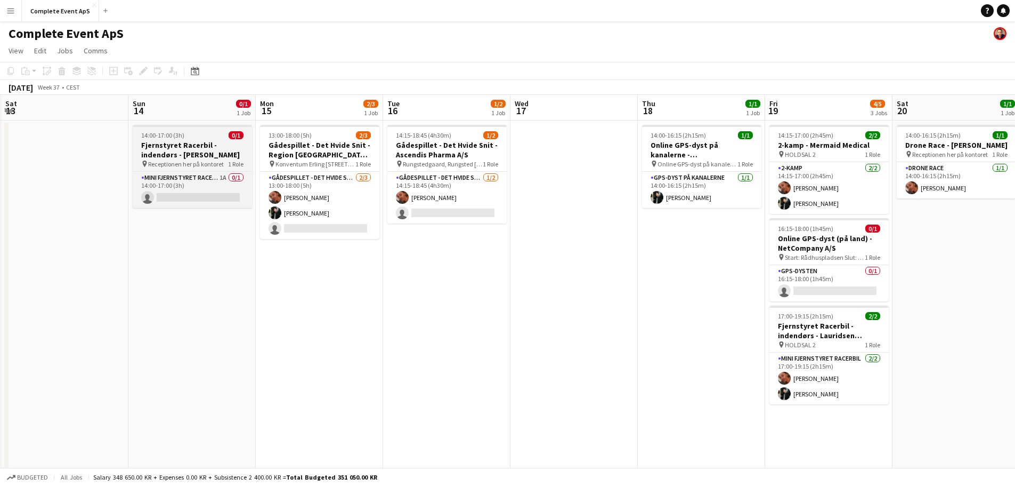
click at [201, 139] on div "14:00-17:00 (3h) 0/1" at bounding box center [192, 135] width 119 height 8
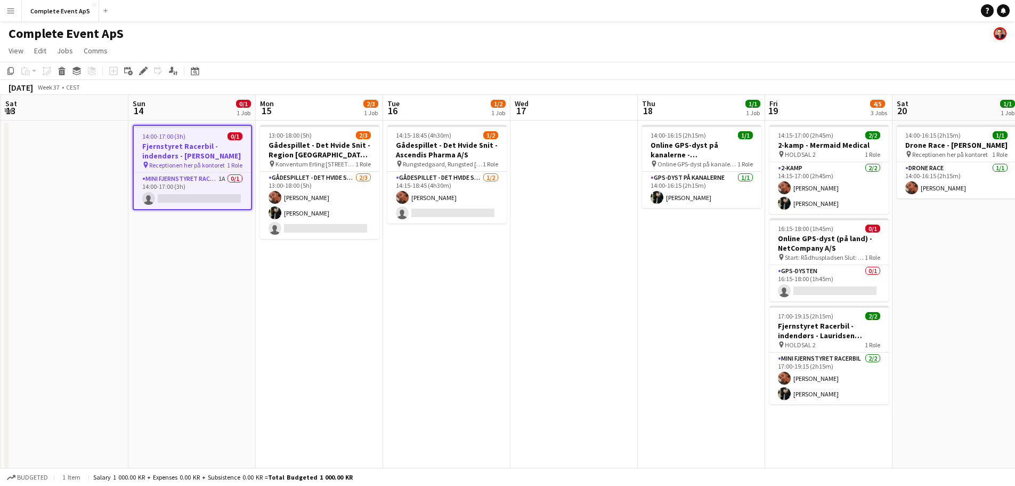
click at [338, 278] on app-date-cell "13:00-18:00 (5h) 2/3 Gådespillet - Det Hvide Snit - Region [GEOGRAPHIC_DATA] - …" at bounding box center [319, 426] width 127 height 612
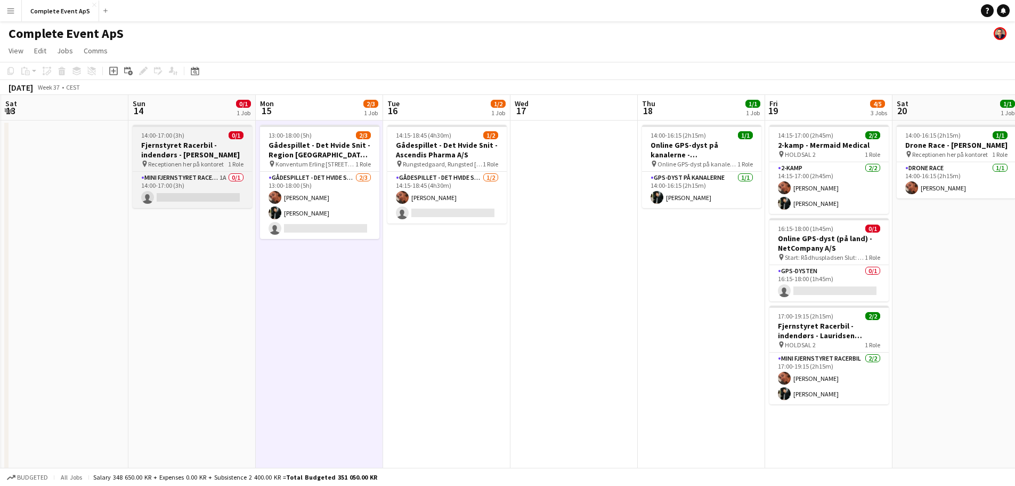
click at [192, 143] on h3 "Fjernstyret Racerbil - indendørs - [PERSON_NAME]" at bounding box center [192, 149] width 119 height 19
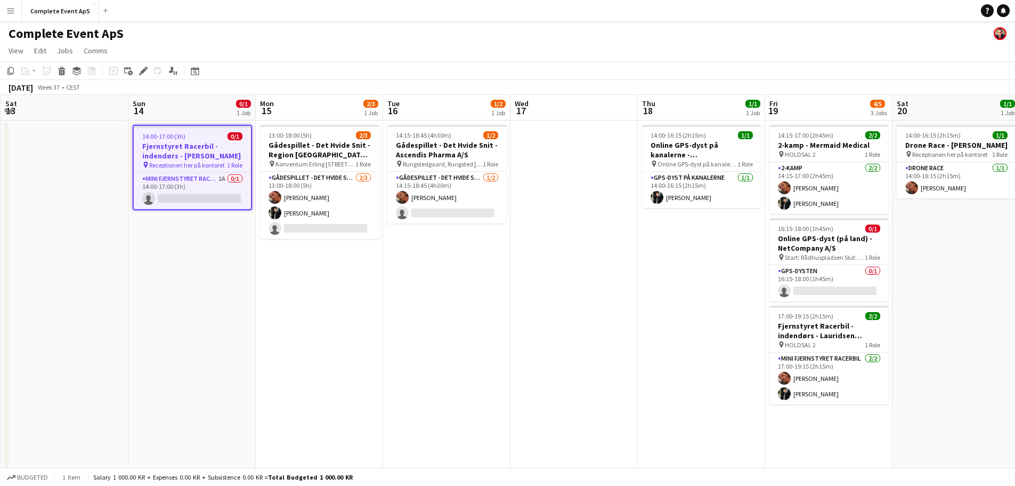
click at [192, 143] on h3 "Fjernstyret Racerbil - indendørs - [PERSON_NAME]" at bounding box center [192, 150] width 117 height 19
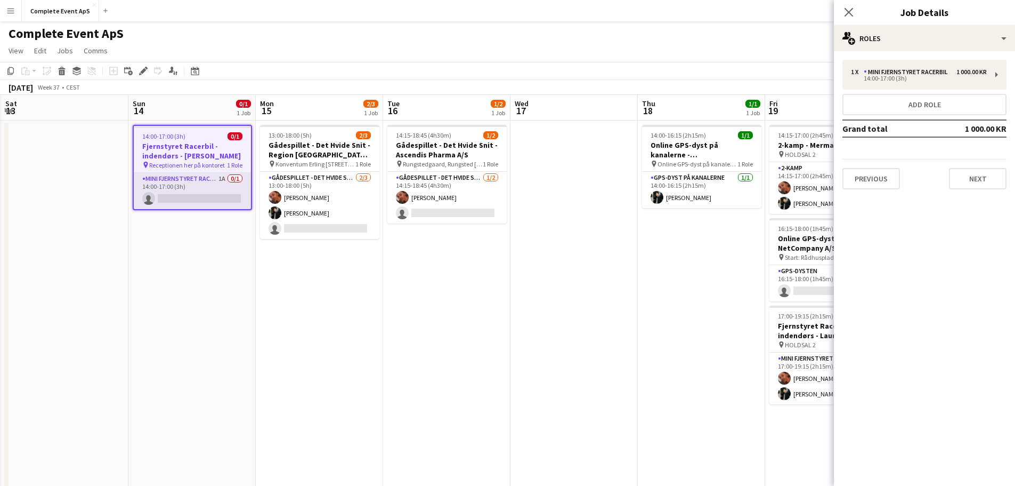
click at [201, 192] on app-card-role "Mini Fjernstyret Racerbil 1A 0/1 14:00-17:00 (3h) single-neutral-actions" at bounding box center [192, 191] width 117 height 36
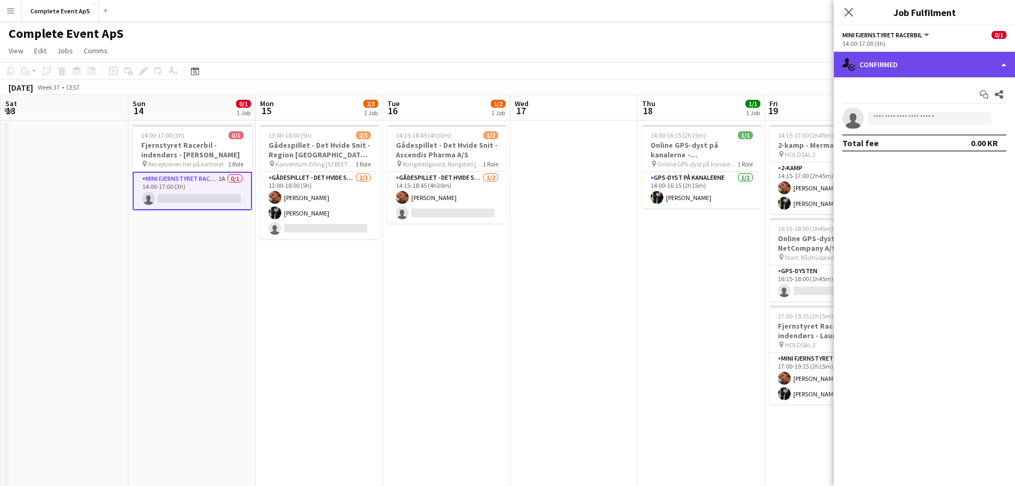
click at [891, 64] on div "single-neutral-actions-check-2 Confirmed" at bounding box center [924, 65] width 181 height 26
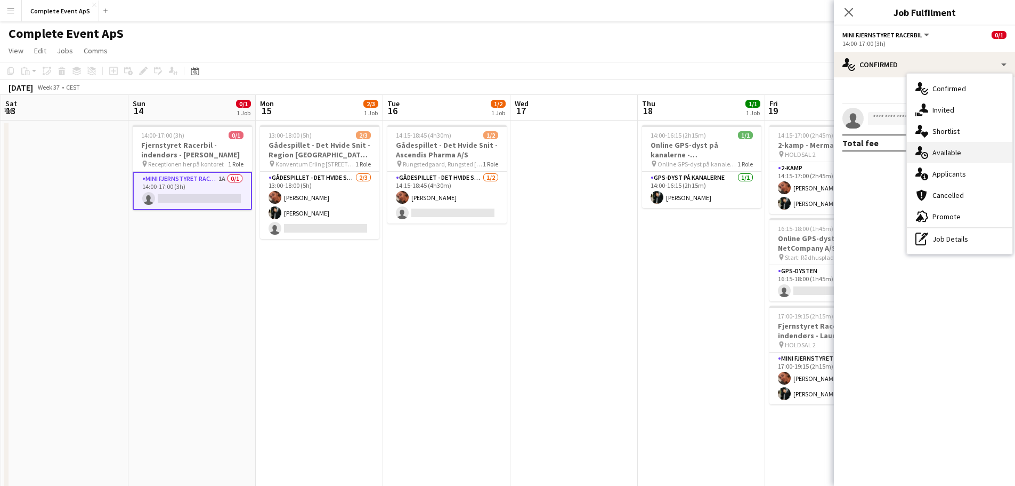
click at [948, 156] on div "single-neutral-actions-upload Available" at bounding box center [960, 152] width 106 height 21
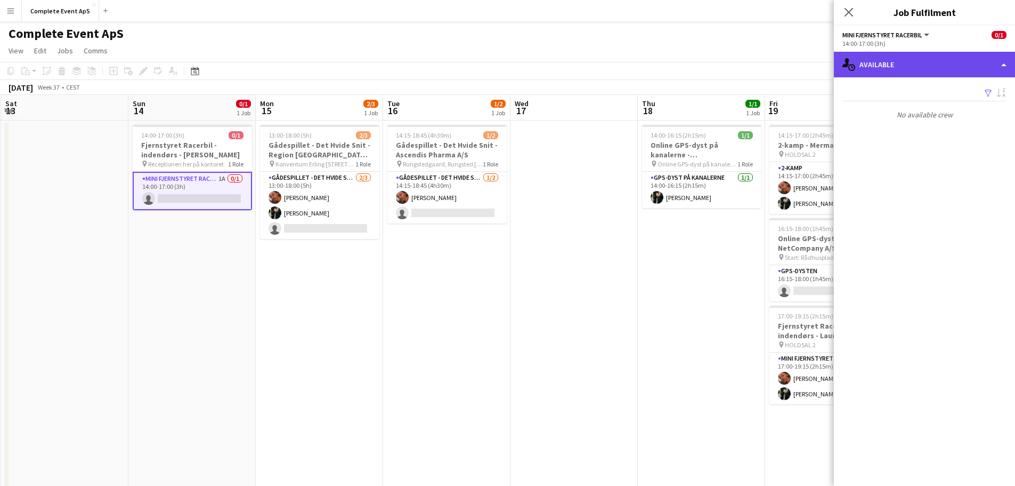
click at [907, 66] on div "single-neutral-actions-upload Available" at bounding box center [924, 65] width 181 height 26
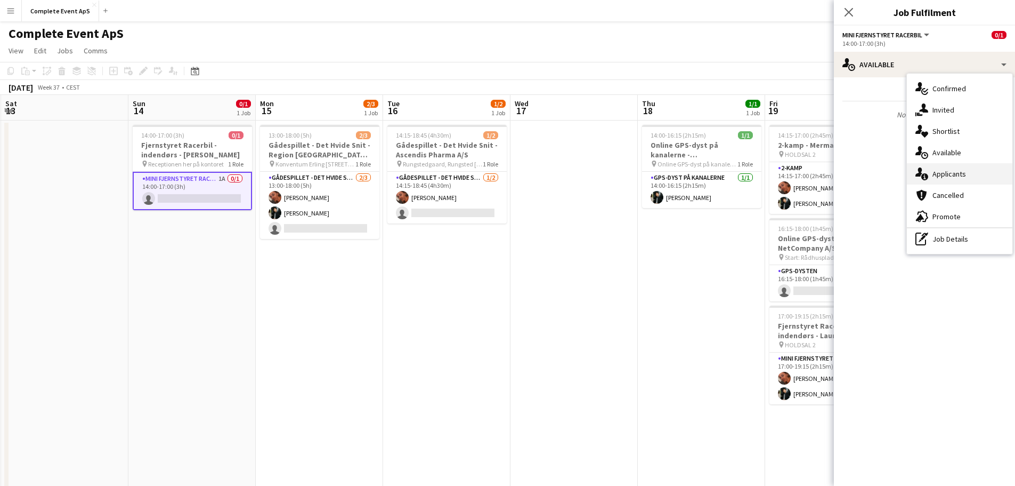
click at [950, 176] on div "single-neutral-actions-information Applicants" at bounding box center [960, 173] width 106 height 21
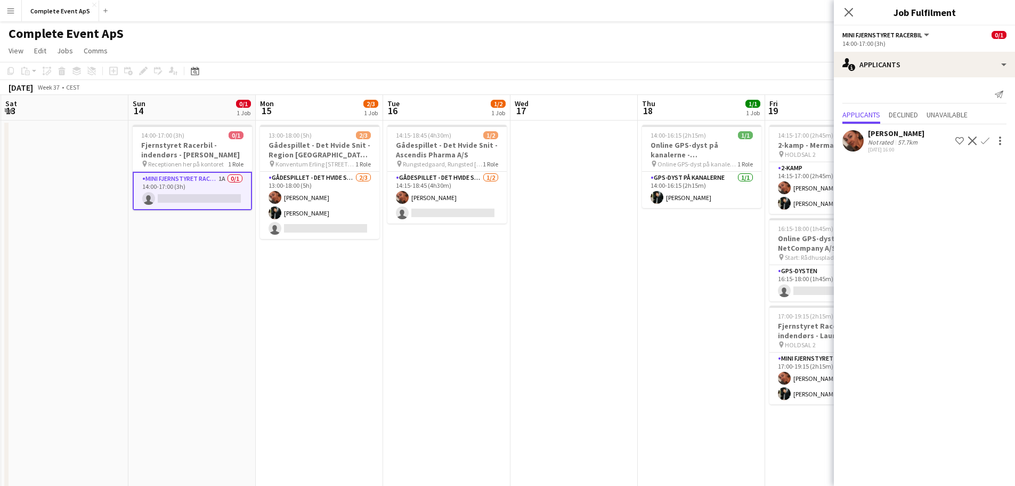
click at [986, 140] on app-icon "Confirm" at bounding box center [985, 140] width 9 height 9
click at [948, 312] on mat-expansion-panel "users2 Applicants Send notification Applicants Declined Unavailable [PERSON_NAM…" at bounding box center [924, 281] width 181 height 408
click at [987, 138] on app-icon "Confirm" at bounding box center [985, 140] width 9 height 9
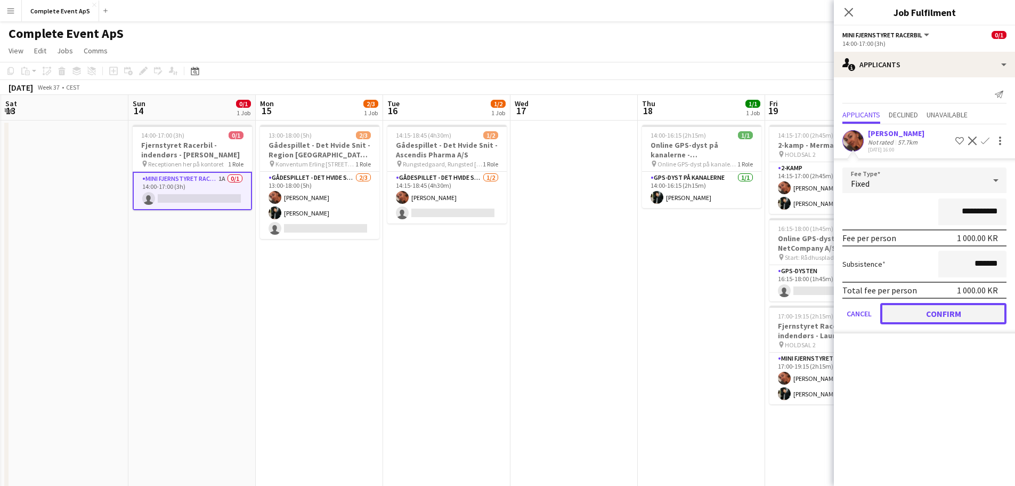
click at [945, 312] on button "Confirm" at bounding box center [943, 313] width 126 height 21
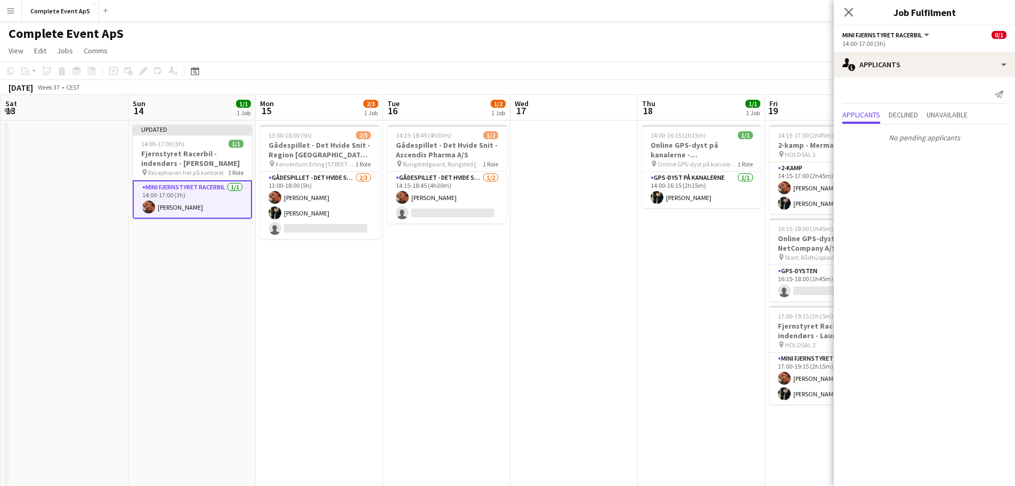
drag, startPoint x: 698, startPoint y: 321, endPoint x: 887, endPoint y: 106, distance: 286.6
click at [698, 320] on app-date-cell "14:00-16:15 (2h15m) 1/1 Online GPS-dyst på kanalerne - [GEOGRAPHIC_DATA] pin On…" at bounding box center [701, 426] width 127 height 612
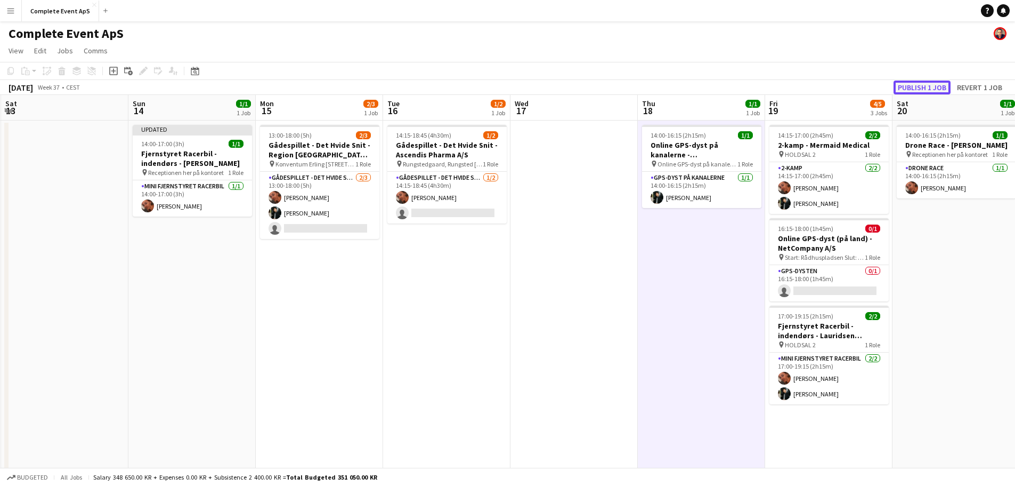
click at [917, 87] on button "Publish 1 job" at bounding box center [922, 87] width 57 height 14
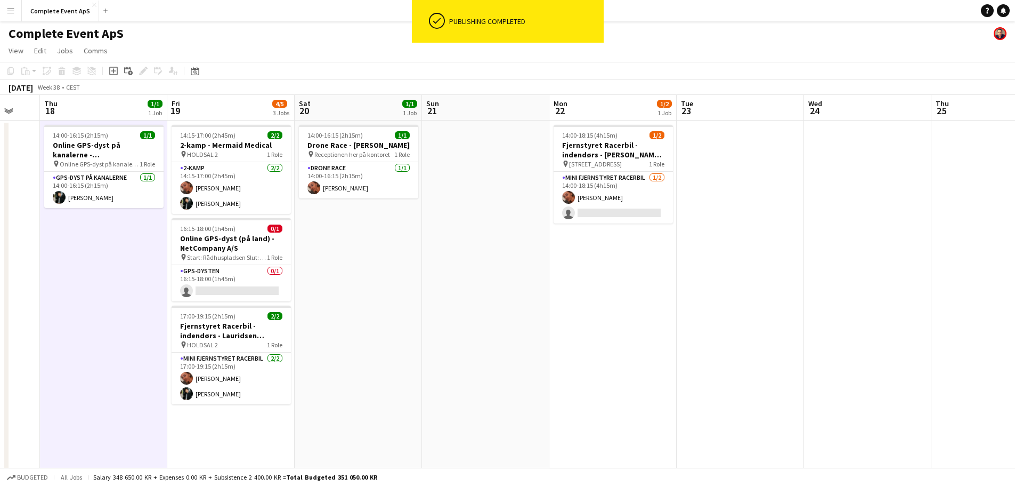
scroll to position [0, 334]
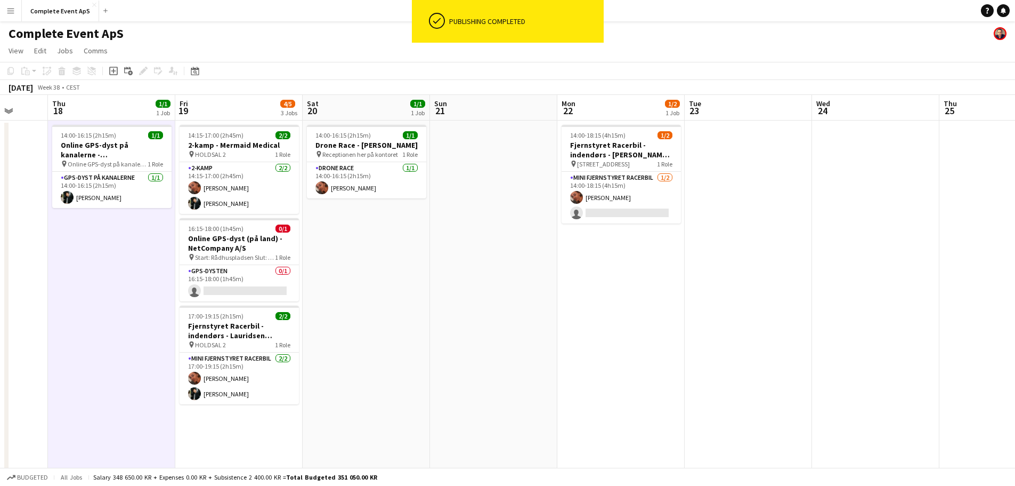
drag, startPoint x: 397, startPoint y: 312, endPoint x: 303, endPoint y: 312, distance: 93.8
click at [303, 312] on app-calendar-viewport "Mon 15 2/3 1 Job Tue 16 1/2 1 Job Wed 17 Thu 18 1/1 1 Job Fri 19 4/5 3 Jobs Sat…" at bounding box center [507, 414] width 1015 height 638
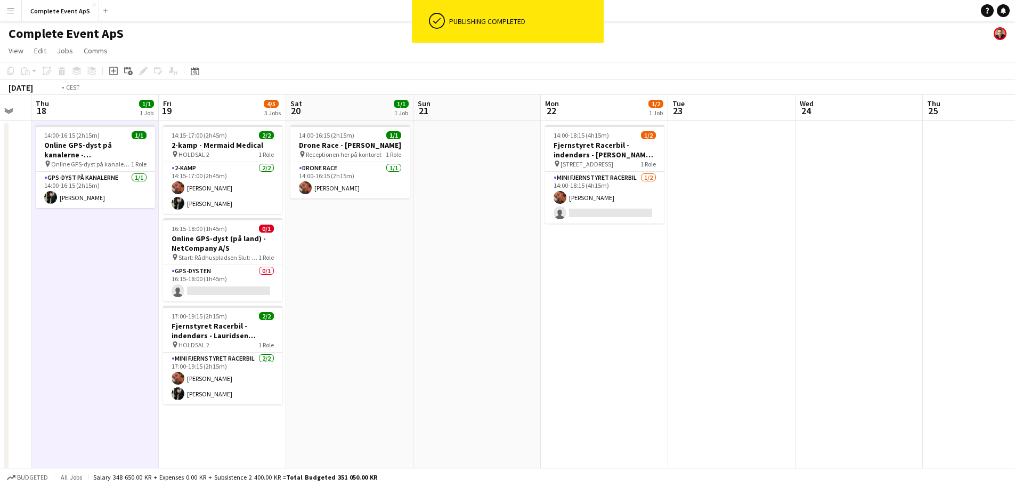
drag, startPoint x: 765, startPoint y: 318, endPoint x: 157, endPoint y: 327, distance: 608.1
click at [145, 328] on app-calendar-viewport "Mon 15 2/3 1 Job Tue 16 1/2 1 Job Wed 17 Thu 18 1/1 1 Job Fri 19 4/5 3 Jobs Sat…" at bounding box center [507, 414] width 1015 height 638
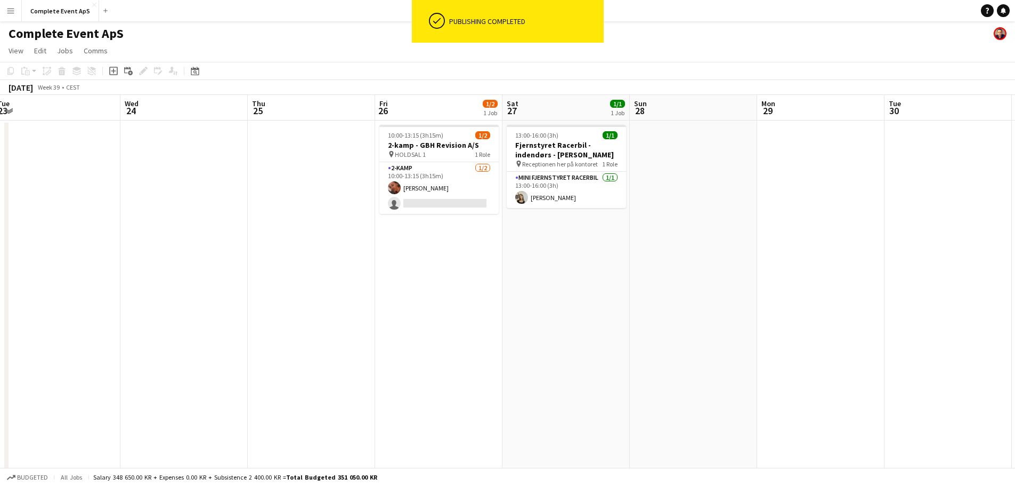
drag, startPoint x: 562, startPoint y: 357, endPoint x: 266, endPoint y: 343, distance: 296.1
click at [209, 346] on app-calendar-viewport "Sun 21 Mon 22 1/2 1 Job Tue 23 Wed 24 Thu 25 Fri 26 1/2 1 Job Sat 27 1/1 1 Job …" at bounding box center [507, 414] width 1015 height 638
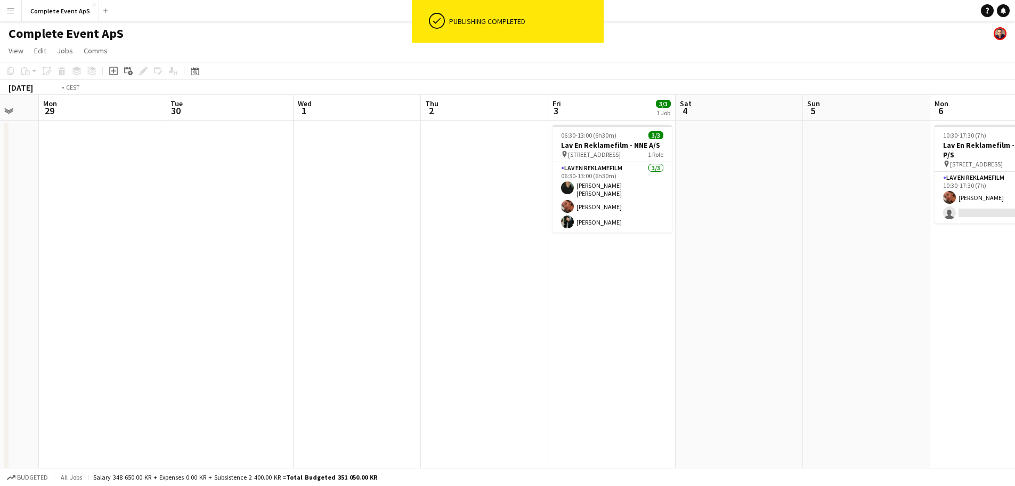
drag, startPoint x: 529, startPoint y: 345, endPoint x: 407, endPoint y: 333, distance: 122.6
click at [278, 342] on app-calendar-viewport "Fri 26 1/2 1 Job Sat 27 1/1 1 Job Sun 28 Mon 29 Tue 30 Wed 1 Thu 2 Fri 3 3/3 1 …" at bounding box center [507, 414] width 1015 height 638
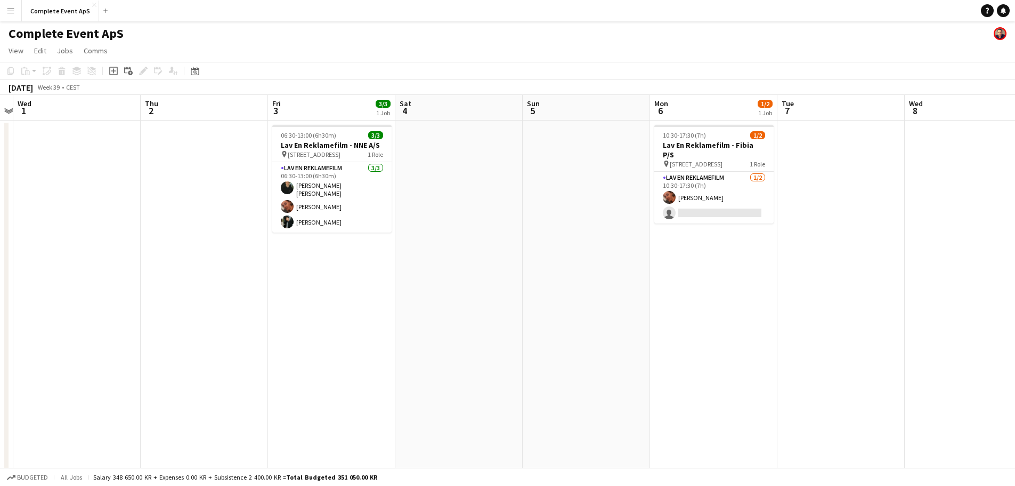
drag, startPoint x: 715, startPoint y: 316, endPoint x: 245, endPoint y: 327, distance: 470.7
click at [245, 327] on app-calendar-viewport "Sun 28 Mon 29 Tue 30 Wed 1 Thu 2 Fri 3 3/3 1 Job Sat 4 Sun 5 Mon 6 1/2 1 Job Tu…" at bounding box center [507, 414] width 1015 height 638
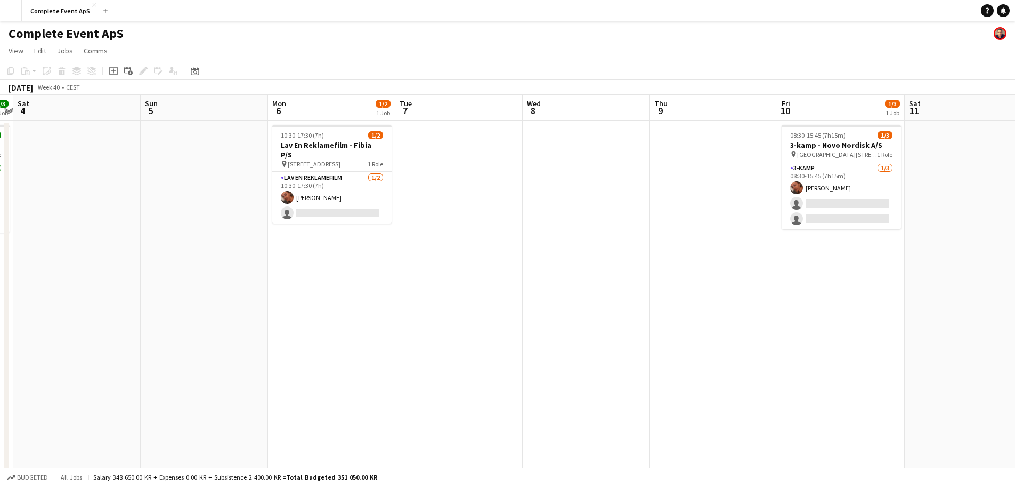
scroll to position [0, 424]
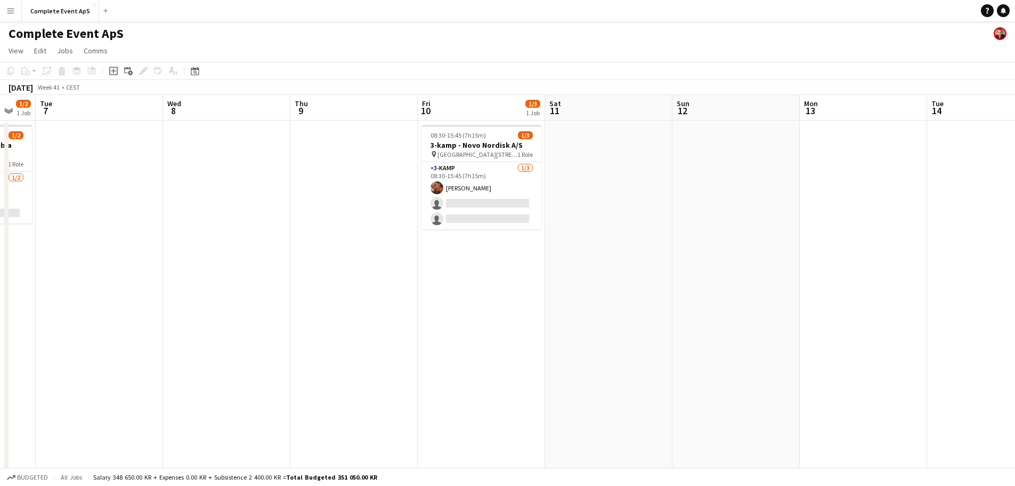
drag, startPoint x: 448, startPoint y: 270, endPoint x: 333, endPoint y: 252, distance: 116.1
click at [290, 253] on app-calendar-viewport "Sat 4 Sun 5 Mon 6 1/2 1 Job Tue 7 Wed 8 Thu 9 Fri 10 1/3 1 Job Sat 11 Sun 12 Mo…" at bounding box center [507, 414] width 1015 height 638
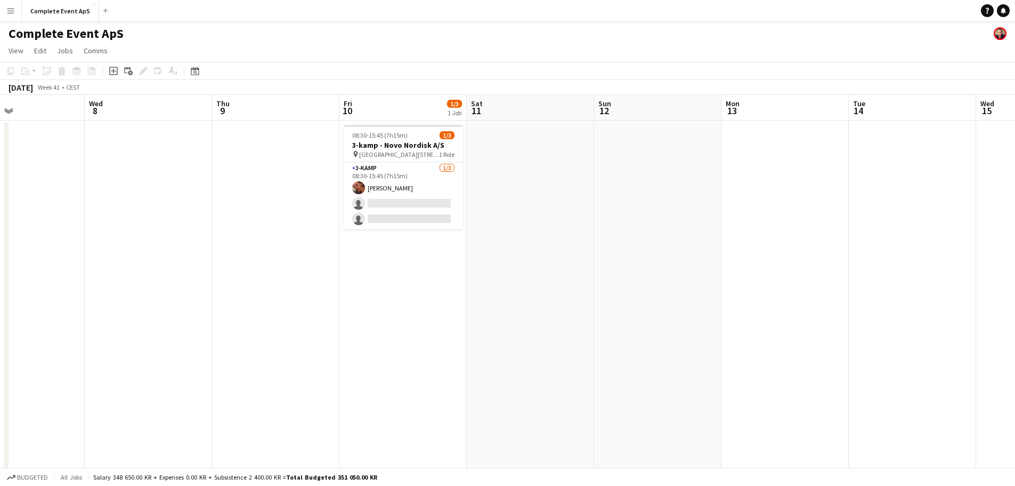
drag, startPoint x: 519, startPoint y: 288, endPoint x: 133, endPoint y: 274, distance: 385.5
click at [124, 277] on app-calendar-viewport "Sun 5 Mon 6 1/2 1 Job Tue 7 Wed 8 Thu 9 Fri 10 1/3 1 Job Sat 11 Sun 12 Mon 13 T…" at bounding box center [507, 414] width 1015 height 638
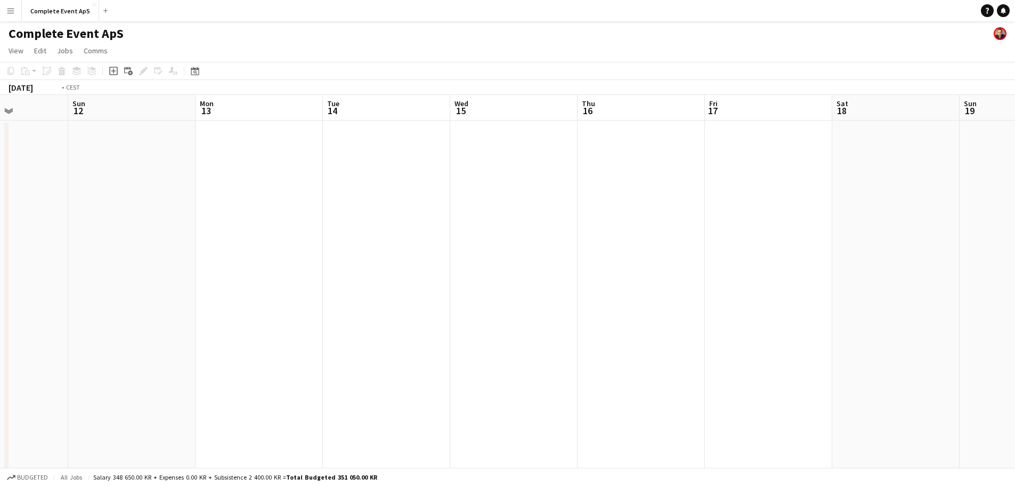
drag, startPoint x: 228, startPoint y: 266, endPoint x: 171, endPoint y: 260, distance: 57.4
click at [188, 263] on app-calendar-viewport "Thu 9 Fri 10 1/3 1 Job Sat 11 Sun 12 Mon 13 Tue 14 Wed 15 Thu 16 Fri 17 Sat 18 …" at bounding box center [507, 414] width 1015 height 638
drag, startPoint x: 436, startPoint y: 242, endPoint x: 30, endPoint y: 237, distance: 405.6
click at [25, 239] on app-calendar-viewport "Wed 15 Thu 16 Fri 17 Sat 18 Sun 19 Mon 20 Tue 21 Wed 22 Thu 23 Fri 24 Sat 25 Su…" at bounding box center [507, 414] width 1015 height 638
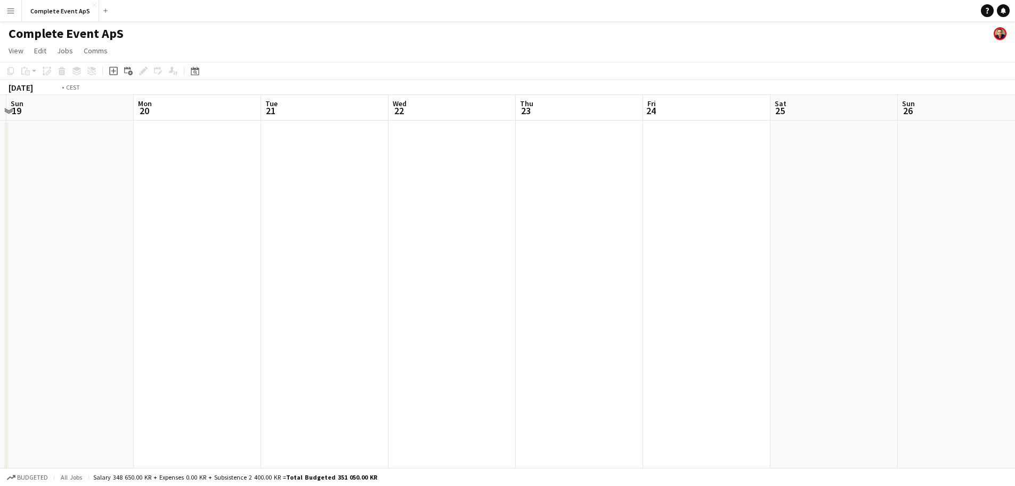
drag, startPoint x: 163, startPoint y: 193, endPoint x: 30, endPoint y: 141, distance: 142.4
click at [95, 176] on app-calendar-viewport "Thu 16 Fri 17 Sat 18 Sun 19 Mon 20 Tue 21 Wed 22 Thu 23 Fri 24 Sat 25 Sun 26 Mo…" at bounding box center [507, 414] width 1015 height 638
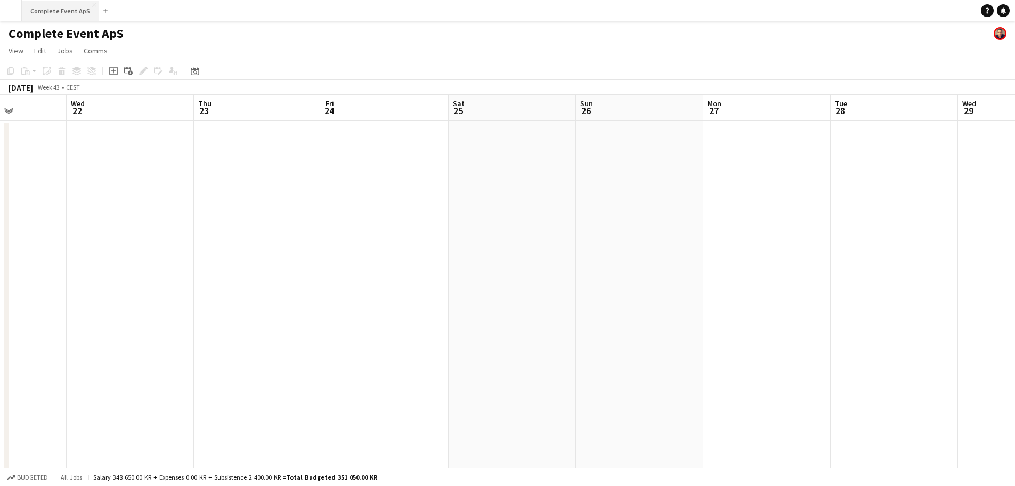
click at [70, 7] on button "Complete Event ApS Close" at bounding box center [60, 11] width 77 height 21
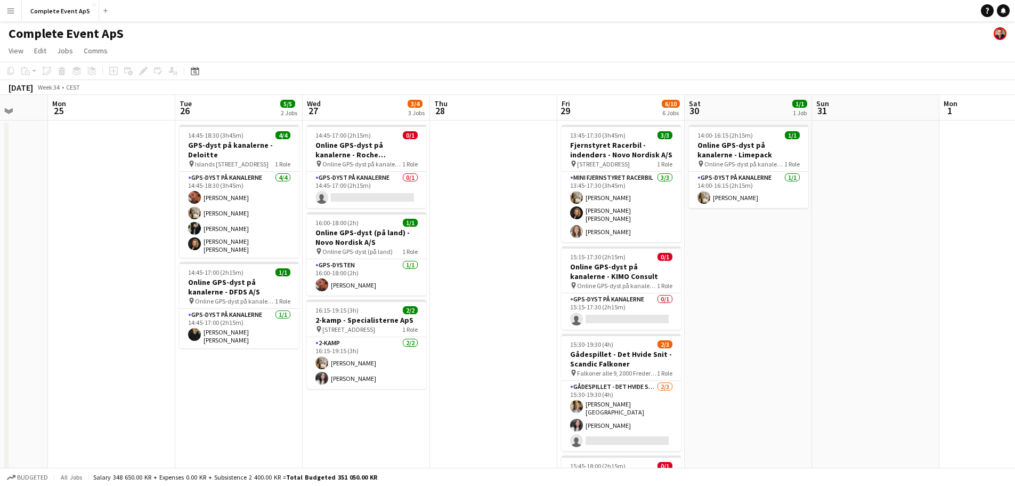
scroll to position [0, 381]
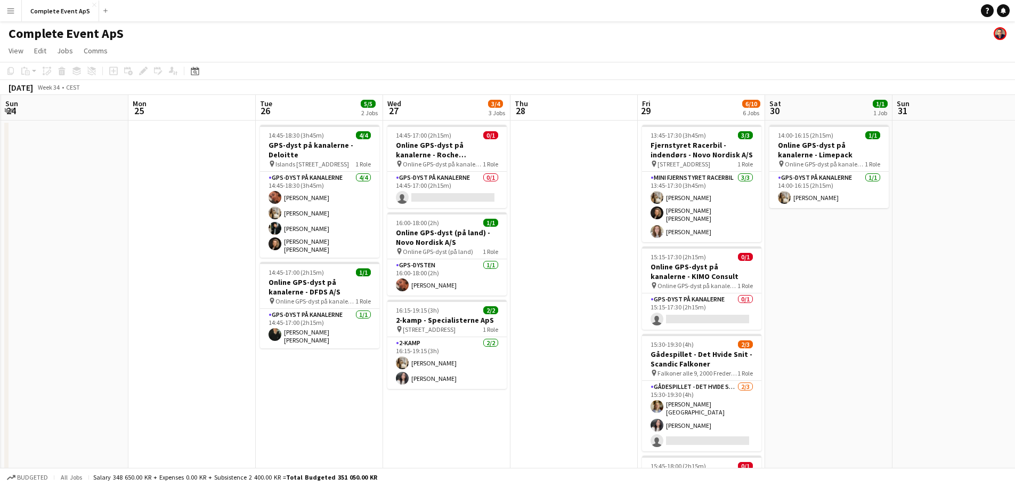
drag, startPoint x: 831, startPoint y: 271, endPoint x: 195, endPoint y: 274, distance: 635.8
click at [195, 274] on app-calendar-viewport "Thu 21 5/5 2 Jobs Fri 22 4/4 4 Jobs Sat 23 Sun 24 Mon 25 Tue 26 5/5 2 Jobs Wed …" at bounding box center [507, 414] width 1015 height 638
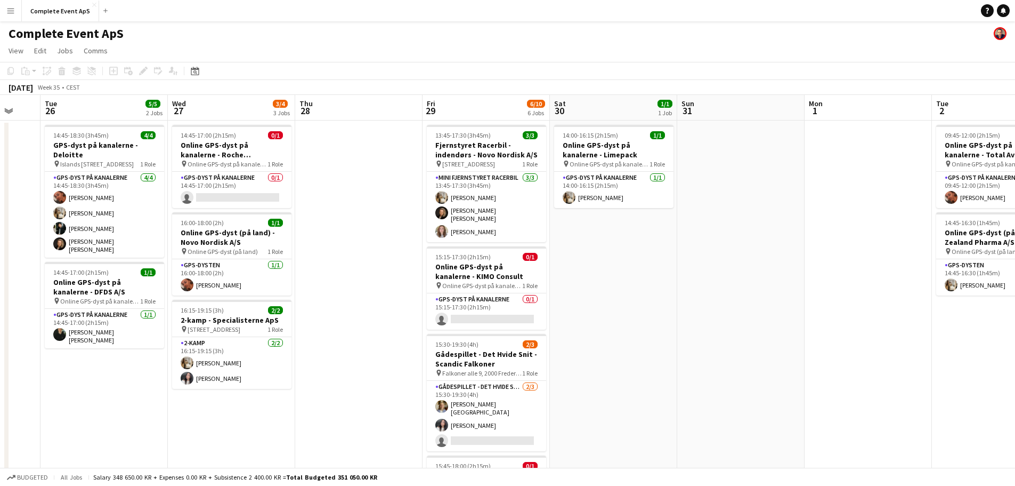
scroll to position [0, 343]
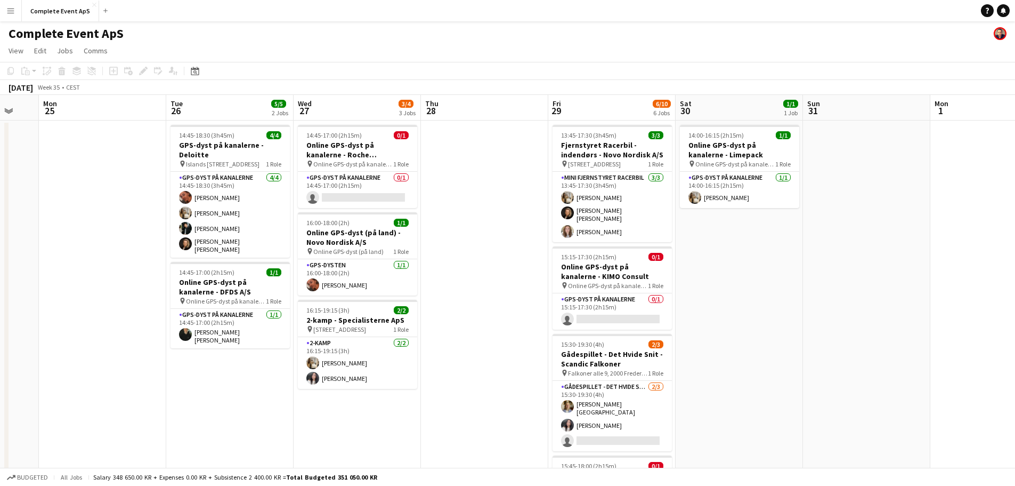
drag, startPoint x: 585, startPoint y: 281, endPoint x: 241, endPoint y: 271, distance: 344.4
click at [241, 271] on app-calendar-viewport "Fri 22 4/4 4 Jobs Sat 23 Sun 24 Mon 25 Tue 26 5/5 2 Jobs Wed 27 3/4 3 Jobs Thu …" at bounding box center [507, 414] width 1015 height 638
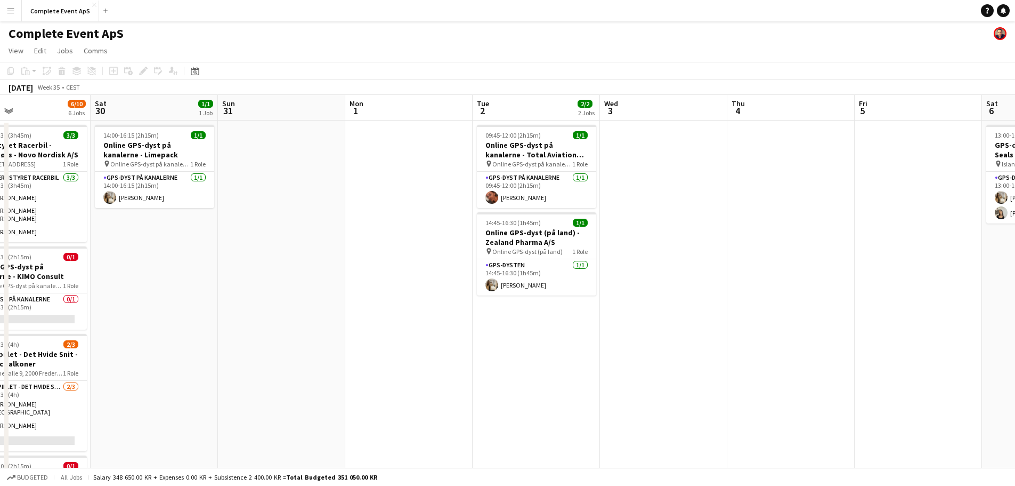
drag, startPoint x: 521, startPoint y: 279, endPoint x: 409, endPoint y: 281, distance: 111.4
click at [409, 281] on app-calendar-viewport "Tue 26 5/5 2 Jobs Wed 27 3/4 3 Jobs Thu 28 Fri 29 6/10 6 Jobs Sat 30 1/1 1 Job …" at bounding box center [507, 414] width 1015 height 638
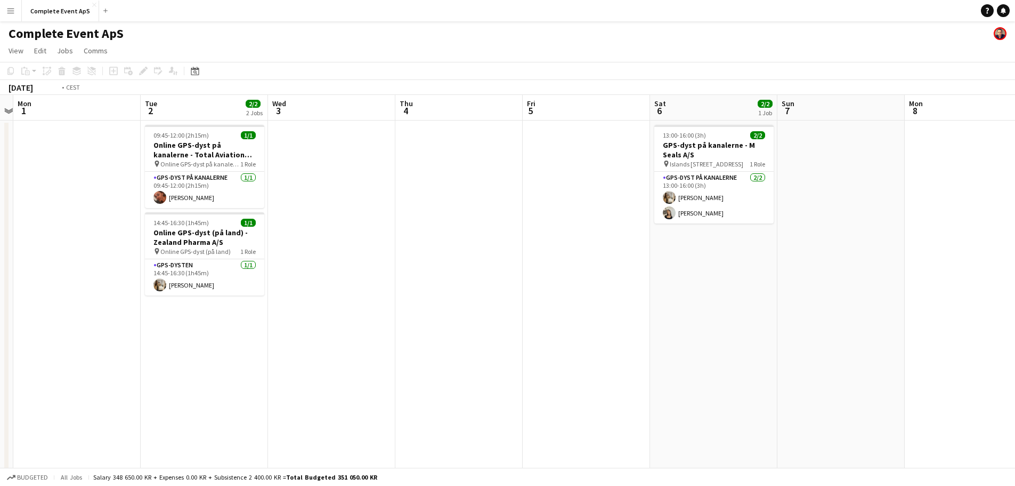
drag, startPoint x: 719, startPoint y: 255, endPoint x: 416, endPoint y: 256, distance: 303.2
click at [300, 260] on app-calendar-viewport "Fri 29 6/10 6 Jobs Sat 30 1/1 1 Job Sun 31 Mon 1 Tue 2 2/2 2 Jobs Wed 3 Thu 4 F…" at bounding box center [507, 414] width 1015 height 638
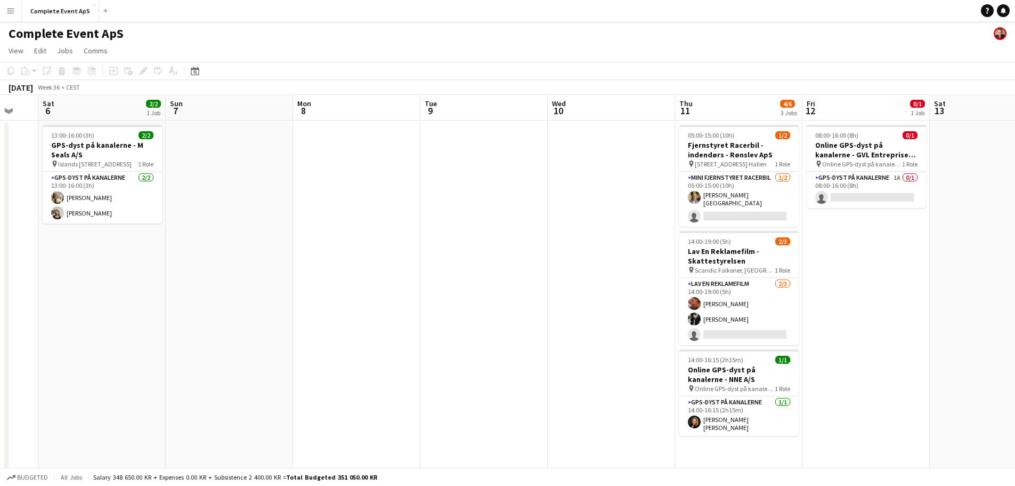
drag, startPoint x: 769, startPoint y: 270, endPoint x: 46, endPoint y: 260, distance: 722.2
click at [46, 260] on app-calendar-viewport "Wed 3 Thu 4 Fri 5 Sat 6 2/2 1 Job Sun 7 Mon 8 Tue 9 Wed 10 Thu 11 4/6 3 Jobs Fr…" at bounding box center [507, 414] width 1015 height 638
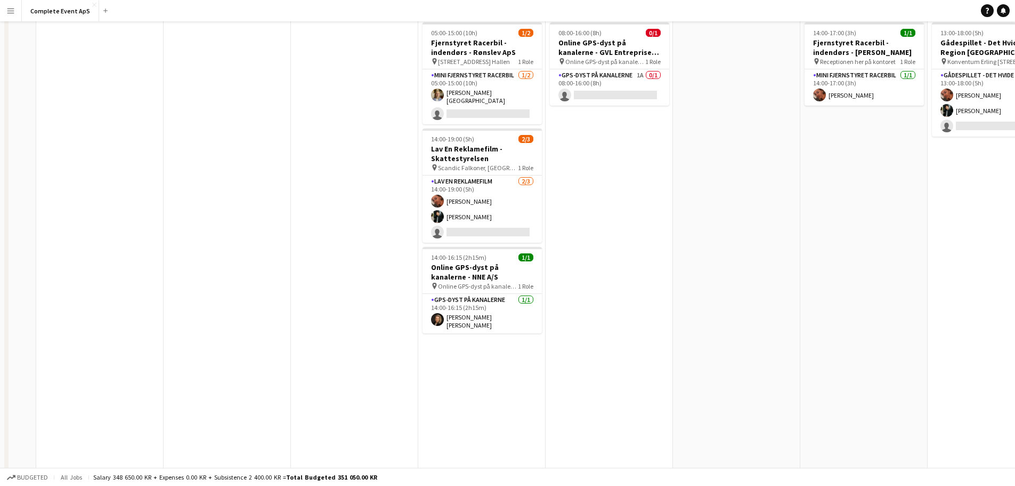
scroll to position [0, 0]
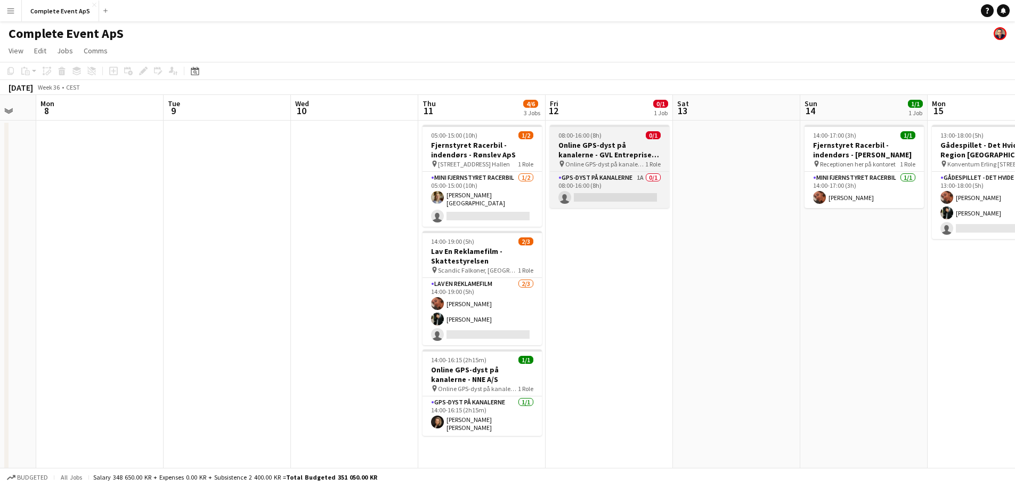
click at [601, 130] on app-job-card "08:00-16:00 (8h) 0/1 Online GPS-dyst på kanalerne - GVL Entreprise A/S pin Onli…" at bounding box center [609, 166] width 119 height 83
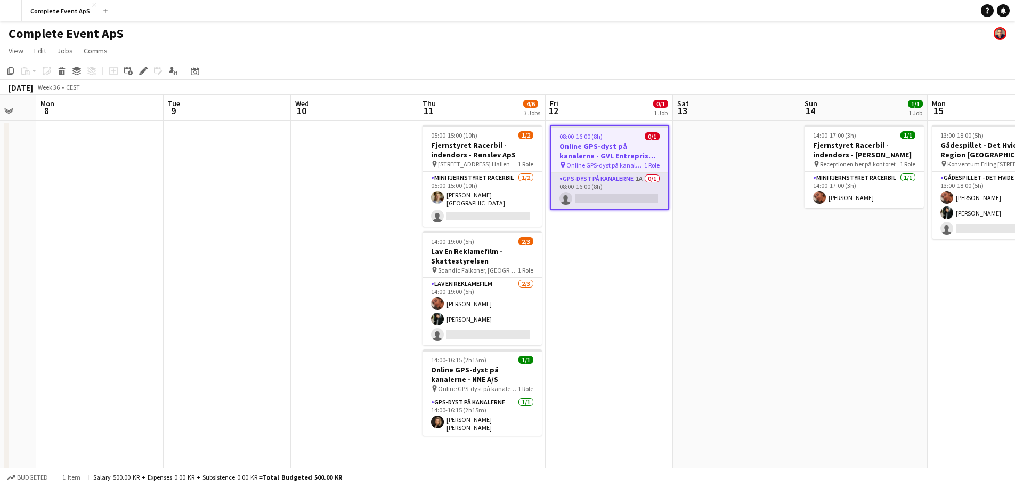
click at [621, 183] on app-card-role "GPS-dyst på kanalerne 1A 0/1 08:00-16:00 (8h) single-neutral-actions" at bounding box center [609, 191] width 117 height 36
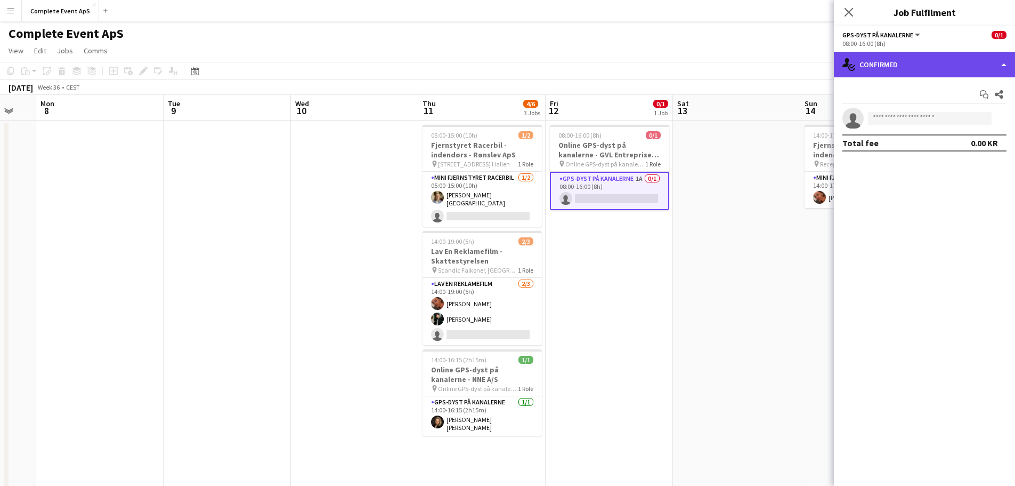
click at [918, 68] on div "single-neutral-actions-check-2 Confirmed" at bounding box center [924, 65] width 181 height 26
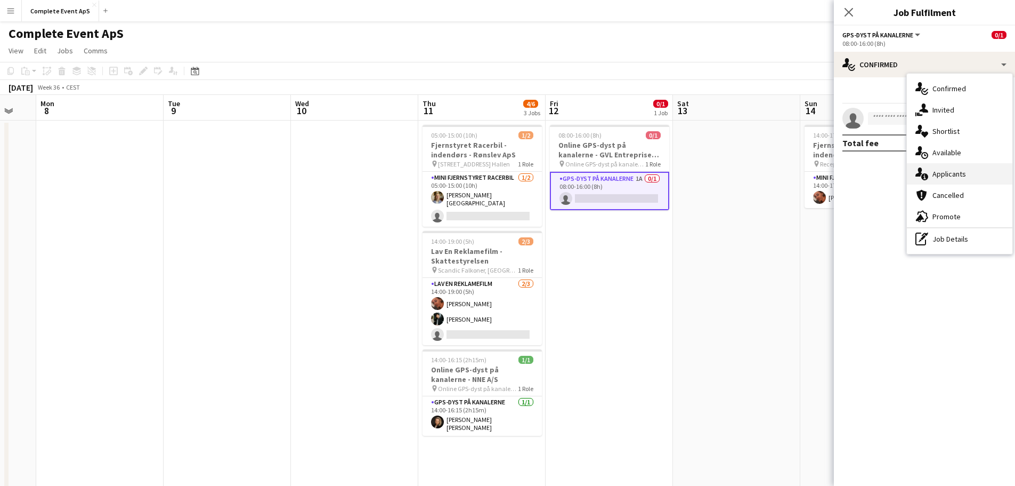
click at [951, 170] on div "single-neutral-actions-information Applicants" at bounding box center [960, 173] width 106 height 21
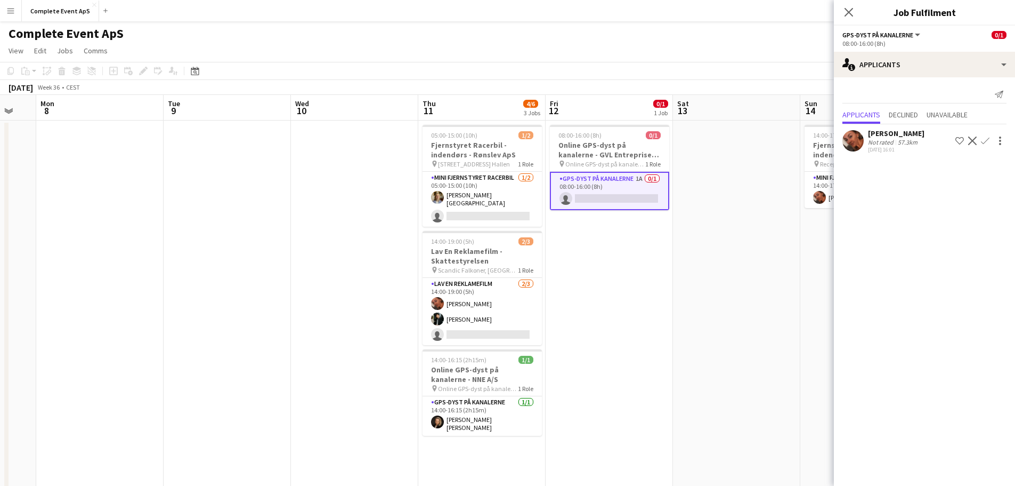
click at [983, 139] on app-icon "Confirm" at bounding box center [985, 140] width 9 height 9
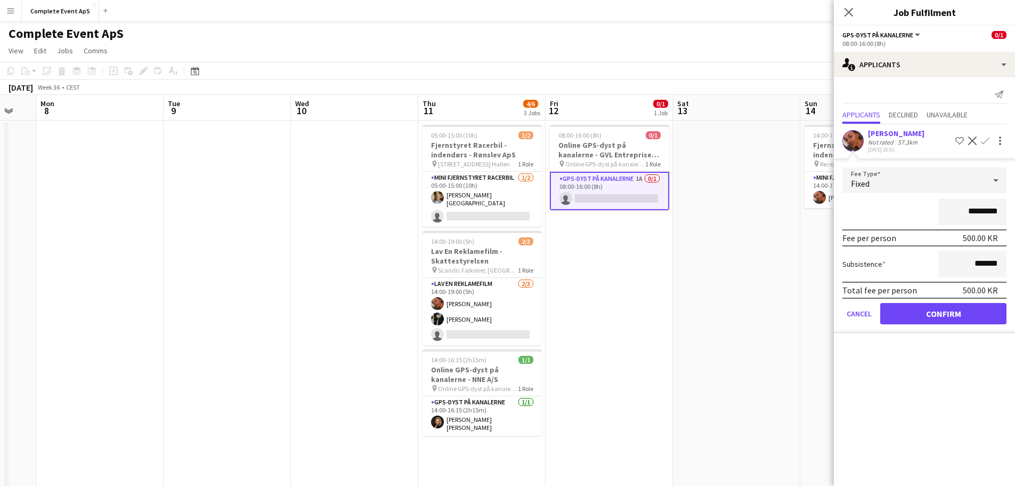
drag, startPoint x: 961, startPoint y: 212, endPoint x: 1034, endPoint y: 217, distance: 73.2
click at [1015, 217] on html "Menu Boards Boards Boards All jobs Status Workforce Workforce My Workforce Recr…" at bounding box center [507, 375] width 1015 height 751
type input "********"
click at [960, 319] on button "Confirm" at bounding box center [943, 313] width 126 height 21
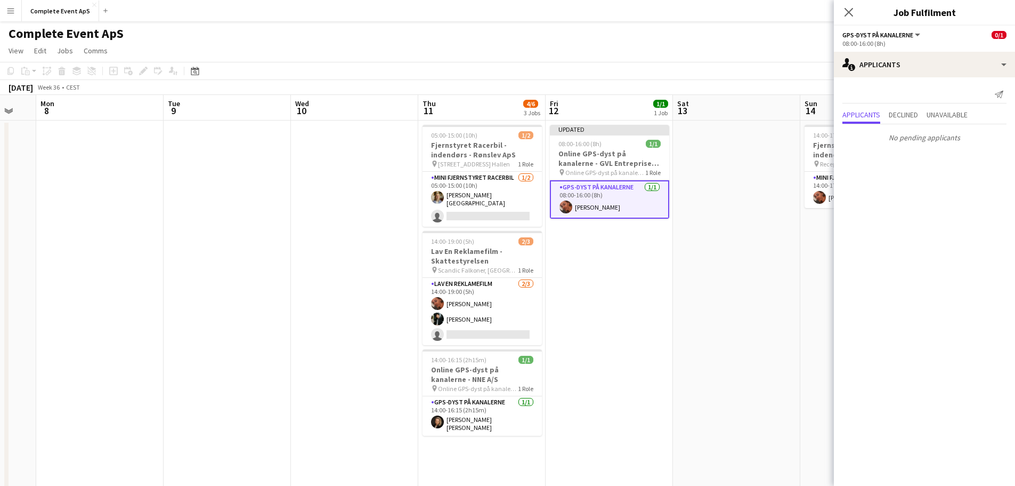
click at [741, 315] on app-date-cell at bounding box center [736, 426] width 127 height 612
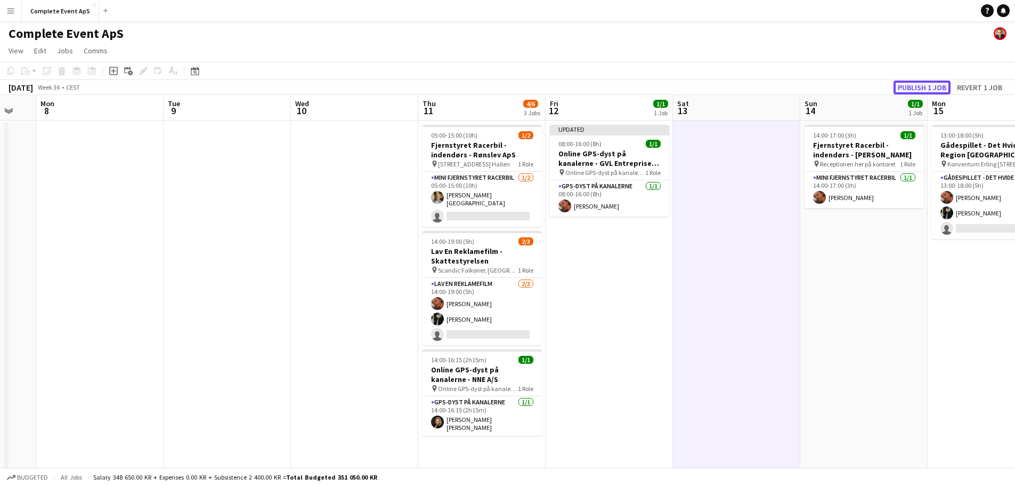
click at [920, 85] on button "Publish 1 job" at bounding box center [922, 87] width 57 height 14
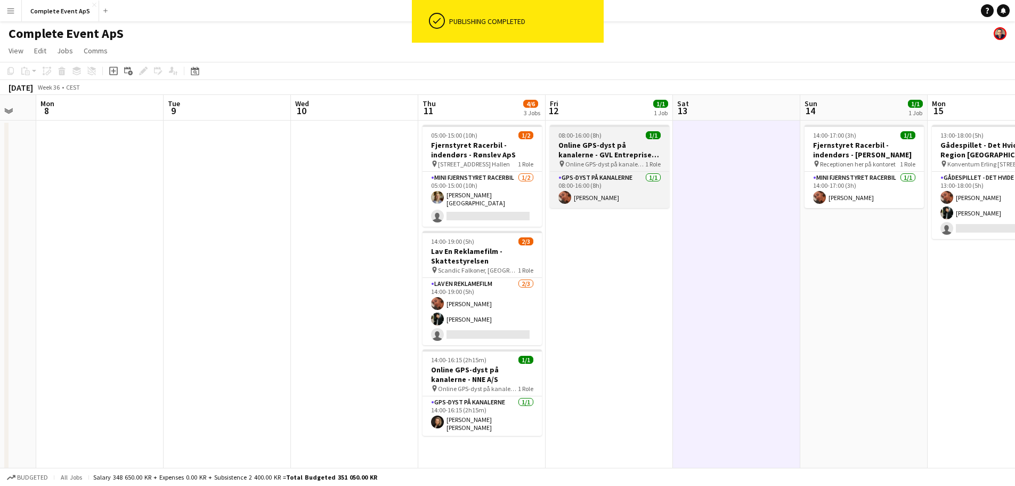
click at [621, 137] on div "08:00-16:00 (8h) 1/1" at bounding box center [609, 135] width 119 height 8
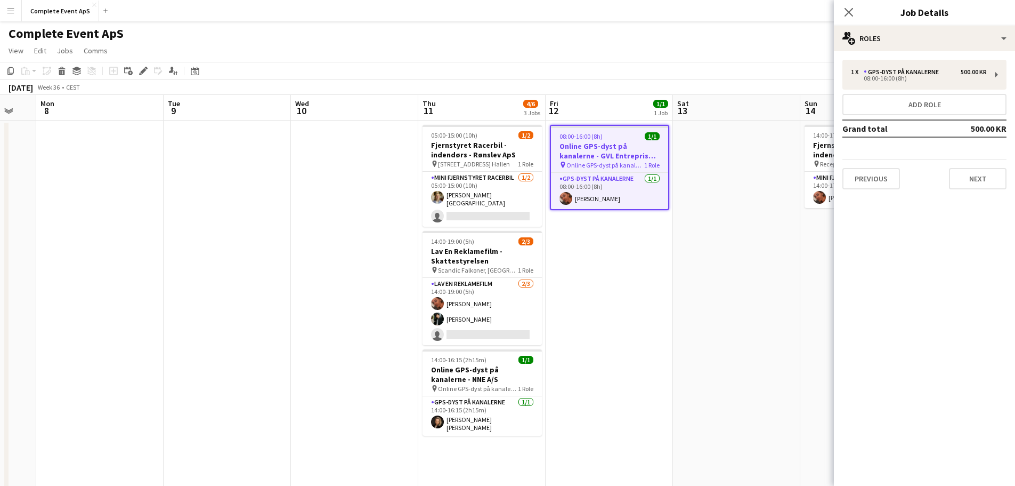
click at [581, 134] on span "08:00-16:00 (8h)" at bounding box center [581, 136] width 43 height 8
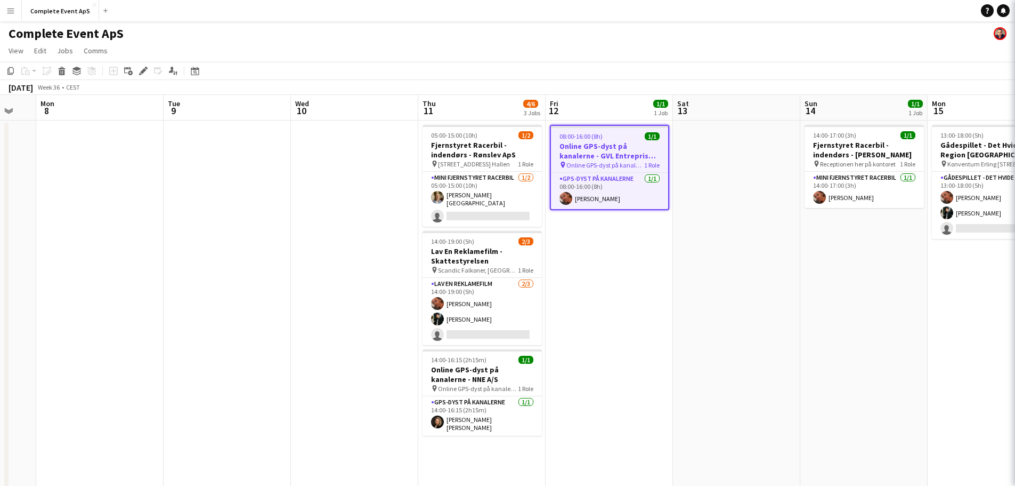
scroll to position [0, 345]
click at [581, 134] on span "08:00-16:00 (8h)" at bounding box center [581, 136] width 43 height 8
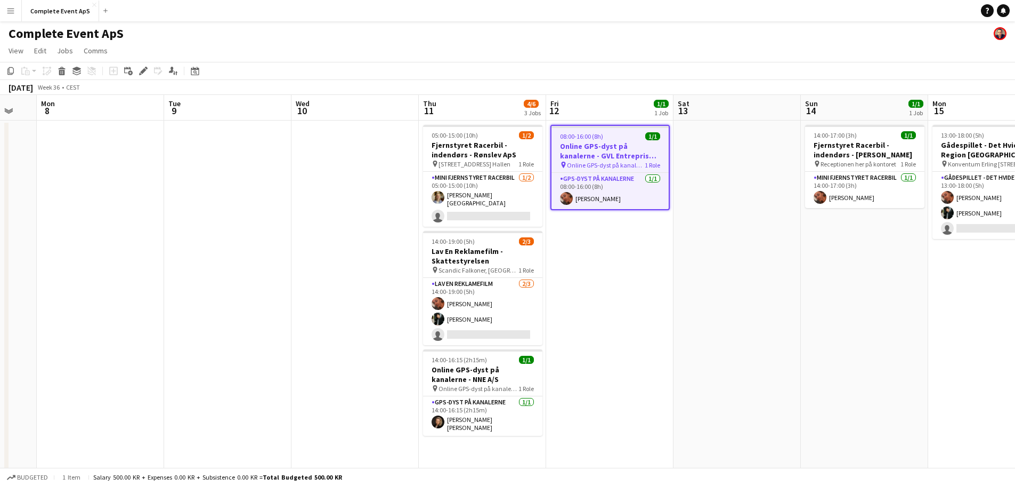
click at [750, 183] on app-date-cell at bounding box center [737, 426] width 127 height 612
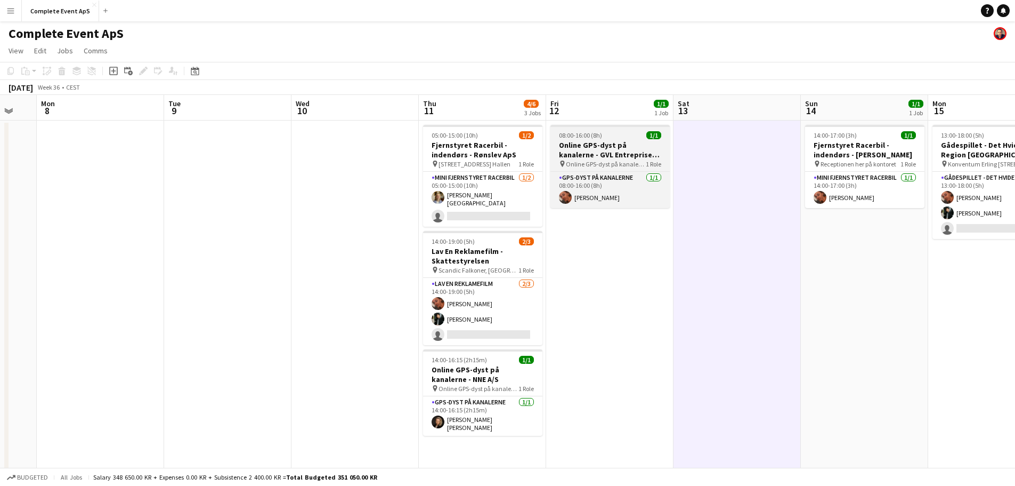
click at [602, 129] on app-job-card "08:00-16:00 (8h) 1/1 Online GPS-dyst på kanalerne - GVL Entreprise A/S pin Onli…" at bounding box center [610, 166] width 119 height 83
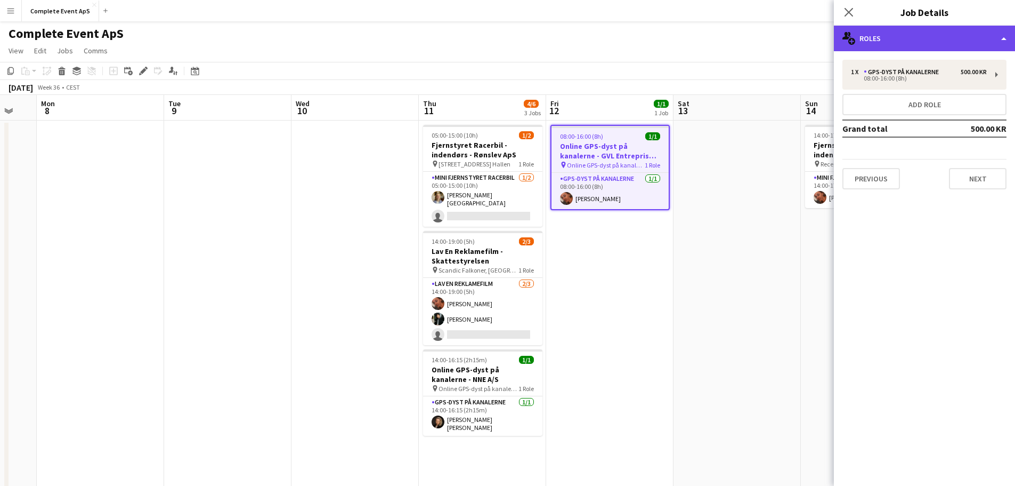
click at [920, 41] on div "multiple-users-add Roles" at bounding box center [924, 39] width 181 height 26
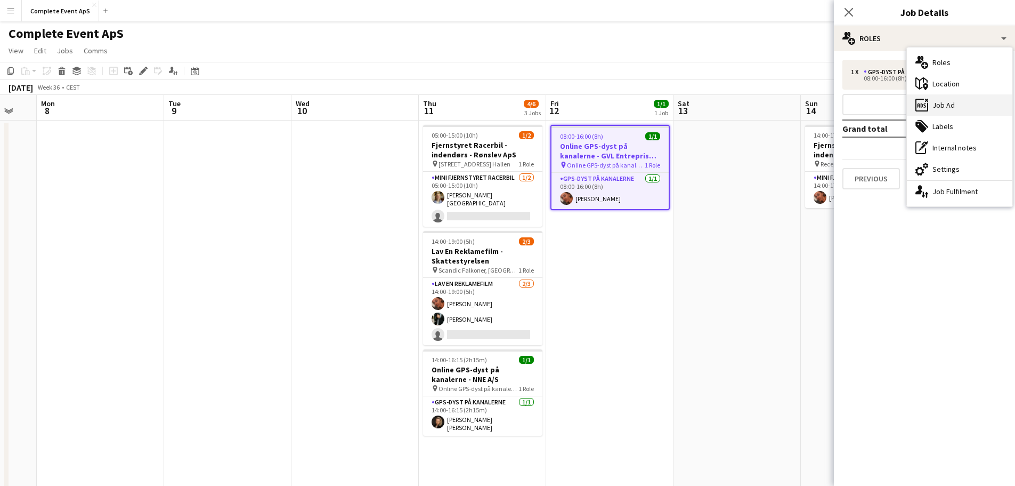
click at [952, 106] on div "ads-window Job Ad" at bounding box center [960, 104] width 106 height 21
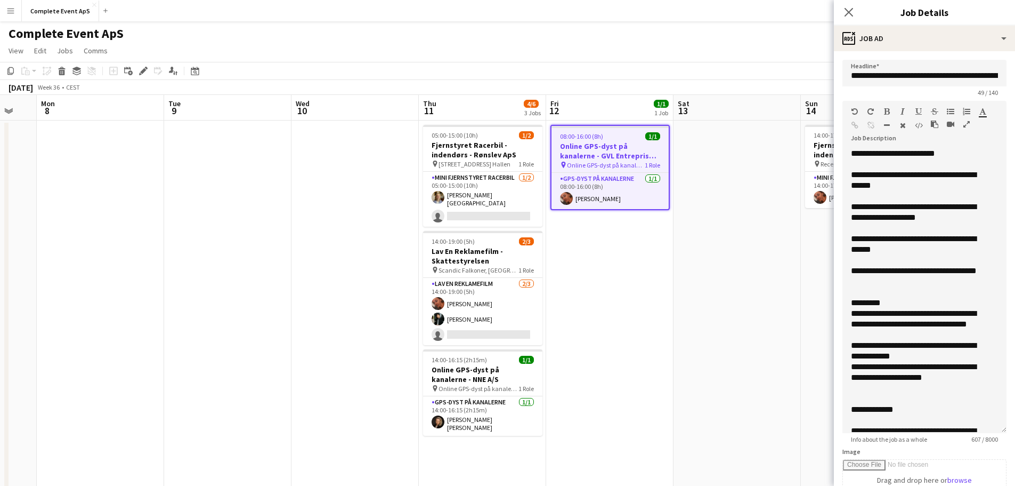
drag, startPoint x: 993, startPoint y: 207, endPoint x: 981, endPoint y: 427, distance: 220.9
click at [981, 427] on div "**********" at bounding box center [925, 290] width 164 height 285
drag, startPoint x: 957, startPoint y: 152, endPoint x: 910, endPoint y: 153, distance: 47.5
click at [910, 153] on div "**********" at bounding box center [916, 153] width 131 height 11
copy div "**********"
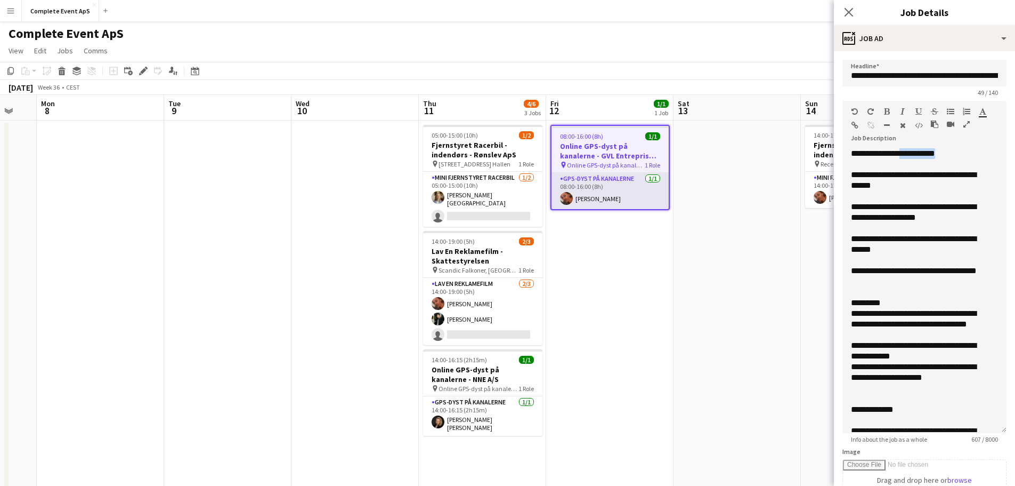
click at [612, 186] on app-card-role "GPS-dyst på kanalerne [DATE] 08:00-16:00 (8h) [PERSON_NAME]" at bounding box center [610, 191] width 117 height 36
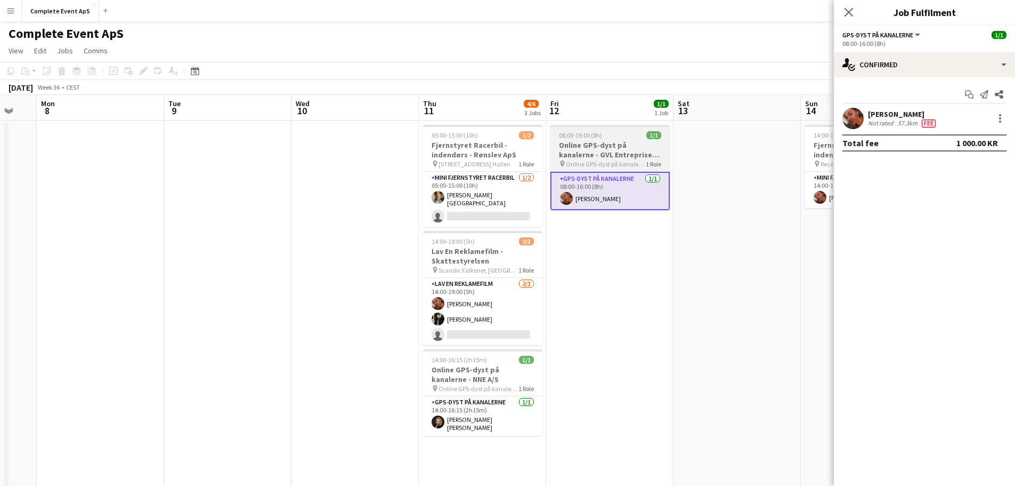
click at [593, 140] on app-job-card "08:00-16:00 (8h) 1/1 Online GPS-dyst på kanalerne - GVL Entreprise A/S pin Onli…" at bounding box center [610, 167] width 119 height 85
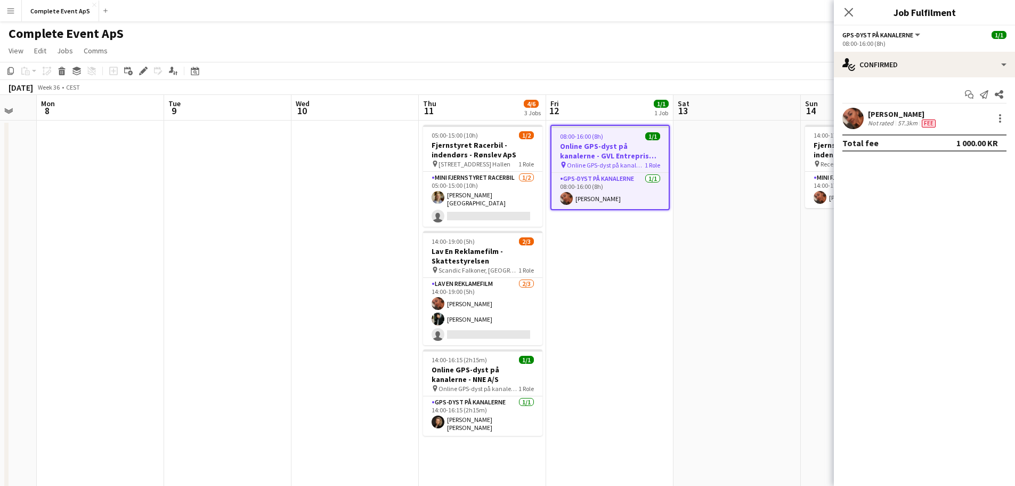
click at [605, 129] on app-job-card "08:00-16:00 (8h) 1/1 Online GPS-dyst på kanalerne - GVL Entreprise A/S pin Onli…" at bounding box center [610, 167] width 119 height 85
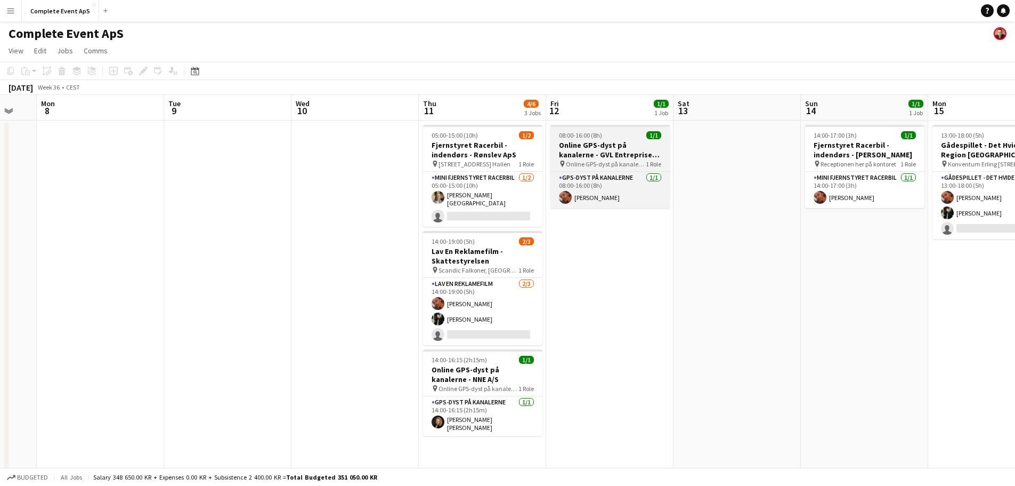
click at [605, 129] on app-job-card "08:00-16:00 (8h) 1/1 Online GPS-dyst på kanalerne - GVL Entreprise A/S pin Onli…" at bounding box center [610, 166] width 119 height 83
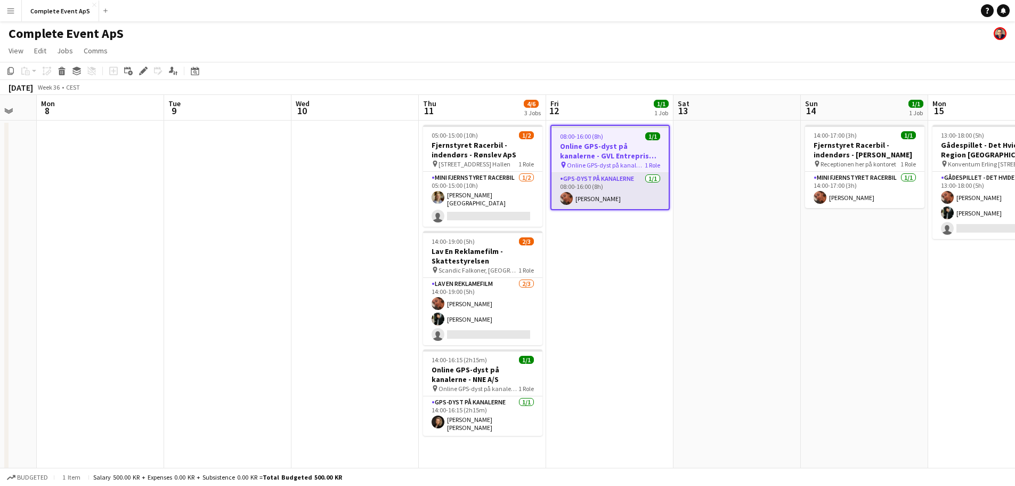
click at [598, 178] on app-card-role "GPS-dyst på kanalerne [DATE] 08:00-16:00 (8h) [PERSON_NAME]" at bounding box center [610, 191] width 117 height 36
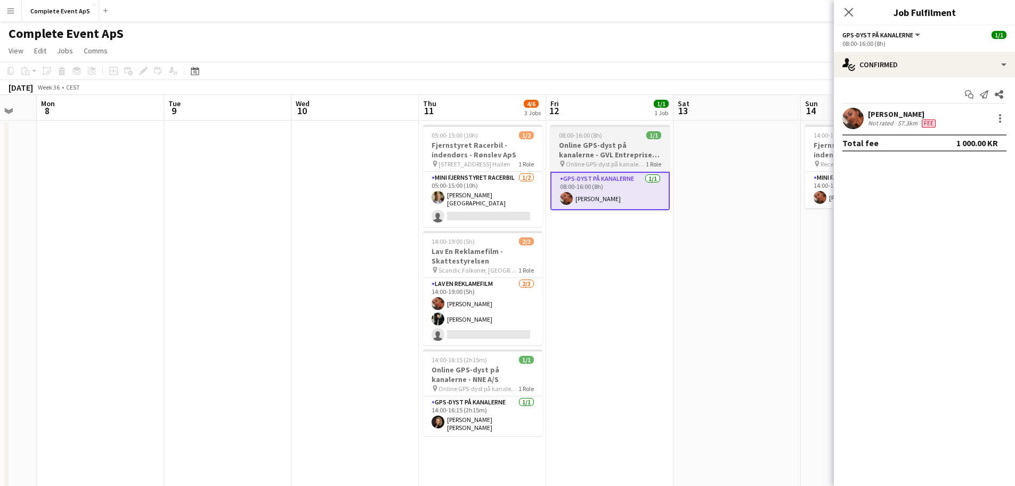
click at [629, 139] on div "08:00-16:00 (8h) 1/1" at bounding box center [610, 135] width 119 height 8
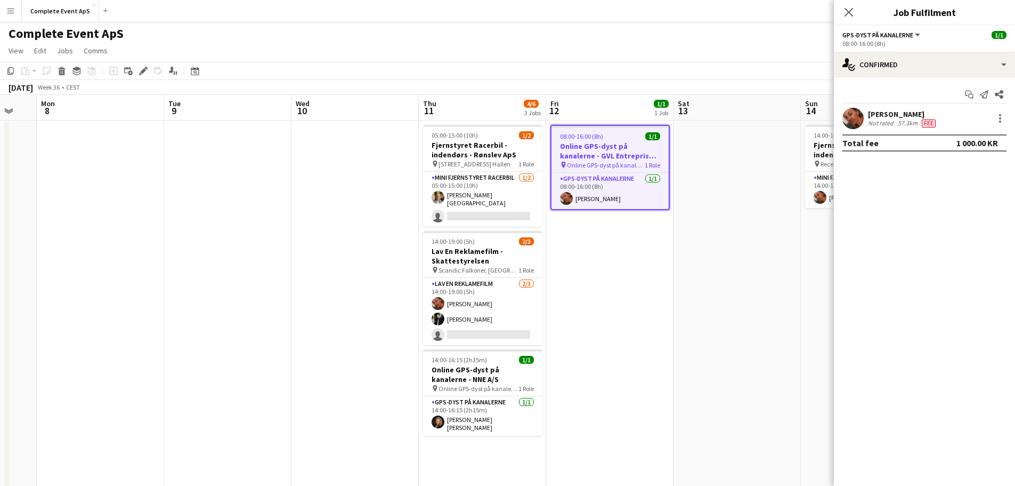
click at [629, 139] on div "08:00-16:00 (8h) 1/1" at bounding box center [610, 136] width 117 height 8
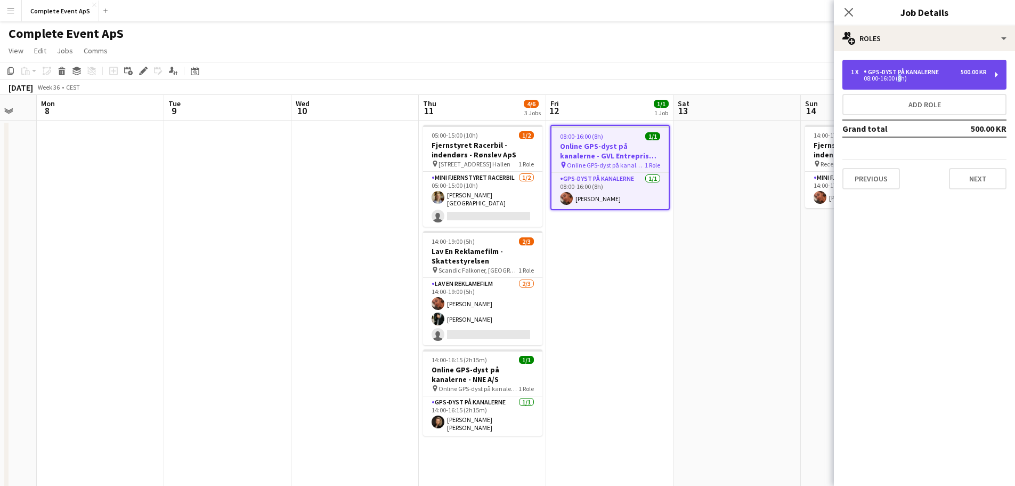
drag, startPoint x: 897, startPoint y: 82, endPoint x: 889, endPoint y: 83, distance: 7.5
click at [896, 82] on div "1 x GPS-dyst på kanalerne 500.00 KR 08:00-16:00 (8h)" at bounding box center [925, 75] width 164 height 30
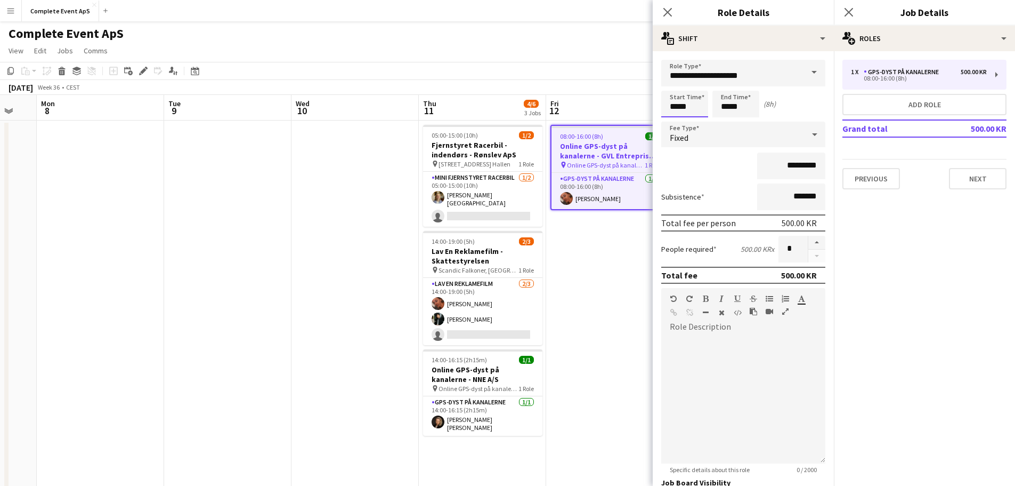
drag, startPoint x: 687, startPoint y: 108, endPoint x: 604, endPoint y: 105, distance: 83.7
click at [605, 104] on body "Menu Boards Boards Boards All jobs Status Workforce Workforce My Workforce Recr…" at bounding box center [507, 375] width 1015 height 751
type input "*****"
click at [592, 310] on app-date-cell "08:00-16:00 (8h) 1/1 Online GPS-dyst på kanalerne - GVL Entreprise A/S pin Onli…" at bounding box center [609, 426] width 127 height 612
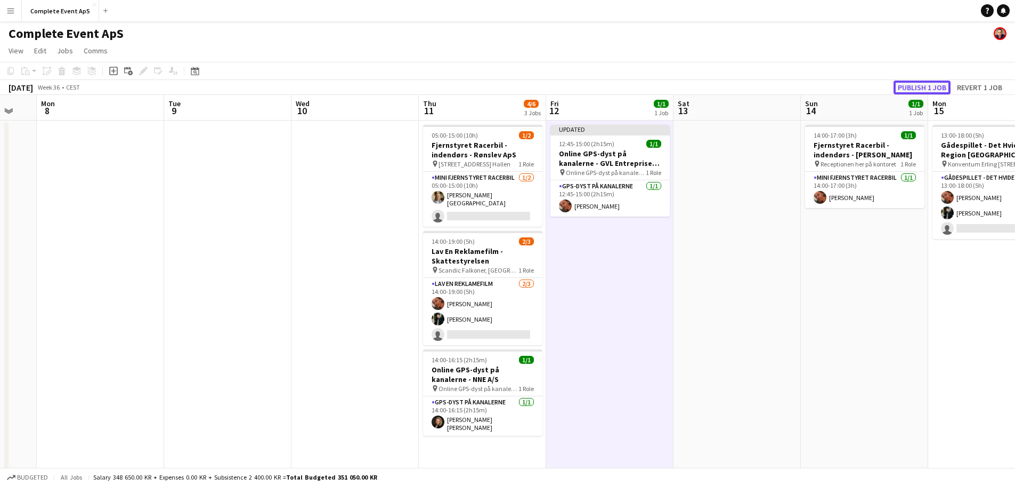
drag, startPoint x: 913, startPoint y: 88, endPoint x: 677, endPoint y: 155, distance: 245.3
click at [913, 89] on button "Publish 1 job" at bounding box center [922, 87] width 57 height 14
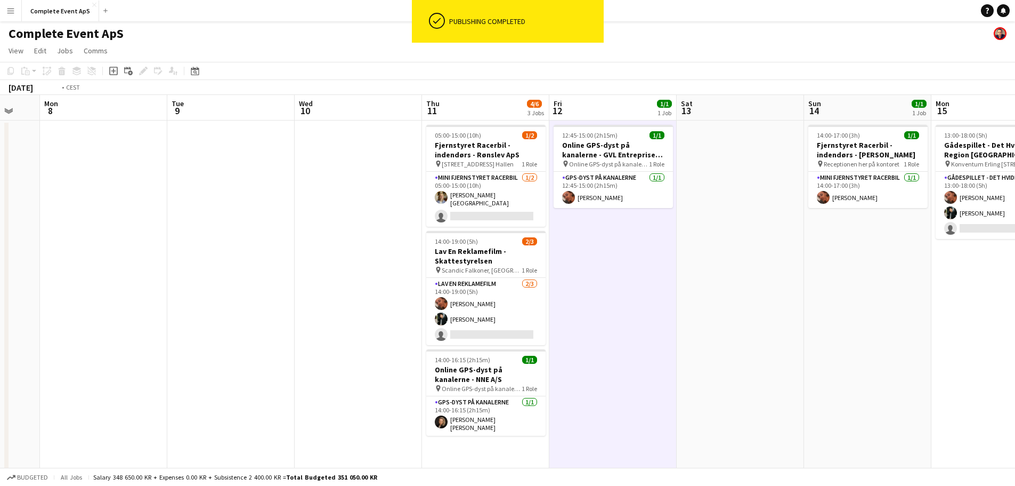
scroll to position [0, 424]
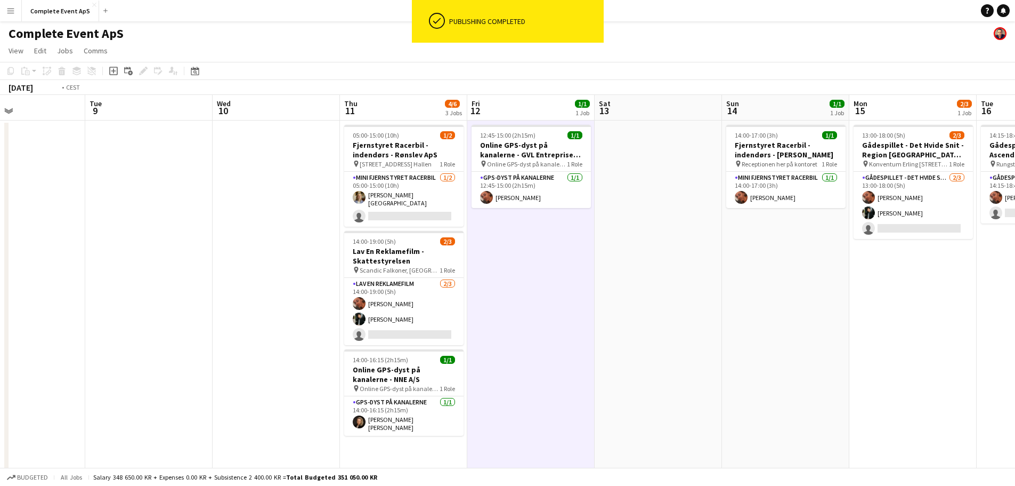
drag, startPoint x: 774, startPoint y: 317, endPoint x: 378, endPoint y: 306, distance: 396.1
click at [378, 306] on app-calendar-viewport "Fri 5 Sat 6 2/2 1 Job Sun 7 Mon 8 Tue 9 Wed 10 Thu 11 4/6 3 Jobs Fri 12 1/1 1 J…" at bounding box center [507, 414] width 1015 height 638
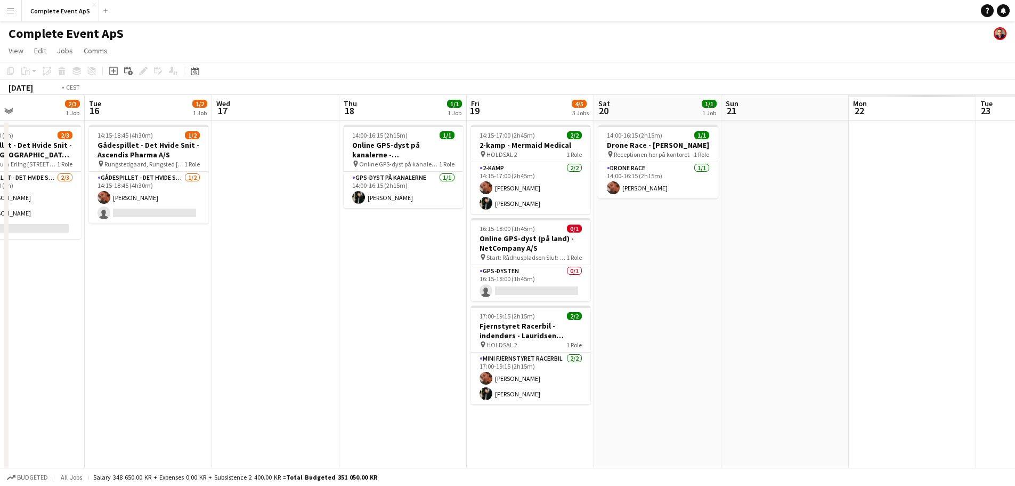
drag, startPoint x: 717, startPoint y: 358, endPoint x: 332, endPoint y: 352, distance: 384.8
click at [213, 351] on app-calendar-viewport "Fri 12 1/1 1 Job Sat 13 Sun 14 1/1 1 Job Mon 15 2/3 1 Job Tue 16 1/2 1 Job Wed …" at bounding box center [507, 414] width 1015 height 638
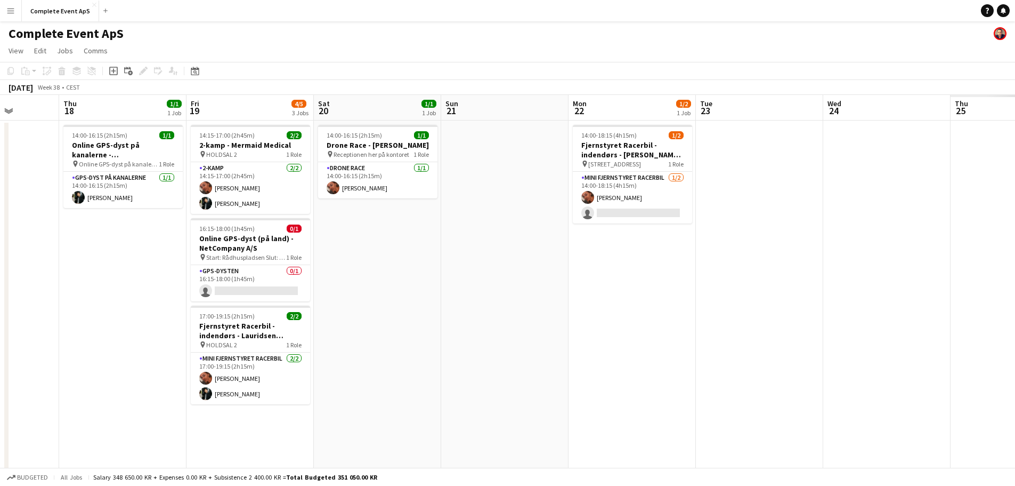
drag, startPoint x: 601, startPoint y: 354, endPoint x: 376, endPoint y: 342, distance: 225.8
click at [265, 338] on app-calendar-viewport "Mon 15 2/3 1 Job Tue 16 1/2 1 Job Wed 17 Thu 18 1/1 1 Job Fri 19 4/5 3 Jobs Sat…" at bounding box center [507, 414] width 1015 height 638
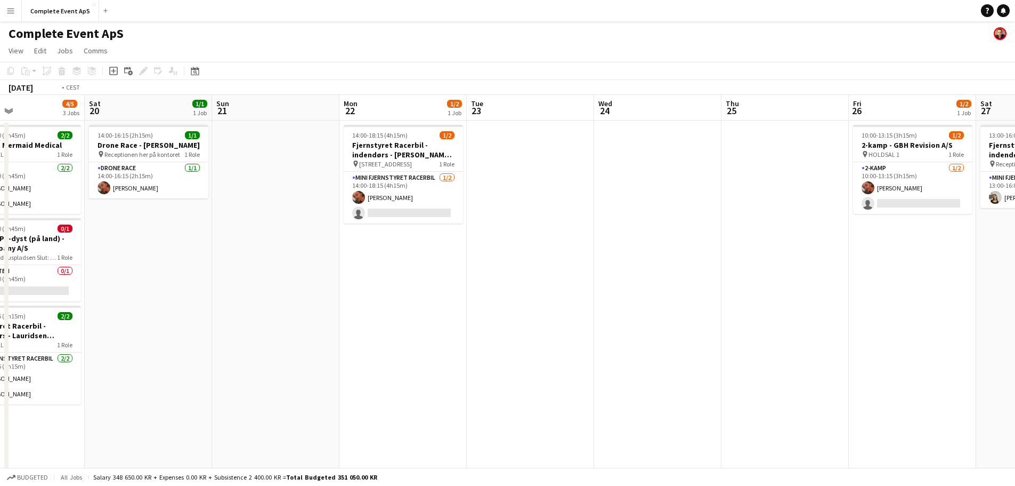
drag, startPoint x: 753, startPoint y: 354, endPoint x: 292, endPoint y: 327, distance: 461.3
click at [257, 332] on app-calendar-viewport "Wed 17 Thu 18 1/1 1 Job Fri 19 4/5 3 Jobs Sat 20 1/1 1 Job Sun 21 Mon 22 1/2 1 …" at bounding box center [507, 414] width 1015 height 638
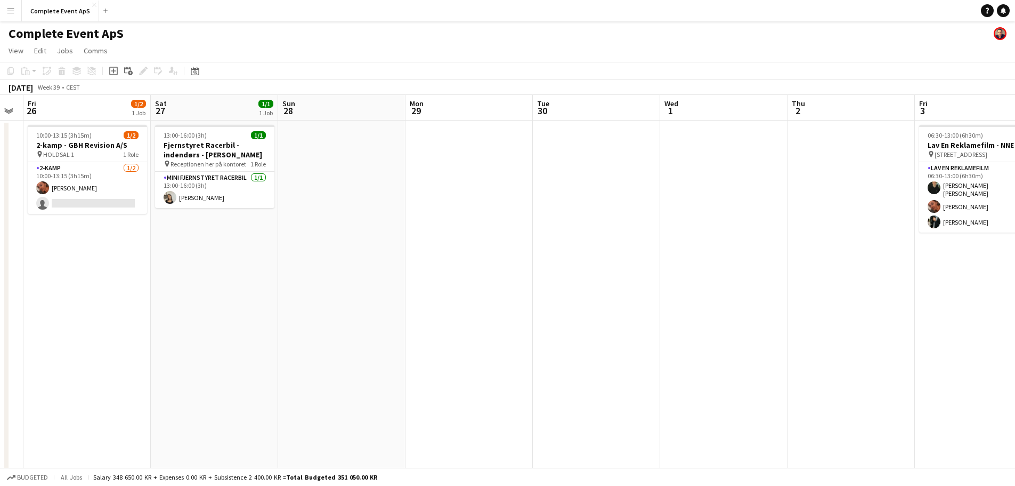
drag, startPoint x: 674, startPoint y: 349, endPoint x: 262, endPoint y: 325, distance: 412.1
click at [244, 328] on app-calendar-viewport "Tue 23 Wed 24 Thu 25 Fri 26 1/2 1 Job Sat 27 1/1 1 Job Sun 28 Mon 29 Tue 30 Wed…" at bounding box center [507, 414] width 1015 height 638
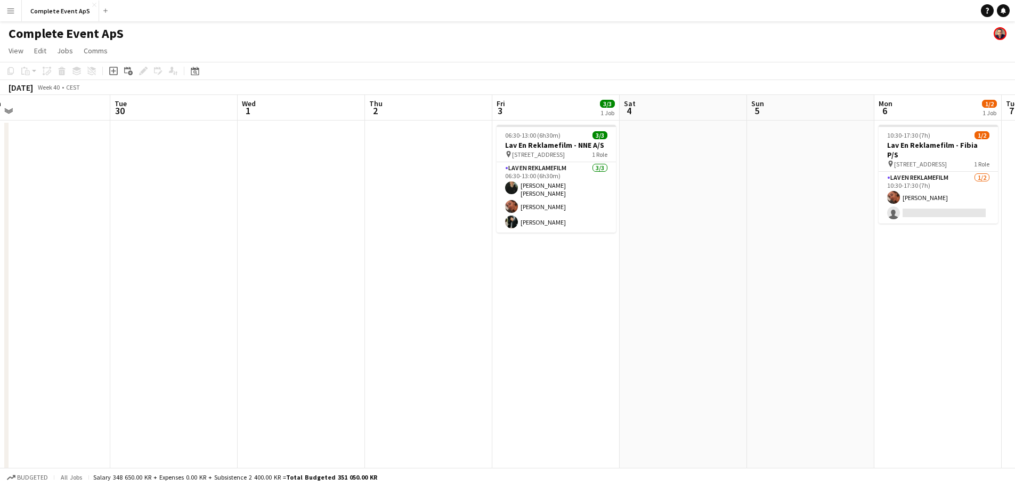
drag, startPoint x: 721, startPoint y: 323, endPoint x: 131, endPoint y: 308, distance: 590.2
click at [141, 312] on app-calendar-viewport "Sat 27 1/1 1 Job Sun 28 Mon 29 Tue 30 Wed 1 Thu 2 Fri 3 3/3 1 Job Sat 4 Sun 5 M…" at bounding box center [507, 414] width 1015 height 638
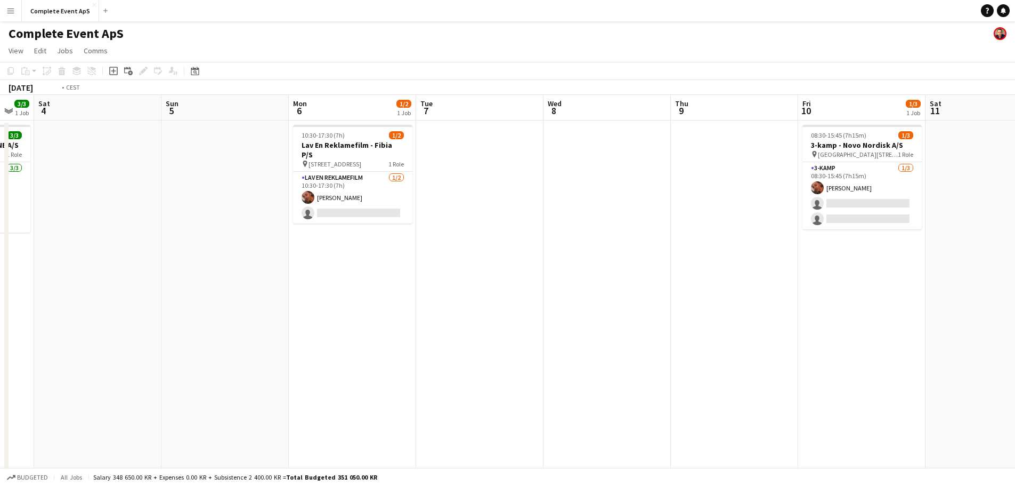
drag, startPoint x: 604, startPoint y: 325, endPoint x: 158, endPoint y: 284, distance: 448.0
click at [254, 308] on app-calendar-viewport "Wed 1 Thu 2 Fri 3 3/3 1 Job Sat 4 Sun 5 Mon 6 1/2 1 Job Tue 7 Wed 8 Thu 9 Fri 1…" at bounding box center [507, 414] width 1015 height 638
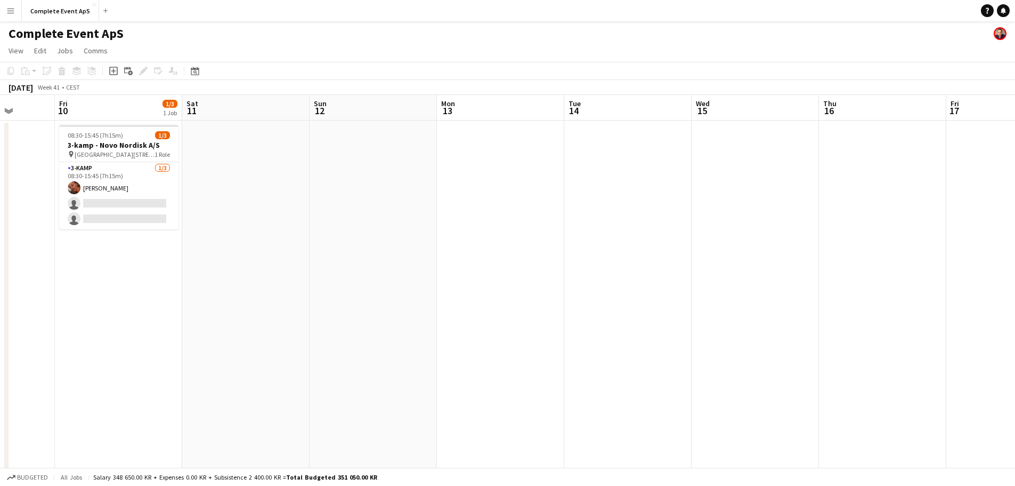
drag, startPoint x: 400, startPoint y: 306, endPoint x: 333, endPoint y: 280, distance: 71.6
click at [294, 294] on app-calendar-viewport "Tue 7 Wed 8 Thu 9 Fri 10 1/3 1 Job Sat 11 Sun 12 Mon 13 Tue 14 Wed 15 Thu 16 Fr…" at bounding box center [507, 414] width 1015 height 638
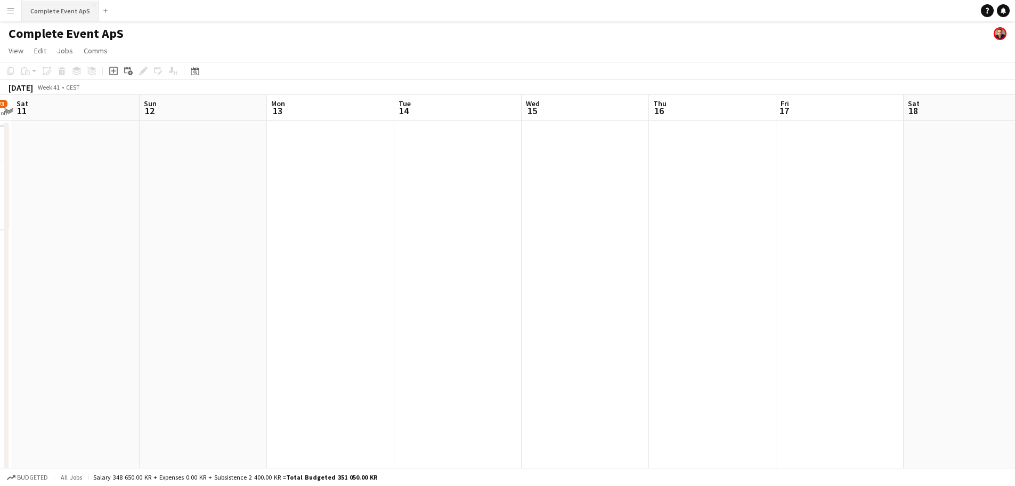
click at [47, 15] on button "Complete Event ApS Close" at bounding box center [60, 11] width 77 height 21
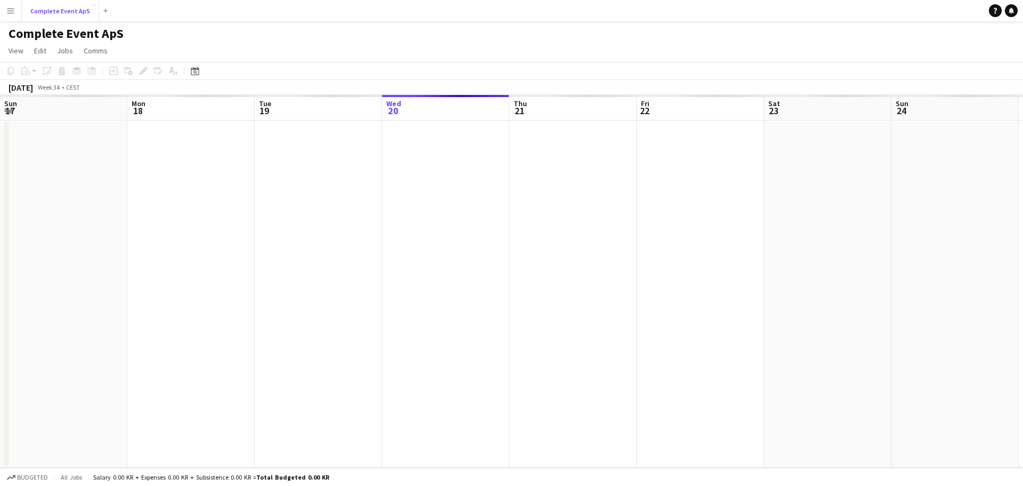
scroll to position [0, 255]
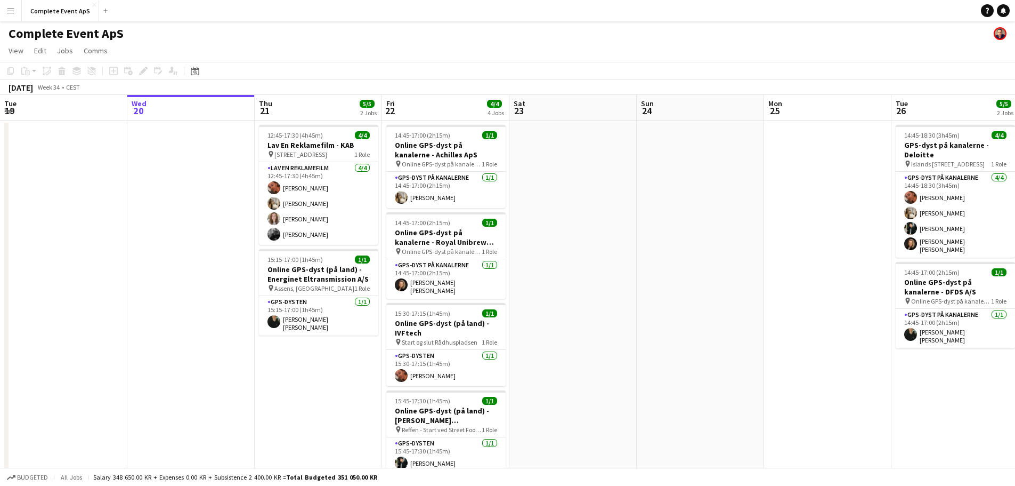
drag, startPoint x: 1006, startPoint y: 13, endPoint x: 889, endPoint y: 20, distance: 116.9
click at [1006, 13] on icon "Notifications" at bounding box center [1003, 10] width 6 height 6
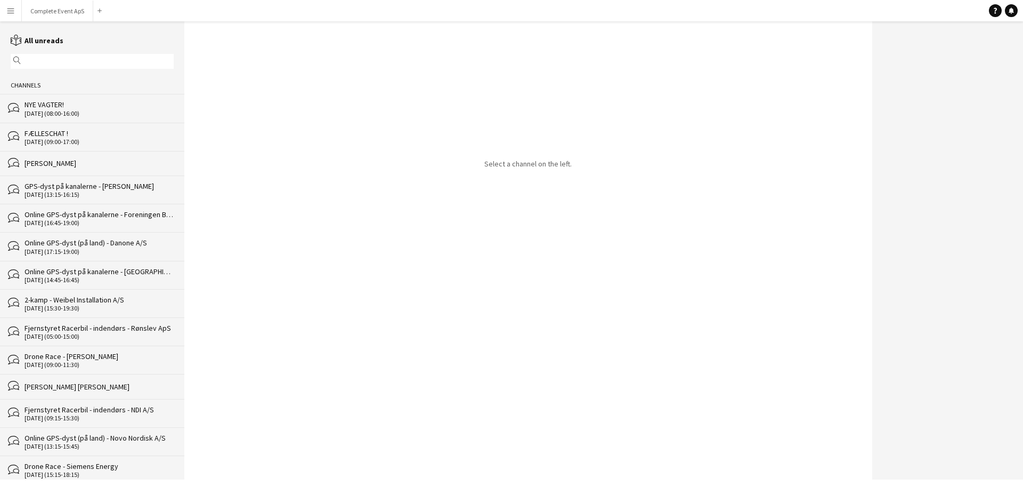
click at [102, 127] on div "bubbles FÆLLESCHAT ! [DATE] (09:00-17:00)" at bounding box center [92, 137] width 184 height 28
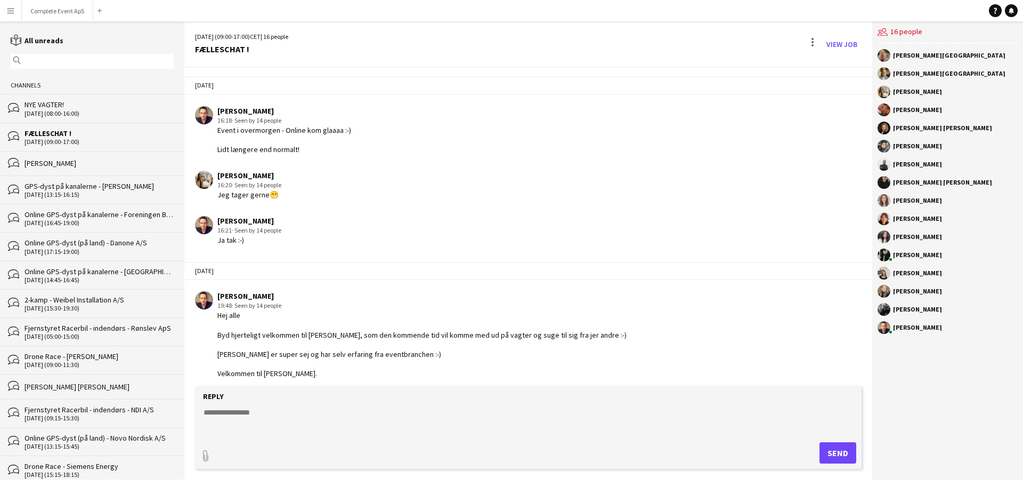
scroll to position [1651, 0]
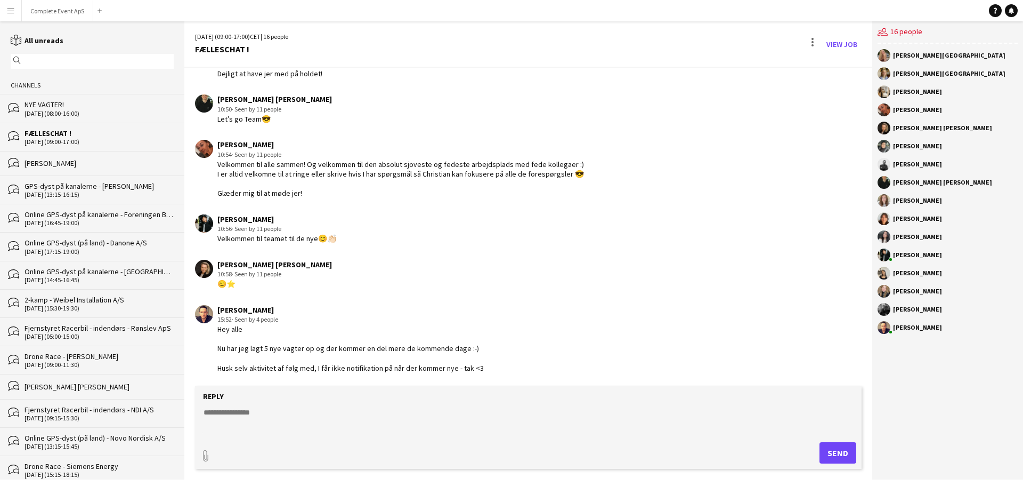
click at [274, 422] on textarea at bounding box center [531, 421] width 656 height 28
type textarea "**********"
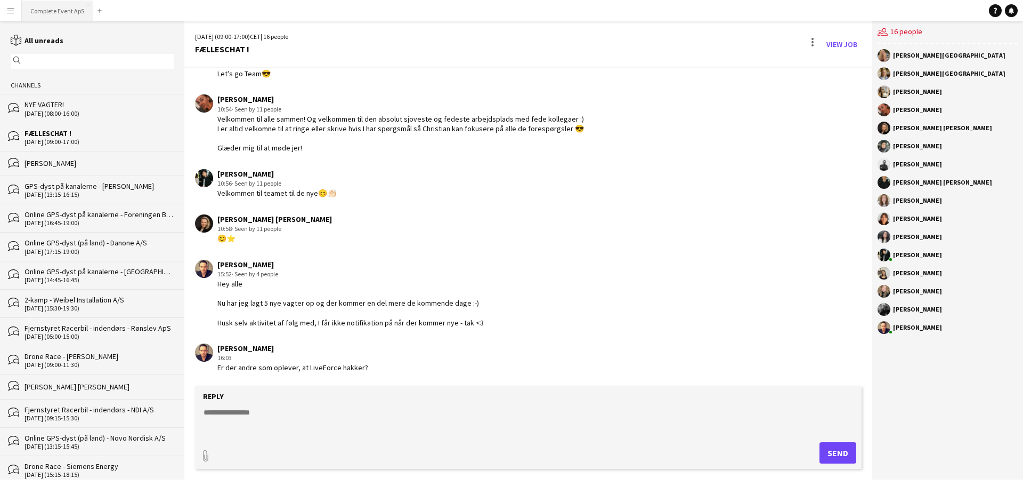
click at [52, 10] on button "Complete Event ApS Close" at bounding box center [57, 11] width 71 height 21
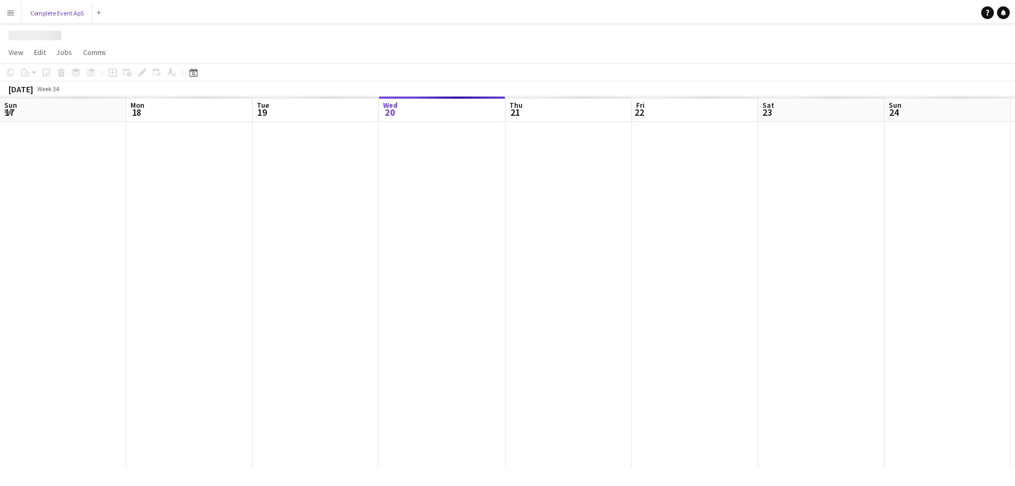
scroll to position [0, 255]
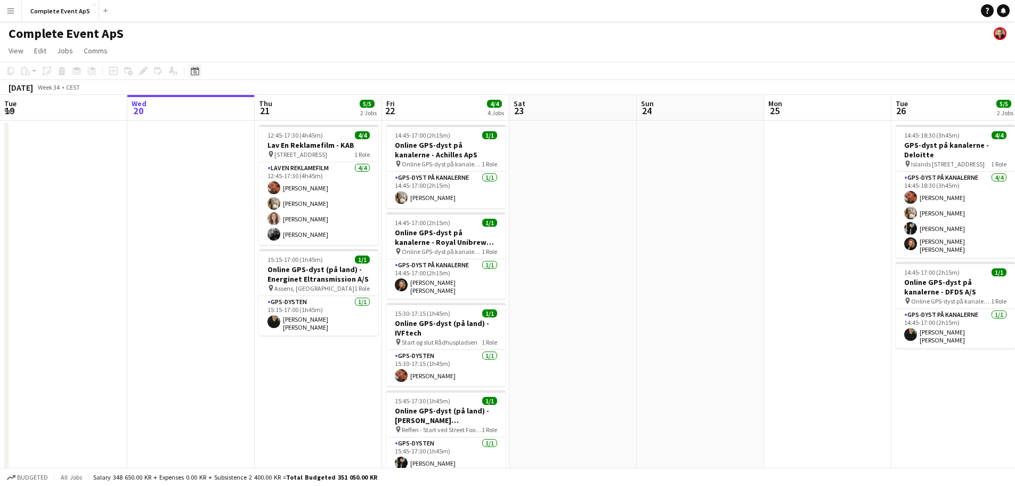
click at [197, 71] on icon "Date picker" at bounding box center [195, 71] width 9 height 9
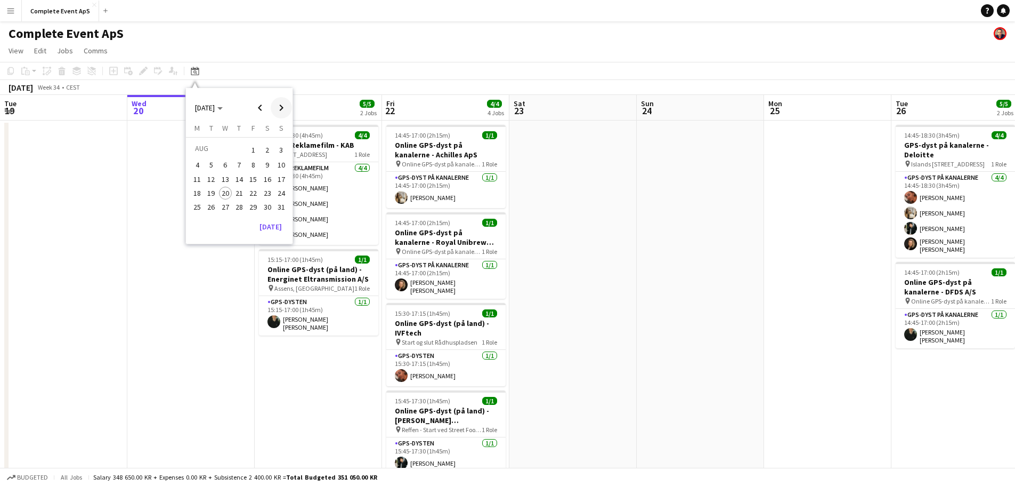
click at [284, 106] on span "Next month" at bounding box center [281, 107] width 21 height 21
click at [213, 190] on span "16" at bounding box center [211, 190] width 13 height 13
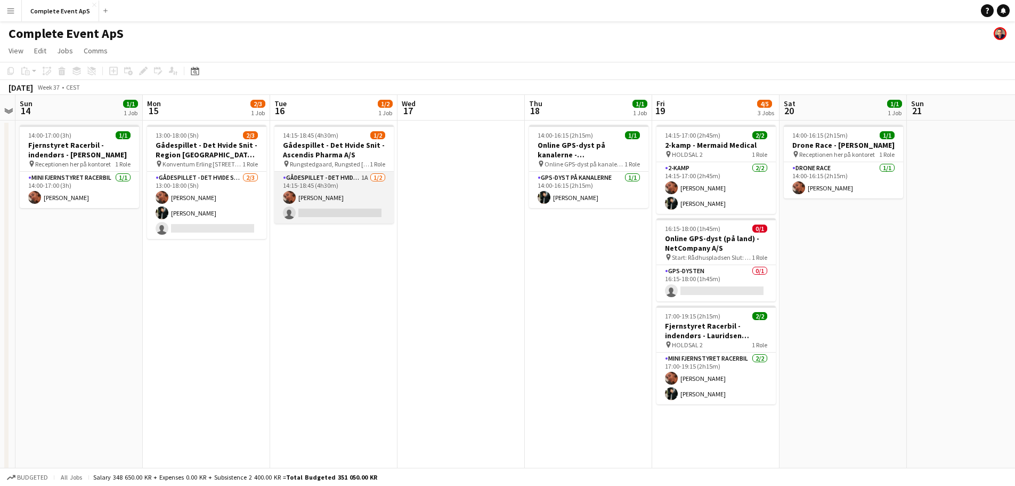
click at [326, 187] on app-card-role "Gådespillet - Det Hvide Snit 1A [DATE] 14:15-18:45 (4h30m) [PERSON_NAME] single…" at bounding box center [333, 198] width 119 height 52
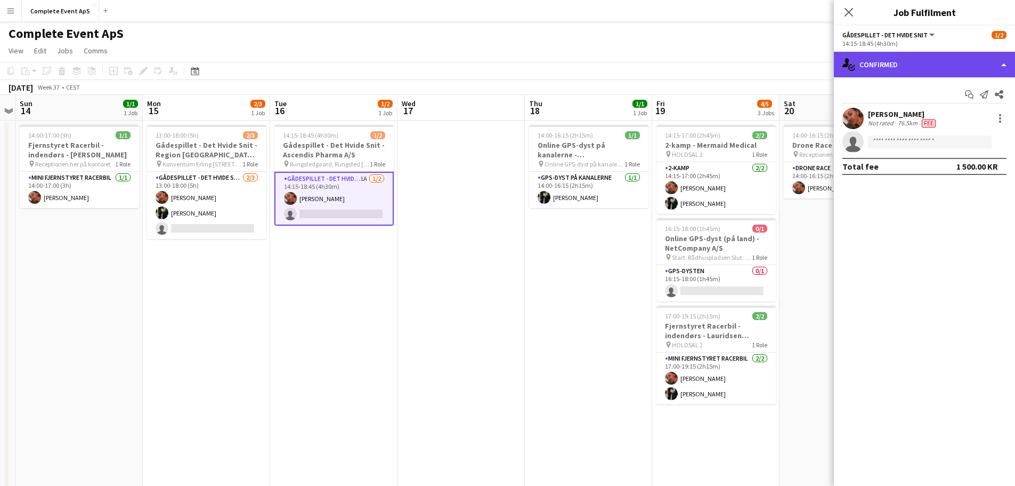
click at [923, 69] on div "single-neutral-actions-check-2 Confirmed" at bounding box center [924, 65] width 181 height 26
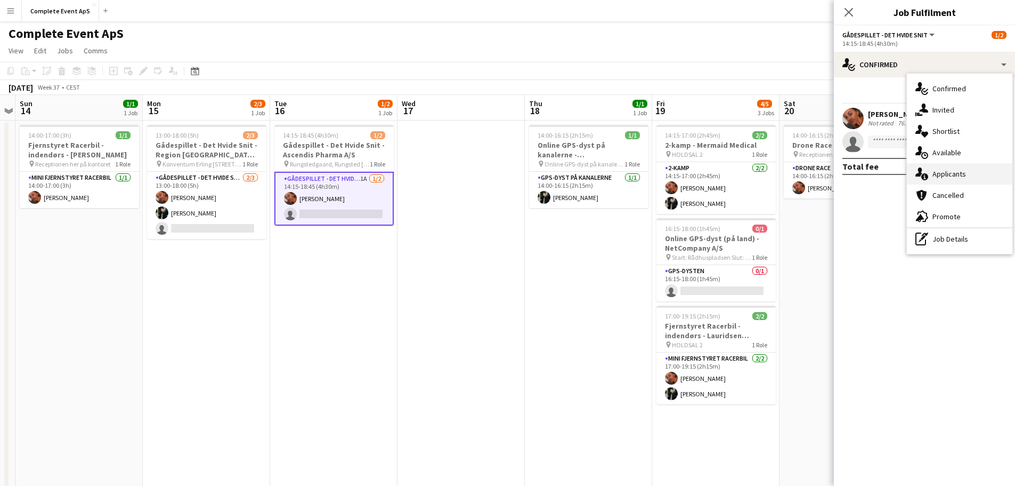
click at [953, 174] on div "single-neutral-actions-information Applicants" at bounding box center [960, 173] width 106 height 21
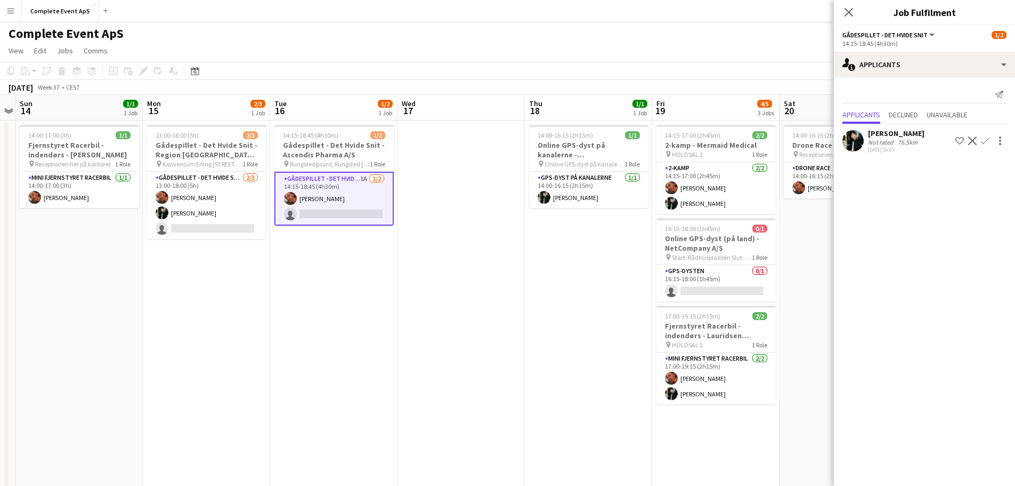
click at [985, 140] on app-icon "Confirm" at bounding box center [985, 140] width 9 height 9
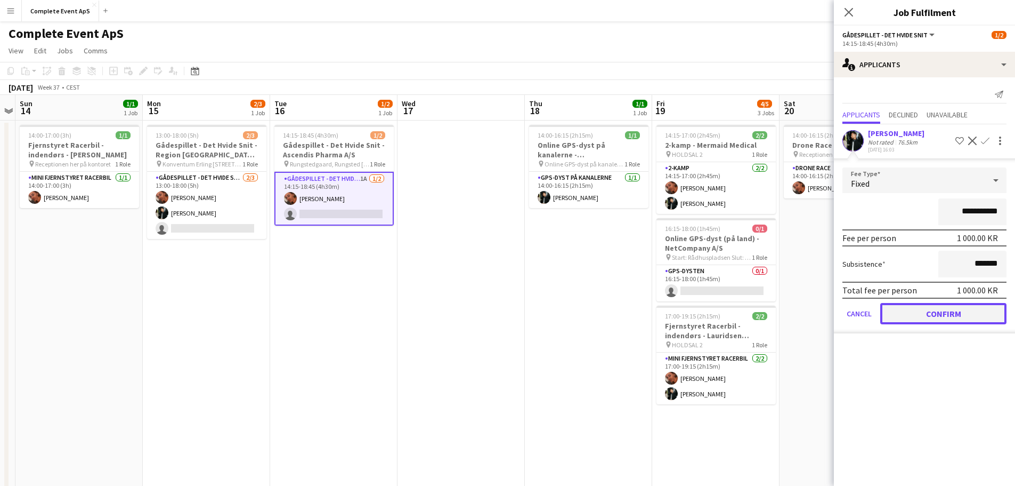
click at [949, 314] on button "Confirm" at bounding box center [943, 313] width 126 height 21
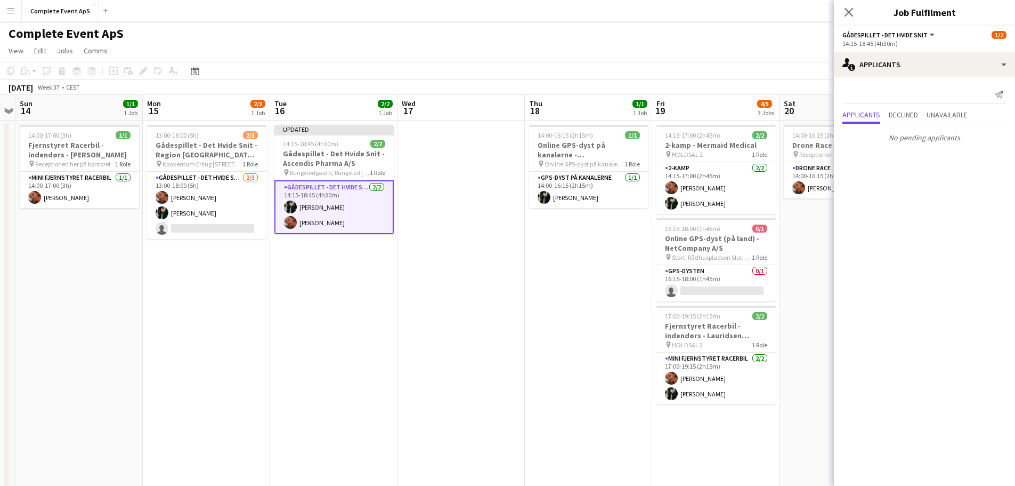
click at [586, 322] on app-date-cell "14:00-16:15 (2h15m) 1/1 Online GPS-dyst på kanalerne - [GEOGRAPHIC_DATA] pin On…" at bounding box center [588, 426] width 127 height 612
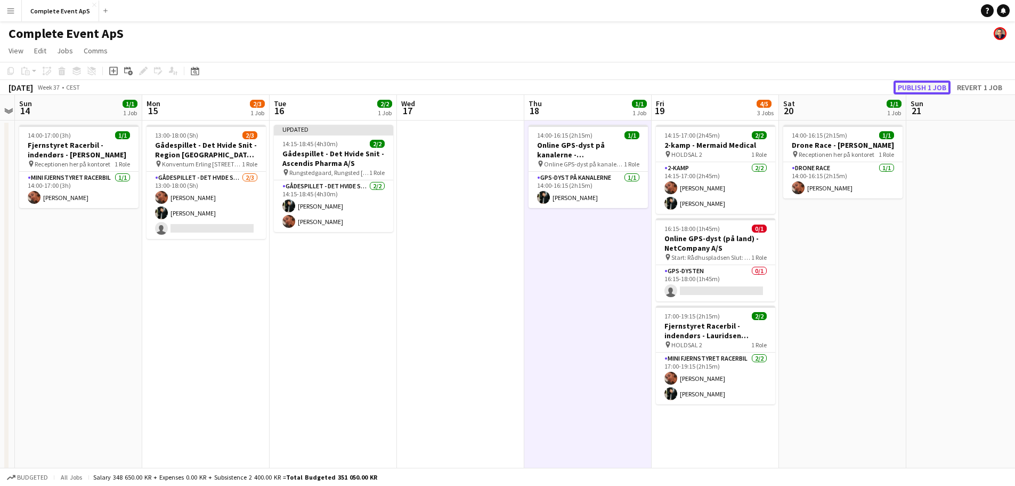
click at [912, 86] on button "Publish 1 job" at bounding box center [922, 87] width 57 height 14
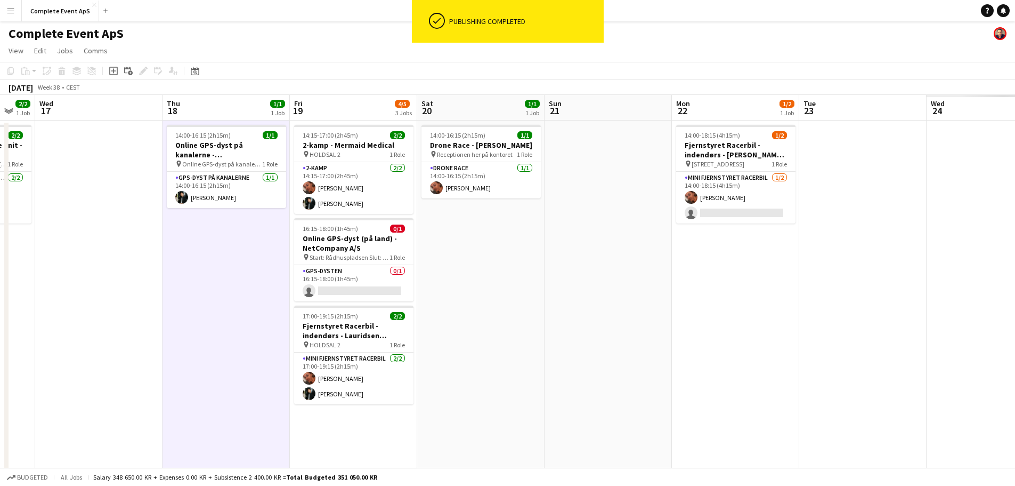
drag, startPoint x: 856, startPoint y: 309, endPoint x: 399, endPoint y: 317, distance: 456.8
click at [383, 318] on app-calendar-viewport "Sun 14 1/1 1 Job Mon 15 2/3 1 Job Tue 16 2/2 1 Job Wed 17 Thu 18 1/1 1 Job Fri …" at bounding box center [507, 414] width 1015 height 638
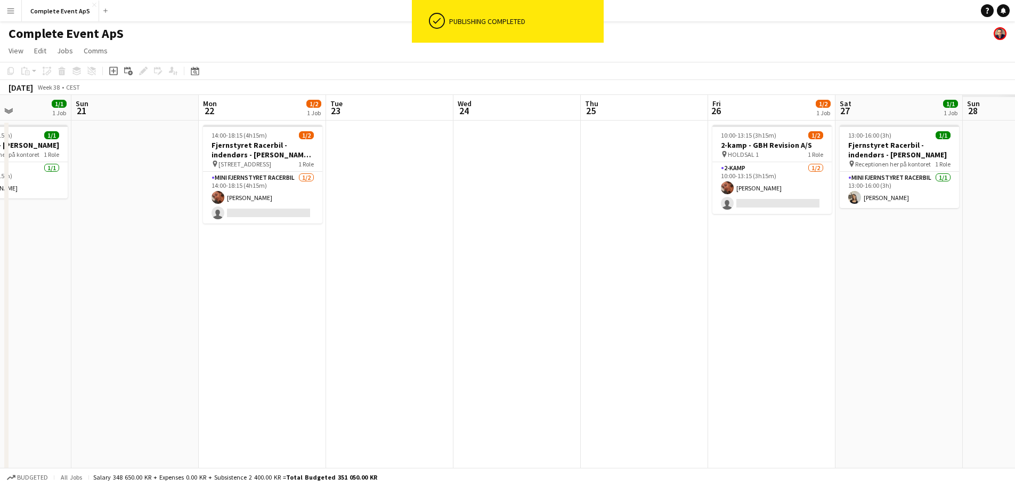
drag, startPoint x: 383, startPoint y: 332, endPoint x: 242, endPoint y: 318, distance: 141.9
click at [314, 324] on app-calendar-viewport "Thu 18 1/1 1 Job Fri 19 4/5 3 Jobs Sat 20 1/1 1 Job Sun 21 Mon 22 1/2 1 Job Tue…" at bounding box center [507, 414] width 1015 height 638
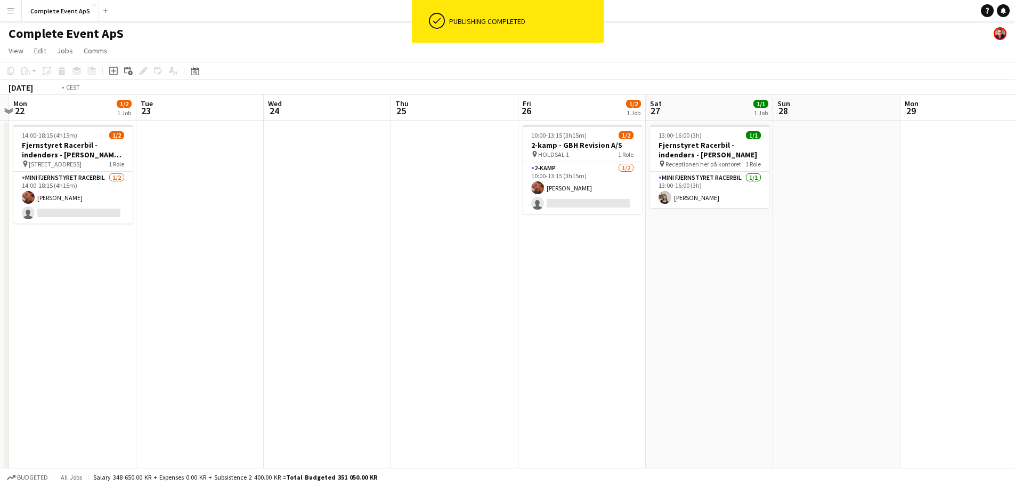
drag, startPoint x: 469, startPoint y: 281, endPoint x: 1, endPoint y: 236, distance: 470.6
click at [6, 237] on div "Thu 18 1/1 1 Job Fri 19 4/5 3 Jobs Sat 20 1/1 1 Job Sun 21 Mon 22 1/2 1 Job Tue…" at bounding box center [507, 414] width 1015 height 638
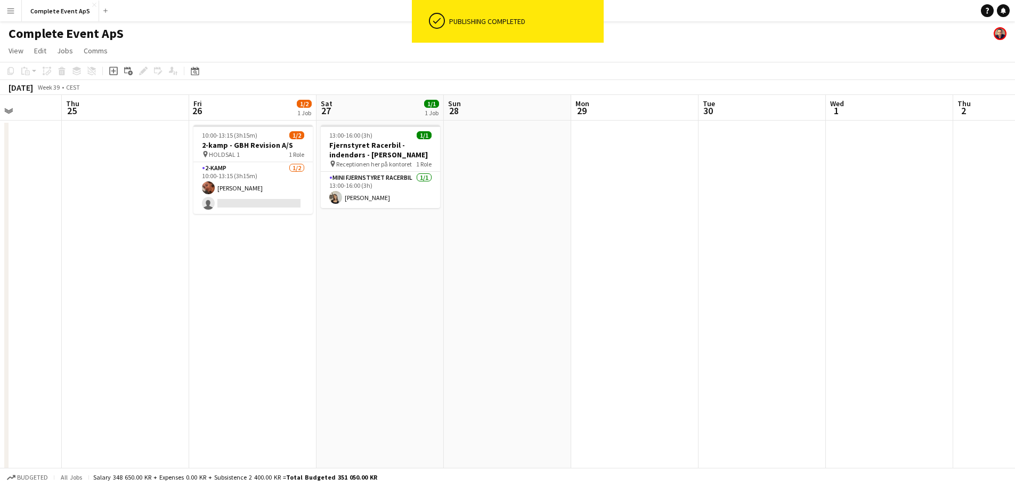
drag, startPoint x: 590, startPoint y: 288, endPoint x: 122, endPoint y: 255, distance: 469.1
click at [63, 250] on app-calendar-viewport "Mon 22 1/2 1 Job Tue 23 Wed 24 Thu 25 Fri 26 1/2 1 Job Sat 27 1/1 1 Job Sun 28 …" at bounding box center [507, 414] width 1015 height 638
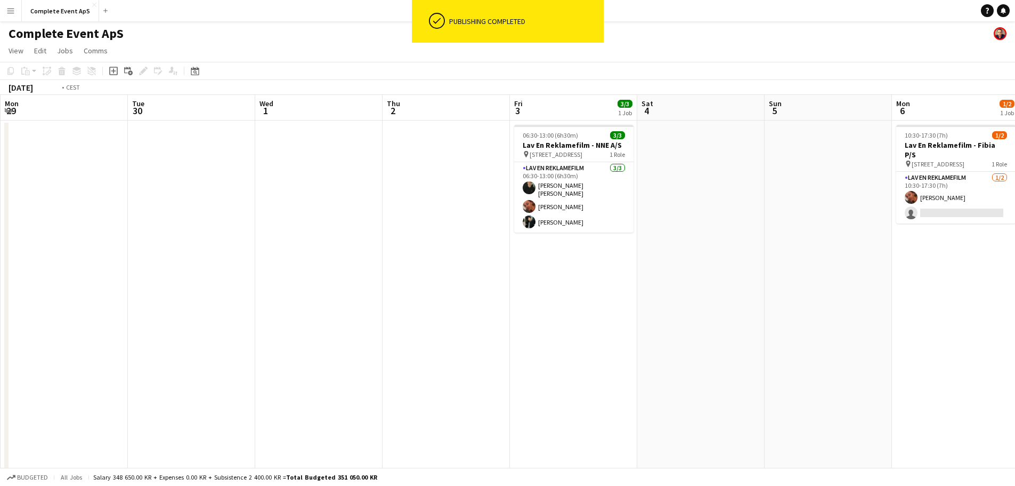
drag, startPoint x: 498, startPoint y: 286, endPoint x: 0, endPoint y: 256, distance: 499.2
click at [15, 260] on app-calendar-viewport "Fri 26 1/2 1 Job Sat 27 1/1 1 Job Sun 28 Mon 29 Tue 30 Wed 1 Thu 2 Fri 3 3/3 1 …" at bounding box center [507, 414] width 1015 height 638
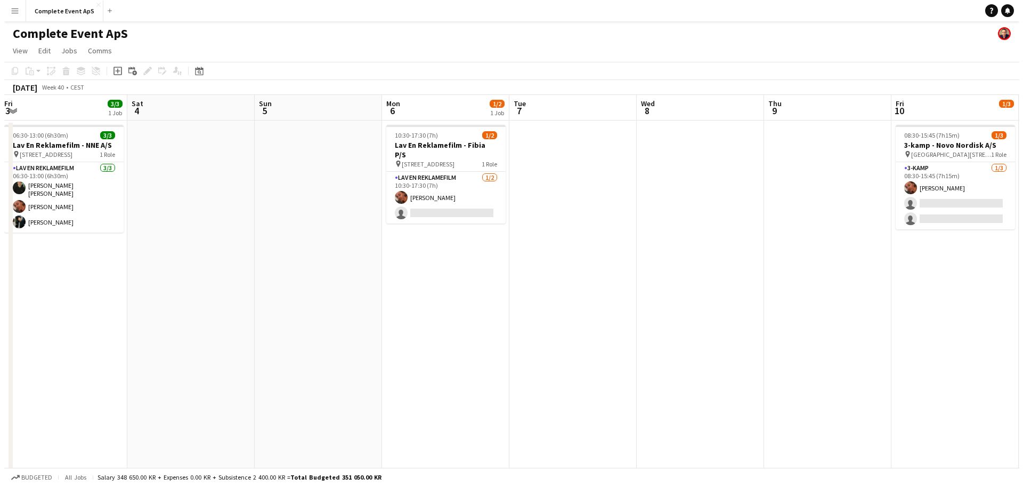
scroll to position [0, 393]
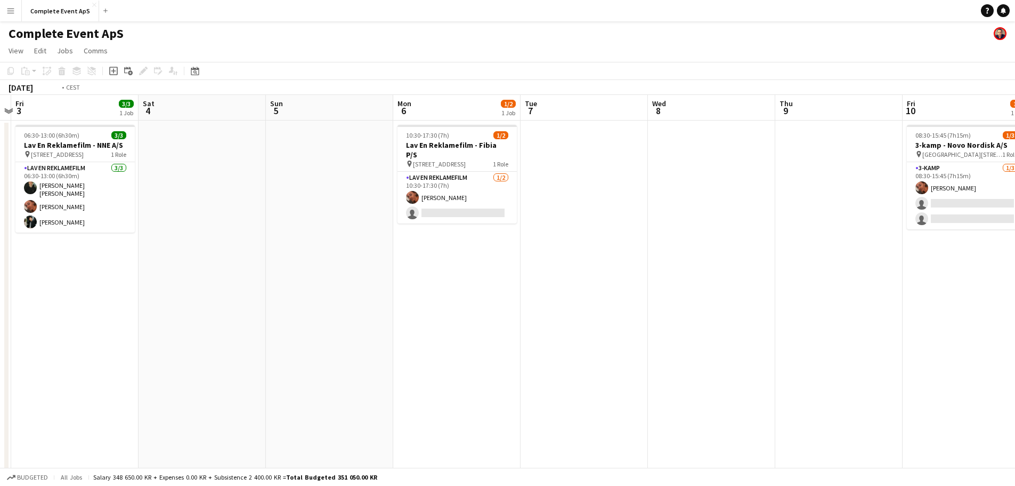
drag, startPoint x: 556, startPoint y: 286, endPoint x: 36, endPoint y: 236, distance: 522.1
click at [45, 238] on app-calendar-viewport "Tue 30 Wed 1 Thu 2 Fri 3 3/3 1 Job Sat 4 Sun 5 Mon 6 1/2 1 Job Tue 7 Wed 8 Thu …" at bounding box center [507, 414] width 1015 height 638
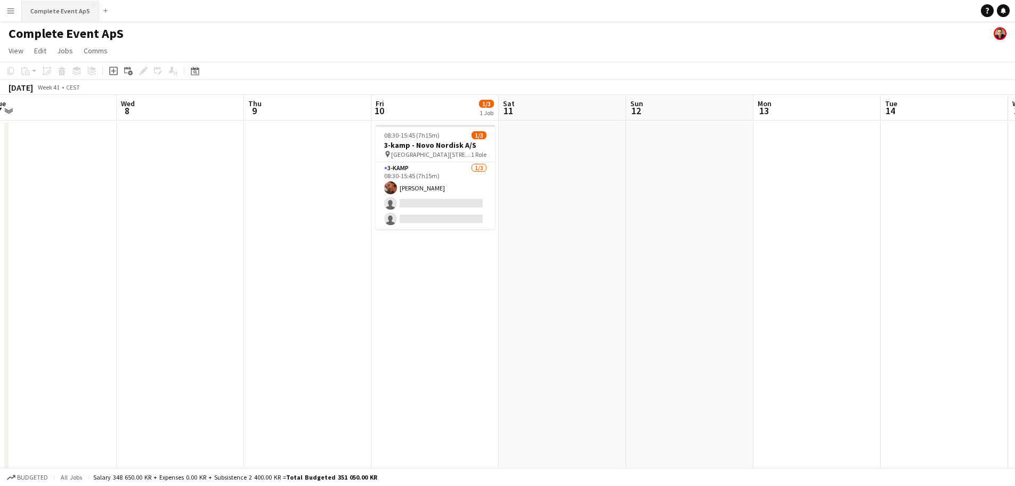
click at [72, 11] on button "Complete Event ApS Close" at bounding box center [60, 11] width 77 height 21
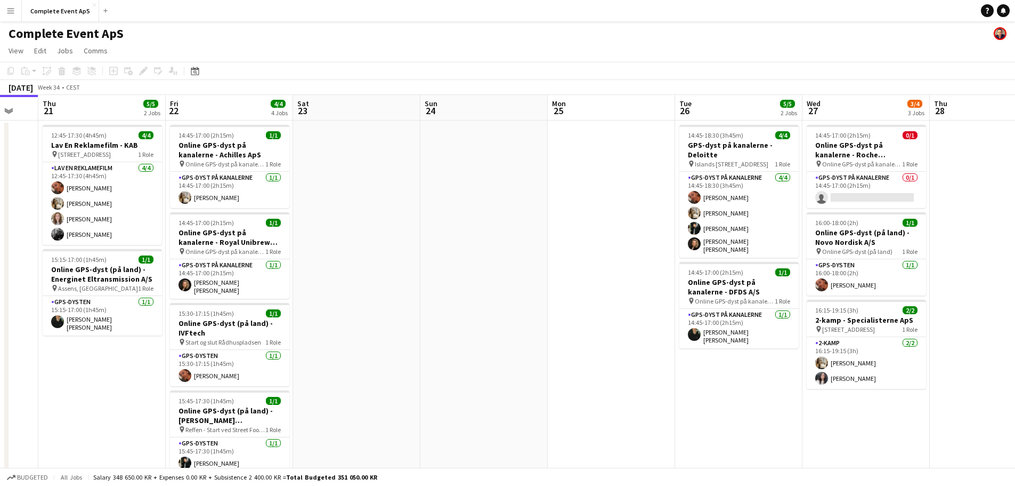
drag, startPoint x: 446, startPoint y: 274, endPoint x: 330, endPoint y: 246, distance: 118.4
click at [344, 258] on app-calendar-viewport "Mon 18 4/4 2 Jobs Tue 19 Wed 20 Thu 21 5/5 2 Jobs Fri 22 4/4 4 Jobs Sat 23 Sun …" at bounding box center [507, 414] width 1015 height 638
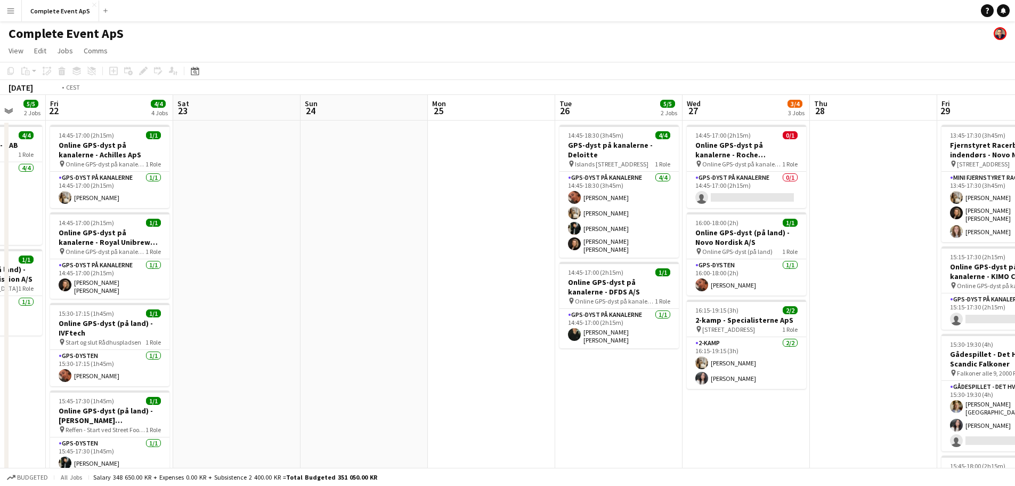
drag, startPoint x: 811, startPoint y: 277, endPoint x: 404, endPoint y: 266, distance: 407.3
click at [404, 266] on app-calendar-viewport "Tue 19 Wed 20 Thu 21 5/5 2 Jobs Fri 22 4/4 4 Jobs Sat 23 Sun 24 Mon 25 Tue 26 5…" at bounding box center [507, 414] width 1015 height 638
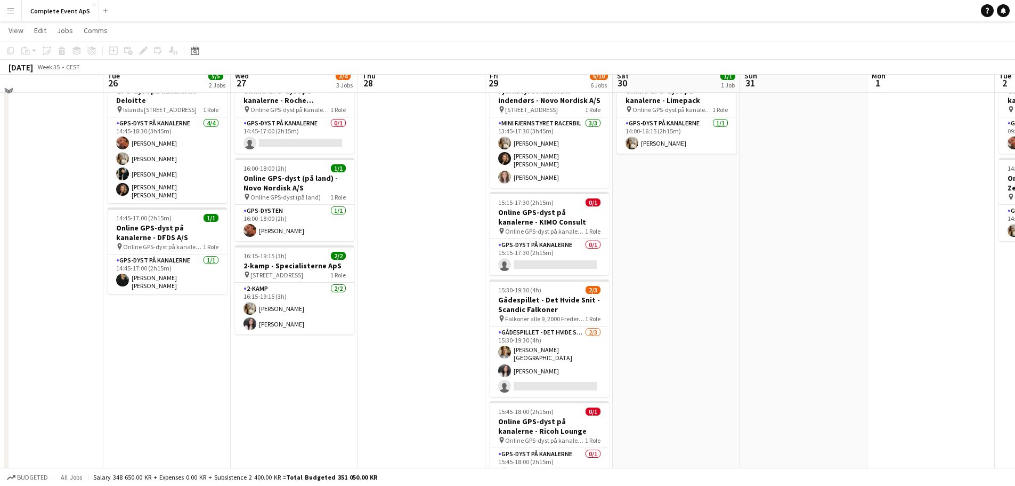
scroll to position [0, 0]
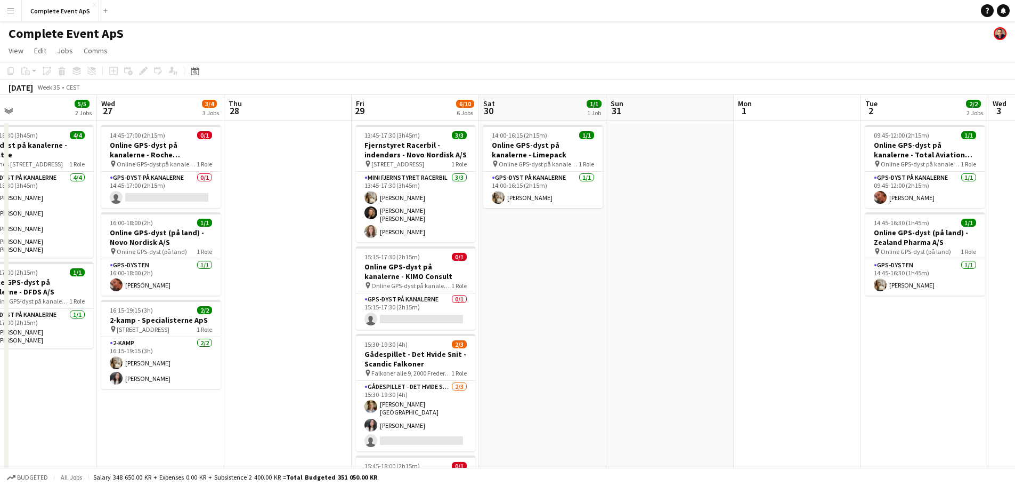
drag, startPoint x: 807, startPoint y: 310, endPoint x: 384, endPoint y: 286, distance: 423.8
click at [408, 290] on app-calendar-viewport "Sat 23 Sun 24 Mon 25 Tue 26 5/5 2 Jobs Wed 27 3/4 3 Jobs Thu 28 Fri 29 6/10 6 J…" at bounding box center [507, 414] width 1015 height 638
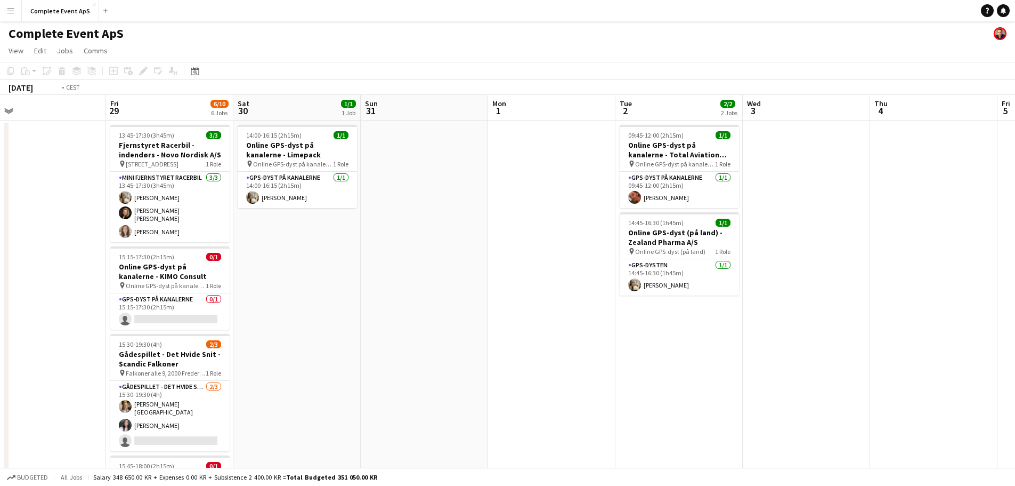
drag, startPoint x: 702, startPoint y: 316, endPoint x: 473, endPoint y: 310, distance: 229.8
click at [302, 294] on app-calendar-viewport "Tue 26 5/5 2 Jobs Wed 27 3/4 3 Jobs Thu 28 Fri 29 6/10 6 Jobs Sat 30 1/1 1 Job …" at bounding box center [507, 414] width 1015 height 638
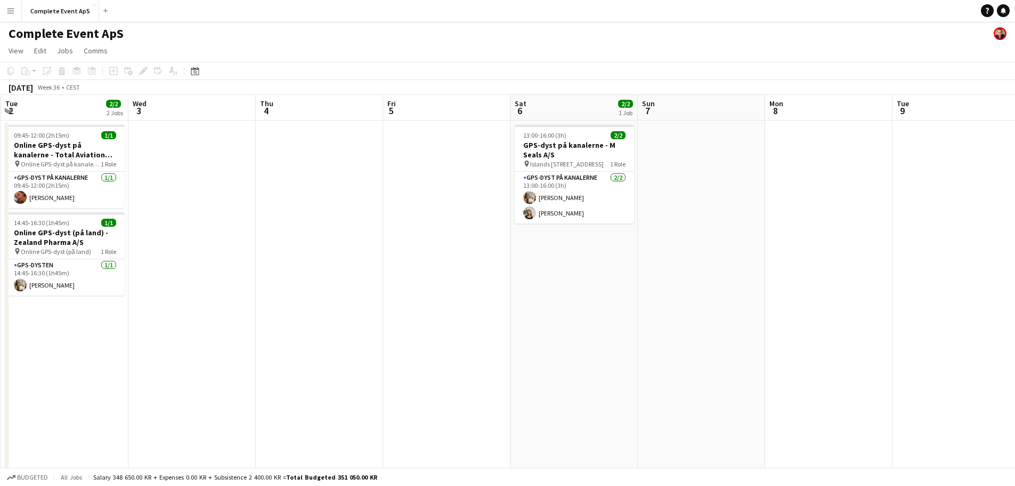
drag, startPoint x: 590, startPoint y: 312, endPoint x: 320, endPoint y: 294, distance: 270.8
click at [257, 293] on app-calendar-viewport "Sat 30 1/1 1 Job Sun 31 Mon 1 Tue 2 2/2 2 Jobs Wed 3 Thu 4 Fri 5 Sat 6 2/2 1 Jo…" at bounding box center [507, 414] width 1015 height 638
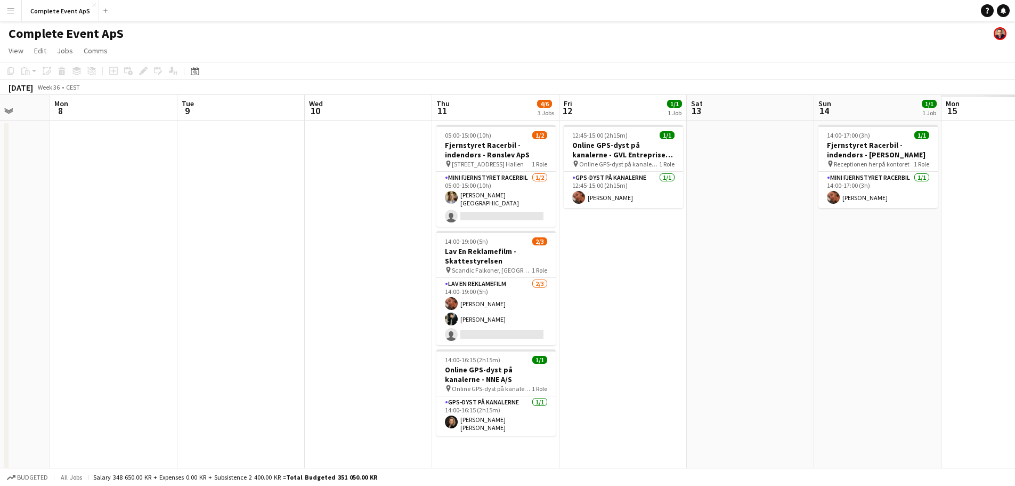
drag, startPoint x: 242, startPoint y: 298, endPoint x: 241, endPoint y: 288, distance: 10.2
click at [218, 295] on app-calendar-viewport "Thu 4 Fri 5 Sat 6 2/2 1 Job Sun 7 Mon 8 Tue 9 Wed 10 Thu 11 4/6 3 Jobs Fri 12 1…" at bounding box center [507, 414] width 1015 height 638
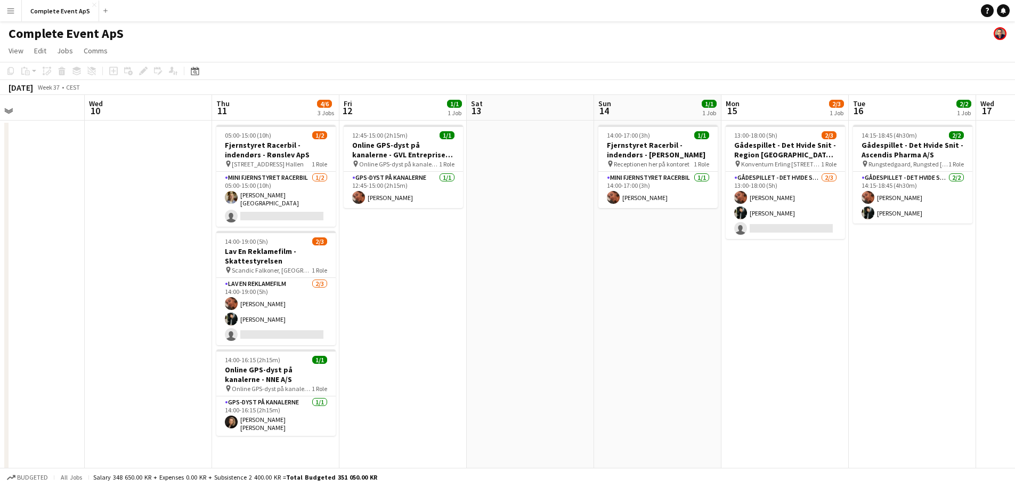
drag, startPoint x: 707, startPoint y: 297, endPoint x: 229, endPoint y: 273, distance: 479.2
click at [215, 277] on app-calendar-viewport "Sat 6 2/2 1 Job Sun 7 Mon 8 Tue 9 Wed 10 Thu 11 4/6 3 Jobs Fri 12 1/1 1 Job Sat…" at bounding box center [507, 414] width 1015 height 638
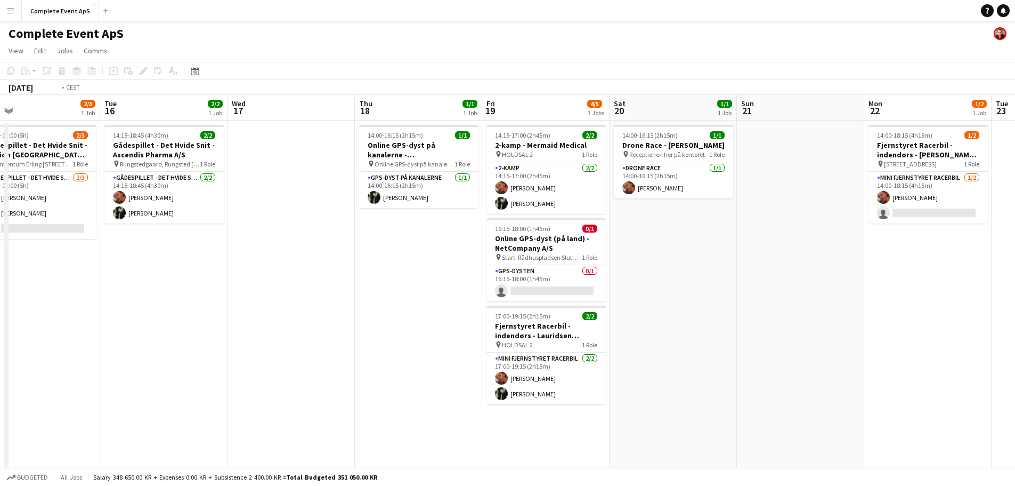
drag, startPoint x: 414, startPoint y: 316, endPoint x: 240, endPoint y: 309, distance: 173.9
click at [241, 309] on app-calendar-viewport "Fri 12 1/1 1 Job Sat 13 Sun 14 1/1 1 Job Mon 15 2/3 1 Job Tue 16 2/2 1 Job Wed …" at bounding box center [507, 414] width 1015 height 638
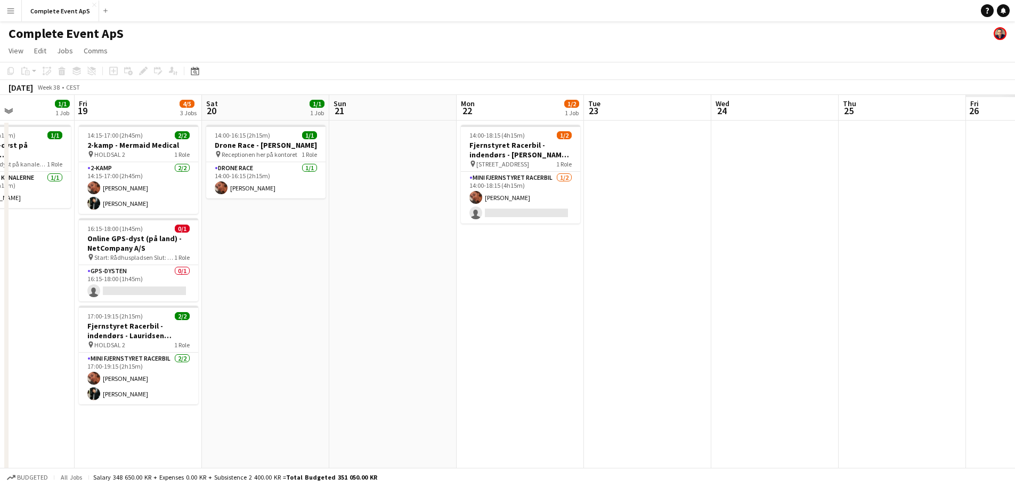
drag, startPoint x: 750, startPoint y: 323, endPoint x: 349, endPoint y: 274, distance: 404.9
click at [357, 280] on app-calendar-viewport "Tue 16 2/2 1 Job Wed 17 Thu 18 1/1 1 Job Fri 19 4/5 3 Jobs Sat 20 1/1 1 Job Sun…" at bounding box center [507, 414] width 1015 height 638
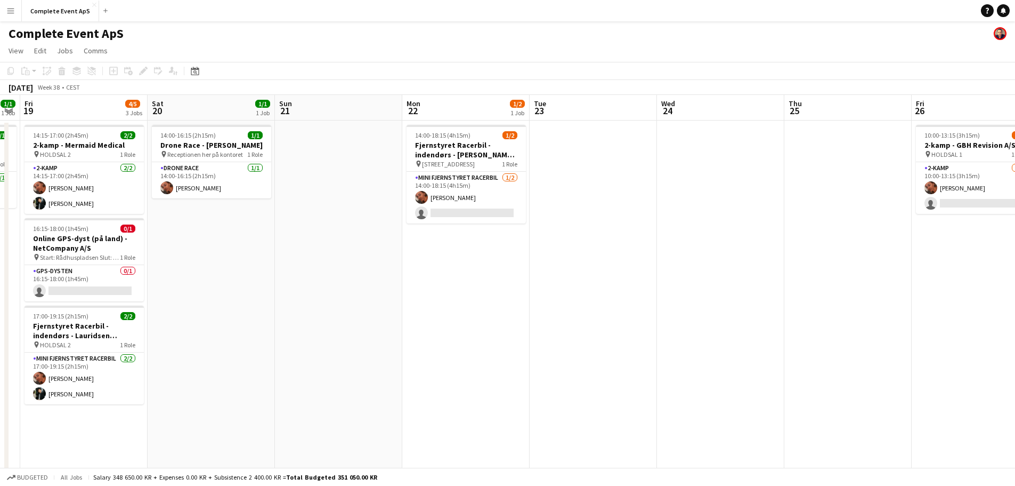
scroll to position [0, 344]
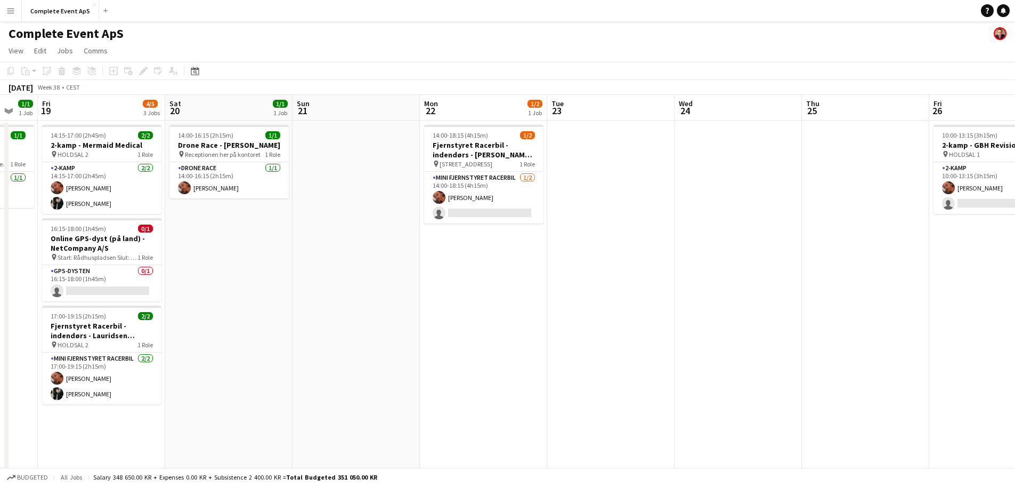
drag, startPoint x: 253, startPoint y: 280, endPoint x: 279, endPoint y: 280, distance: 26.1
click at [279, 280] on app-calendar-viewport "Tue 16 2/2 1 Job Wed 17 Thu 18 1/1 1 Job Fri 19 4/5 3 Jobs Sat 20 1/1 1 Job Sun…" at bounding box center [507, 414] width 1015 height 638
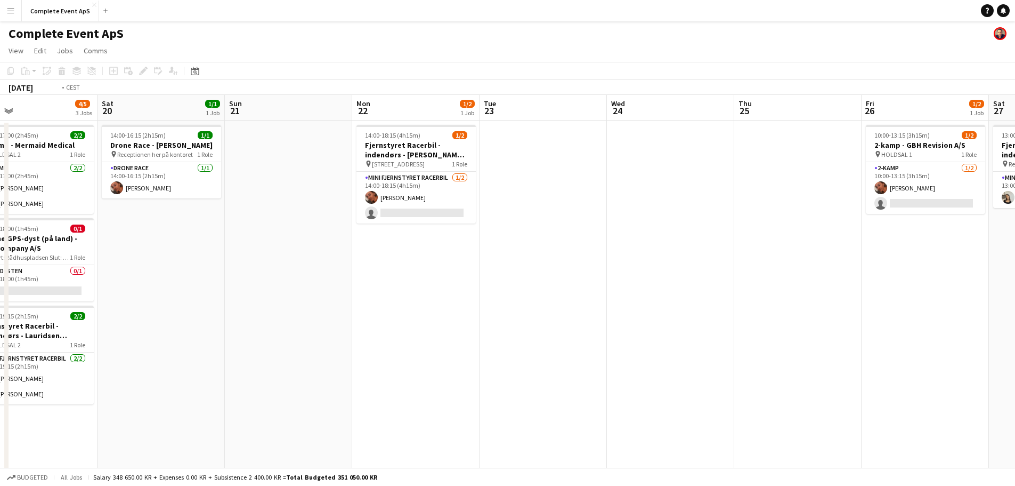
drag, startPoint x: 487, startPoint y: 292, endPoint x: 141, endPoint y: 265, distance: 346.9
click at [141, 265] on app-calendar-viewport "Tue 16 2/2 1 Job Wed 17 Thu 18 1/1 1 Job Fri 19 4/5 3 Jobs Sat 20 1/1 1 Job Sun…" at bounding box center [507, 414] width 1015 height 638
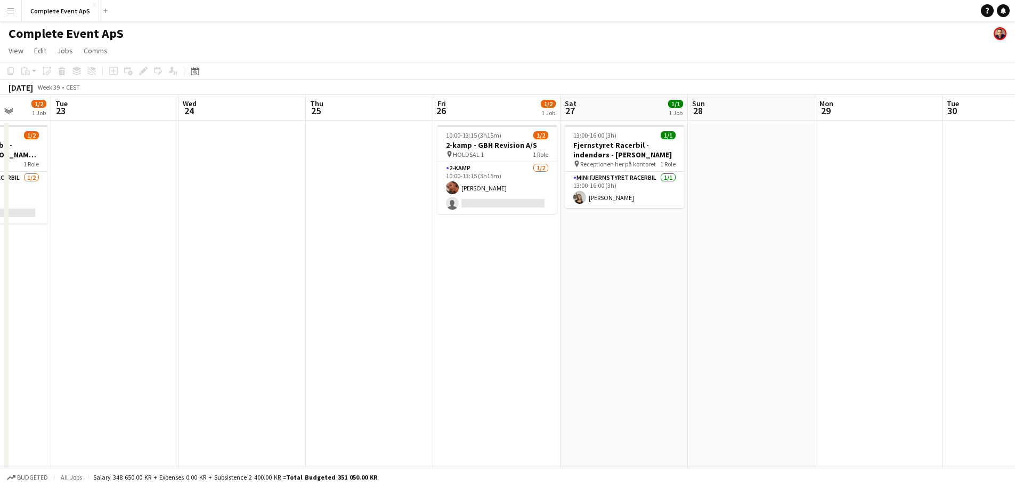
drag, startPoint x: 583, startPoint y: 299, endPoint x: 93, endPoint y: 270, distance: 490.6
click at [94, 271] on app-calendar-viewport "Sat 20 1/1 1 Job Sun 21 Mon 22 1/2 1 Job Tue 23 Wed 24 Thu 25 Fri 26 1/2 1 Job …" at bounding box center [507, 414] width 1015 height 638
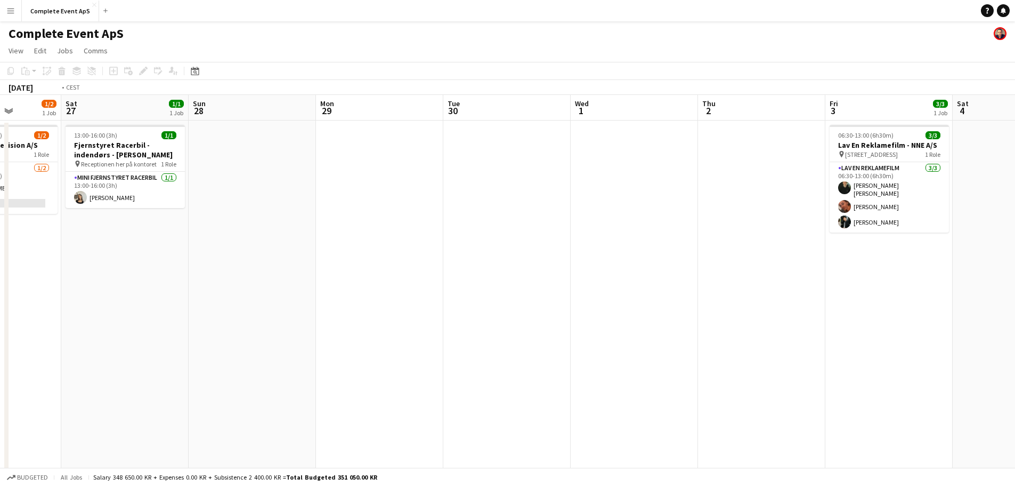
drag, startPoint x: 602, startPoint y: 326, endPoint x: 152, endPoint y: 281, distance: 451.5
click at [156, 282] on app-calendar-viewport "Wed 24 Thu 25 Fri 26 1/2 1 Job Sat 27 1/1 1 Job Sun 28 Mon 29 Tue 30 Wed 1 Thu …" at bounding box center [507, 414] width 1015 height 638
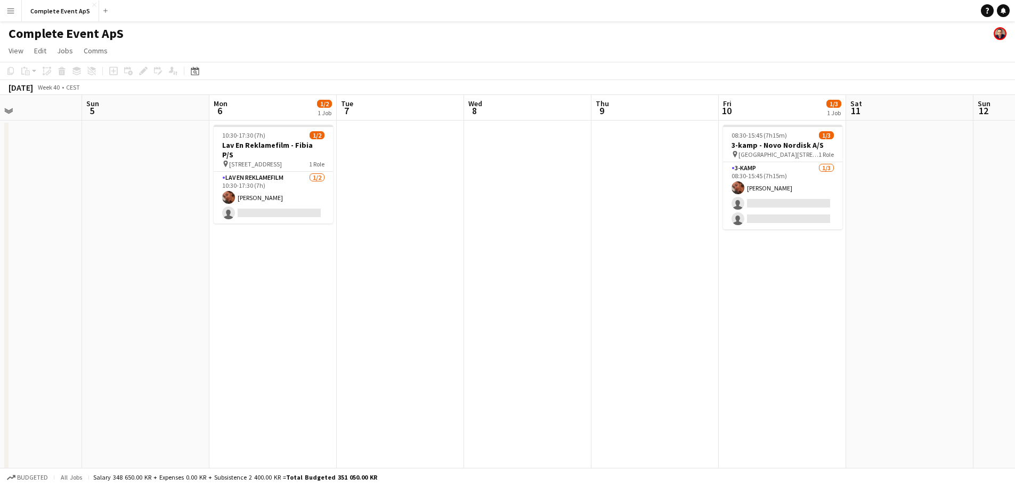
drag, startPoint x: 876, startPoint y: 269, endPoint x: 312, endPoint y: 233, distance: 565.0
click at [316, 233] on app-calendar-viewport "Thu 2 Fri 3 3/3 1 Job Sat 4 Sun 5 Mon 6 1/2 1 Job Tue 7 Wed 8 Thu 9 Fri 10 1/3 …" at bounding box center [507, 414] width 1015 height 638
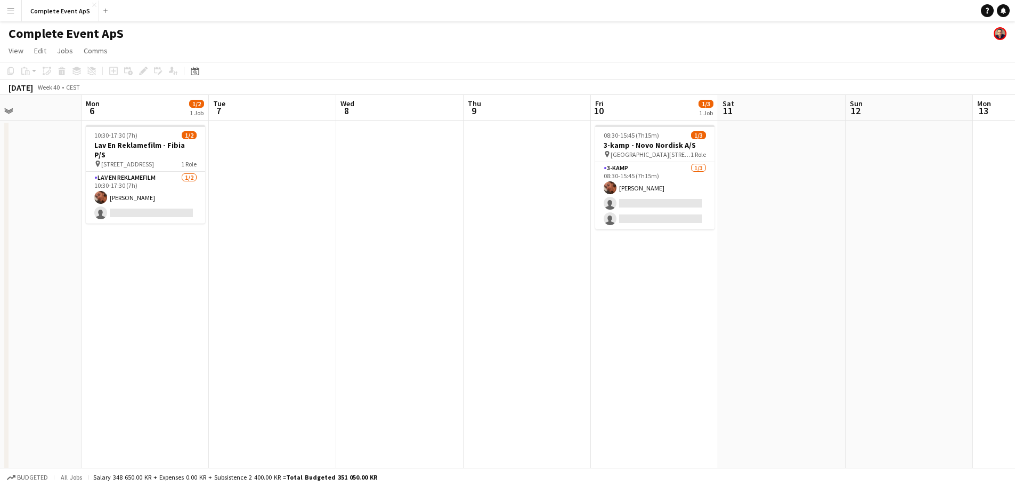
click at [1008, 11] on link "Notifications" at bounding box center [1003, 10] width 13 height 13
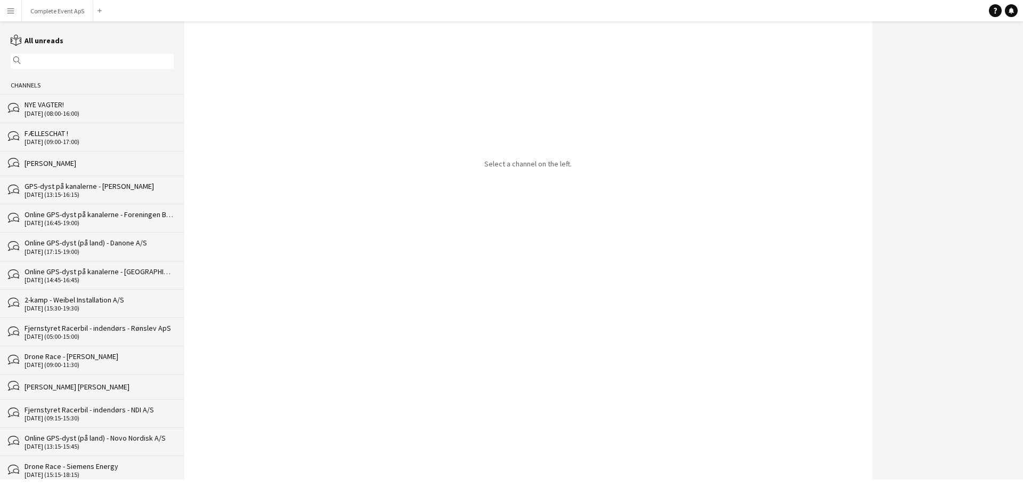
click at [75, 132] on div "FÆLLESCHAT !" at bounding box center [99, 133] width 149 height 10
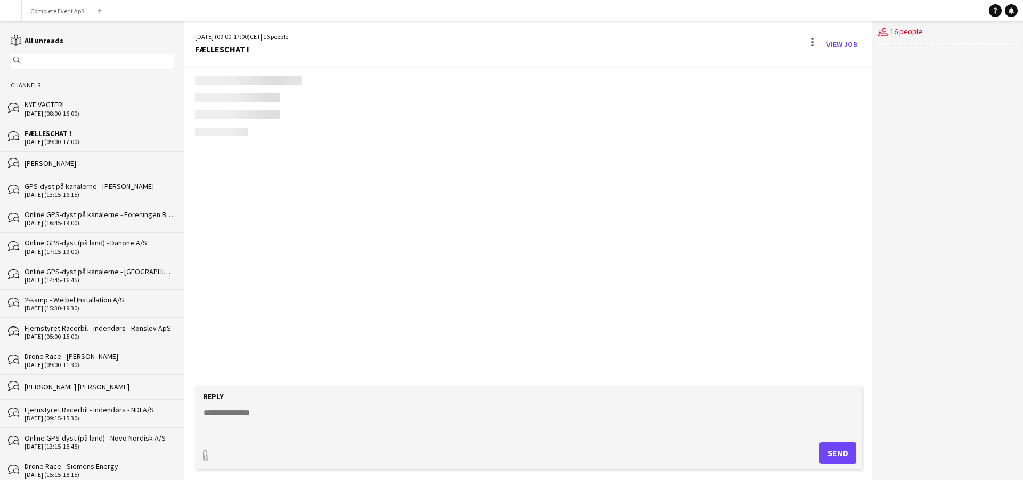
scroll to position [1631, 0]
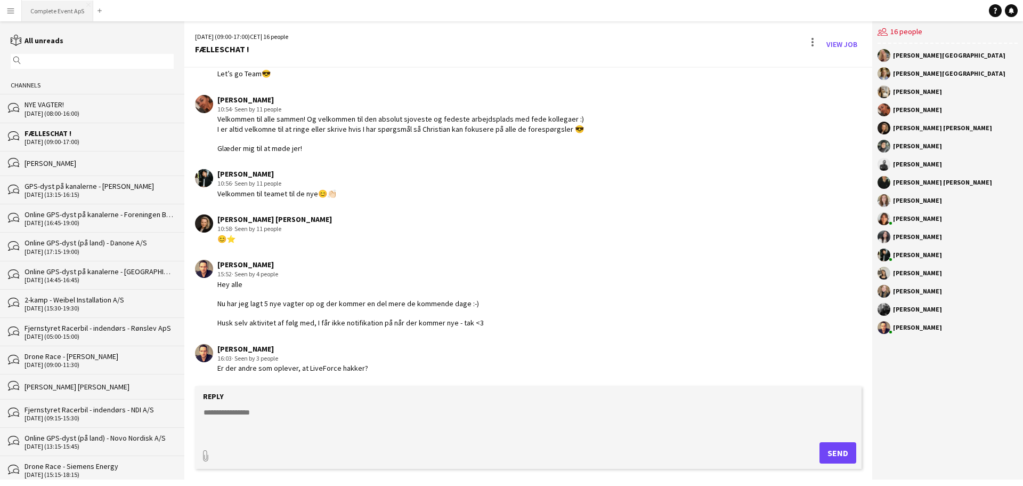
click at [58, 7] on button "Complete Event ApS Close" at bounding box center [57, 11] width 71 height 21
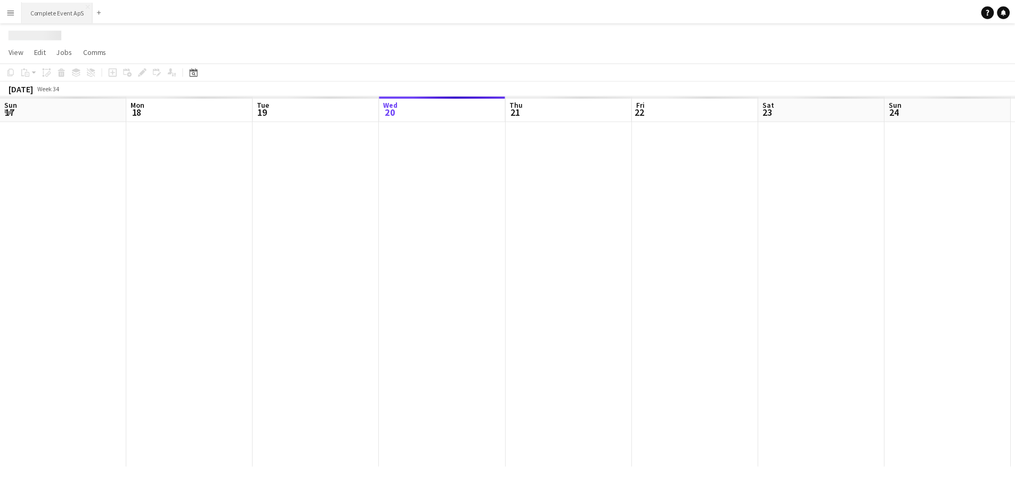
scroll to position [0, 255]
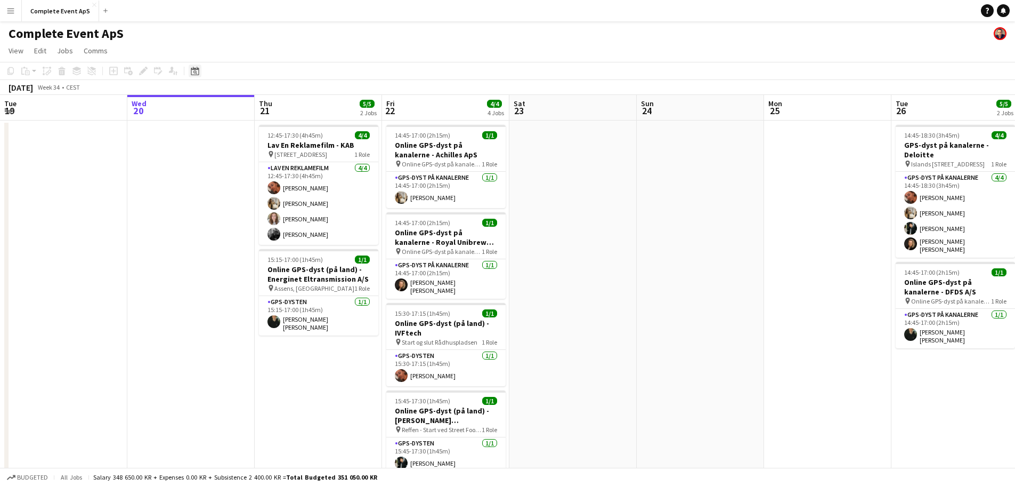
click at [200, 68] on div "Date picker" at bounding box center [195, 70] width 13 height 13
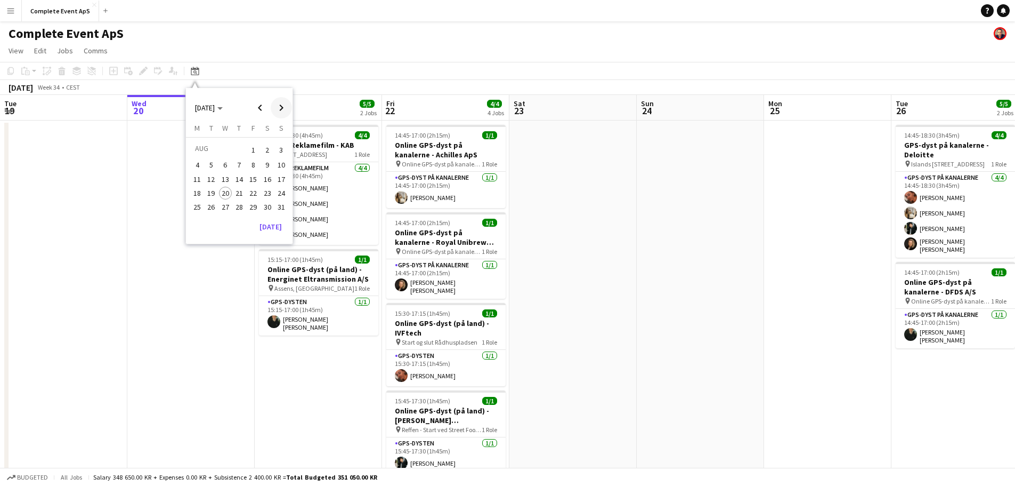
click at [281, 106] on span "Next month" at bounding box center [281, 107] width 21 height 21
click at [206, 192] on span "16" at bounding box center [211, 190] width 13 height 13
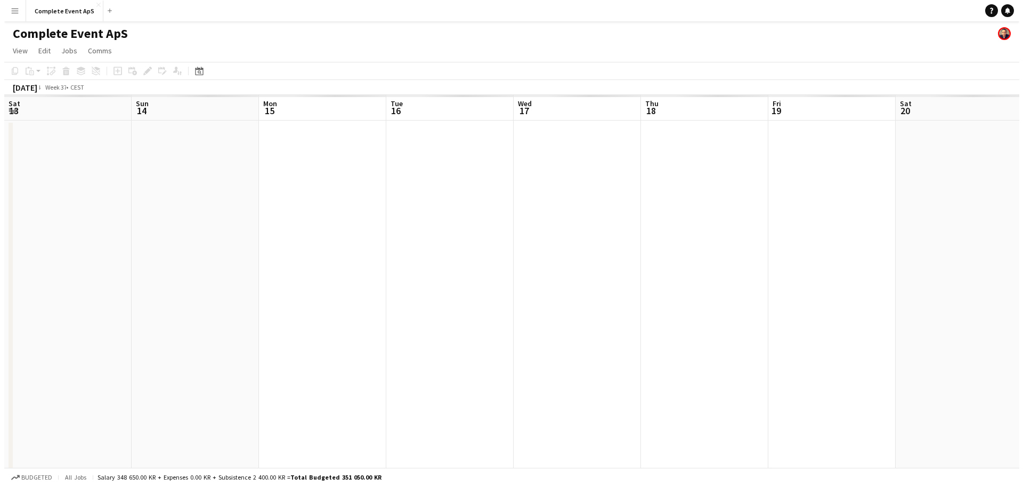
scroll to position [0, 367]
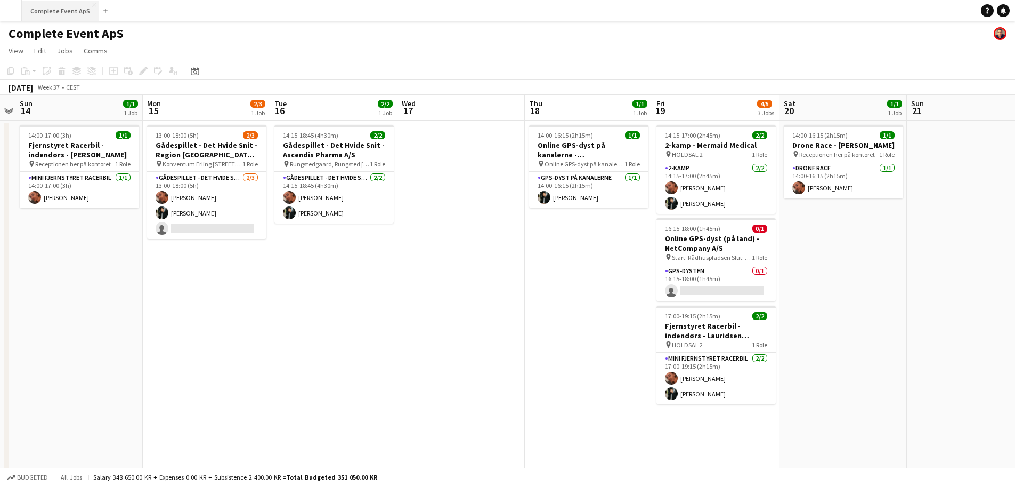
click at [50, 9] on button "Complete Event ApS Close" at bounding box center [60, 11] width 77 height 21
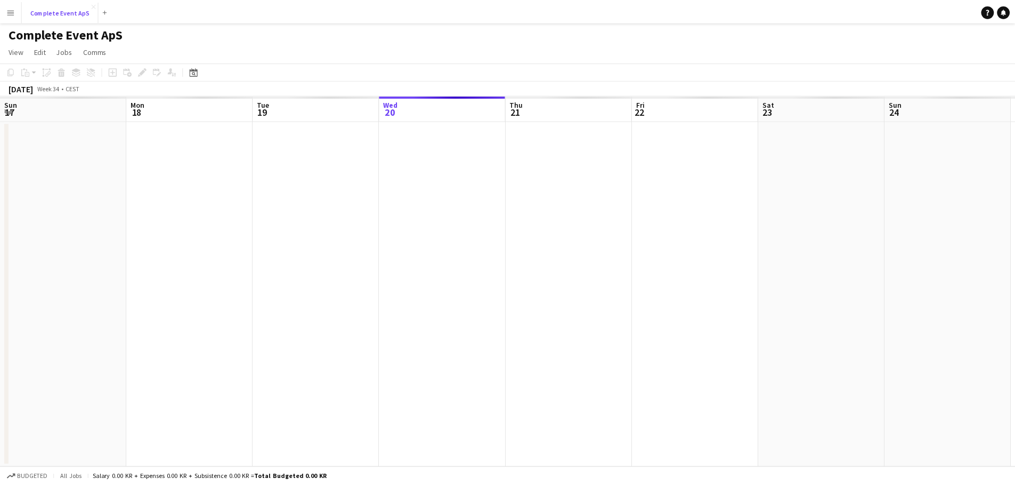
scroll to position [0, 255]
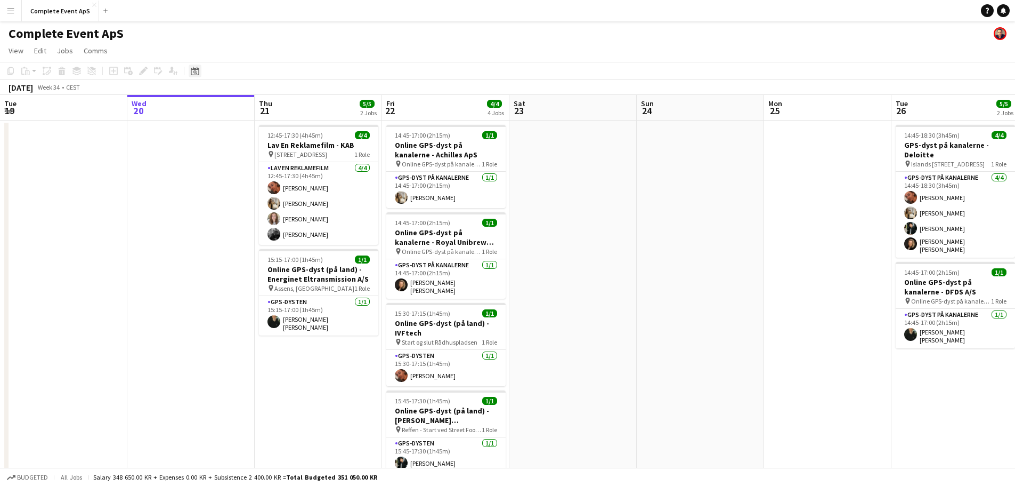
click at [195, 71] on icon "Date picker" at bounding box center [195, 71] width 9 height 9
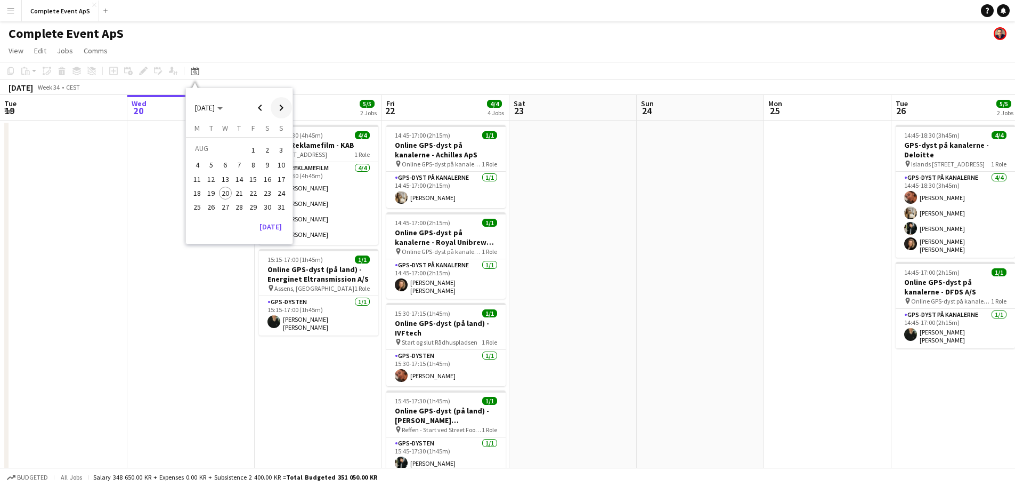
click at [281, 106] on span "Next month" at bounding box center [281, 107] width 21 height 21
click at [237, 177] on span "11" at bounding box center [239, 176] width 13 height 13
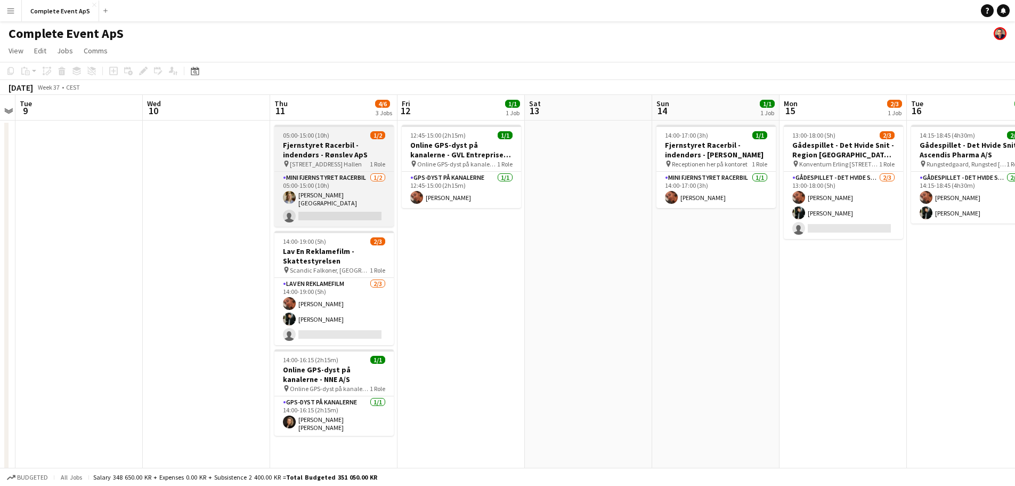
click at [347, 149] on h3 "Fjernstyret Racerbil - indendørs - Rønslev ApS" at bounding box center [333, 149] width 119 height 19
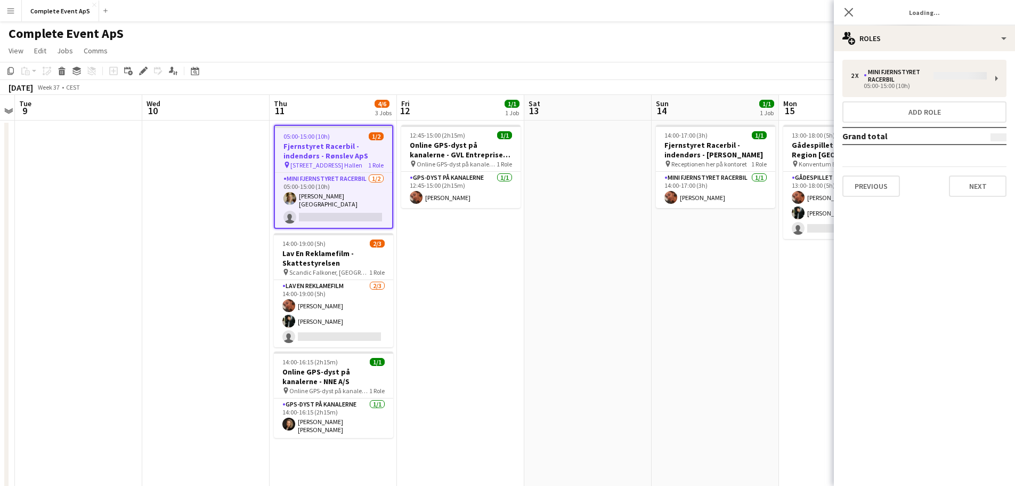
type input "**********"
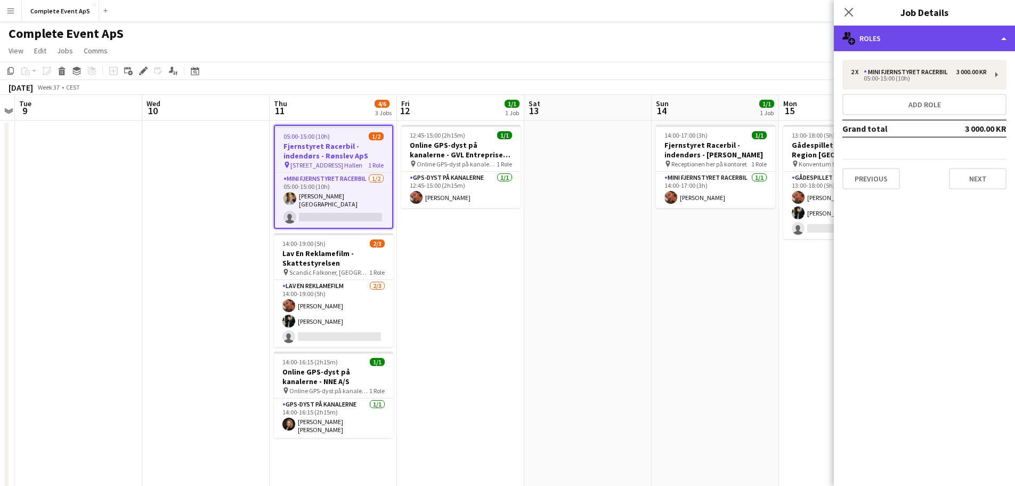
click at [919, 40] on div "multiple-users-add Roles" at bounding box center [924, 39] width 181 height 26
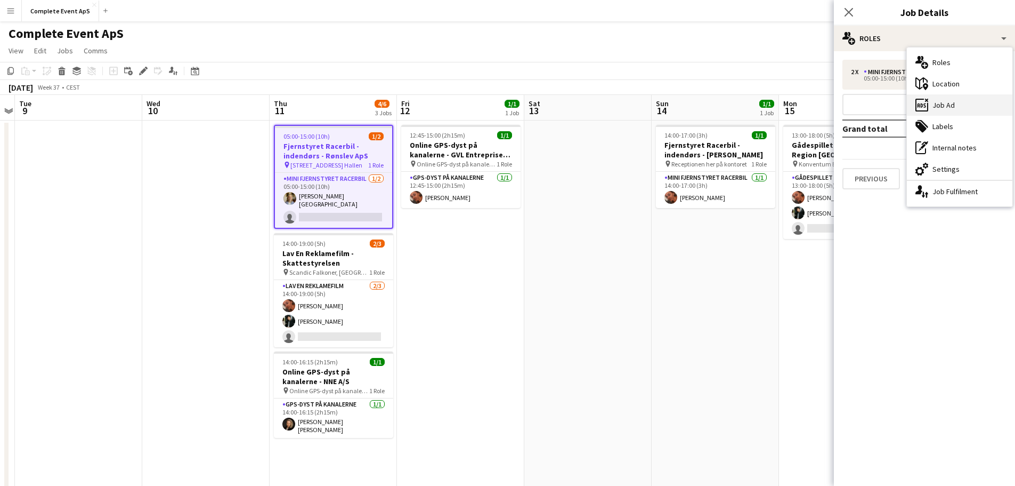
click at [957, 99] on div "ads-window Job Ad" at bounding box center [960, 104] width 106 height 21
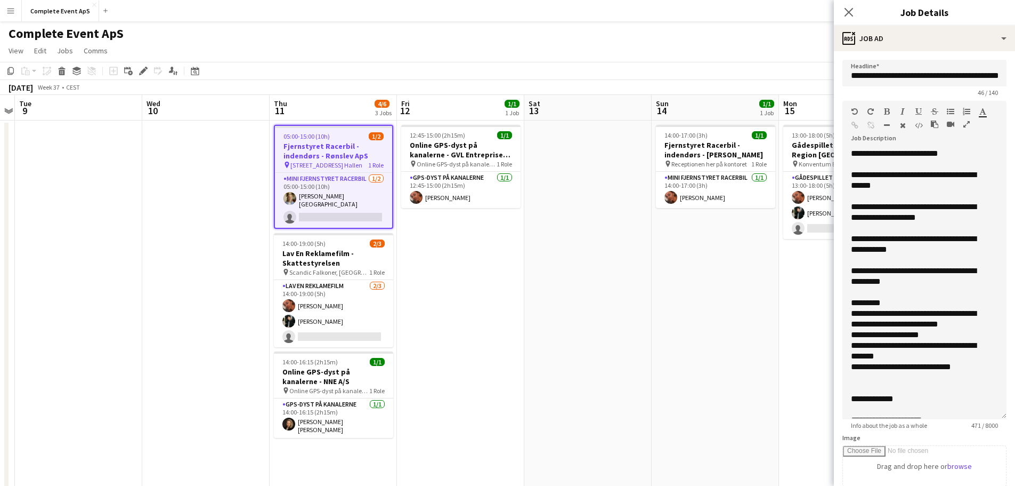
drag, startPoint x: 996, startPoint y: 211, endPoint x: 1016, endPoint y: 417, distance: 207.7
click at [1015, 417] on html "Menu Boards Boards Boards All jobs Status Workforce Workforce My Workforce Recr…" at bounding box center [507, 375] width 1015 height 751
click at [858, 347] on div "**********" at bounding box center [916, 350] width 131 height 21
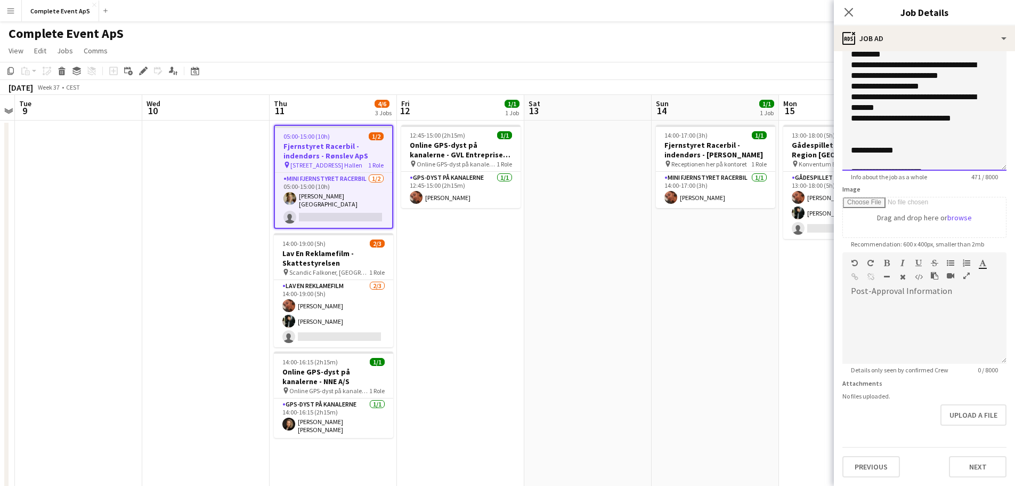
scroll to position [107, 0]
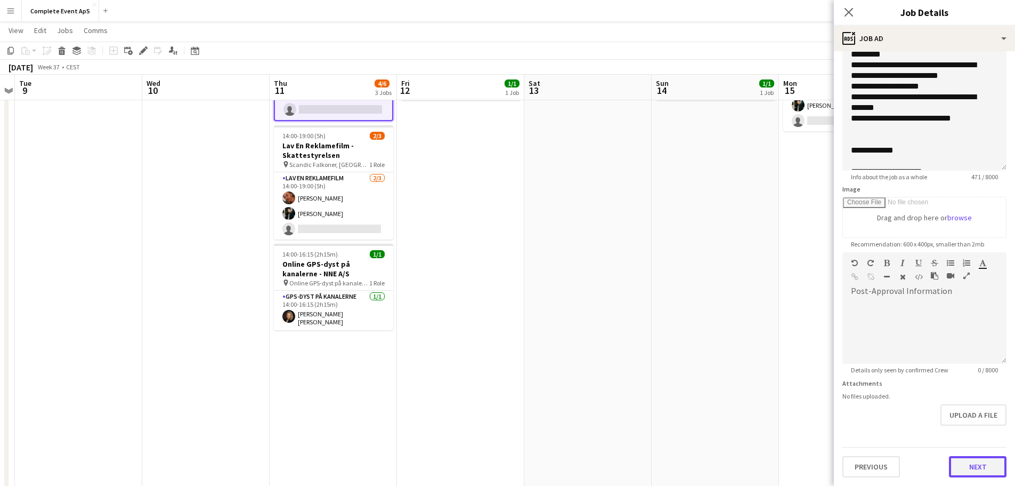
click at [968, 467] on button "Next" at bounding box center [978, 466] width 58 height 21
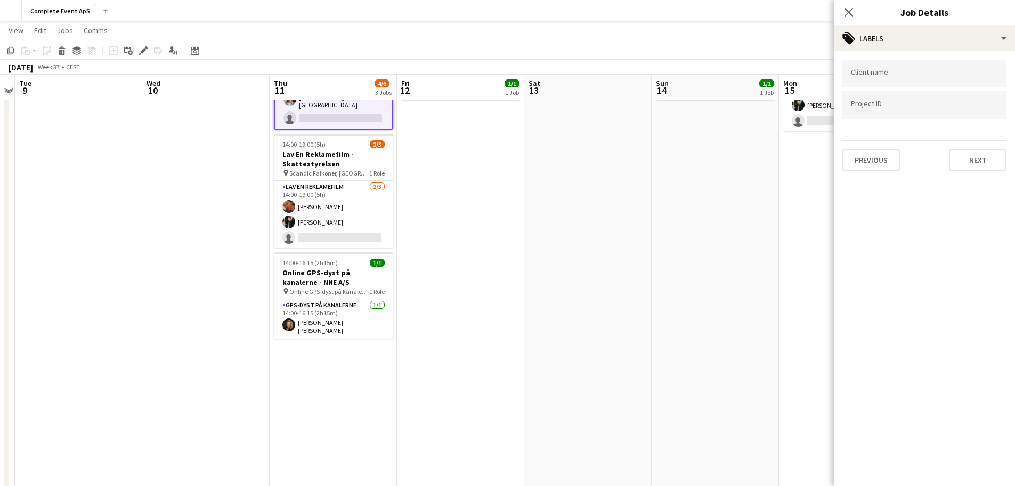
click at [700, 281] on app-date-cell "14:00-17:00 (3h) 1/1 Fjernstyret Racerbil - indendørs - [PERSON_NAME] pin Recep…" at bounding box center [715, 319] width 127 height 612
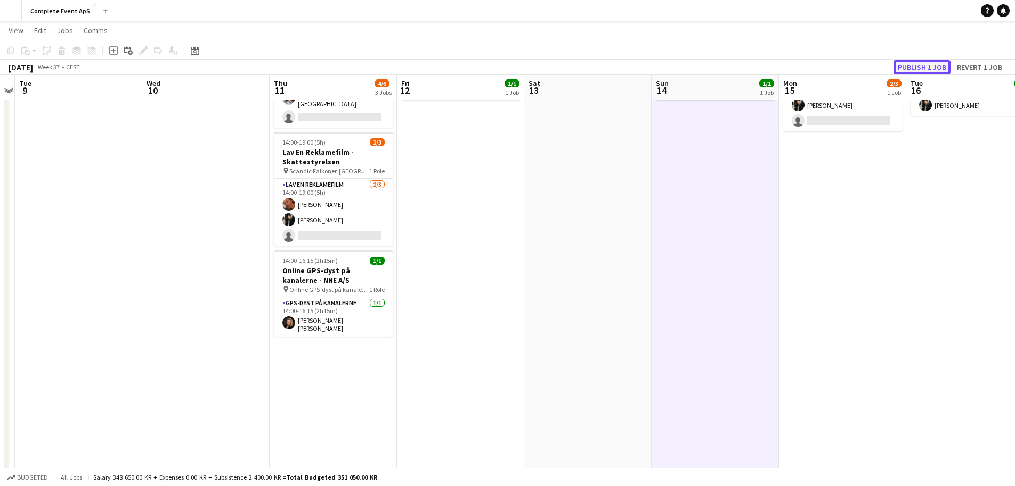
click at [919, 66] on button "Publish 1 job" at bounding box center [922, 67] width 57 height 14
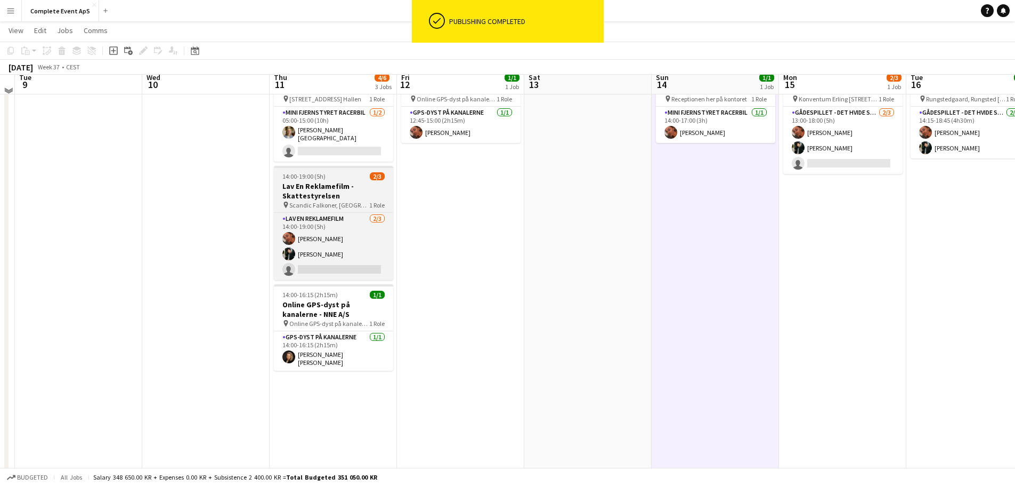
scroll to position [53, 0]
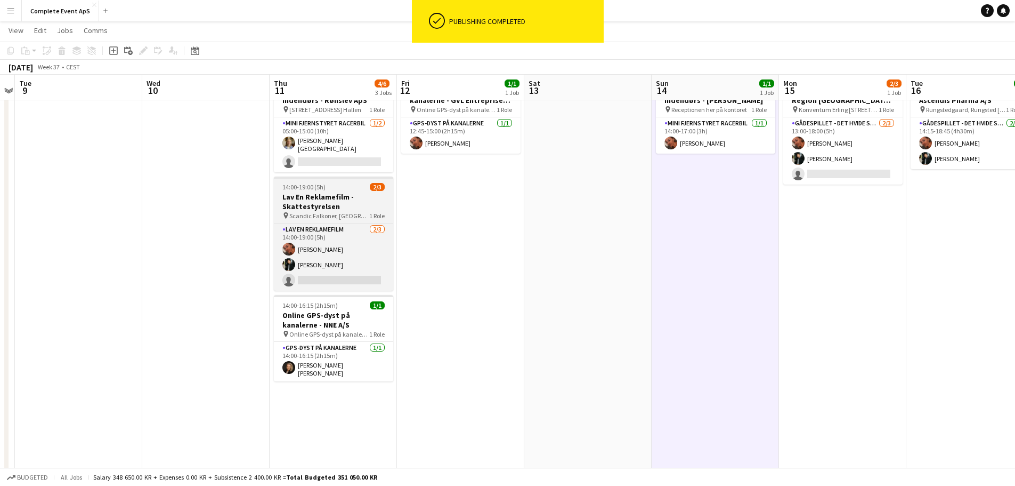
click at [349, 185] on div "14:00-19:00 (5h) 2/3" at bounding box center [333, 187] width 119 height 8
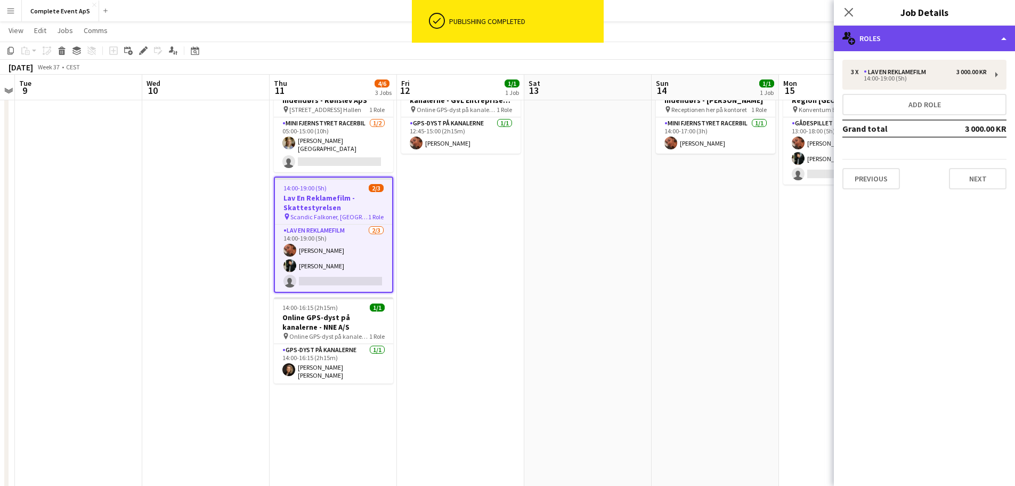
click at [904, 46] on div "multiple-users-add Roles" at bounding box center [924, 39] width 181 height 26
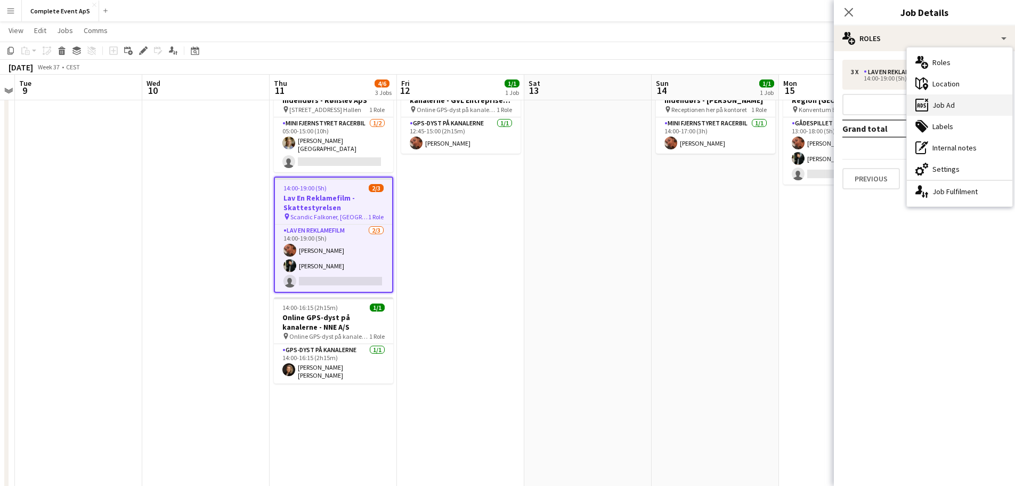
click at [943, 107] on div "ads-window Job Ad" at bounding box center [960, 104] width 106 height 21
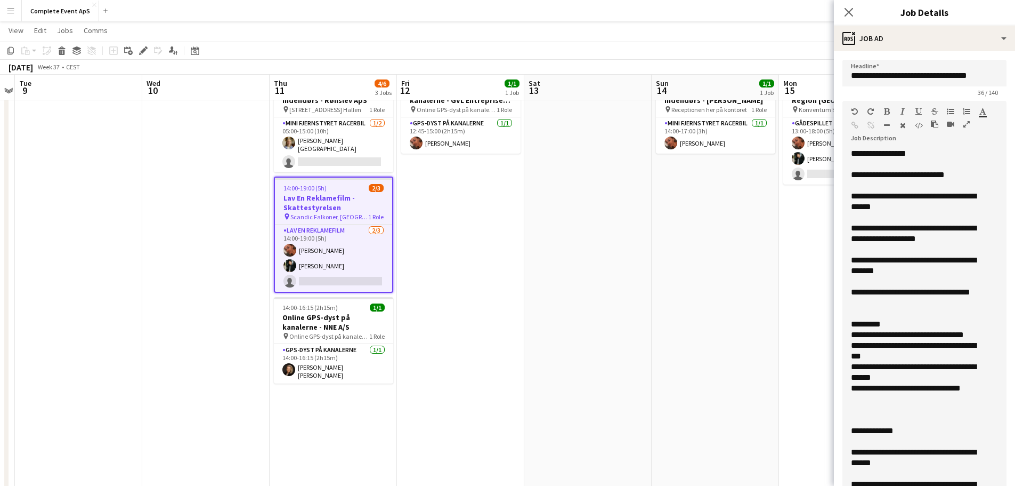
drag, startPoint x: 994, startPoint y: 208, endPoint x: 990, endPoint y: 494, distance: 285.7
click at [990, 485] on html "Menu Boards Boards Boards All jobs Status Workforce Workforce My Workforce Recr…" at bounding box center [507, 322] width 1015 height 750
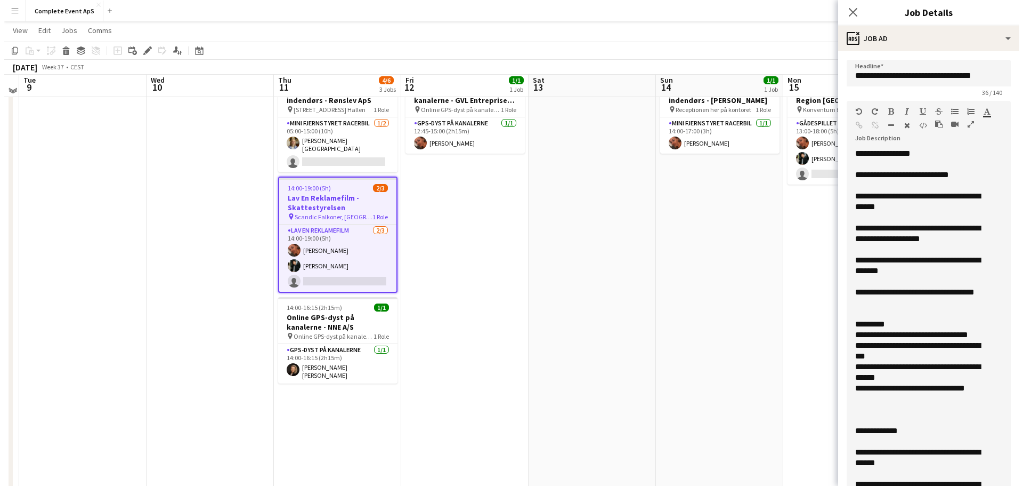
scroll to position [0, 0]
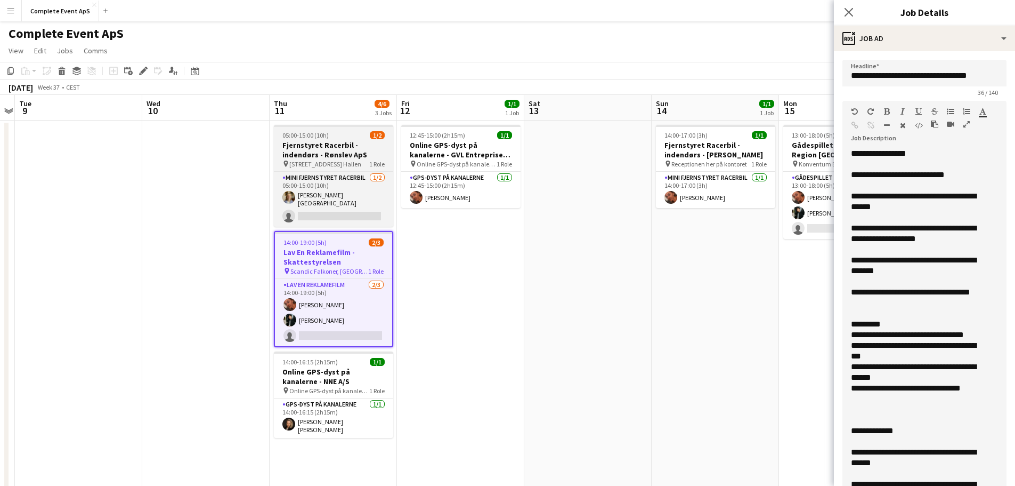
click at [337, 158] on h3 "Fjernstyret Racerbil - indendørs - Rønslev ApS" at bounding box center [333, 149] width 119 height 19
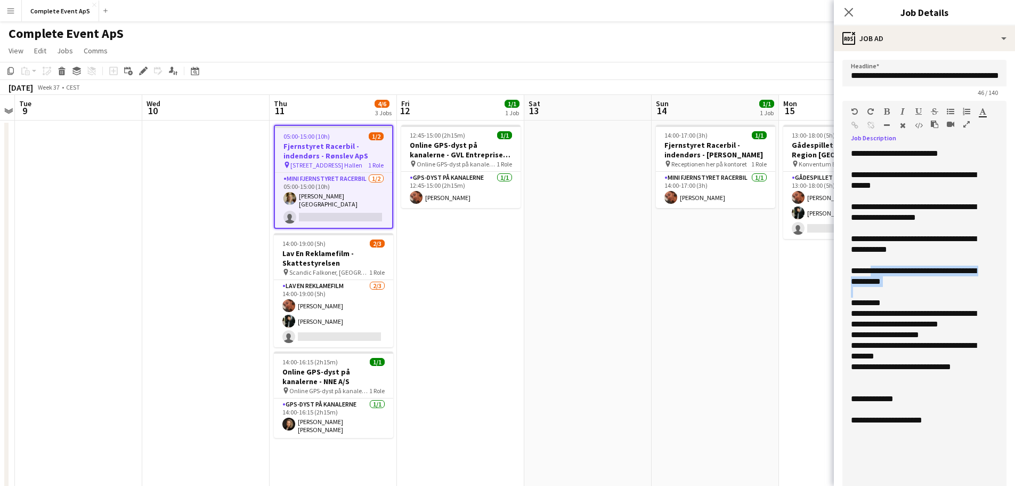
drag, startPoint x: 949, startPoint y: 287, endPoint x: 872, endPoint y: 270, distance: 79.1
click at [872, 270] on div "**********" at bounding box center [921, 323] width 156 height 350
copy div "**********"
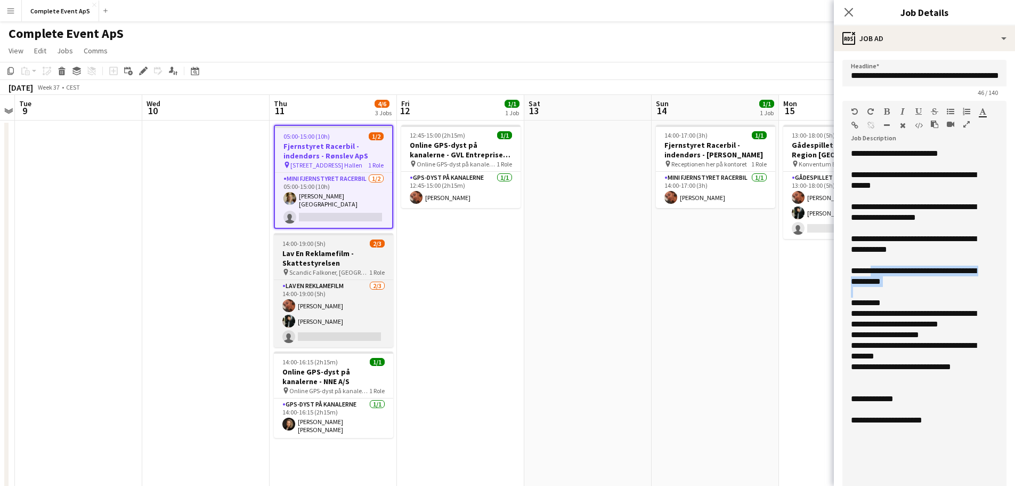
click at [329, 248] on h3 "Lav En Reklamefilm - Skattestyrelsen" at bounding box center [333, 257] width 119 height 19
type input "**********"
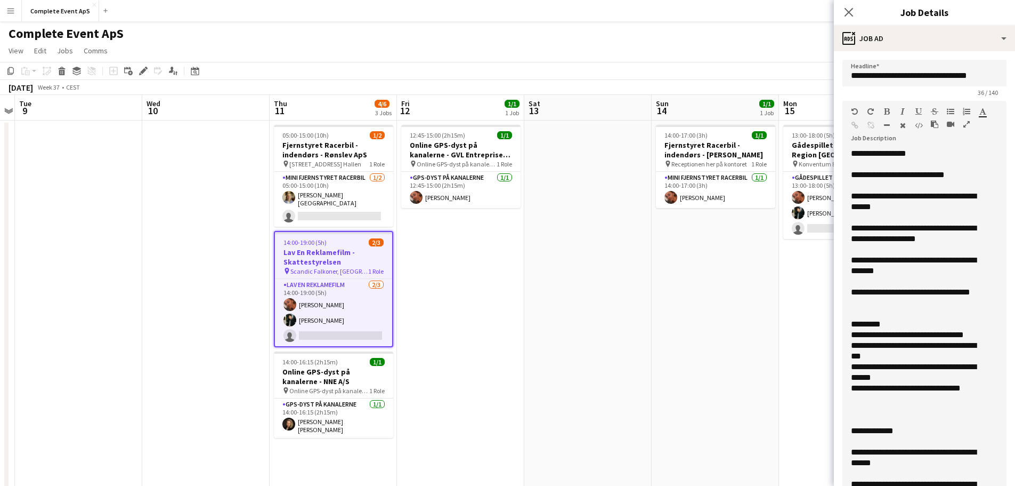
click at [603, 294] on app-date-cell at bounding box center [587, 426] width 127 height 612
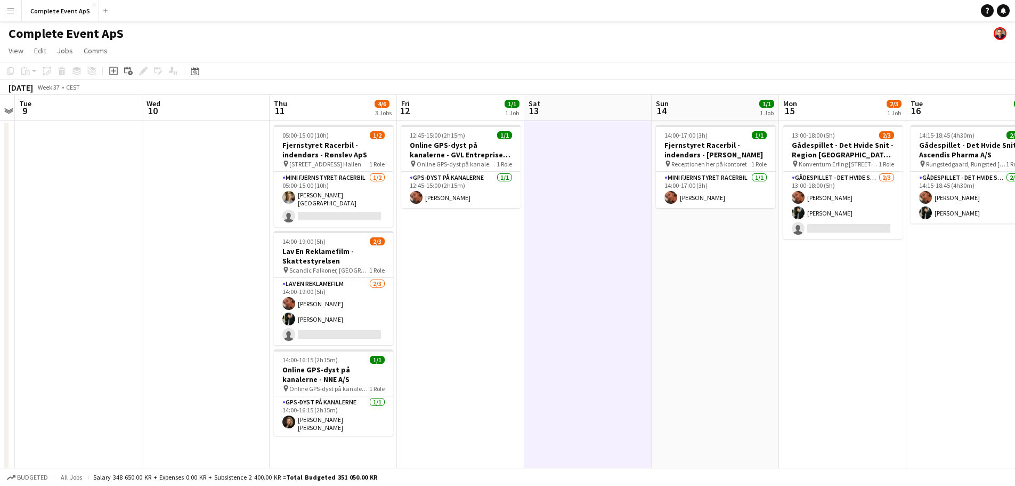
drag, startPoint x: 1001, startPoint y: 12, endPoint x: 909, endPoint y: 13, distance: 92.2
click at [1001, 12] on icon "Notifications" at bounding box center [1003, 10] width 6 height 6
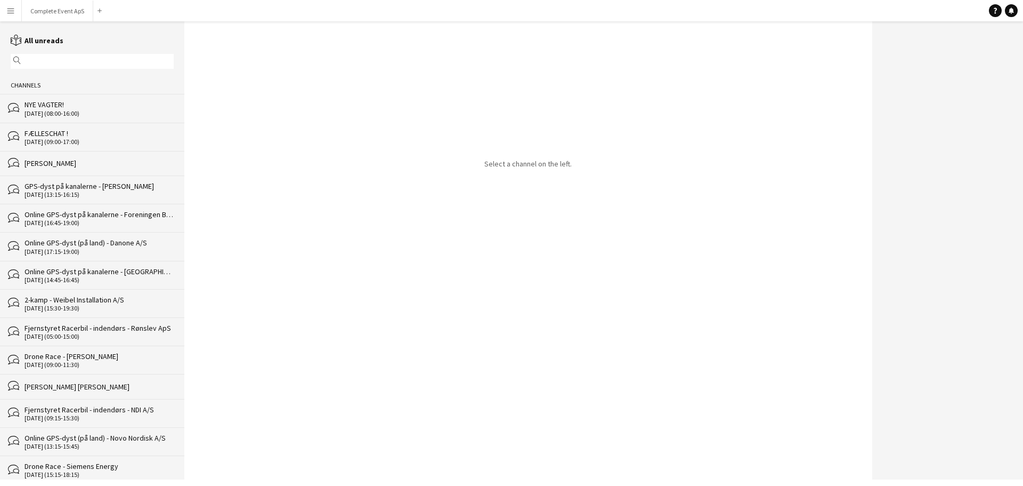
click at [98, 130] on div "FÆLLESCHAT !" at bounding box center [99, 133] width 149 height 10
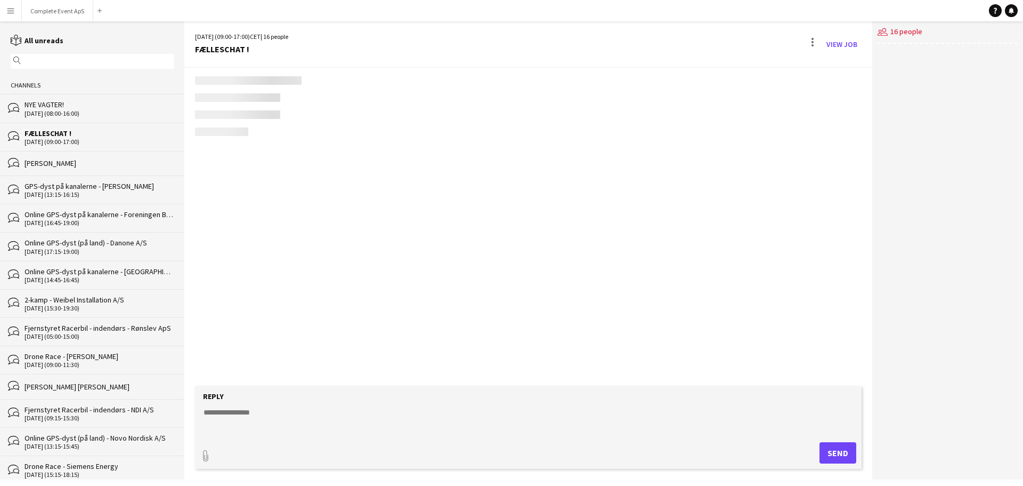
scroll to position [1631, 0]
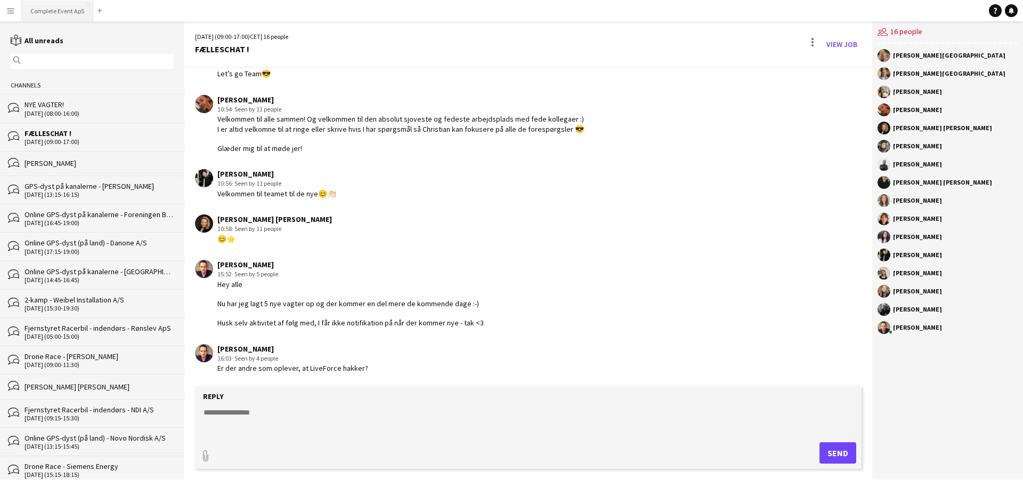
click at [57, 6] on button "Complete Event ApS Close" at bounding box center [57, 11] width 71 height 21
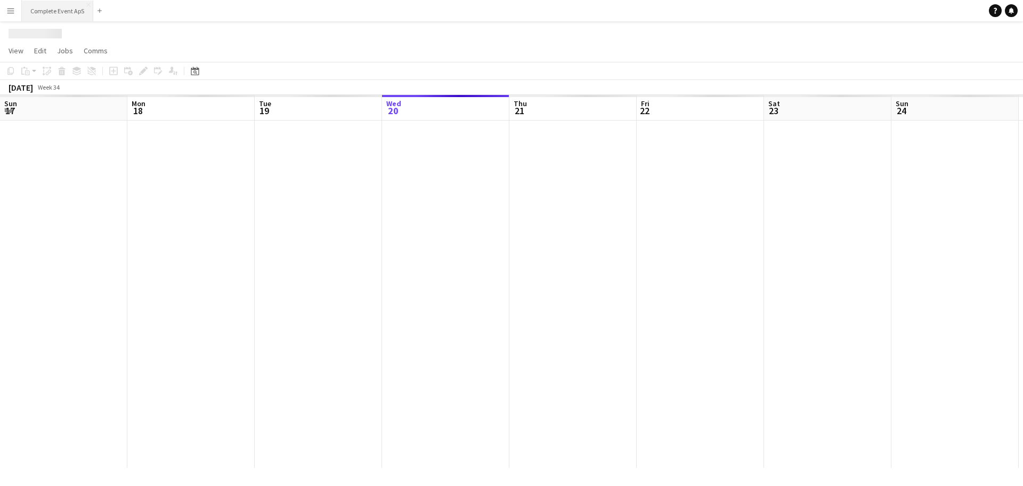
scroll to position [0, 255]
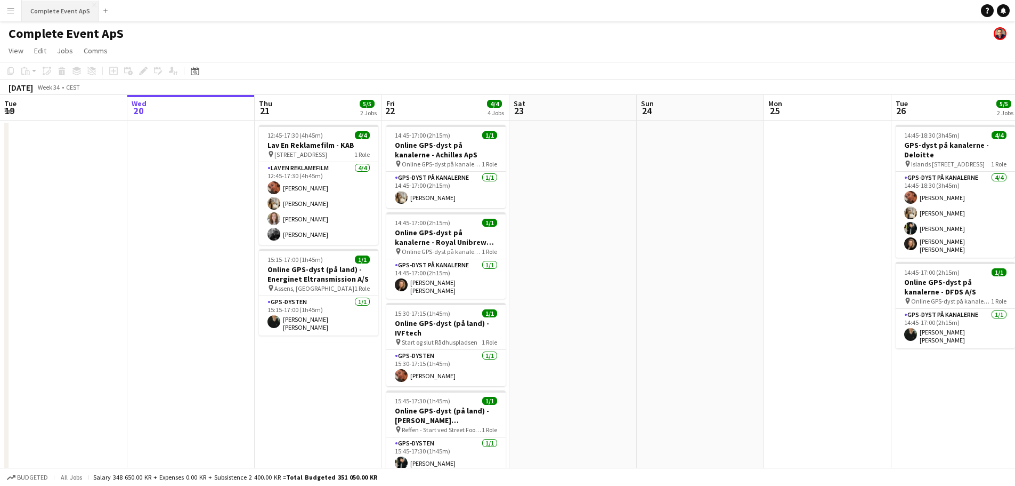
click at [64, 14] on button "Complete Event ApS Close" at bounding box center [60, 11] width 77 height 21
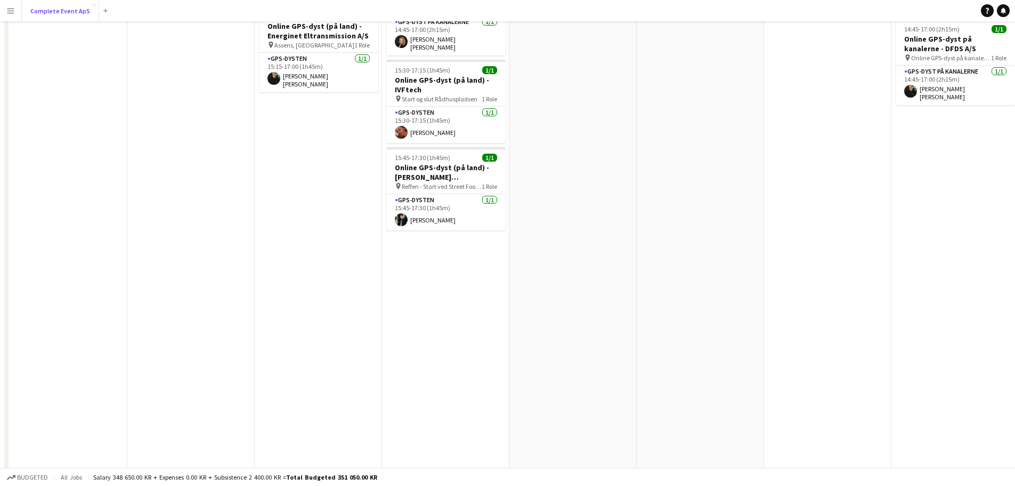
scroll to position [0, 0]
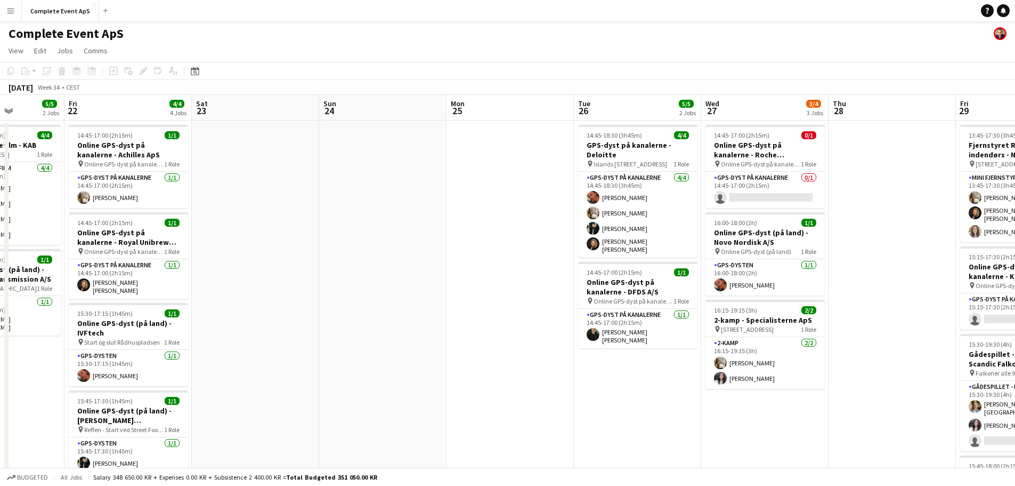
drag, startPoint x: 565, startPoint y: 233, endPoint x: 258, endPoint y: 208, distance: 308.0
click at [258, 208] on app-calendar-viewport "Tue 19 Wed 20 Thu 21 5/5 2 Jobs Fri 22 4/4 4 Jobs Sat 23 Sun 24 Mon 25 Tue 26 5…" at bounding box center [507, 414] width 1015 height 638
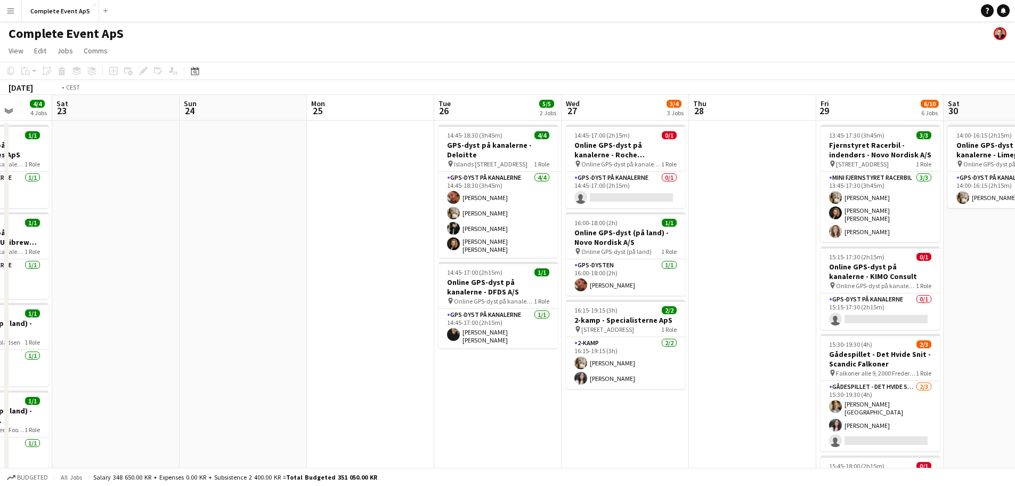
drag, startPoint x: 735, startPoint y: 255, endPoint x: 360, endPoint y: 219, distance: 376.9
click at [360, 219] on app-calendar-viewport "Wed 20 Thu 21 5/5 2 Jobs Fri 22 4/4 4 Jobs Sat 23 Sun 24 Mon 25 Tue 26 5/5 2 Jo…" at bounding box center [507, 414] width 1015 height 638
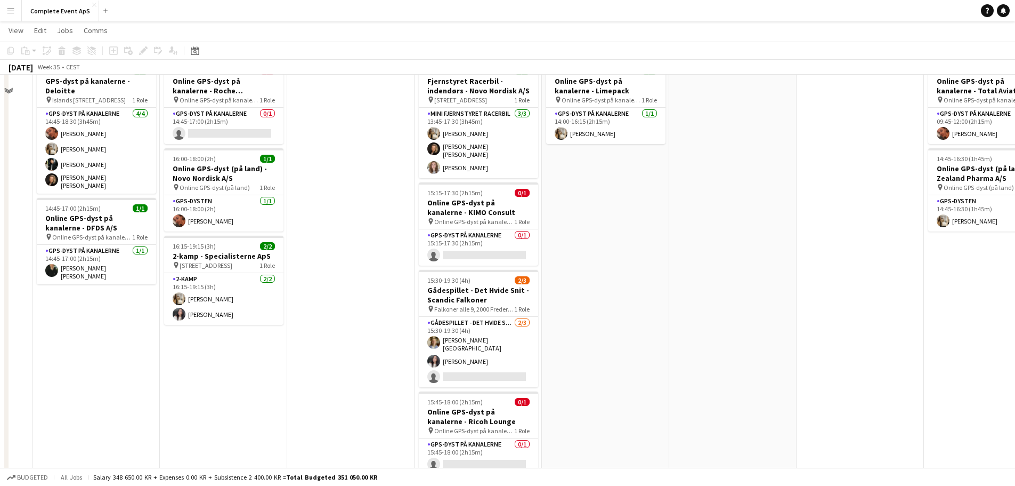
scroll to position [0, 0]
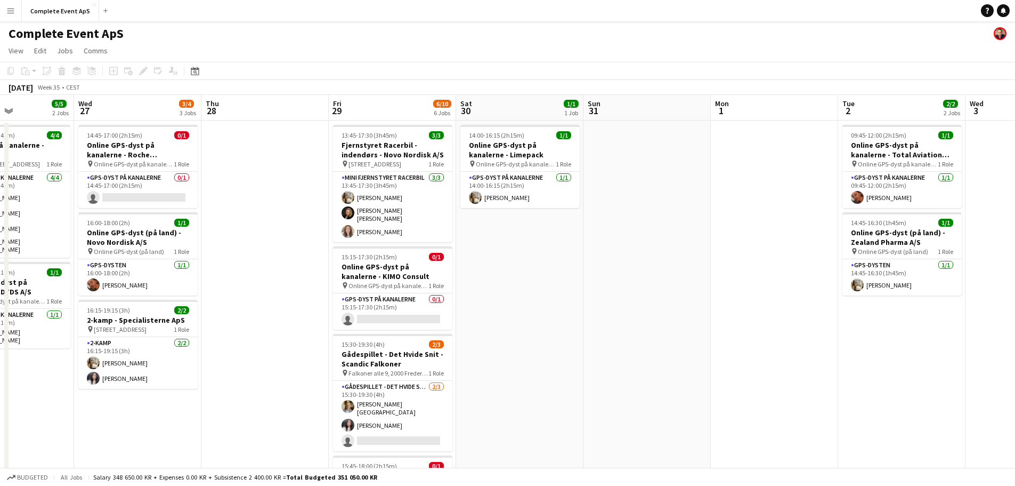
drag, startPoint x: 306, startPoint y: 261, endPoint x: 250, endPoint y: 253, distance: 56.5
click at [290, 259] on app-calendar-viewport "Sat 23 Sun 24 Mon 25 Tue 26 5/5 2 Jobs Wed 27 3/4 3 Jobs Thu 28 Fri 29 6/10 6 J…" at bounding box center [507, 414] width 1015 height 638
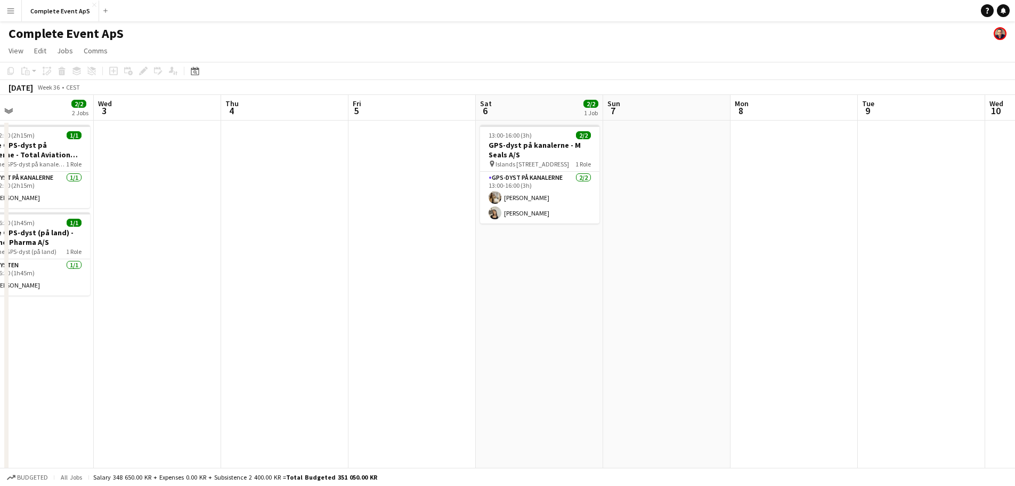
drag, startPoint x: 543, startPoint y: 270, endPoint x: 101, endPoint y: 222, distance: 443.9
click at [123, 227] on app-calendar-viewport "Sun 31 Mon 1 Tue 2 2/2 2 Jobs Wed 3 Thu 4 Fri 5 Sat 6 2/2 1 Job Sun 7 Mon 8 Tue…" at bounding box center [507, 414] width 1015 height 638
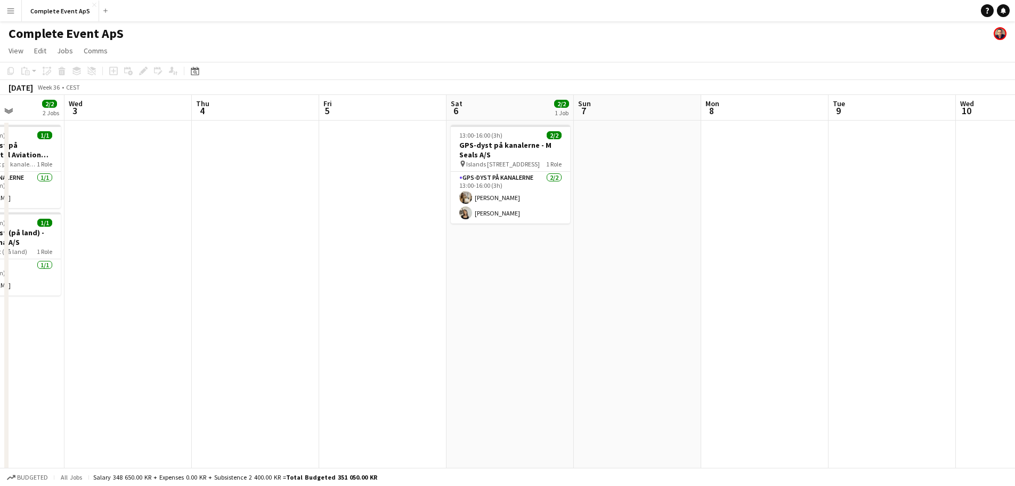
drag, startPoint x: 355, startPoint y: 240, endPoint x: 1, endPoint y: 201, distance: 356.6
click at [7, 207] on div "Sun 31 Mon 1 Tue 2 2/2 2 Jobs Wed 3 Thu 4 Fri 5 Sat 6 2/2 1 Job Sun 7 Mon 8 Tue…" at bounding box center [507, 414] width 1015 height 638
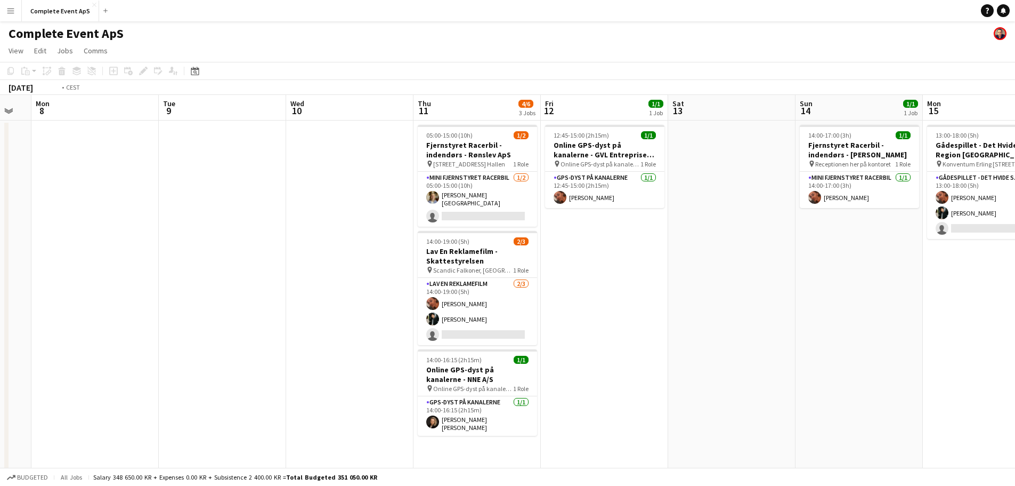
drag, startPoint x: 727, startPoint y: 264, endPoint x: 295, endPoint y: 240, distance: 433.4
click at [289, 232] on app-calendar-viewport "Fri 5 Sat 6 2/2 1 Job Sun 7 Mon 8 Tue 9 Wed 10 Thu 11 4/6 3 Jobs Fri 12 1/1 1 J…" at bounding box center [507, 414] width 1015 height 638
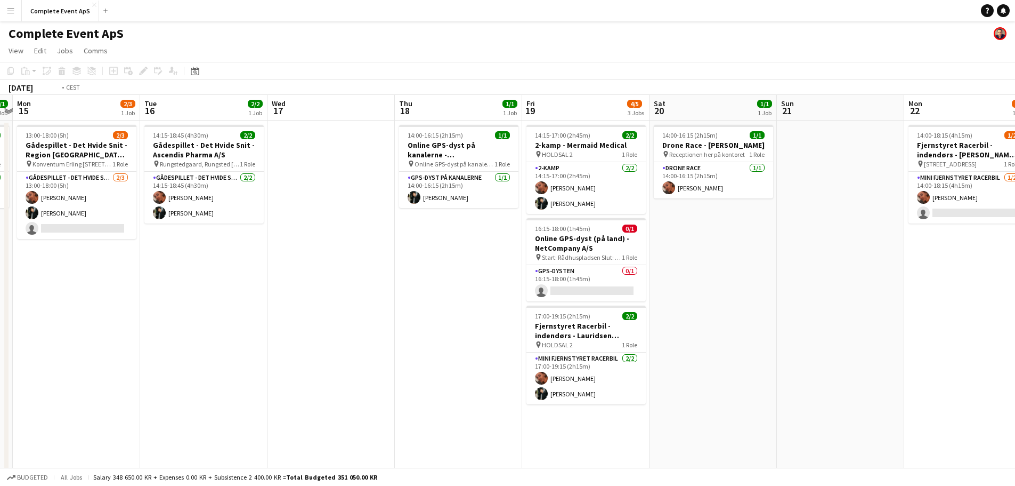
drag, startPoint x: 501, startPoint y: 281, endPoint x: 299, endPoint y: 260, distance: 203.2
click at [289, 261] on app-calendar-viewport "Fri 12 1/1 1 Job Sat 13 Sun 14 1/1 1 Job Mon 15 2/3 1 Job Tue 16 2/2 1 Job Wed …" at bounding box center [507, 414] width 1015 height 638
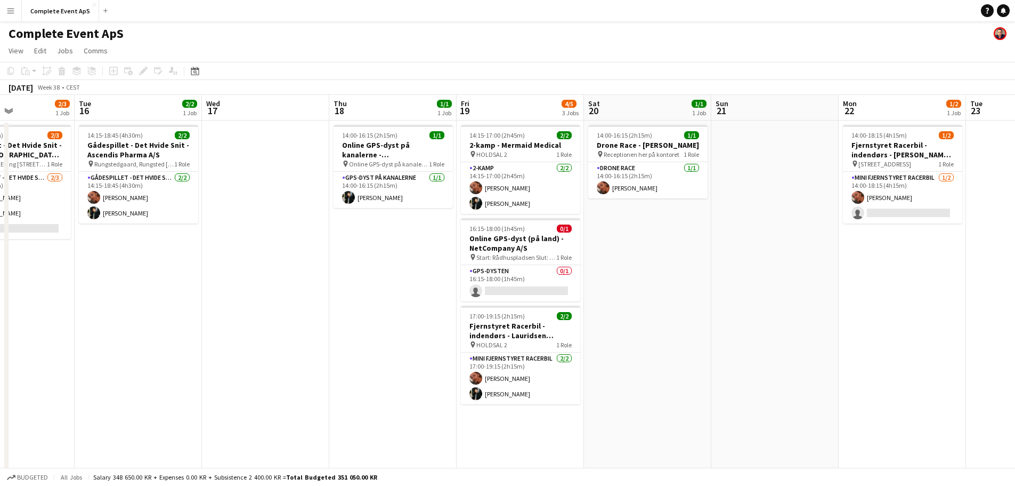
drag, startPoint x: 612, startPoint y: 288, endPoint x: 302, endPoint y: 252, distance: 312.7
click at [263, 252] on app-calendar-viewport "Sat 13 Sun 14 1/1 1 Job Mon 15 2/3 1 Job Tue 16 2/2 1 Job Wed 17 Thu 18 1/1 1 J…" at bounding box center [507, 414] width 1015 height 638
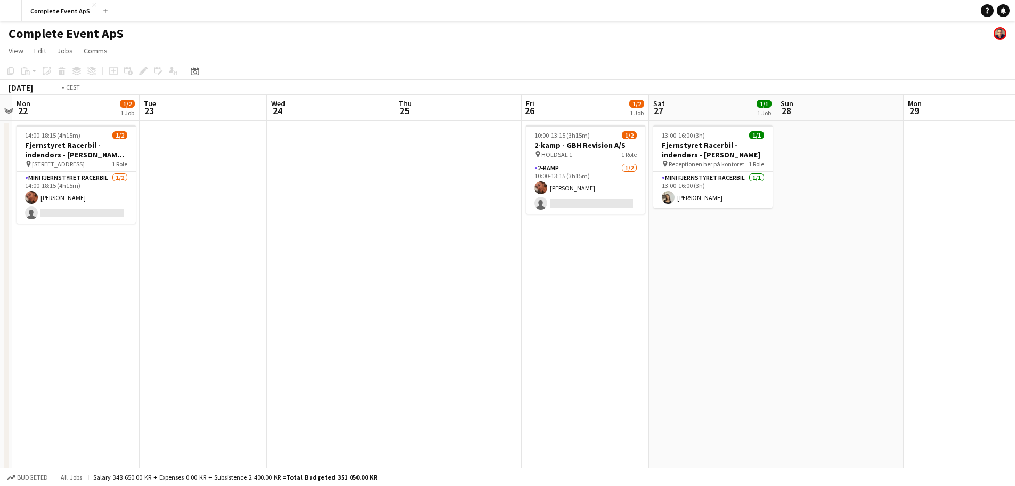
drag, startPoint x: 715, startPoint y: 293, endPoint x: 226, endPoint y: 249, distance: 491.2
click at [238, 250] on app-calendar-viewport "Fri 19 4/5 3 Jobs Sat 20 1/1 1 Job Sun 21 Mon 22 1/2 1 Job Tue 23 Wed 24 Thu 25…" at bounding box center [507, 414] width 1015 height 638
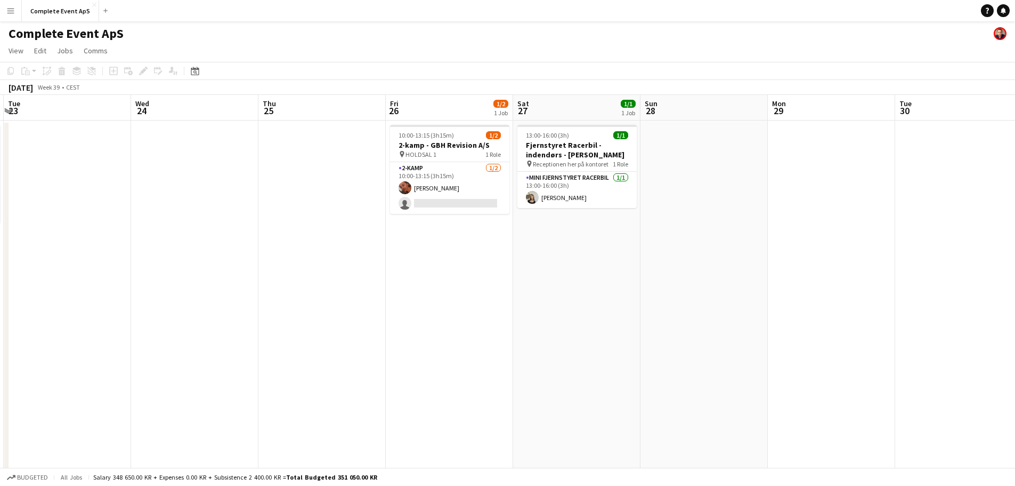
drag, startPoint x: 268, startPoint y: 266, endPoint x: 313, endPoint y: 280, distance: 47.5
click at [225, 263] on app-calendar-viewport "Sat 20 1/1 1 Job Sun 21 Mon 22 1/2 1 Job Tue 23 Wed 24 Thu 25 Fri 26 1/2 1 Job …" at bounding box center [507, 414] width 1015 height 638
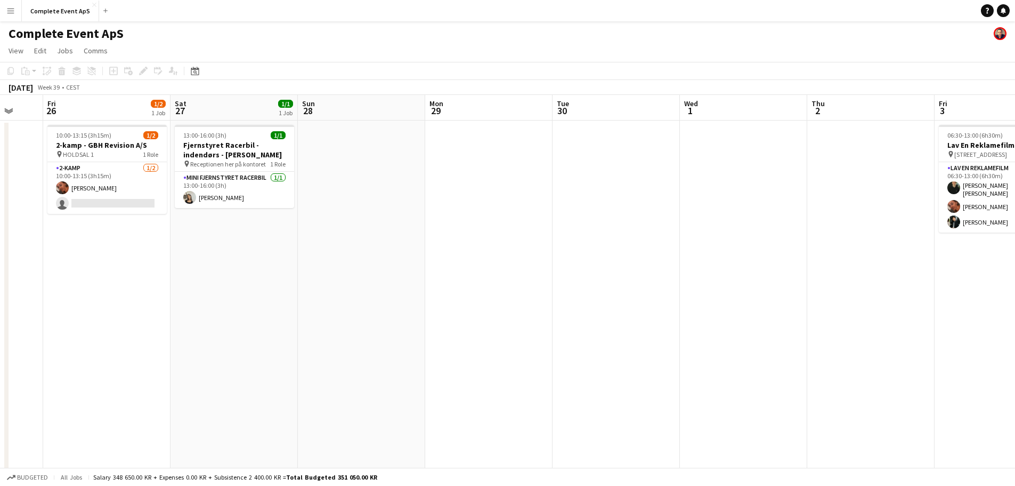
click at [529, 294] on app-calendar-viewport "Tue 23 Wed 24 Thu 25 Fri 26 1/2 1 Job Sat 27 1/1 1 Job Sun 28 Mon 29 Tue 30 Wed…" at bounding box center [507, 414] width 1015 height 638
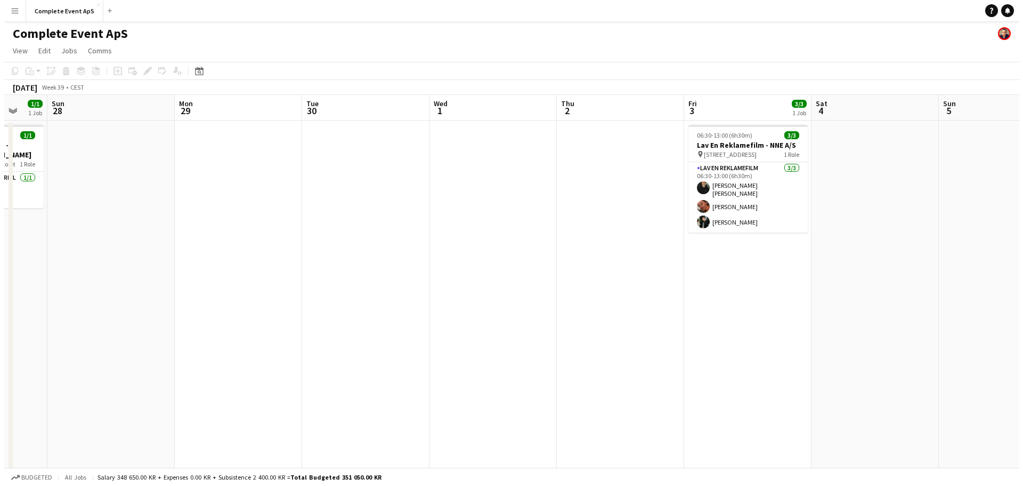
scroll to position [0, 359]
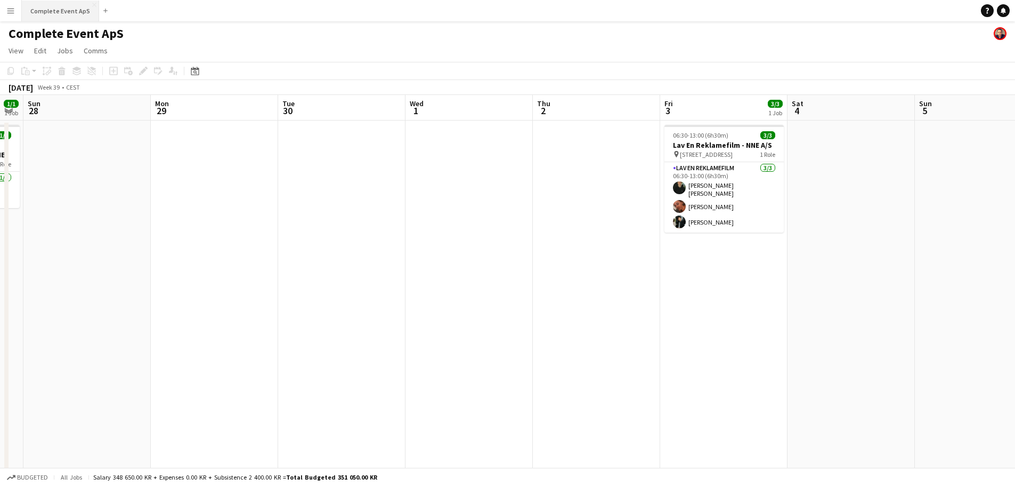
click at [71, 10] on button "Complete Event ApS Close" at bounding box center [60, 11] width 77 height 21
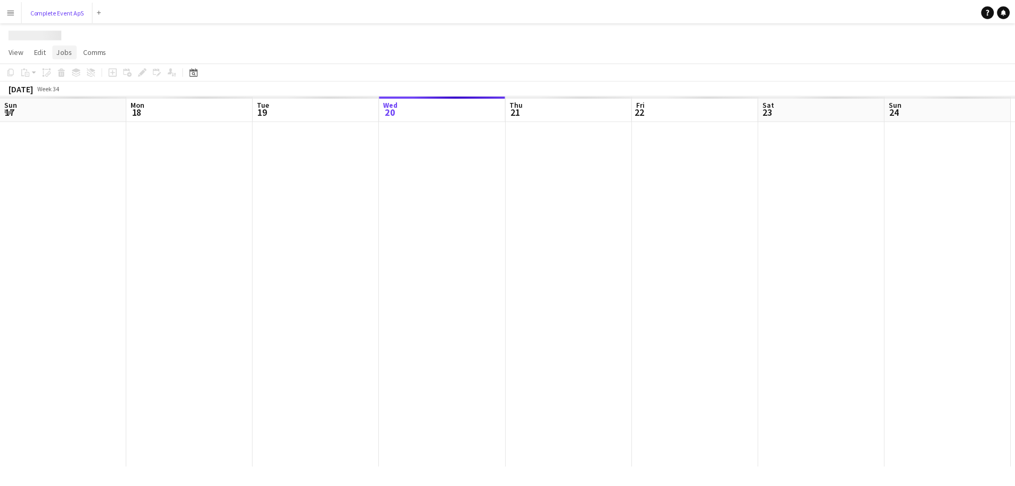
scroll to position [0, 255]
